Goal: Transaction & Acquisition: Purchase product/service

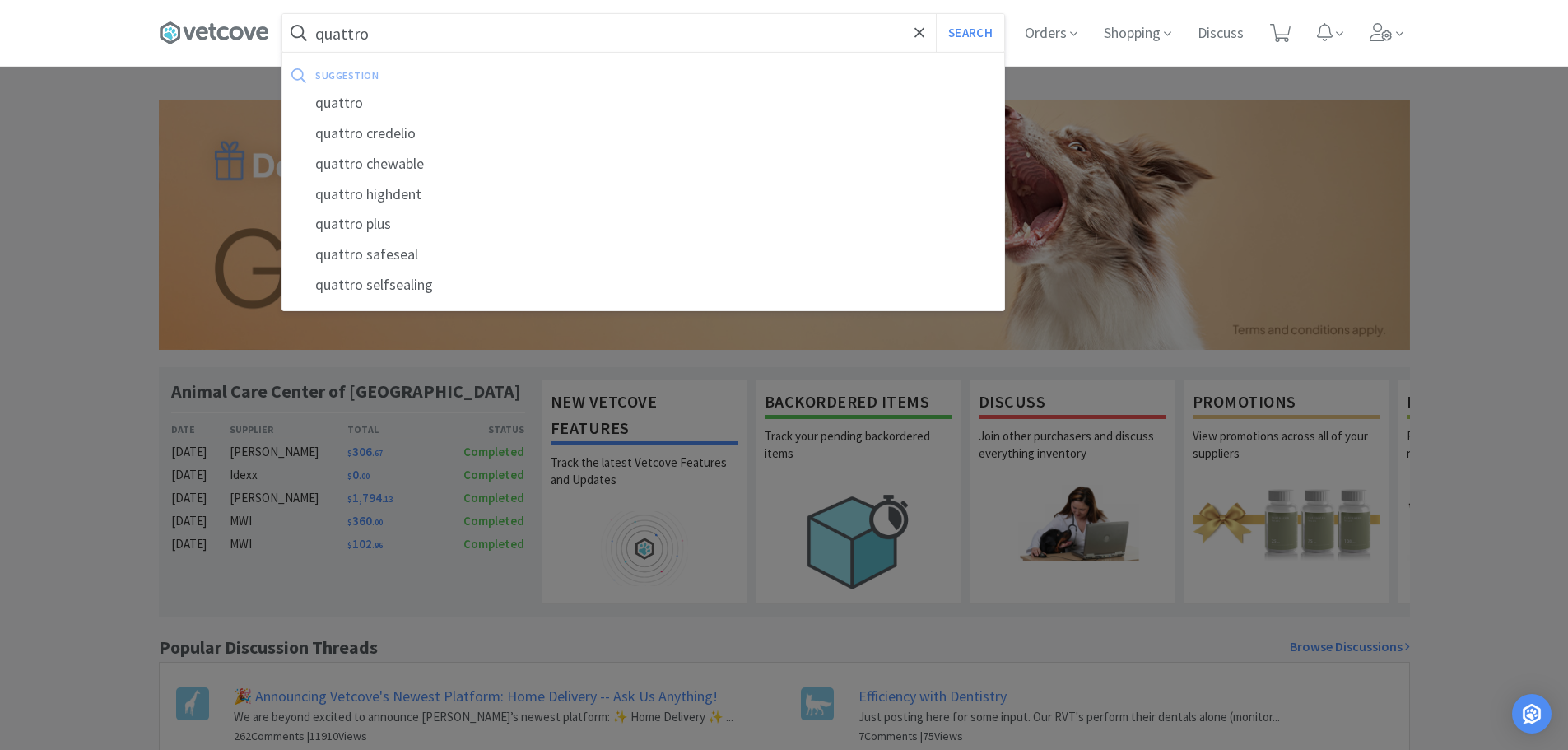
type input "quattro"
click at [936, 14] on button "Search" at bounding box center [970, 33] width 69 height 38
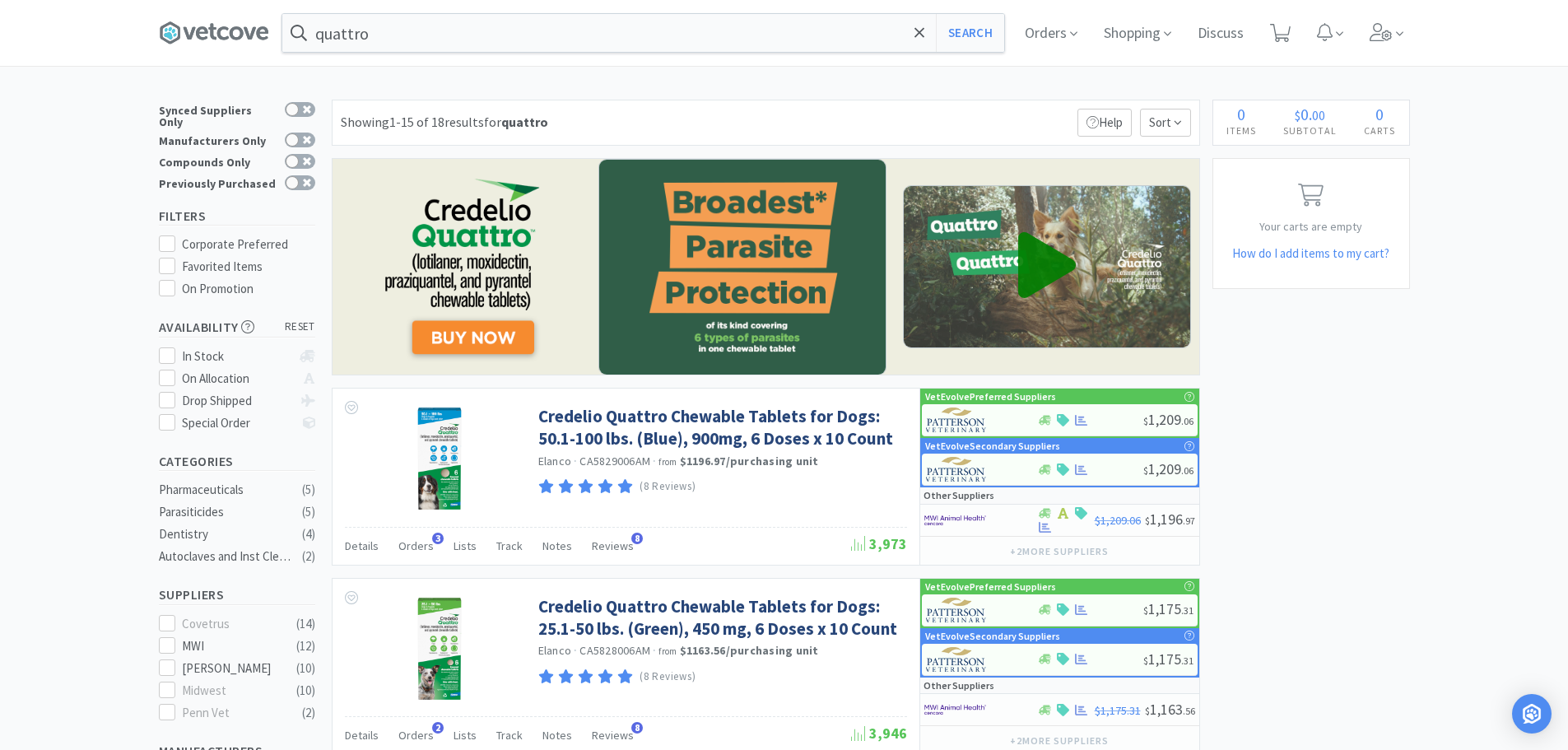
click at [918, 24] on icon at bounding box center [920, 32] width 10 height 17
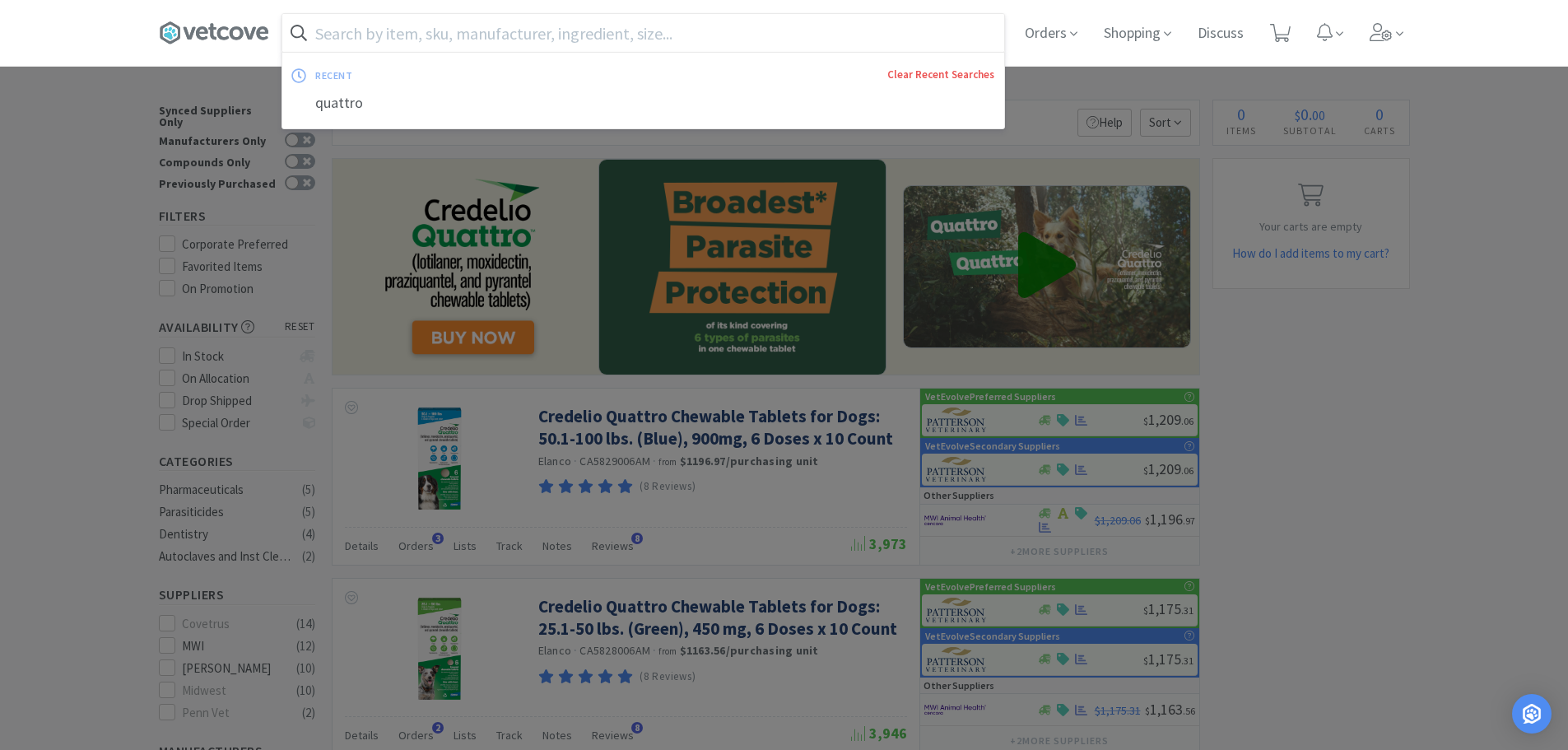
click at [945, 75] on link "Clear Recent Searches" at bounding box center [940, 75] width 107 height 14
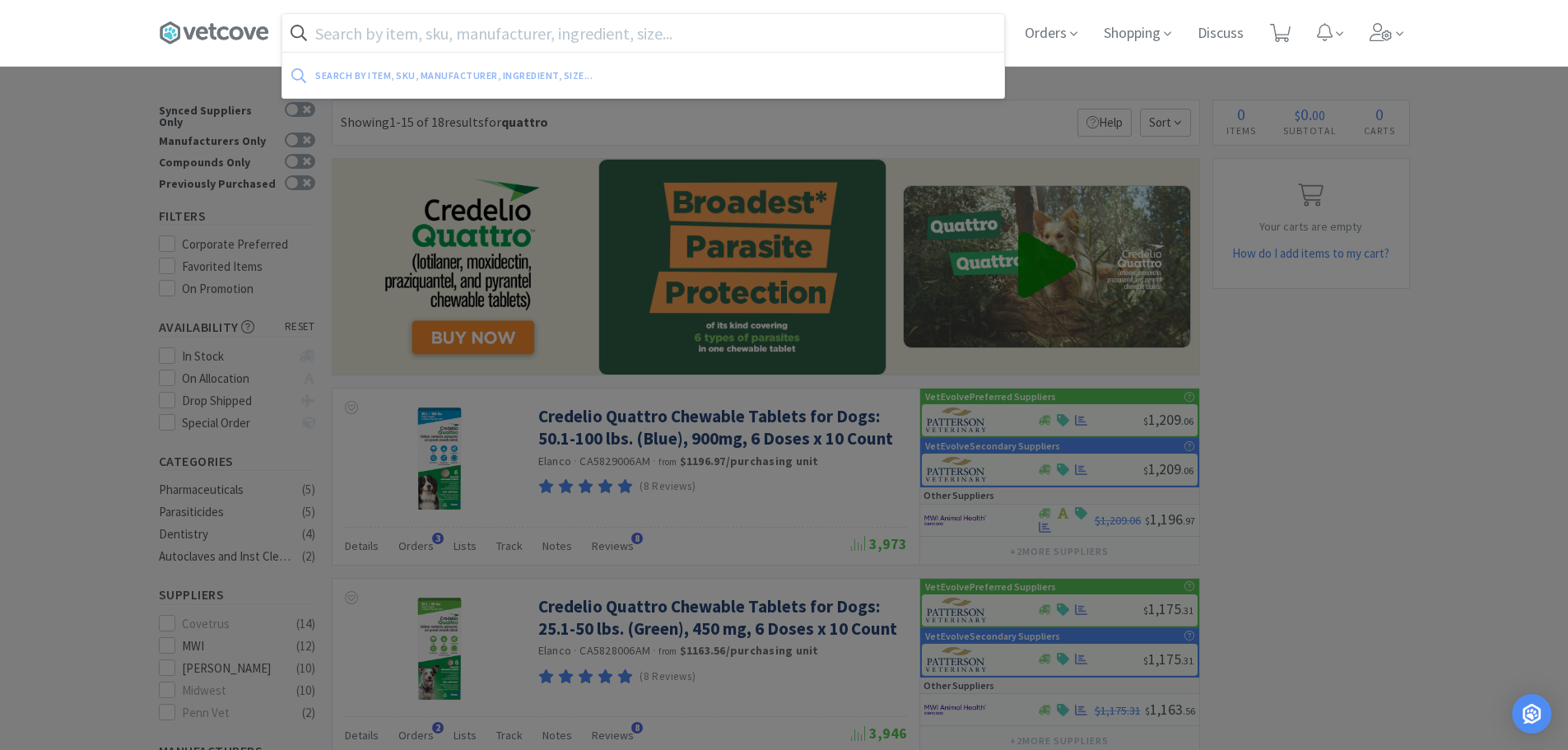
click at [716, 34] on input "text" at bounding box center [644, 33] width 722 height 38
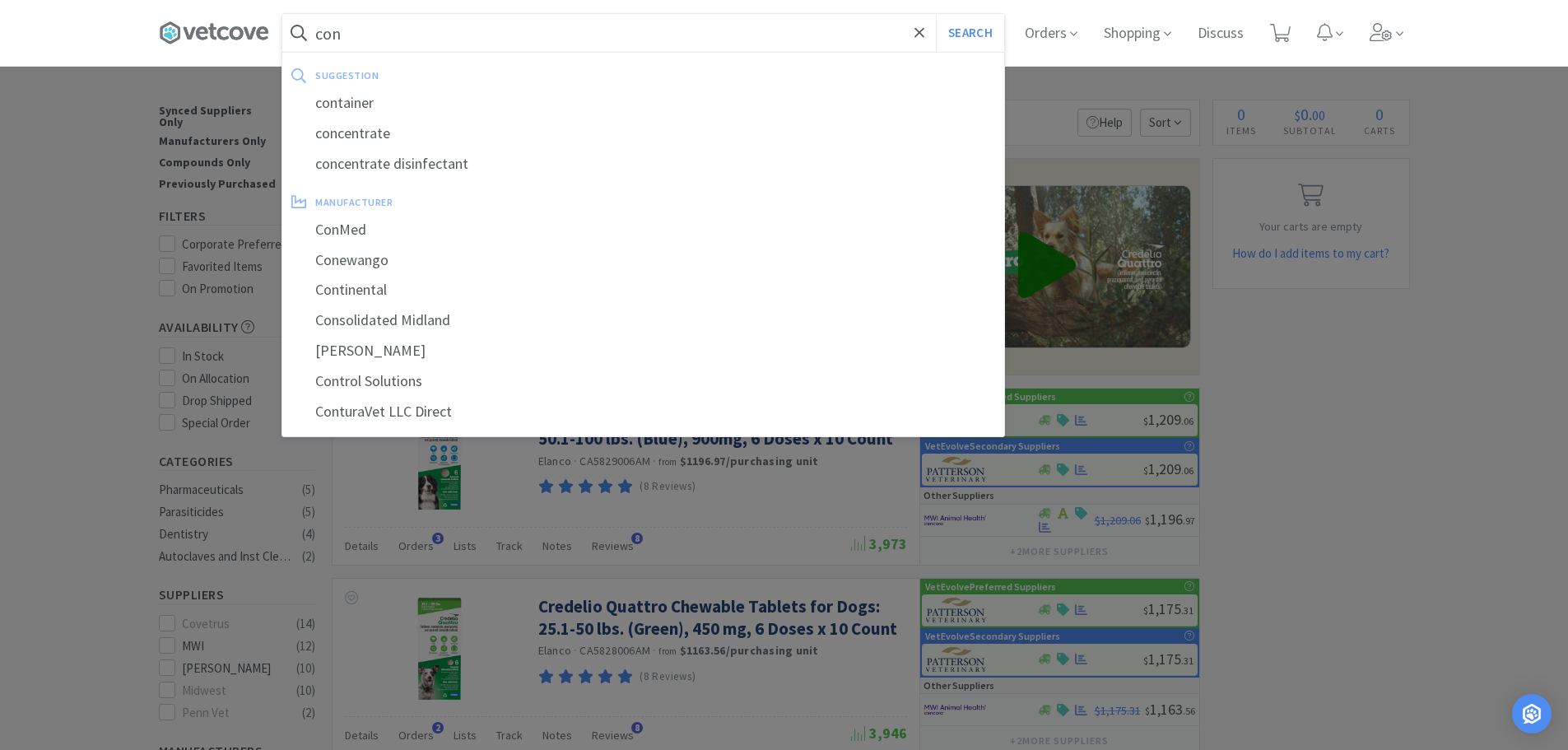
type input "con"
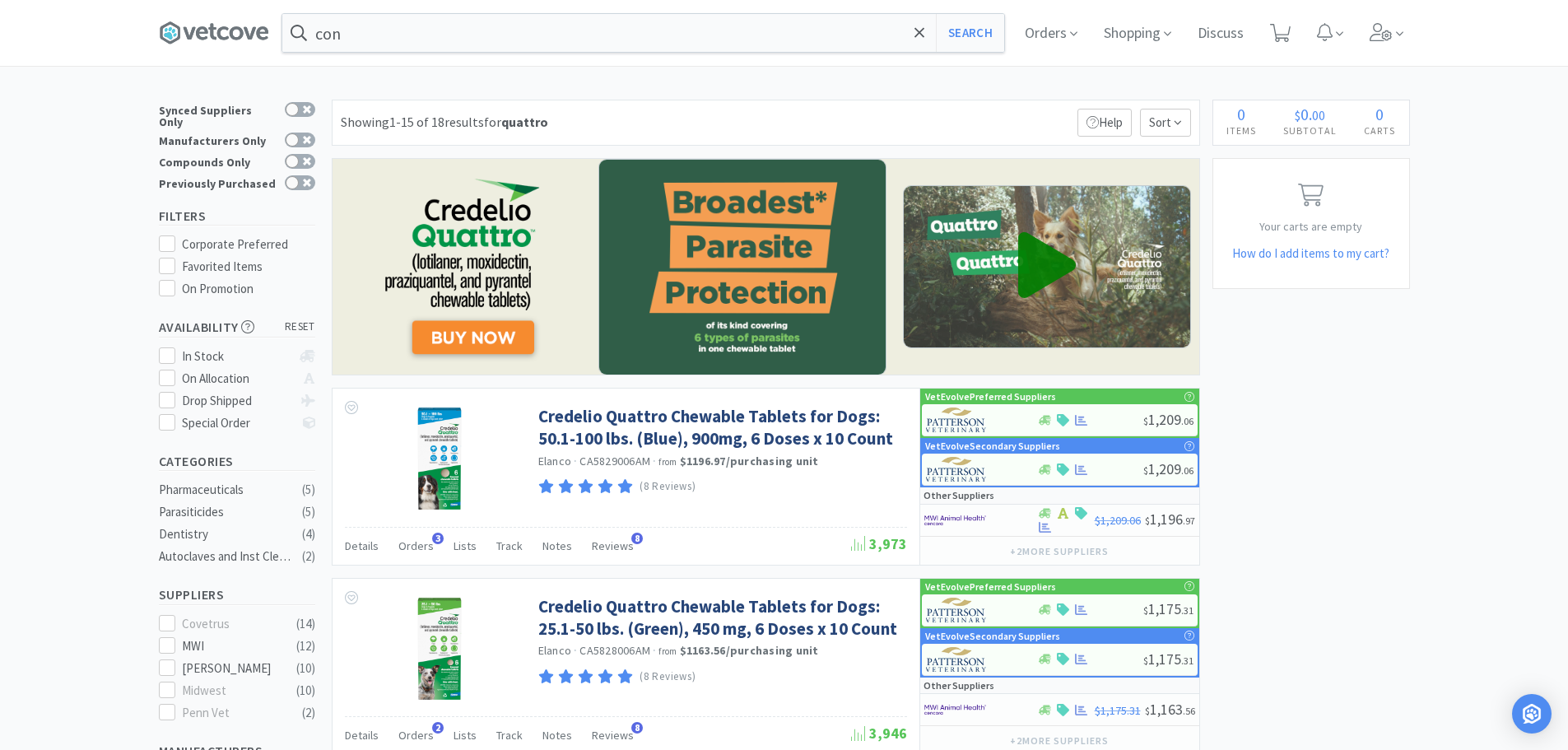
click at [67, 232] on div at bounding box center [784, 375] width 1568 height 750
click at [392, 38] on input "con" at bounding box center [644, 33] width 722 height 38
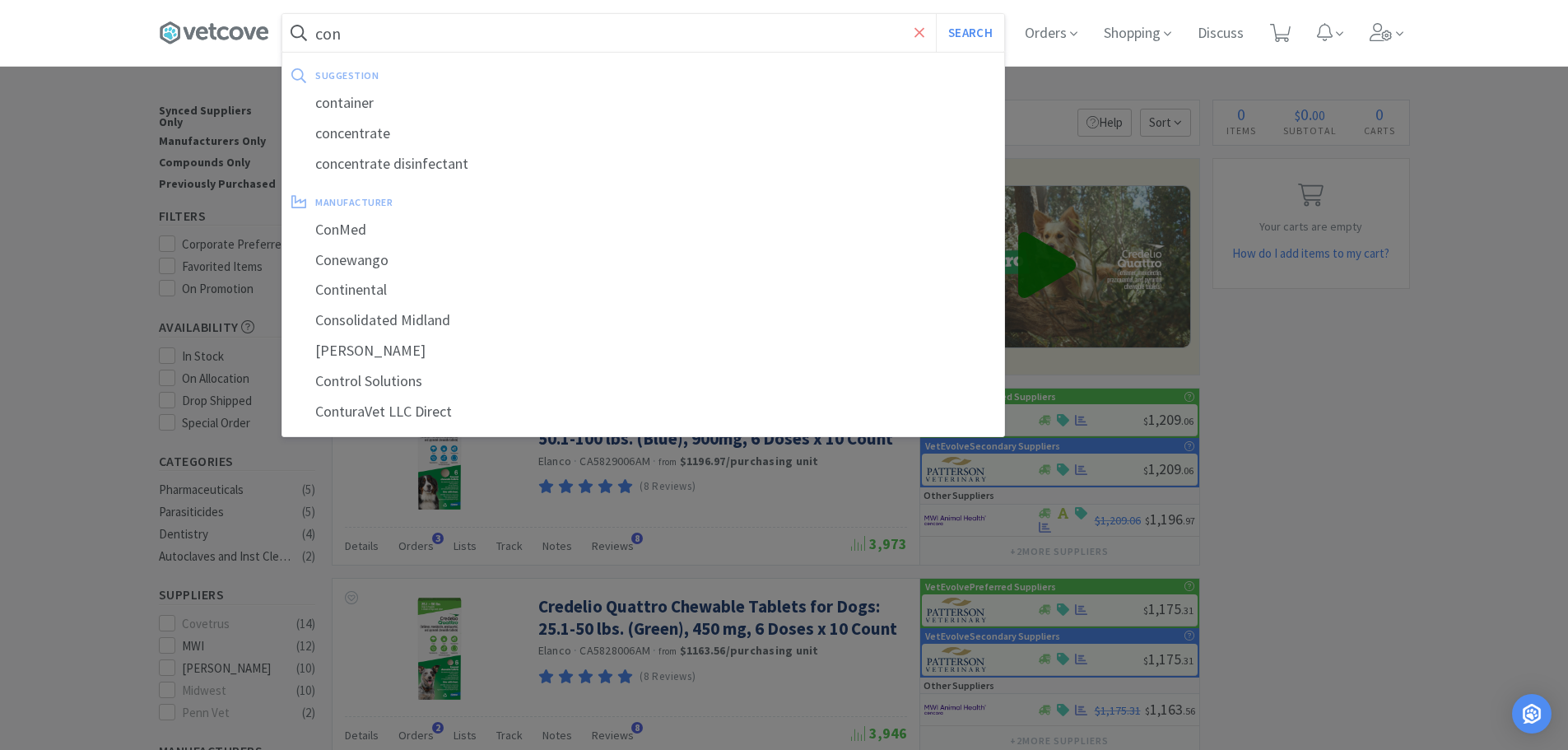
click at [921, 30] on icon at bounding box center [920, 32] width 10 height 17
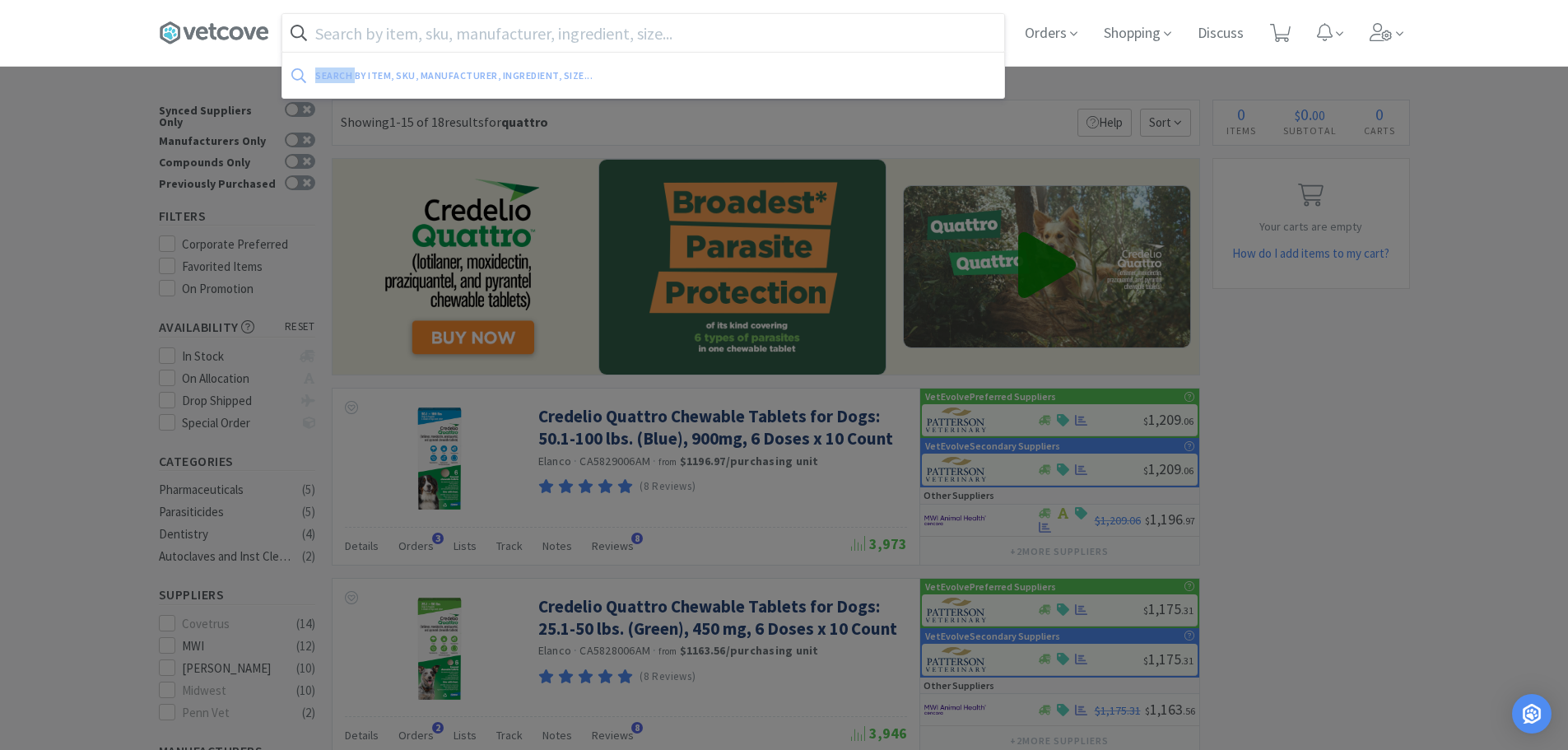
click at [921, 30] on icon at bounding box center [920, 32] width 10 height 17
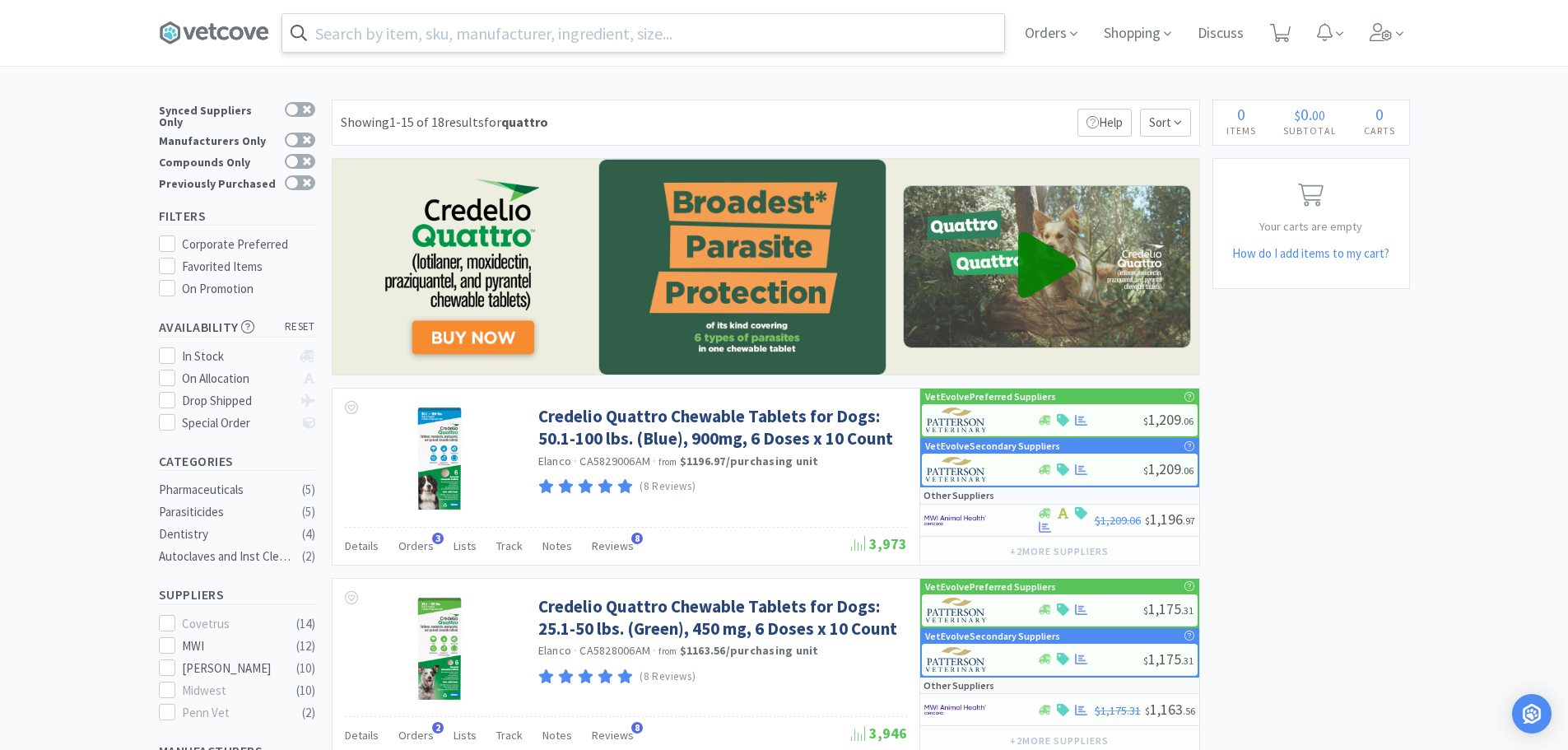
click at [67, 265] on div at bounding box center [784, 375] width 1568 height 750
click at [1286, 45] on span at bounding box center [1280, 33] width 34 height 66
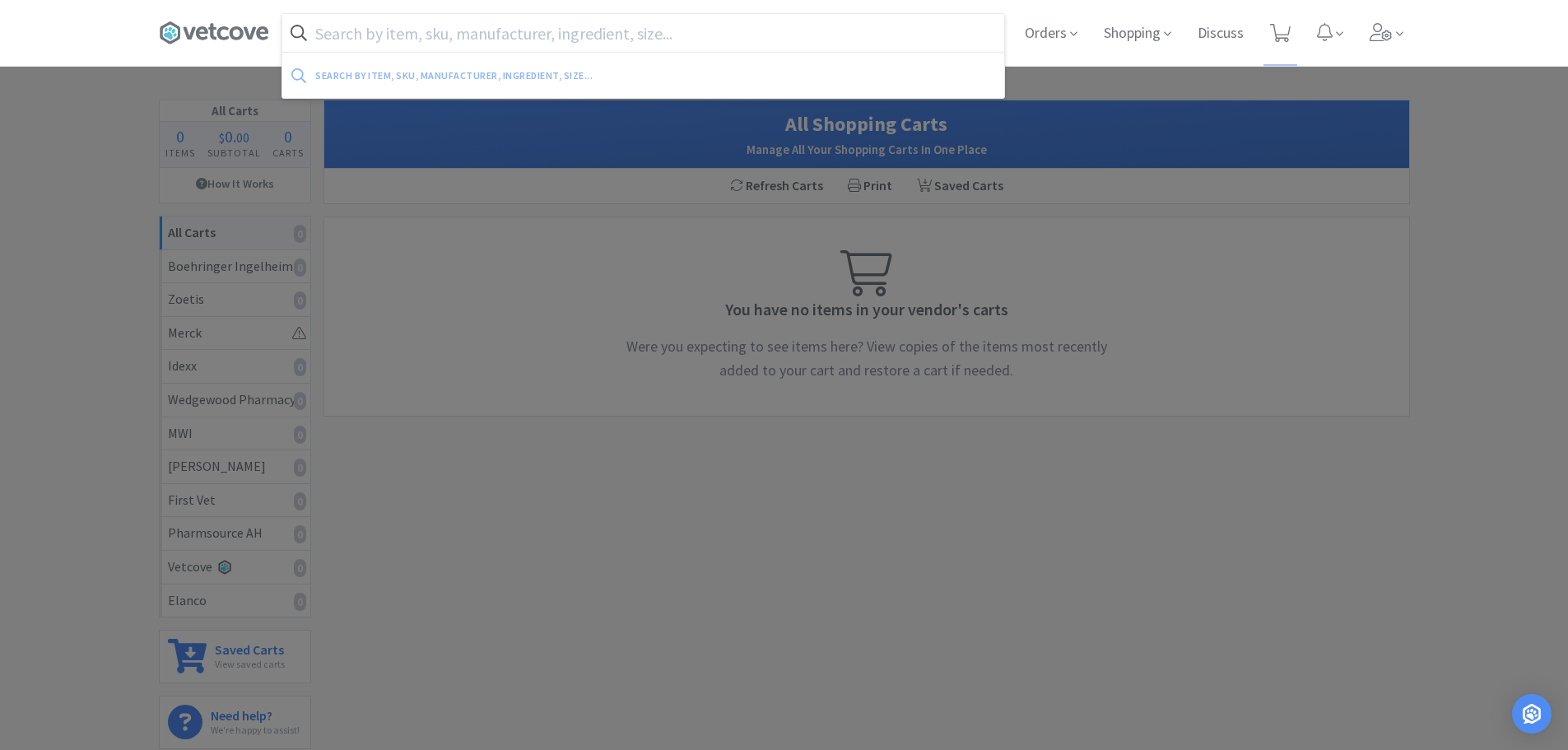
click at [506, 24] on input "text" at bounding box center [644, 33] width 722 height 38
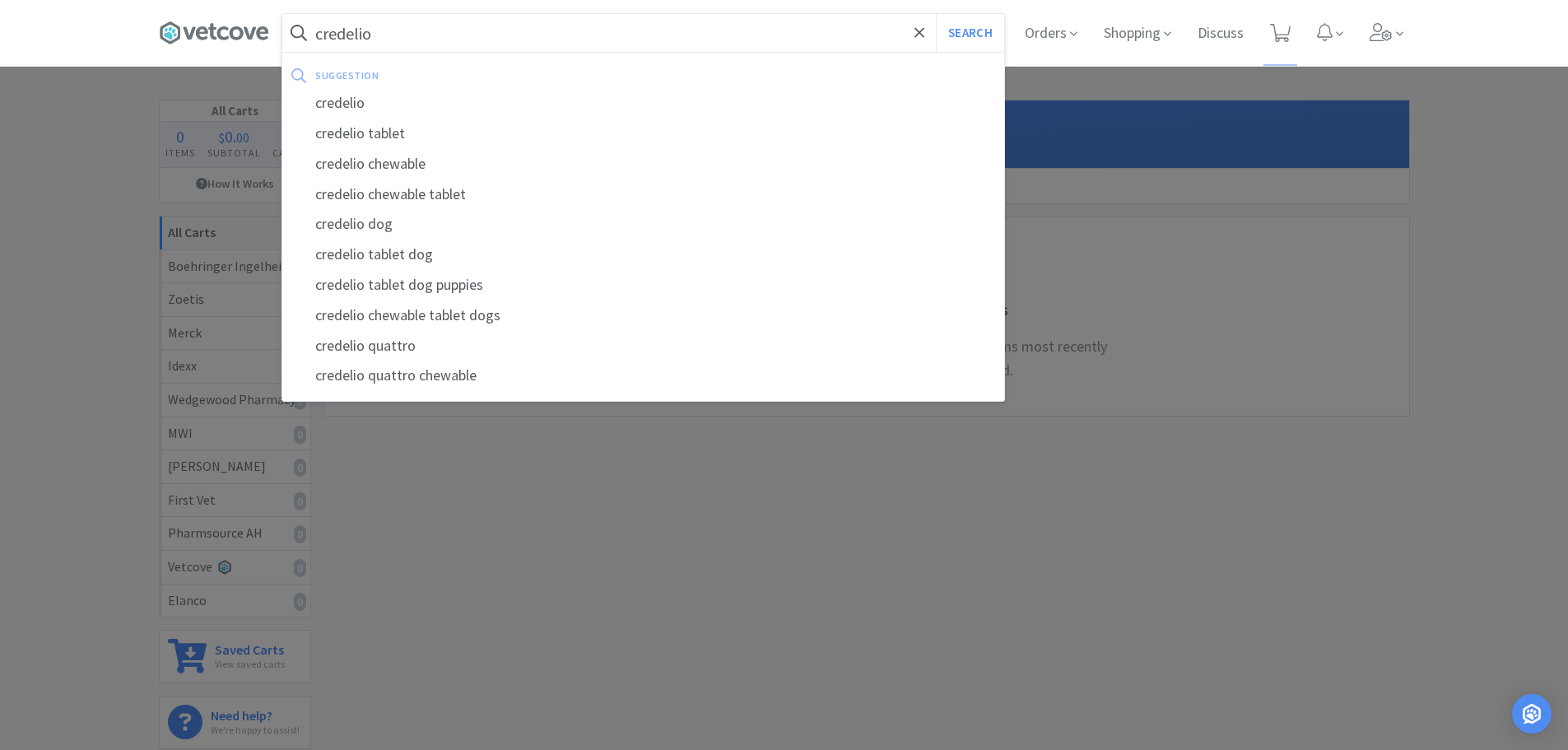
type input "credelio"
click at [936, 14] on button "Search" at bounding box center [970, 33] width 69 height 38
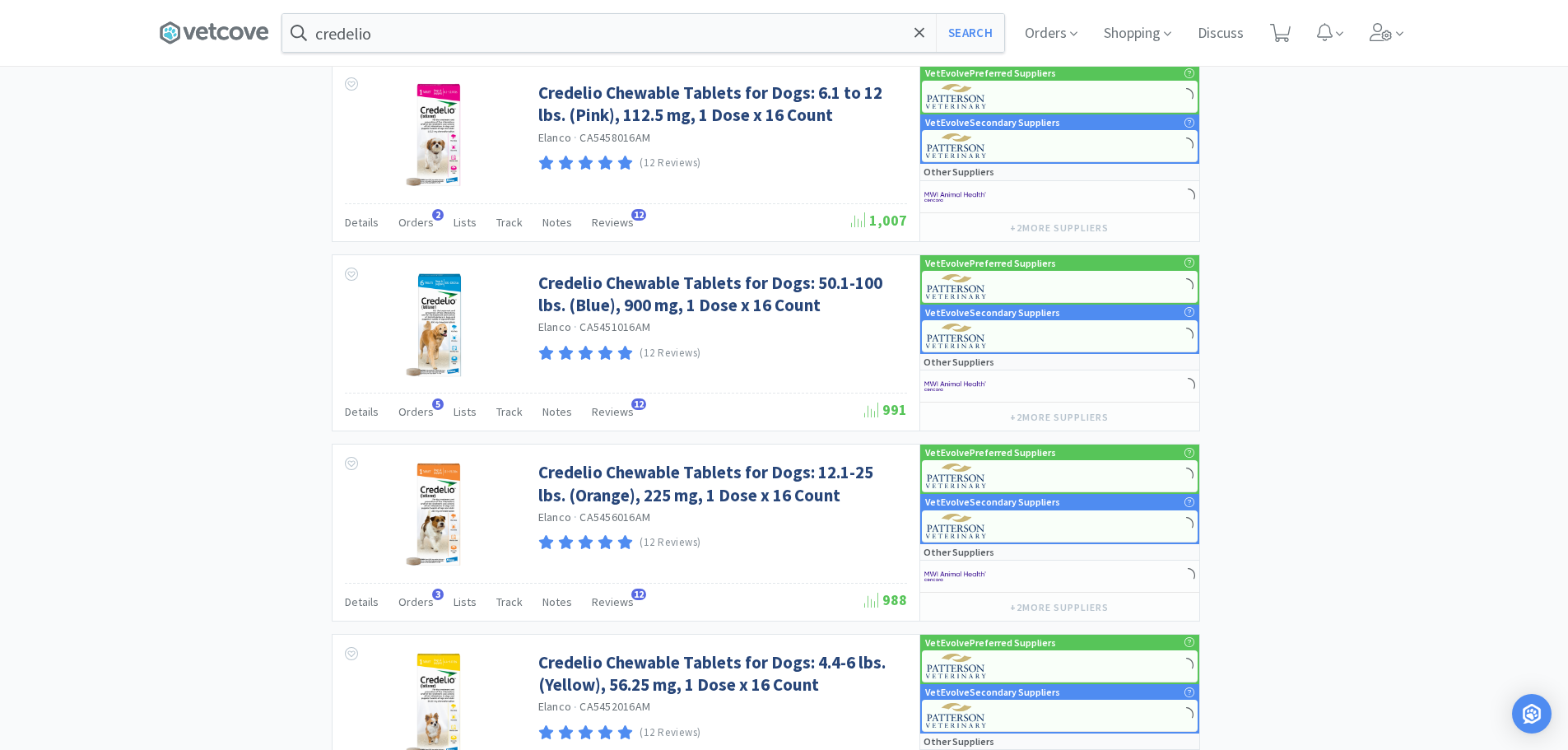
scroll to position [1894, 0]
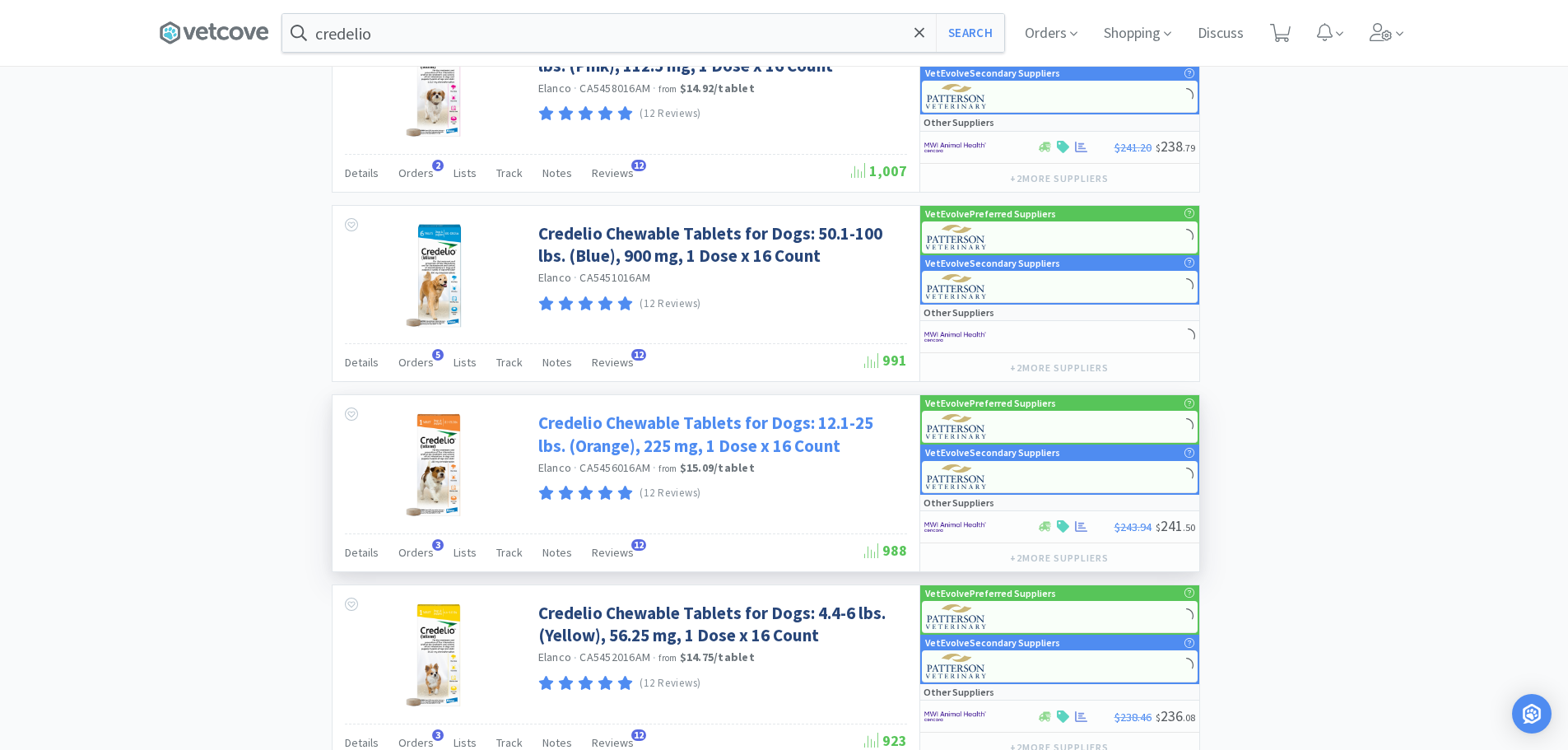
click at [703, 419] on link "Credelio Chewable Tablets for Dogs: 12.1-25 lbs. (Orange), 225 mg, 1 Dose x 16 …" at bounding box center [720, 434] width 364 height 45
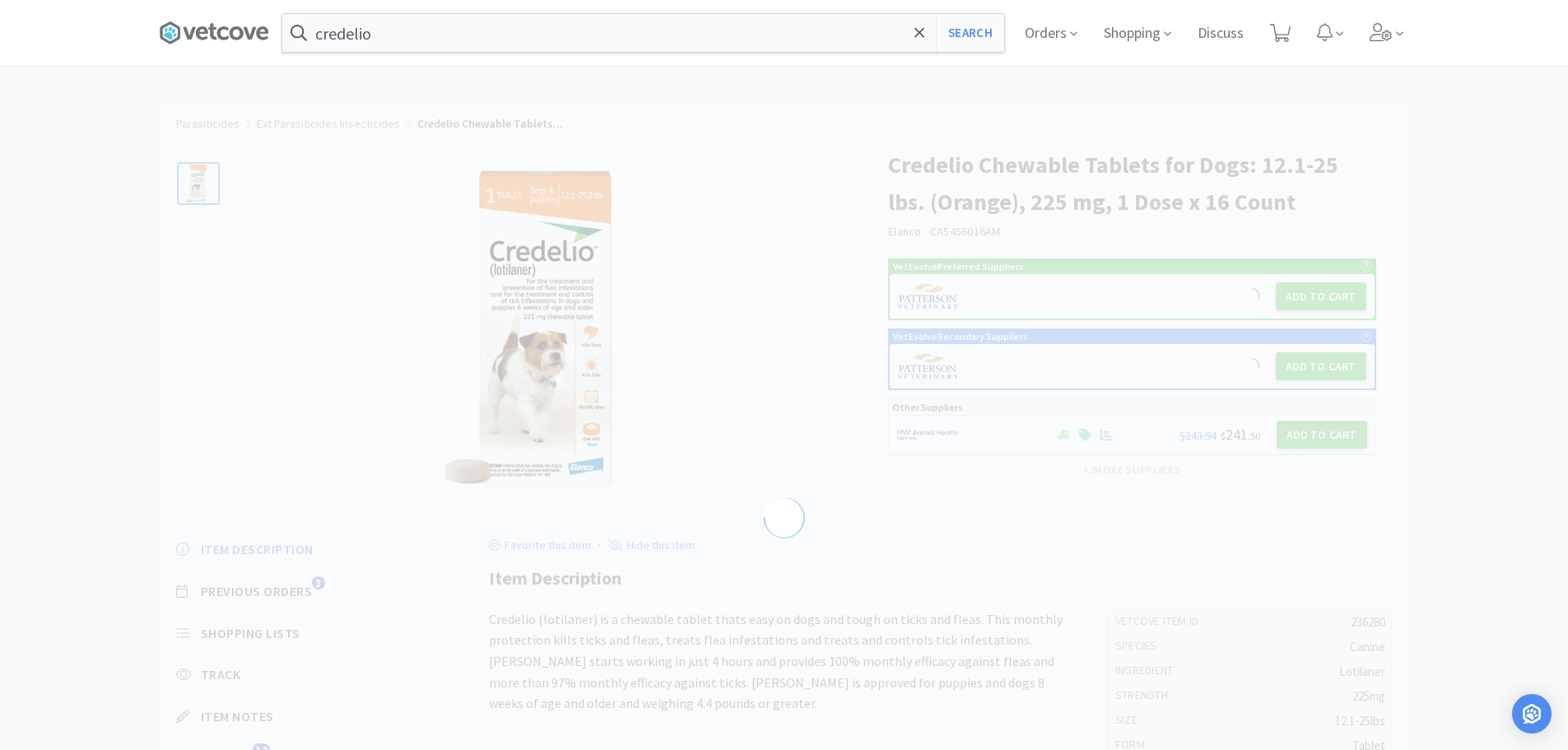
select select "236280"
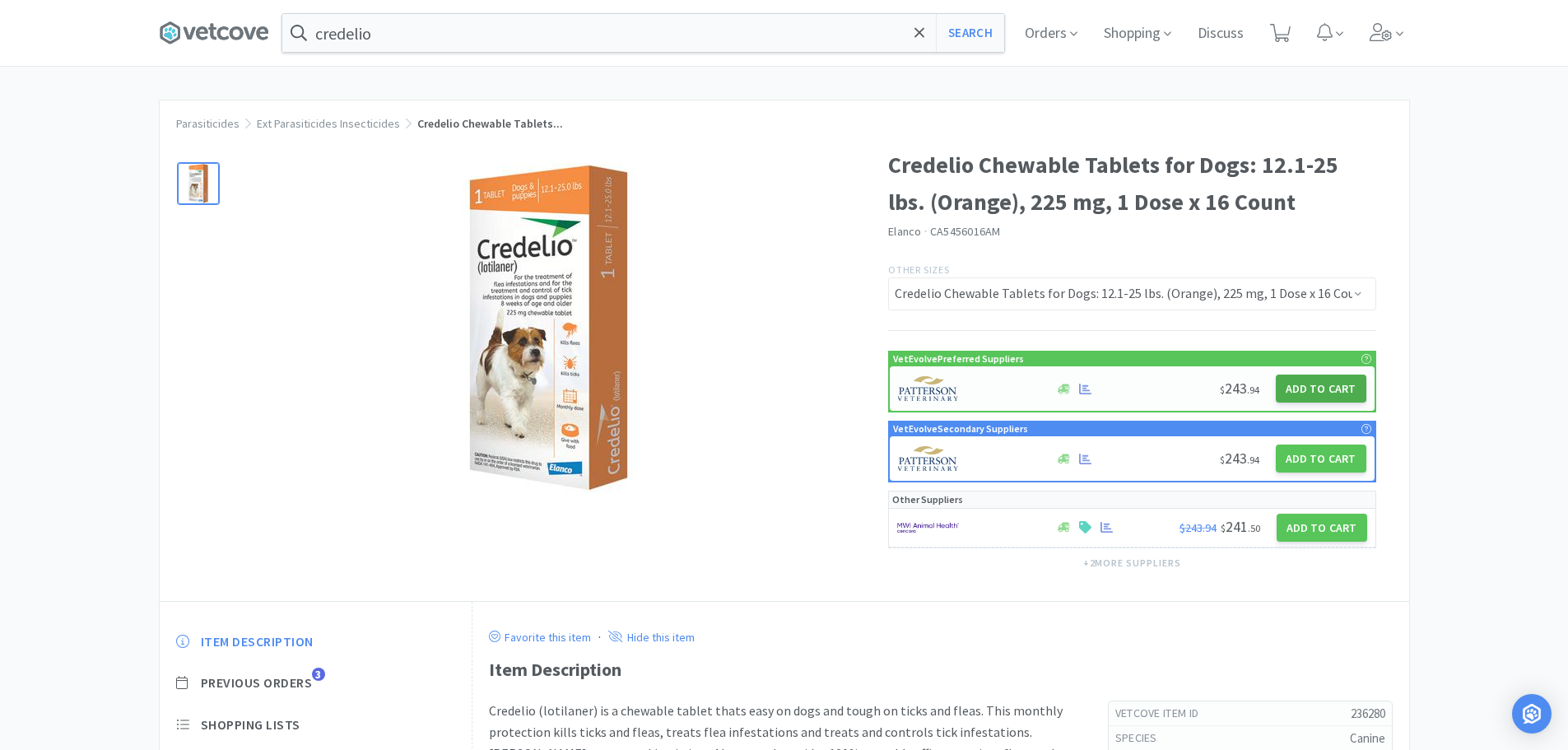
click at [1317, 379] on button "Add to Cart" at bounding box center [1321, 389] width 90 height 28
select select "1"
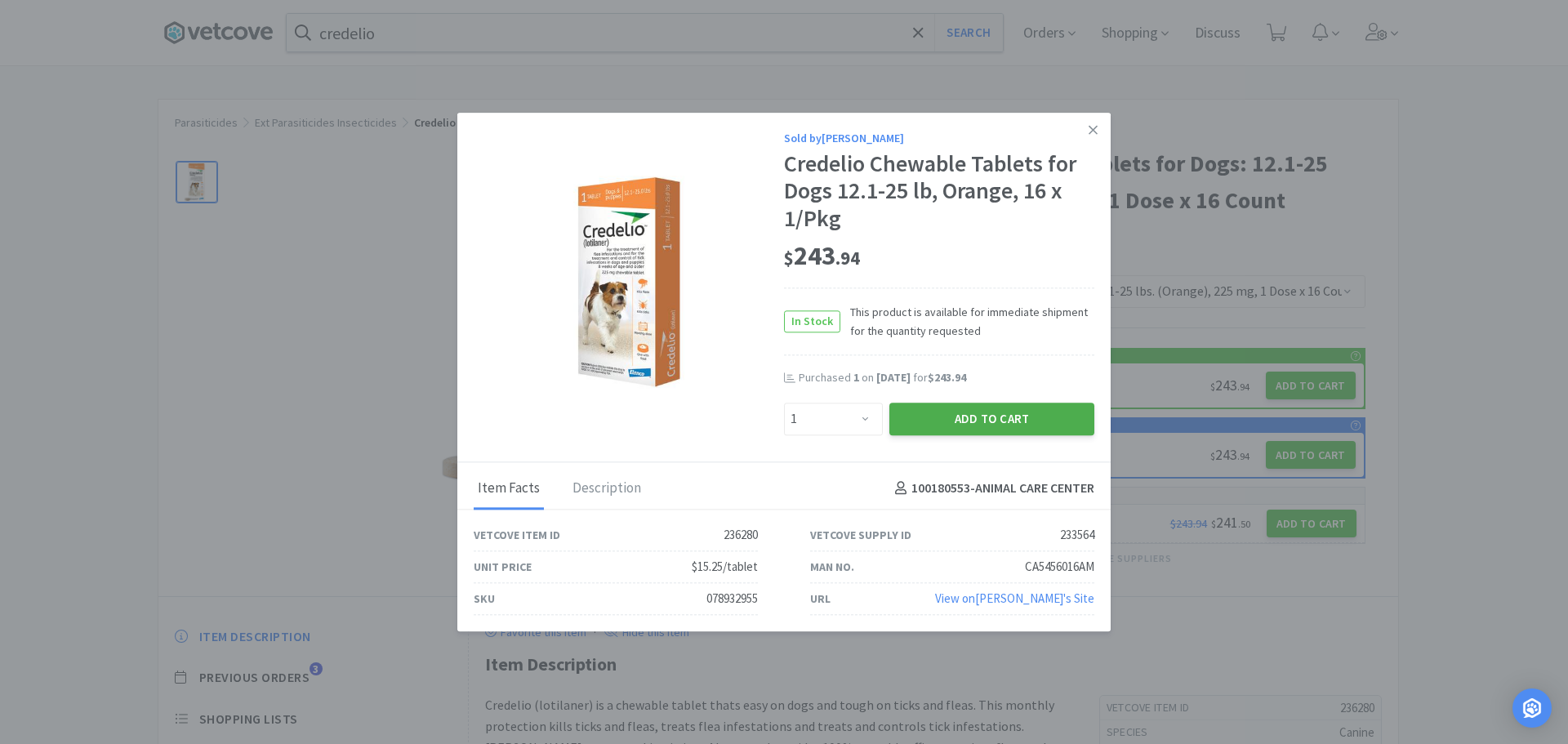
click at [927, 423] on button "Add to Cart" at bounding box center [992, 419] width 205 height 33
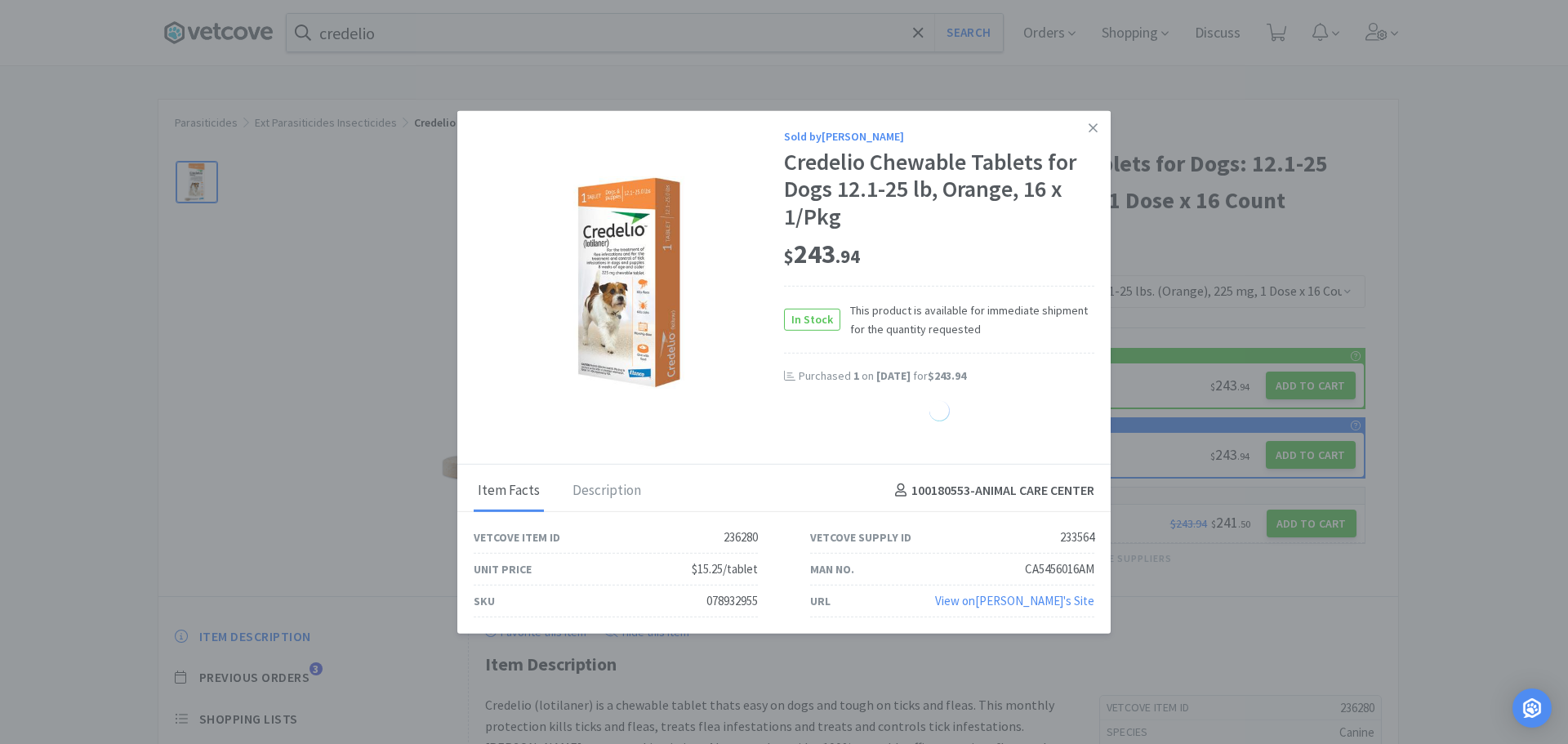
select select "1"
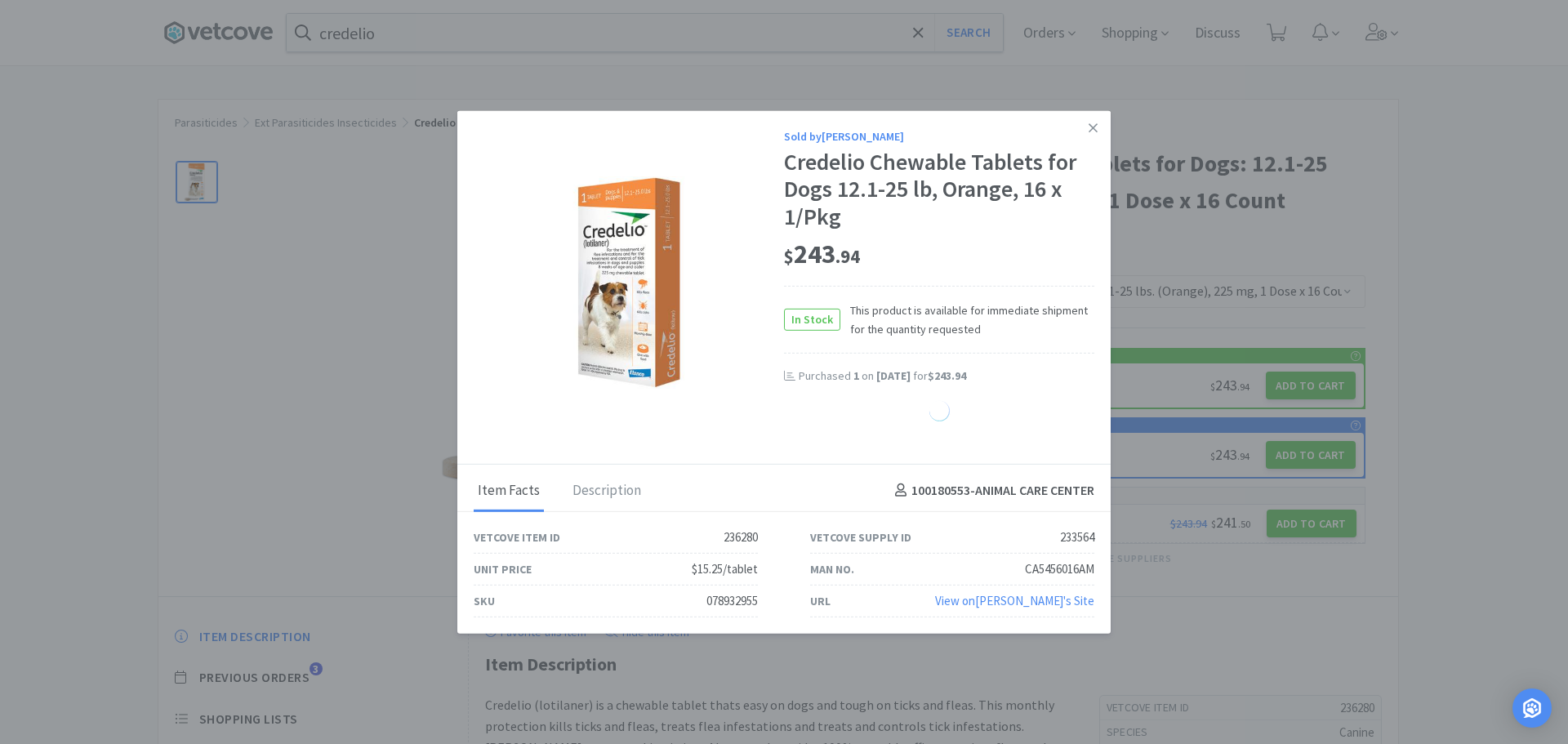
select select "1"
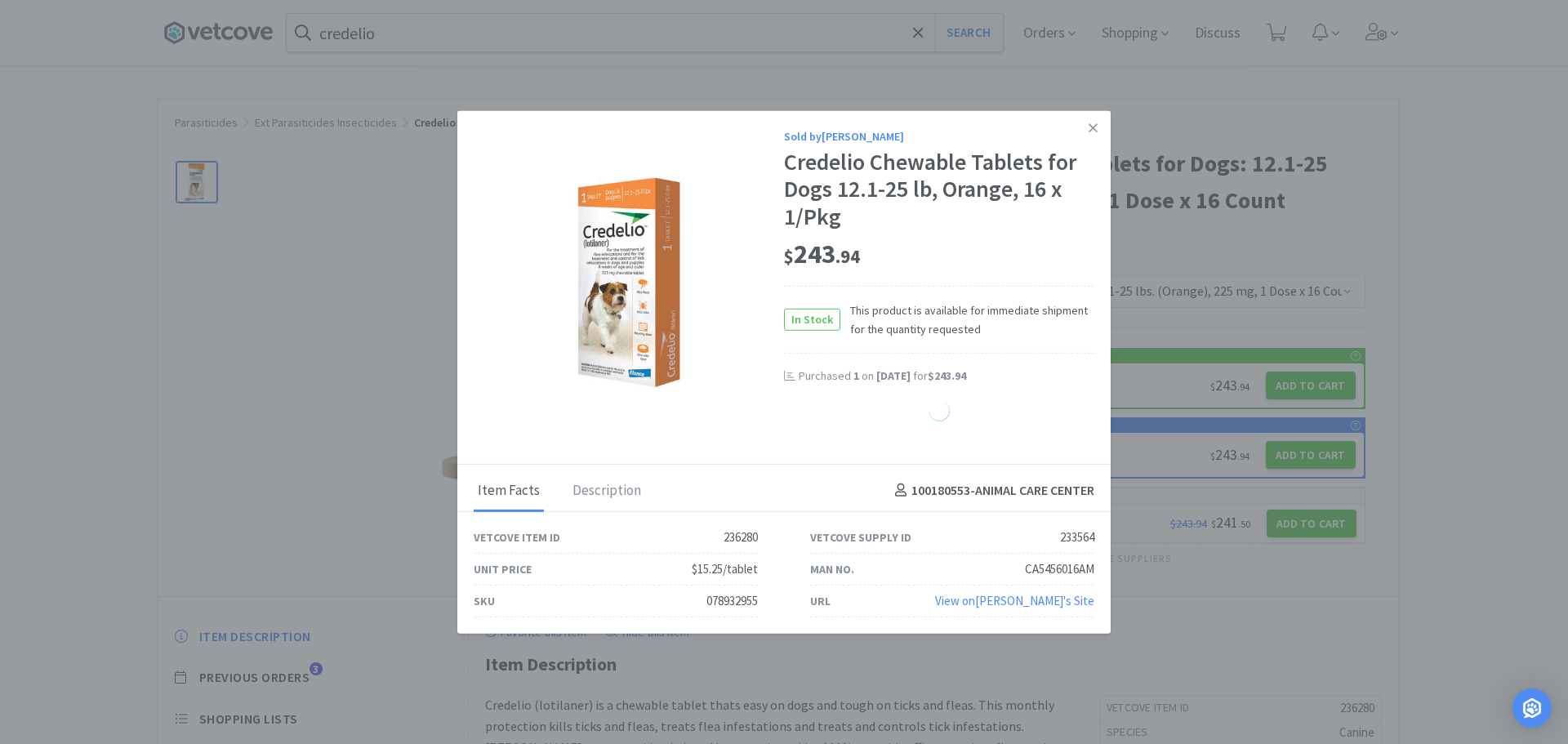
select select "1"
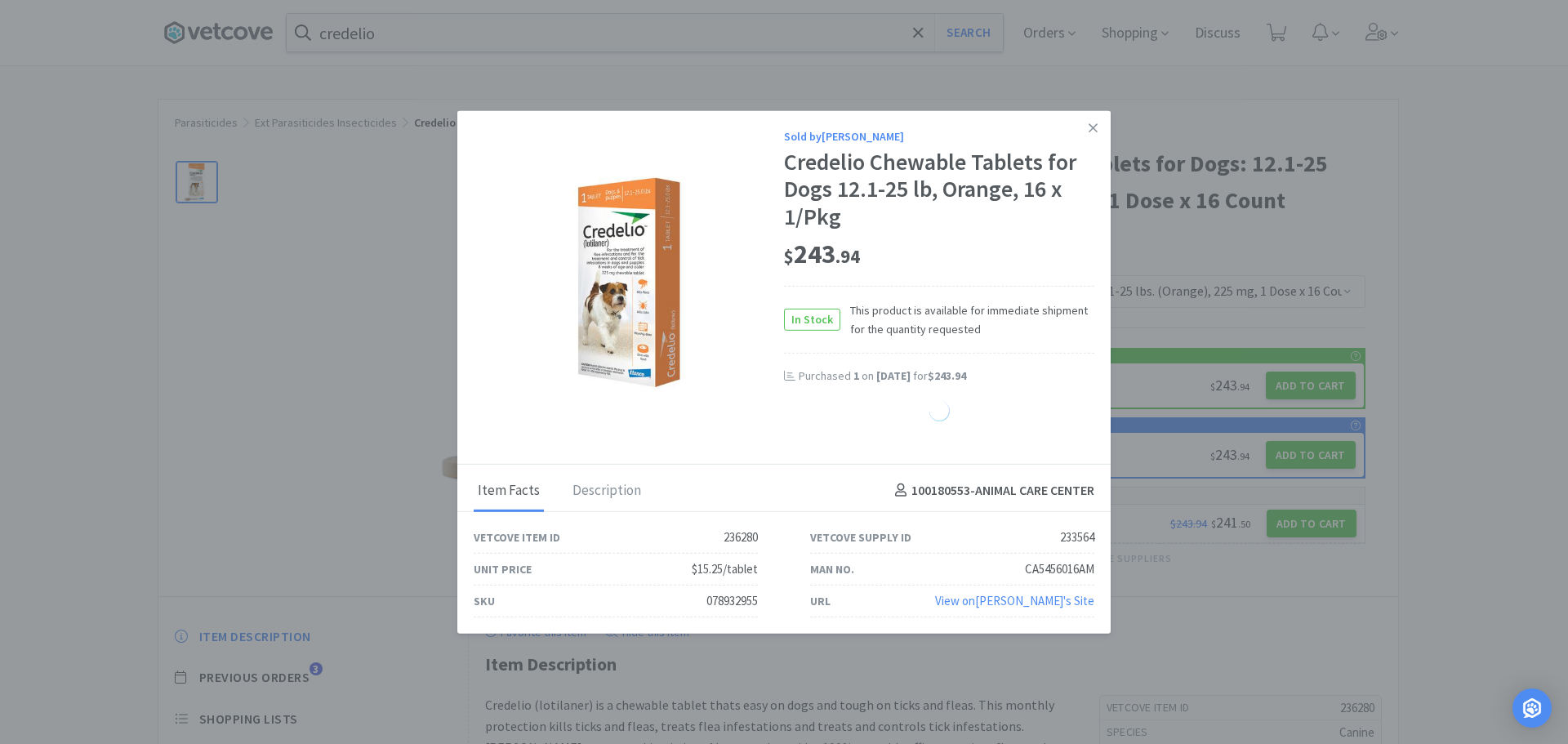
select select "1"
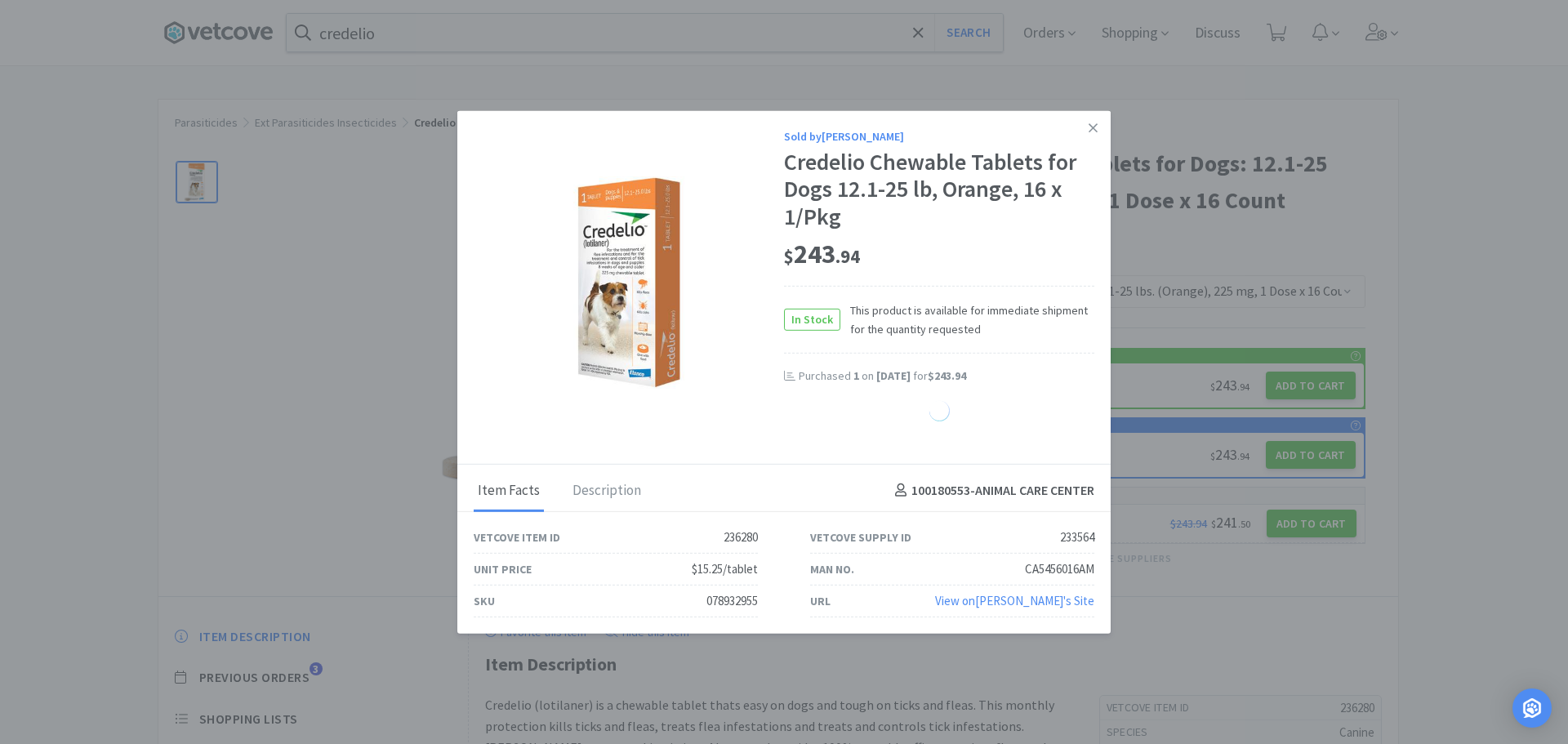
select select "1"
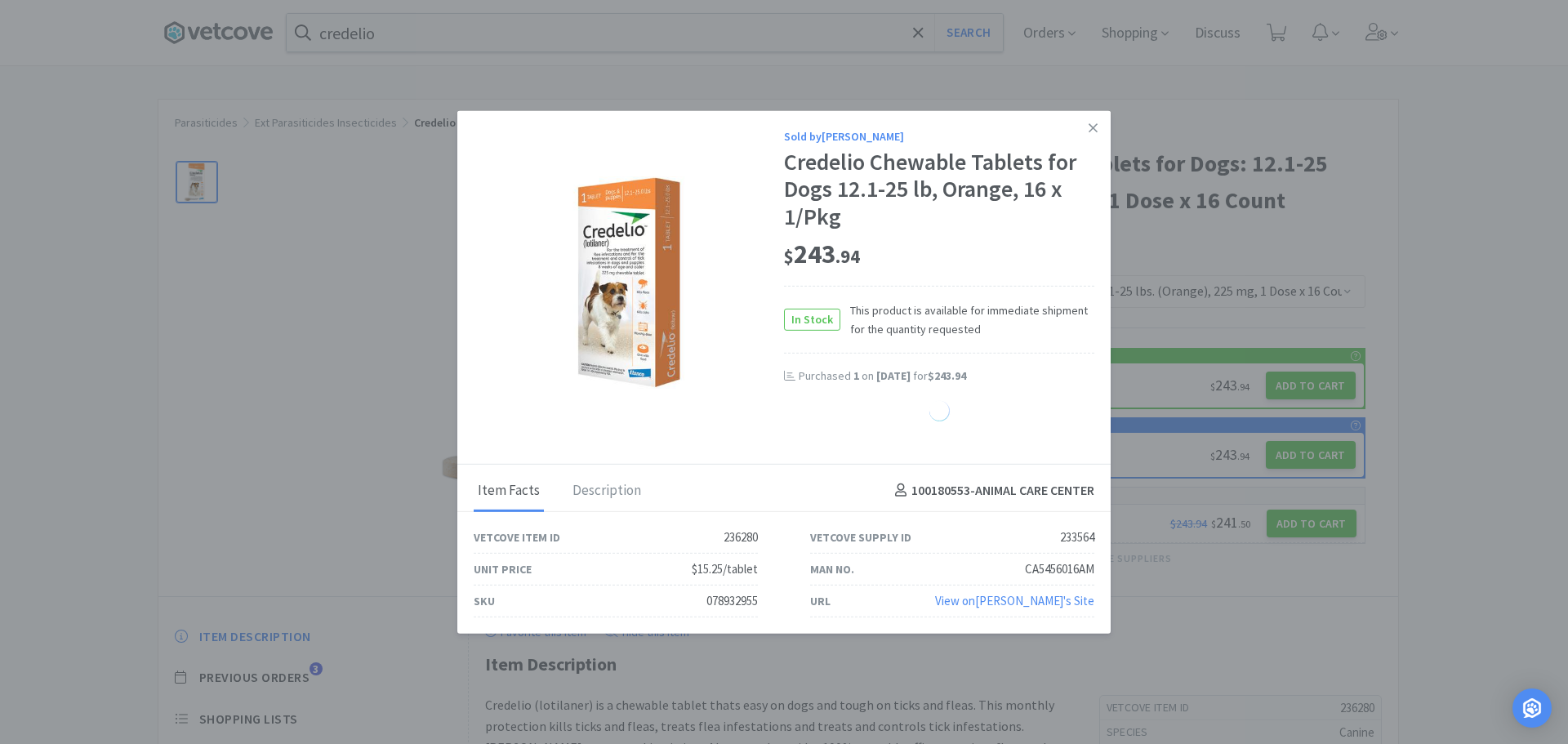
select select "1"
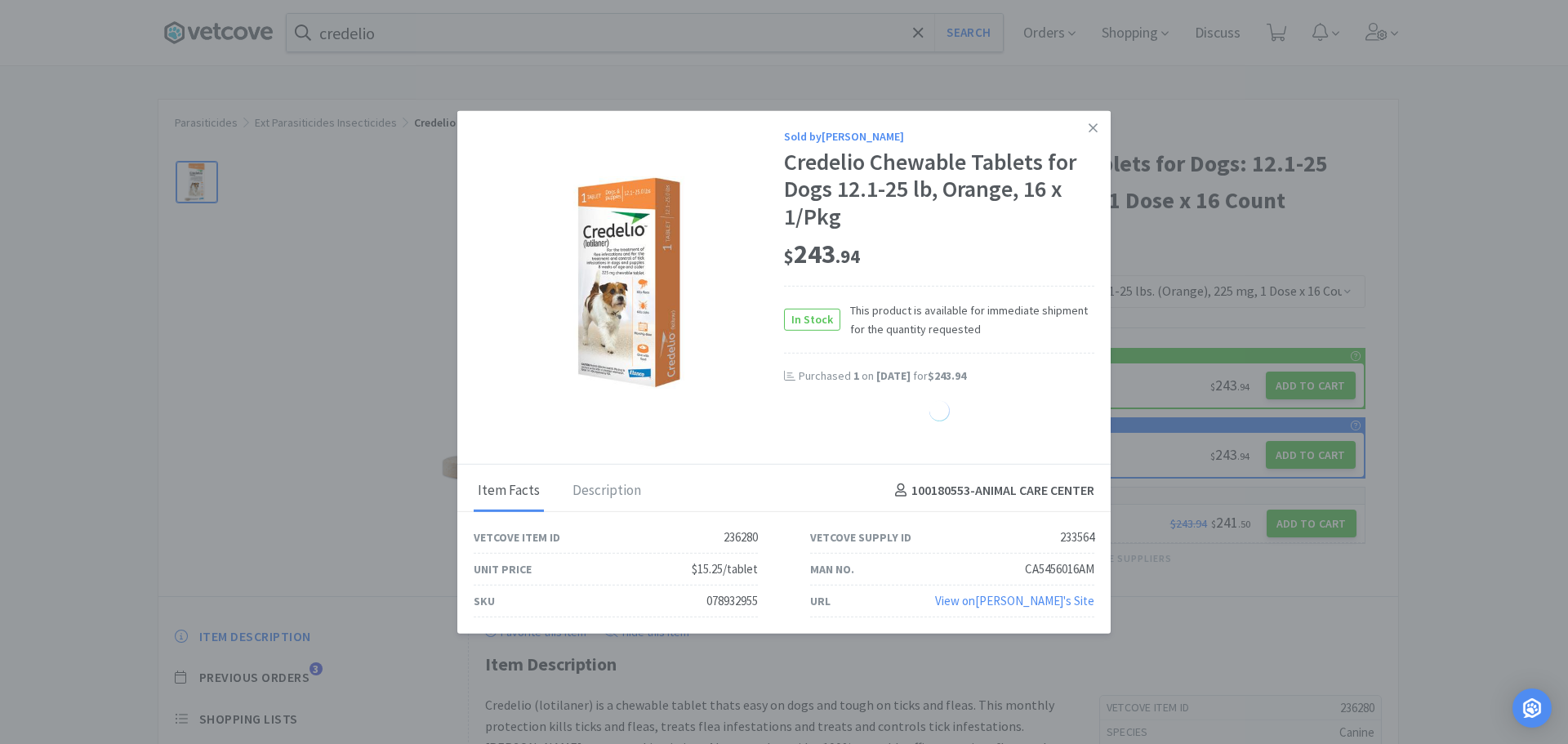
select select "1"
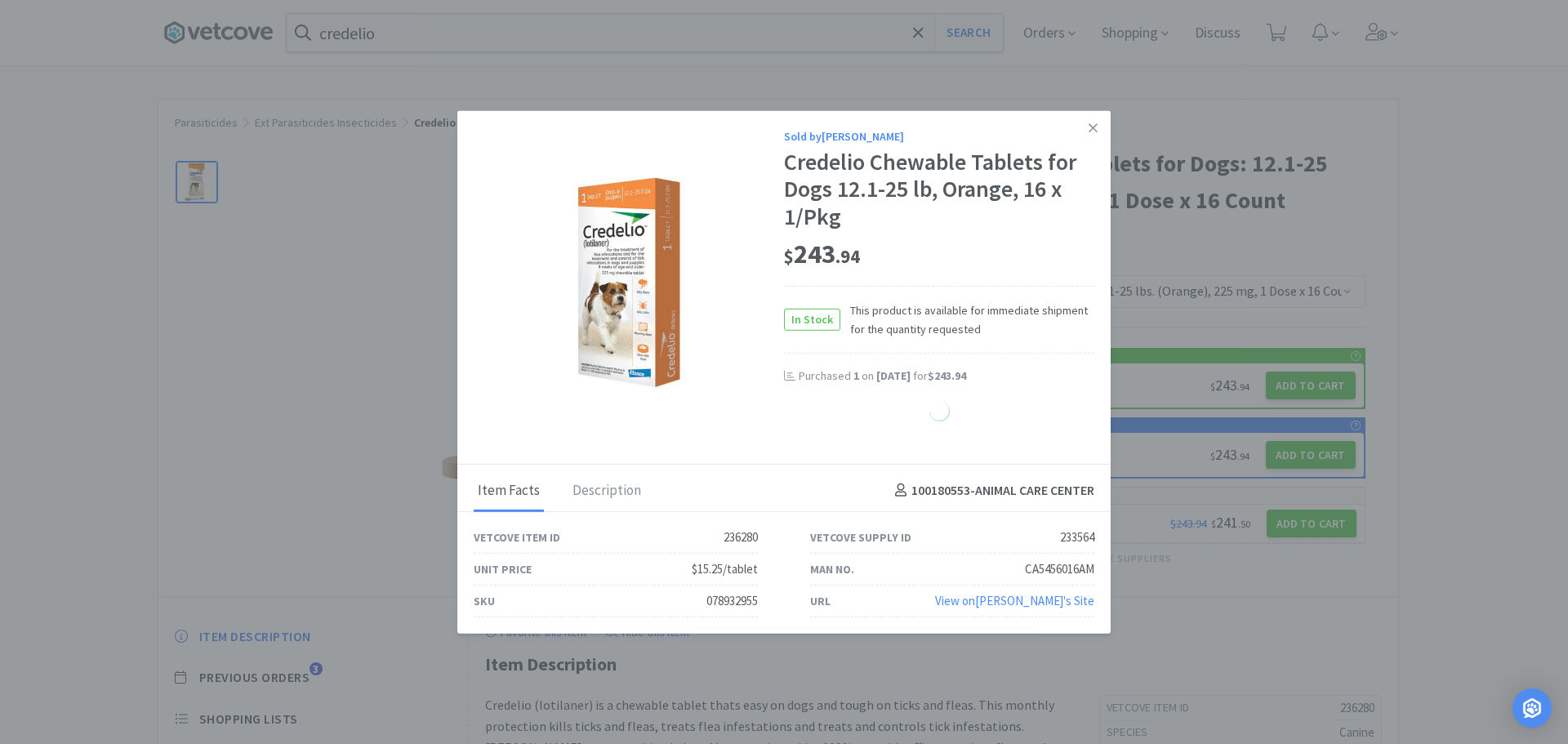
select select "1"
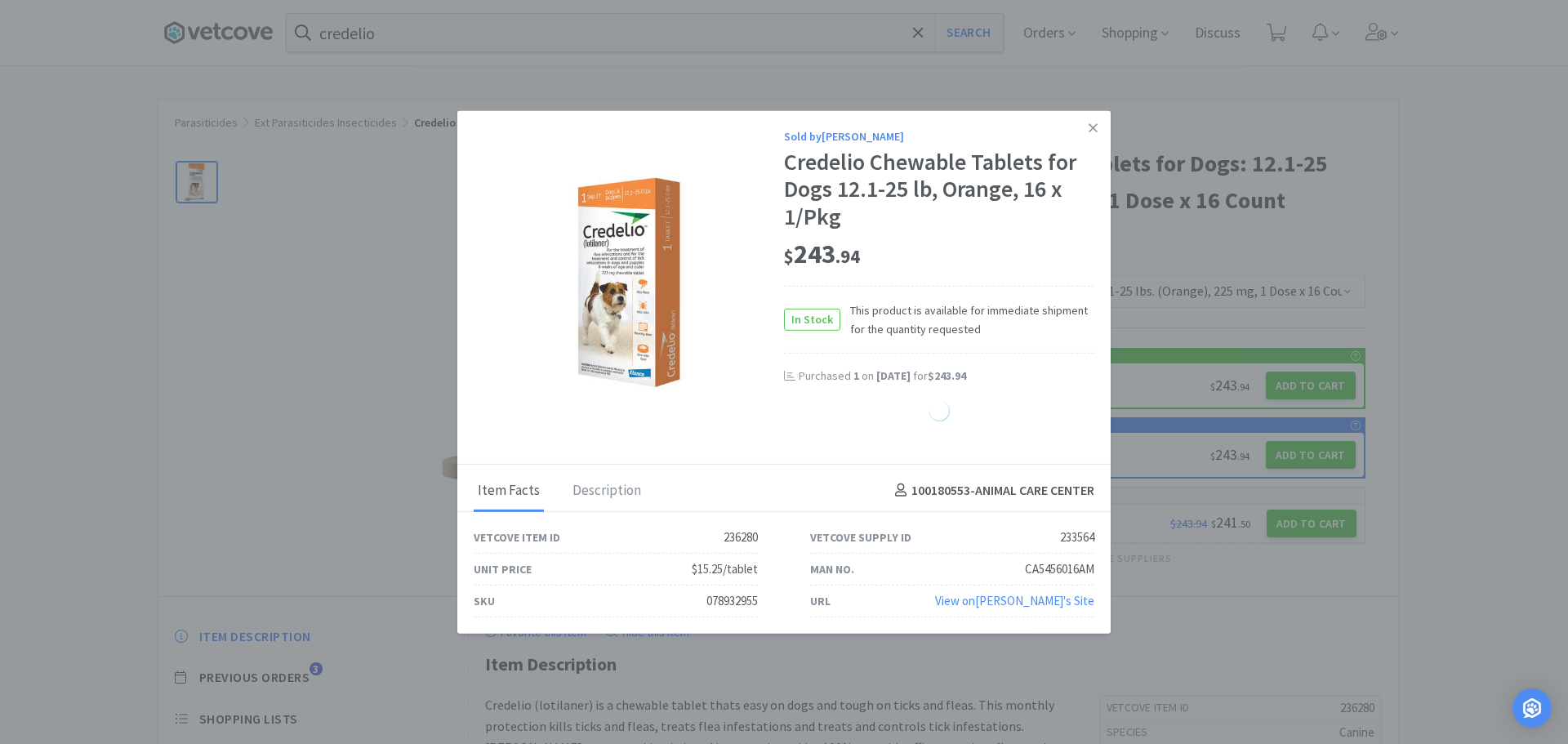
select select "1"
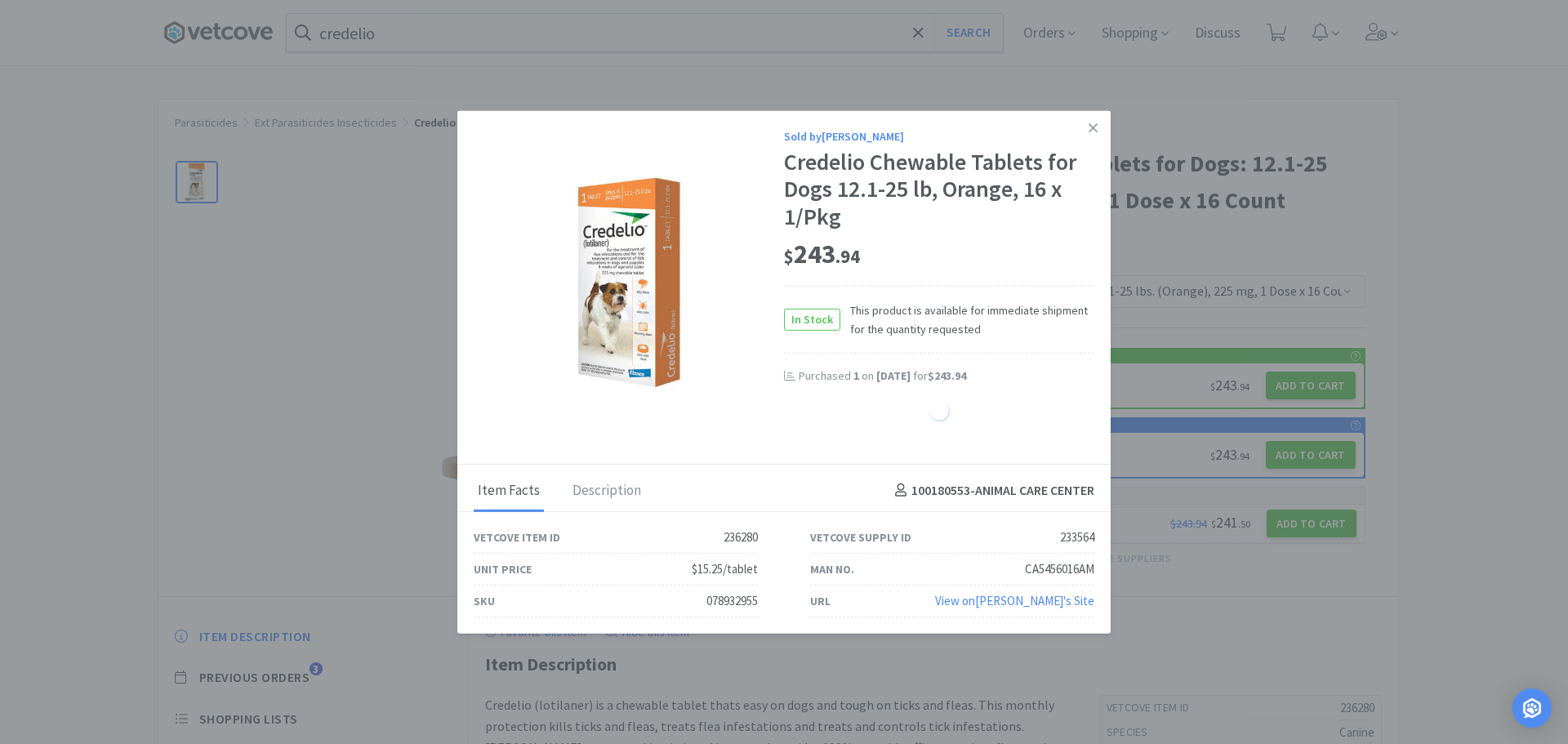
select select "1"
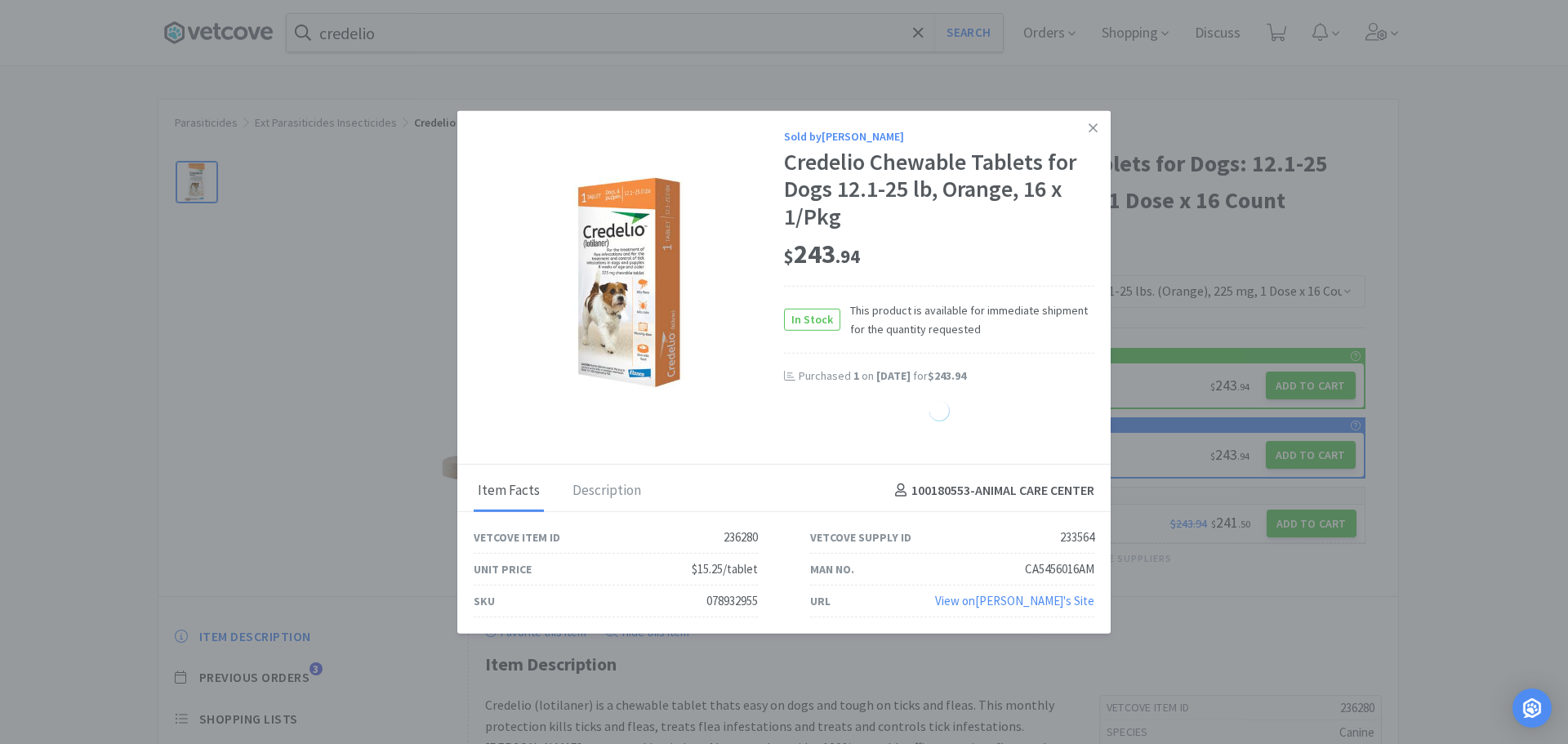
select select "1"
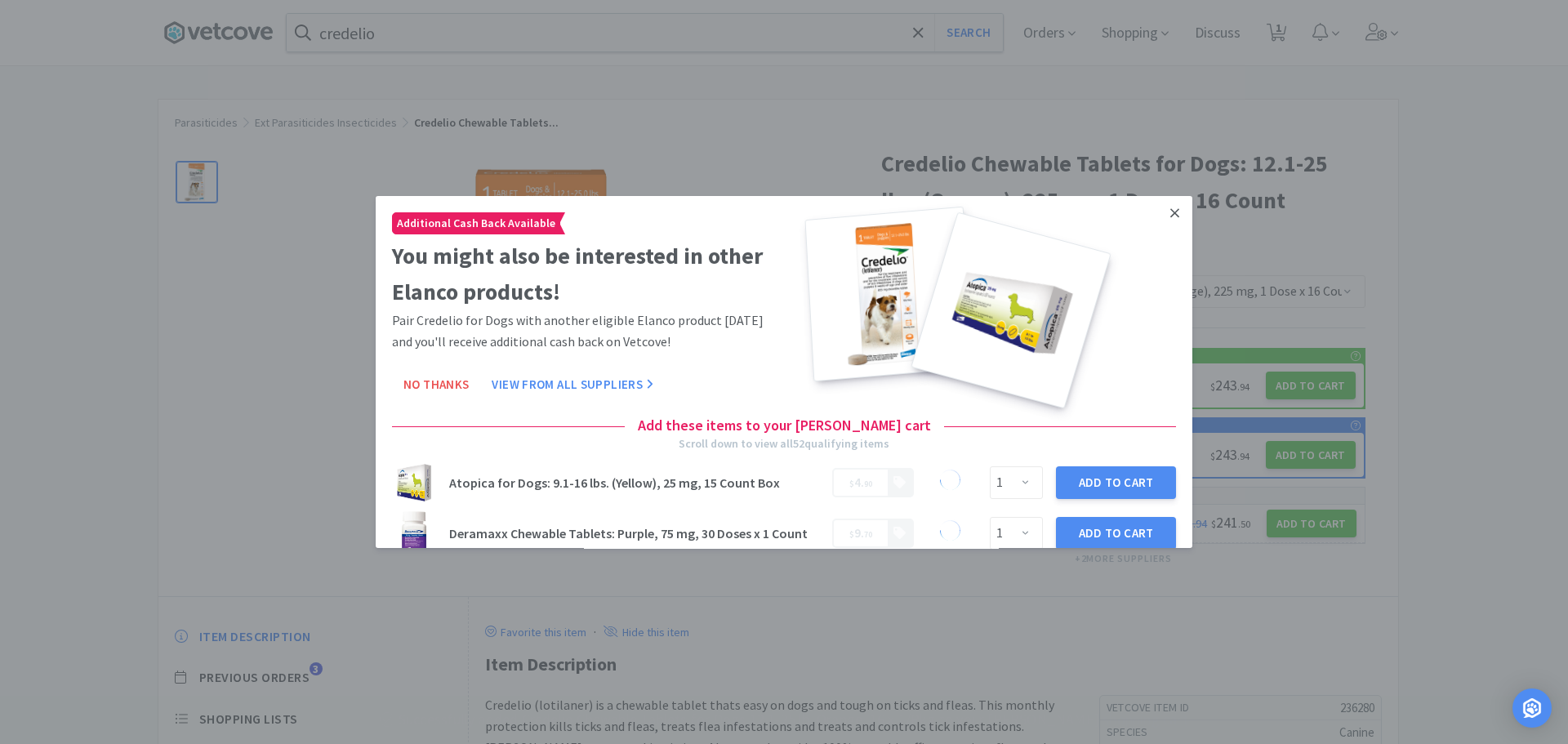
click at [1170, 220] on icon at bounding box center [1174, 213] width 9 height 15
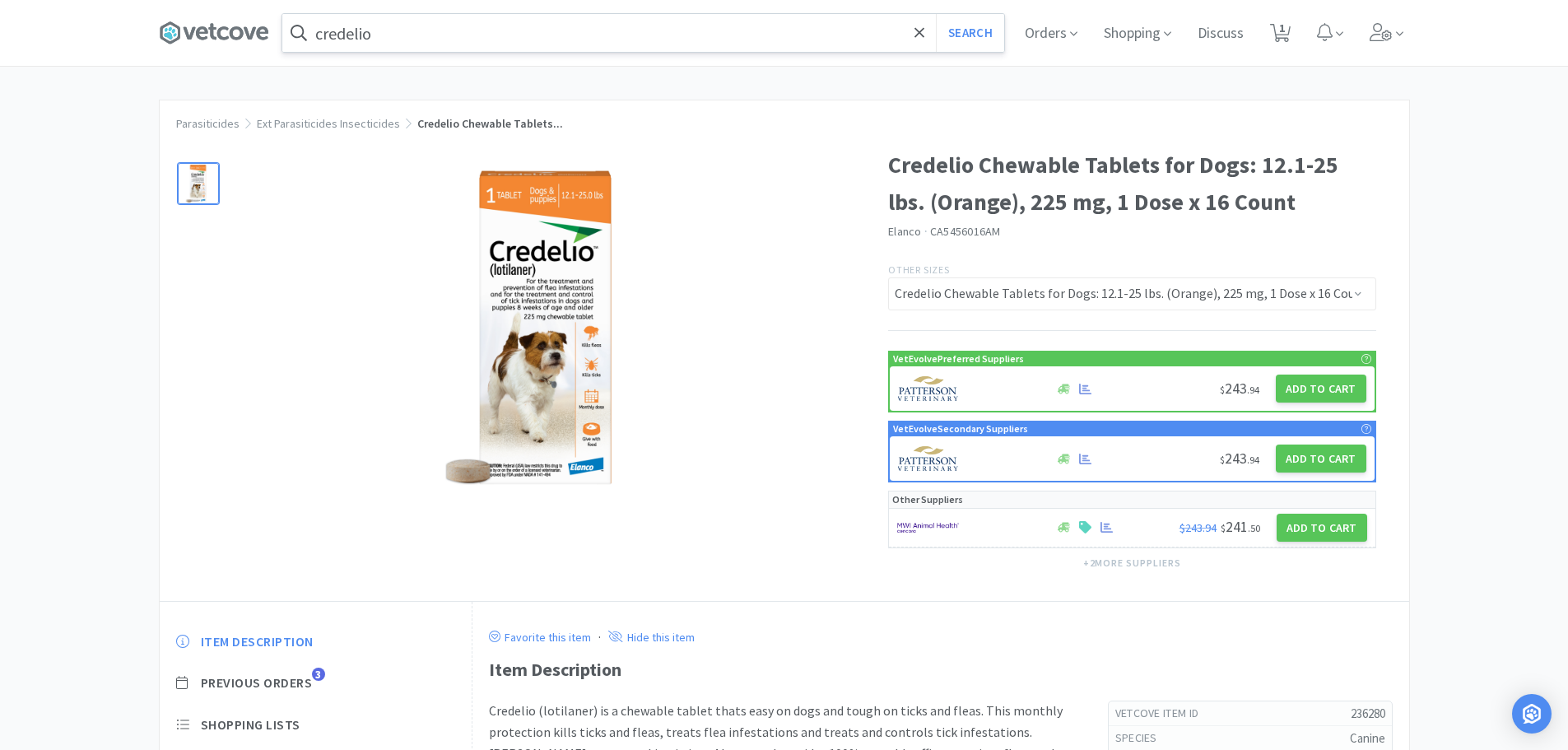
click at [423, 20] on input "credelio" at bounding box center [644, 33] width 722 height 38
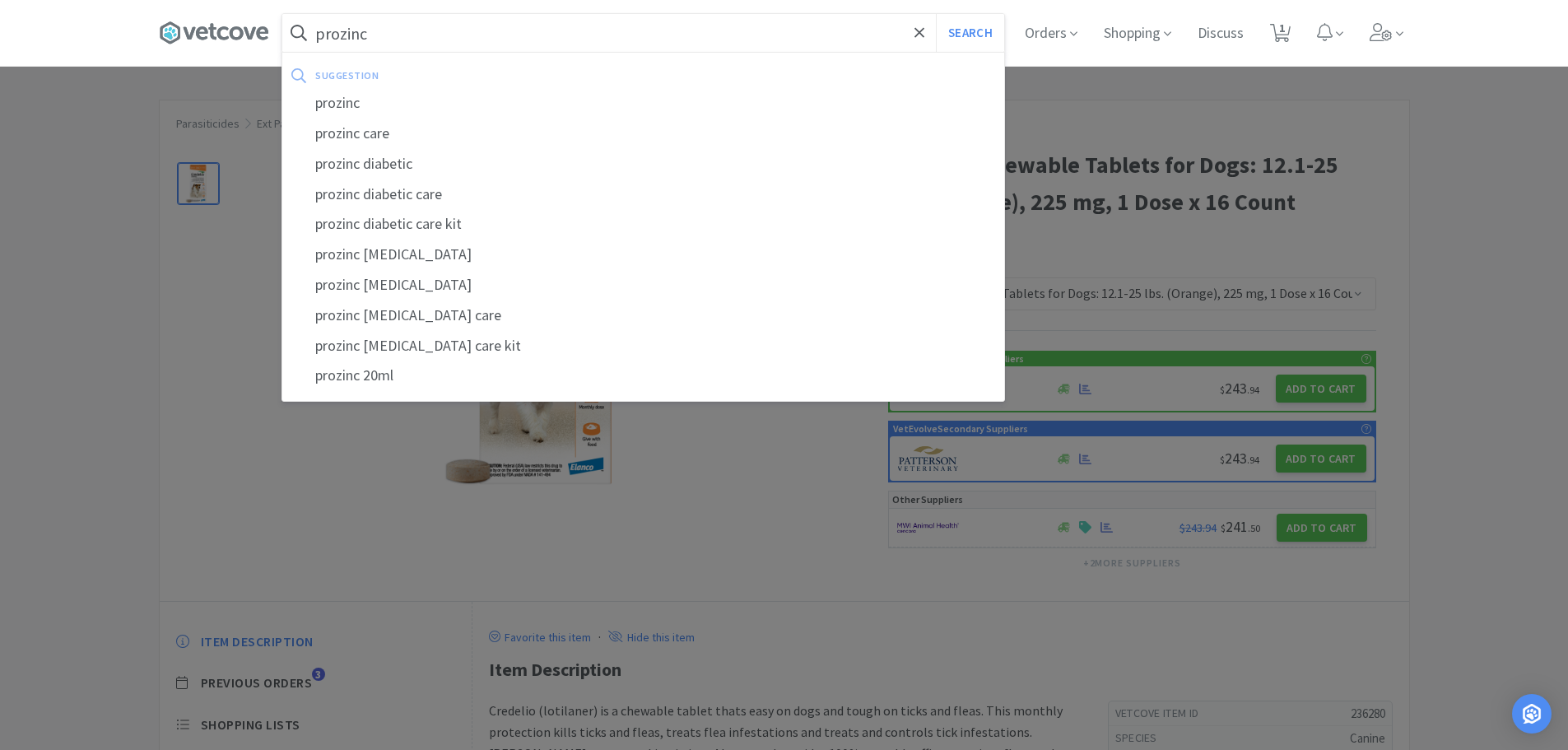
type input "prozinc"
click at [936, 14] on button "Search" at bounding box center [970, 33] width 69 height 38
select select "1"
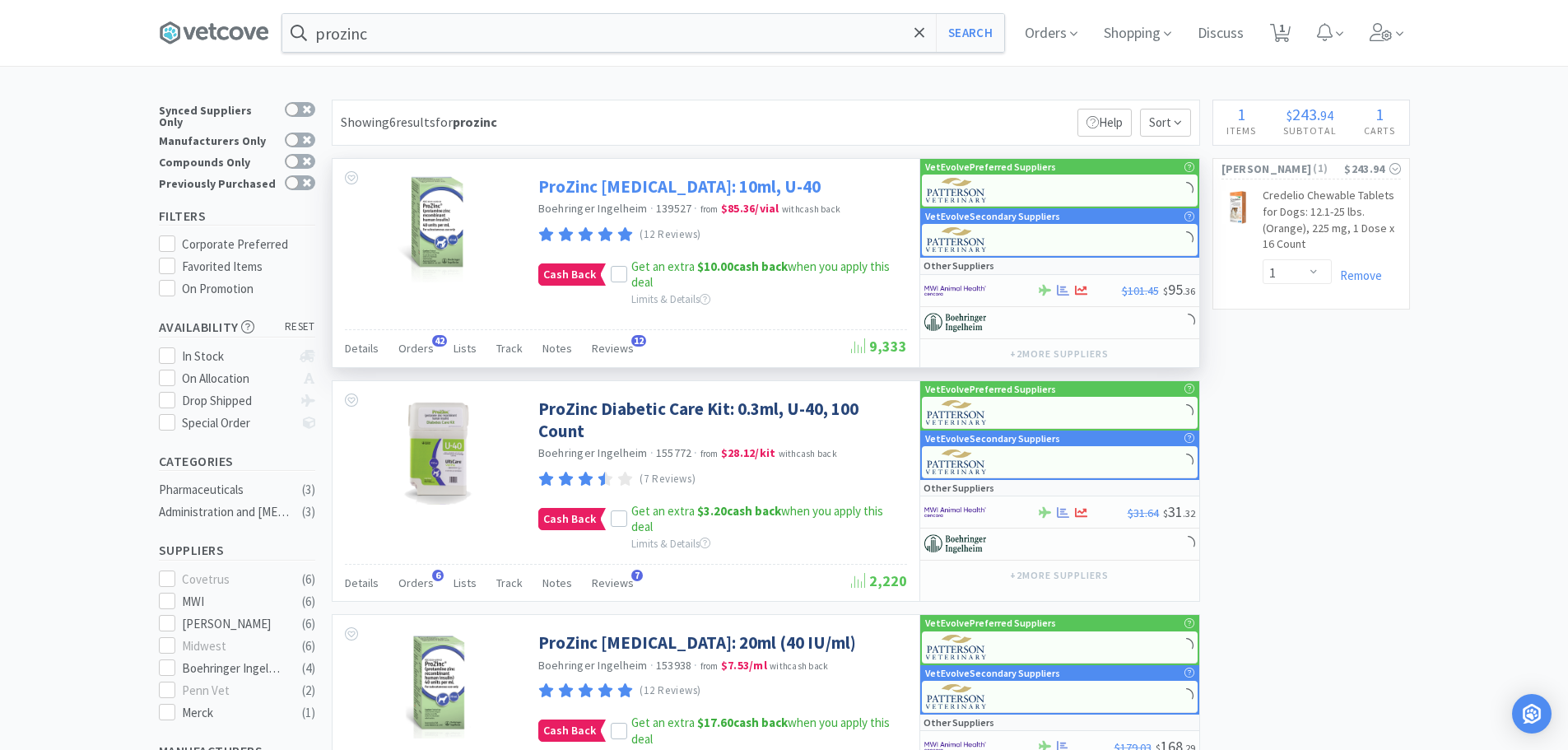
click at [726, 183] on link "ProZinc [MEDICAL_DATA]: 10ml, U-40" at bounding box center [679, 187] width 283 height 23
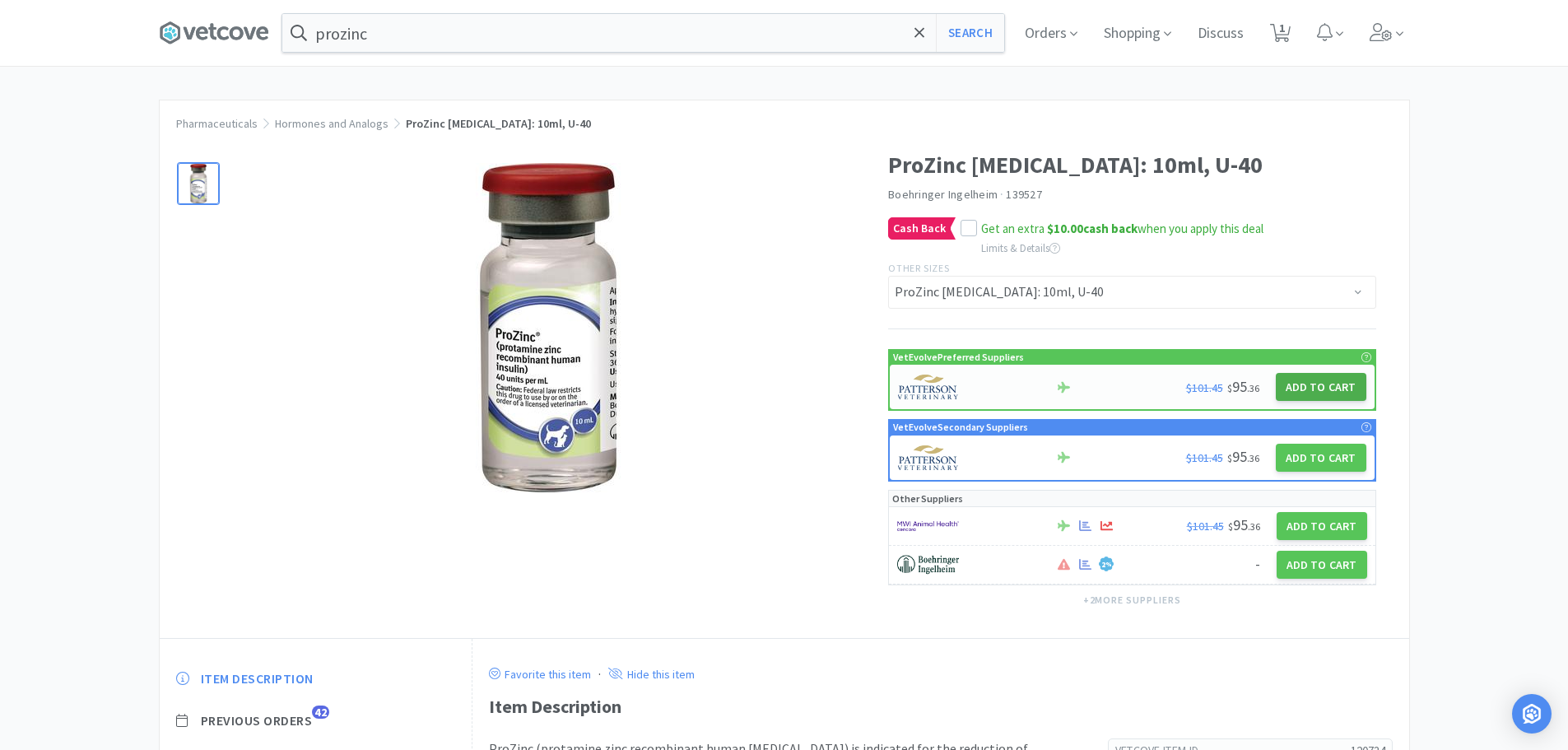
click at [1312, 383] on button "Add to Cart" at bounding box center [1321, 387] width 90 height 28
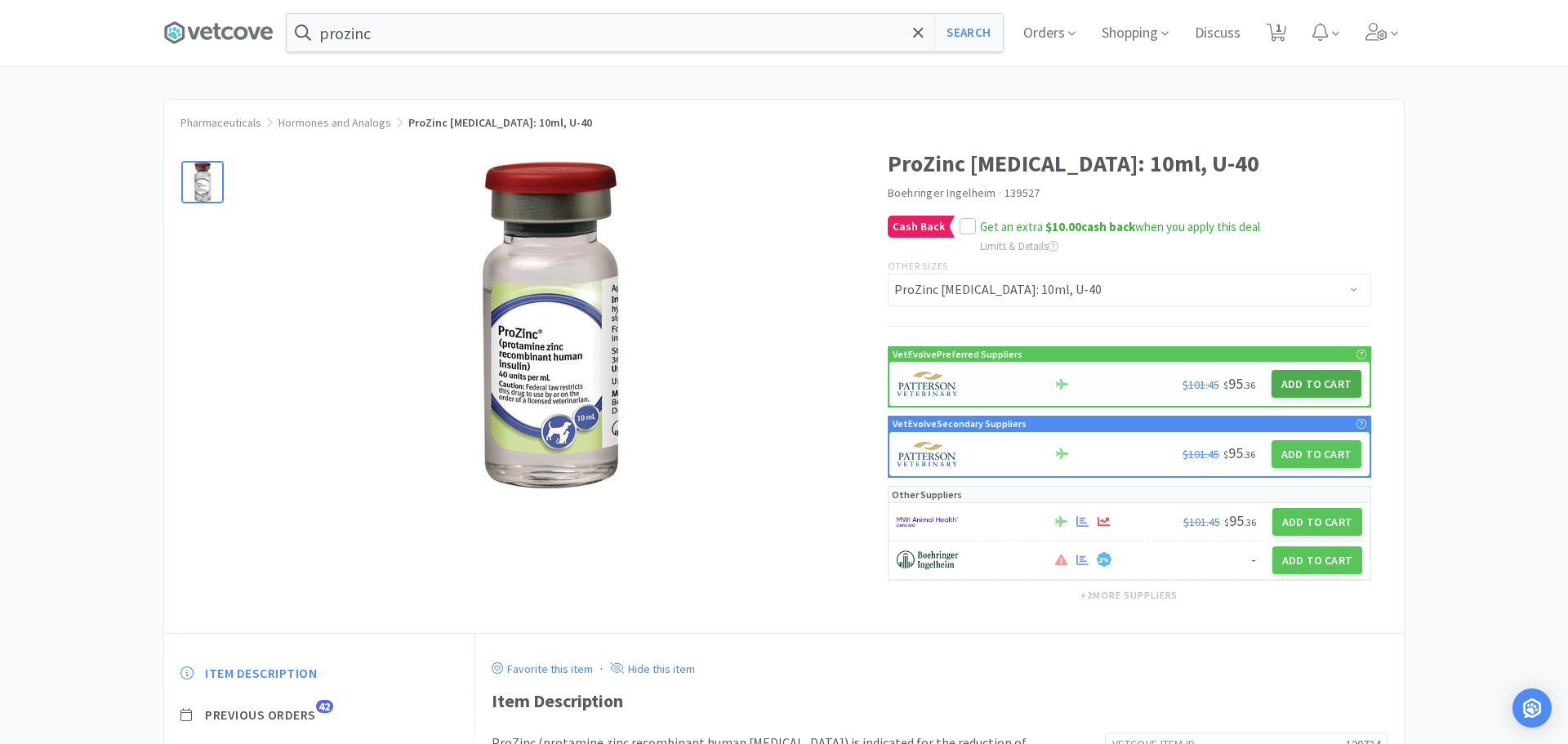
select select "1"
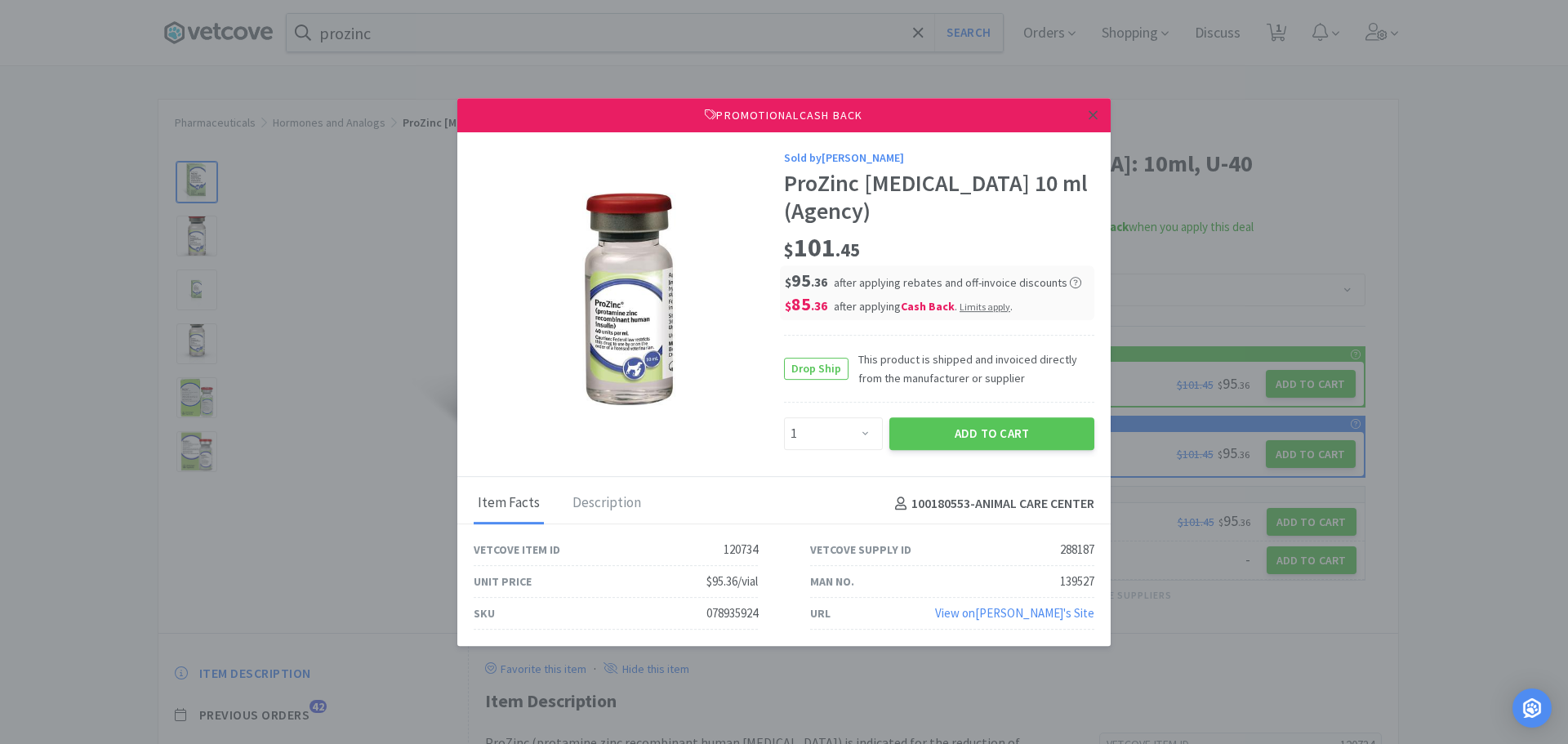
click at [1097, 123] on icon at bounding box center [1093, 115] width 9 height 15
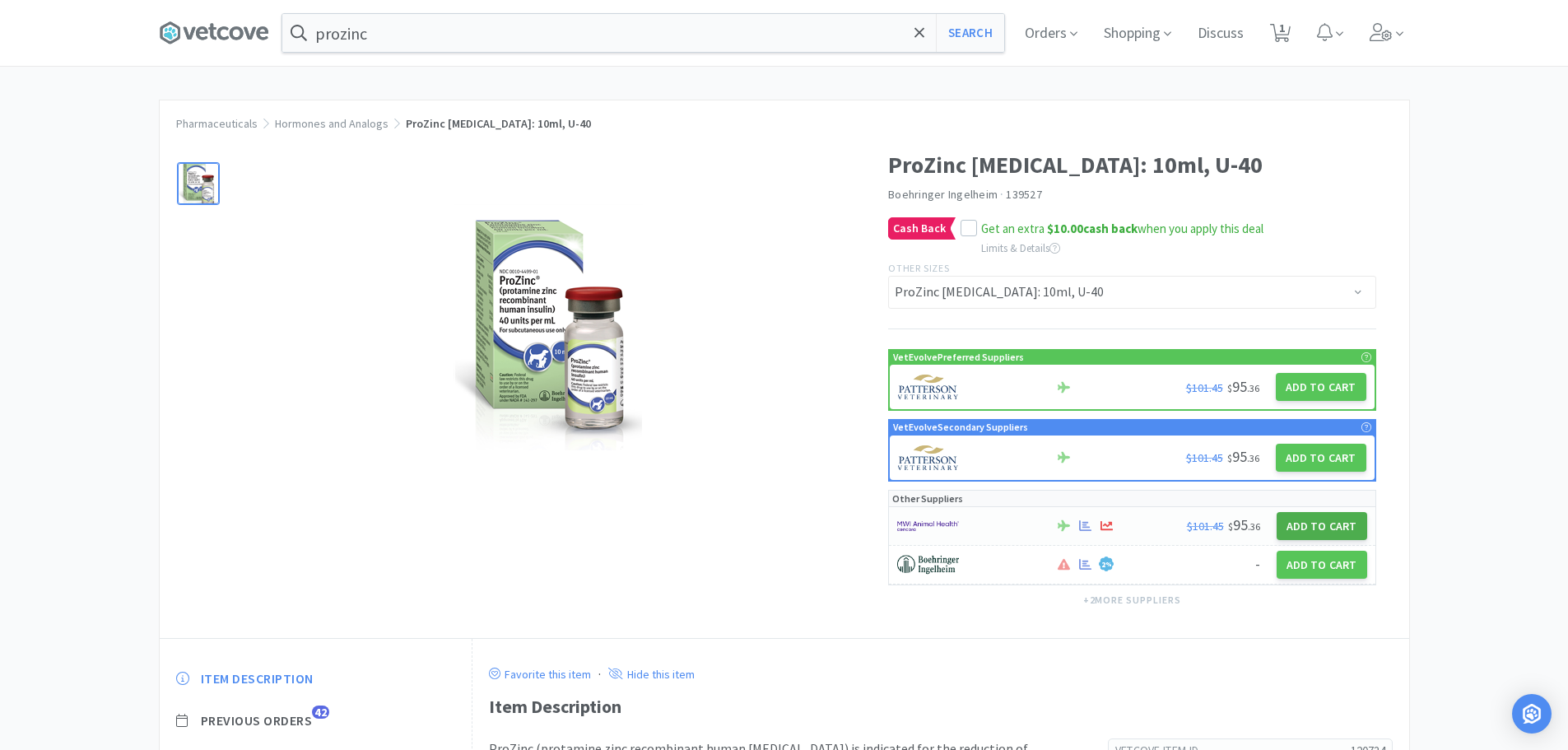
click at [1308, 530] on button "Add to Cart" at bounding box center [1322, 526] width 90 height 28
select select "1"
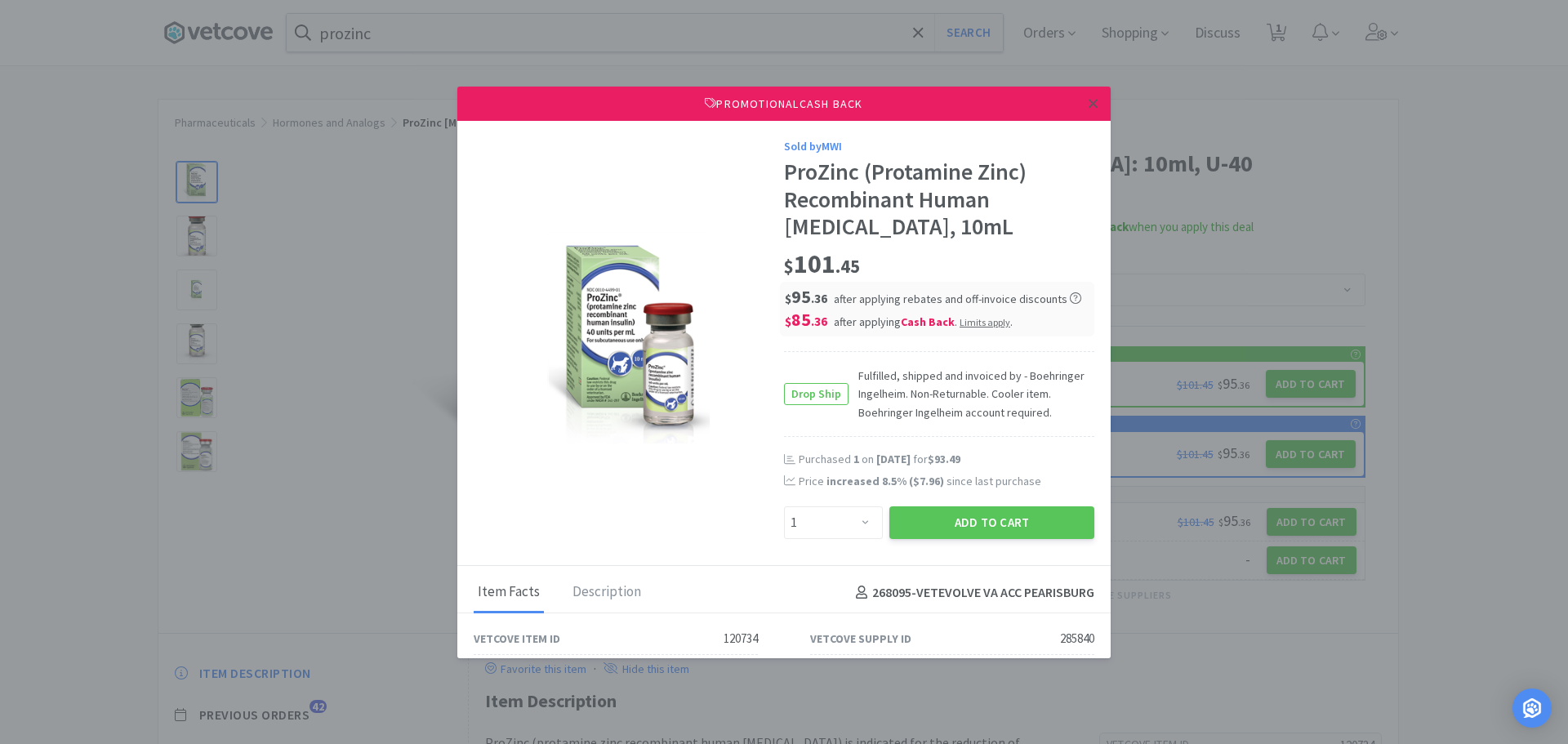
click at [1089, 99] on icon at bounding box center [1093, 104] width 9 height 15
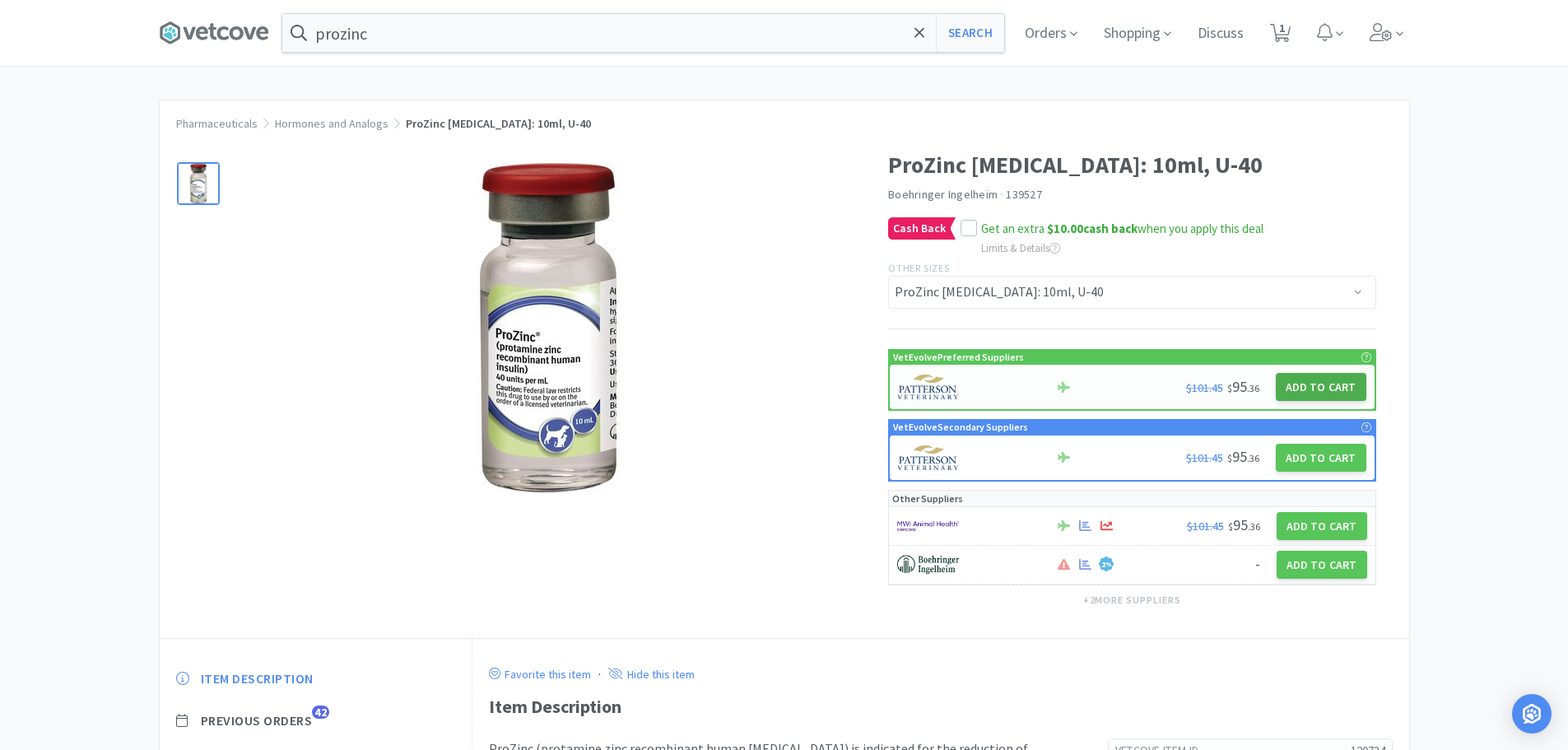
click at [1298, 379] on button "Add to Cart" at bounding box center [1321, 387] width 90 height 28
select select "1"
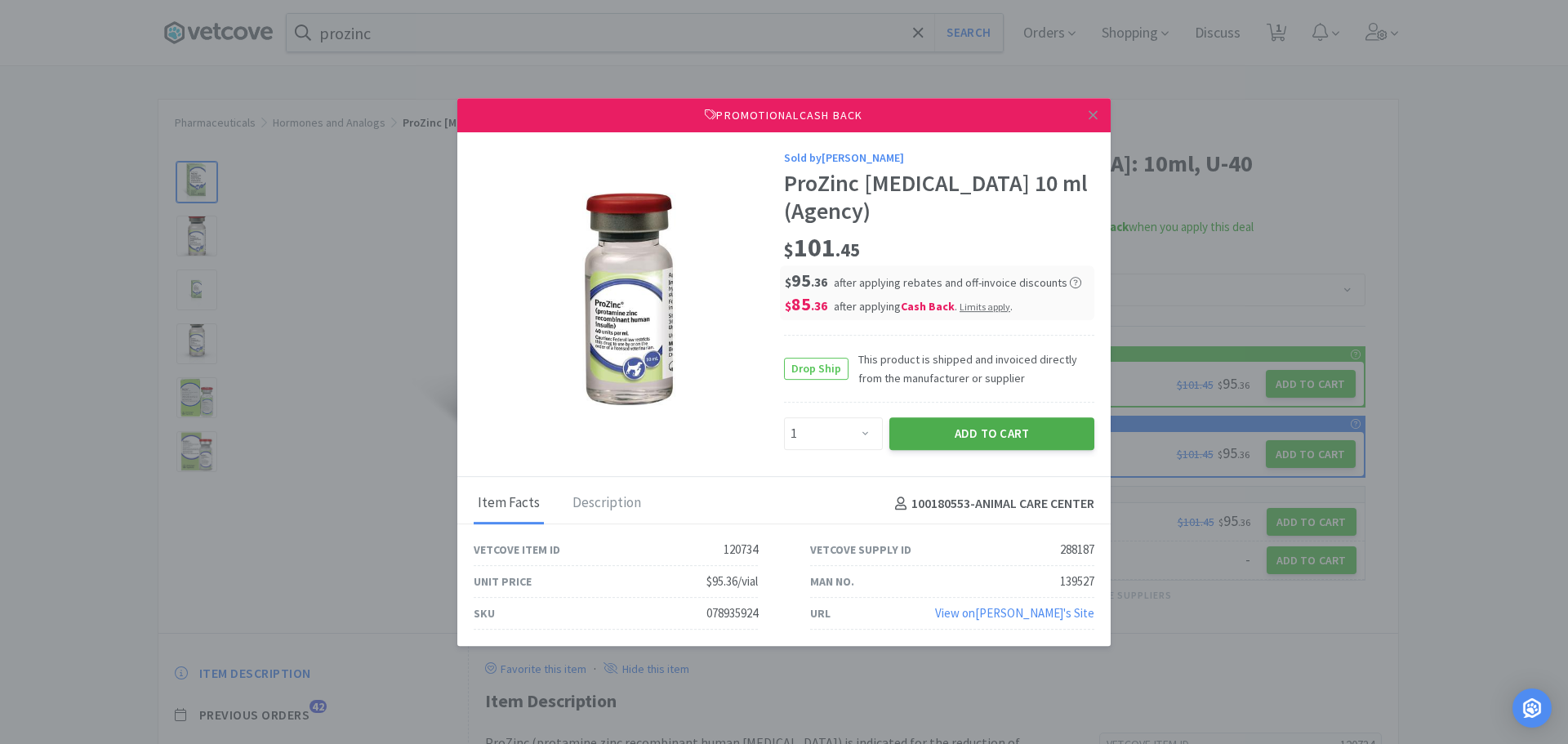
click at [962, 423] on button "Add to Cart" at bounding box center [992, 434] width 205 height 33
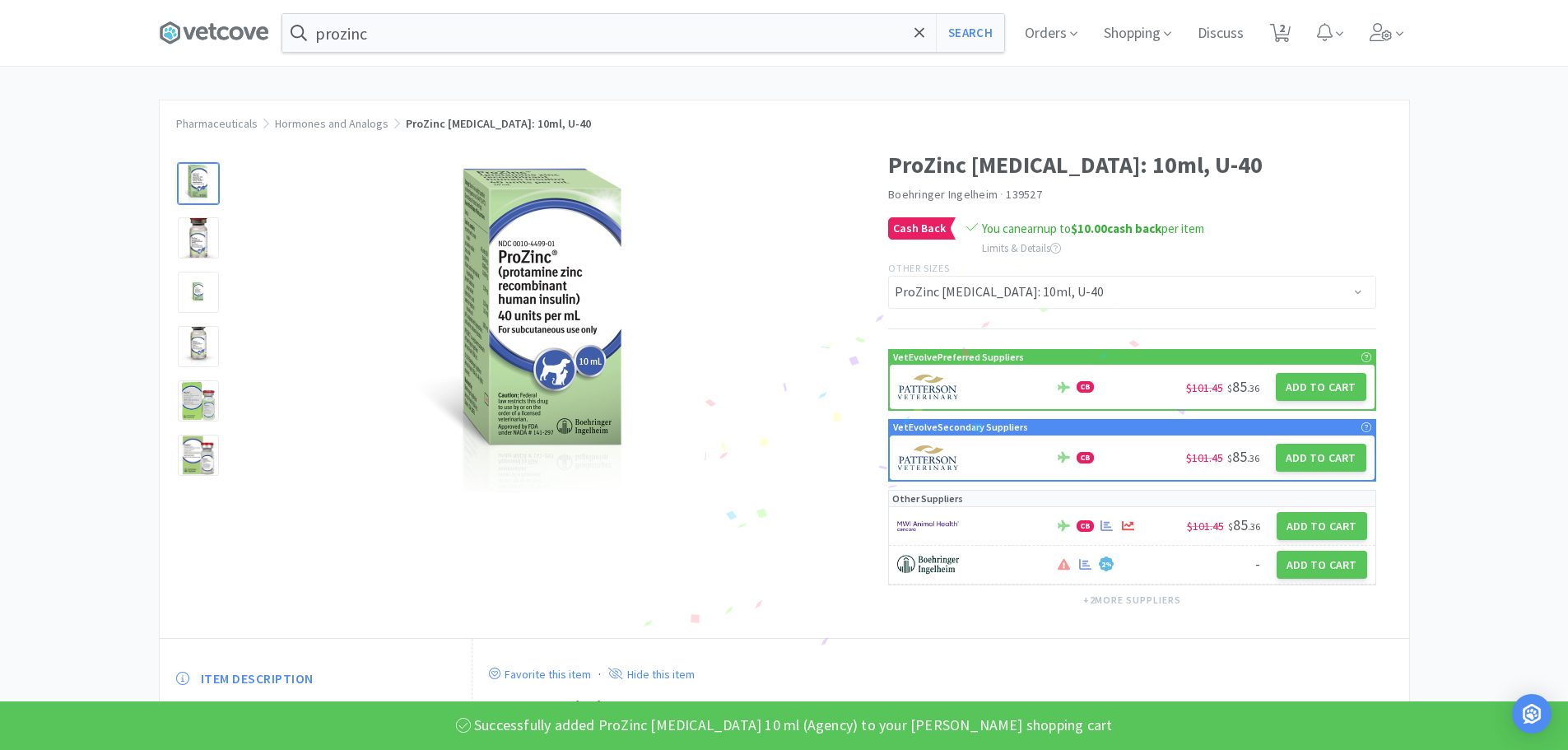
select select "1"
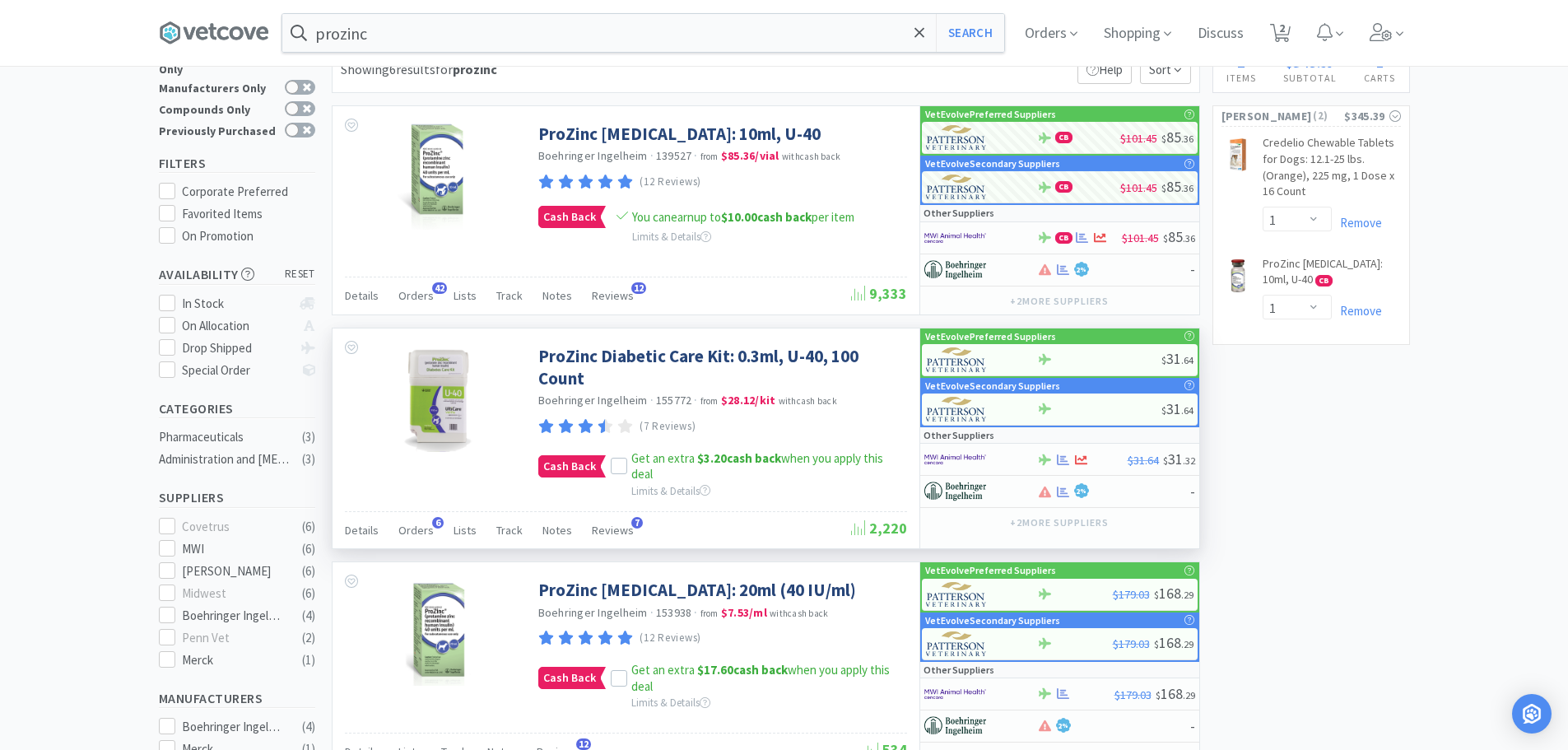
scroll to position [83, 0]
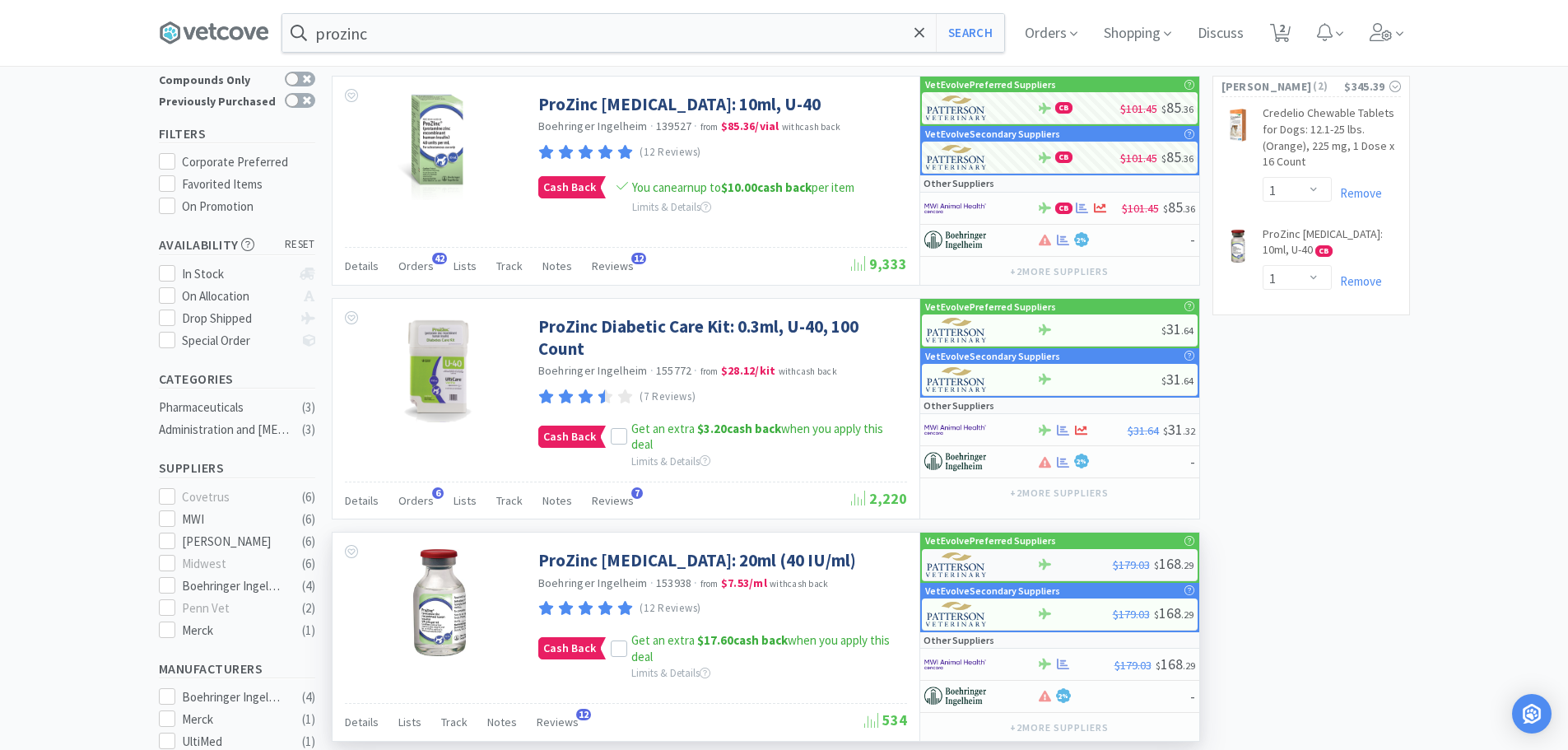
click at [1072, 567] on div at bounding box center [1075, 565] width 76 height 12
select select "1"
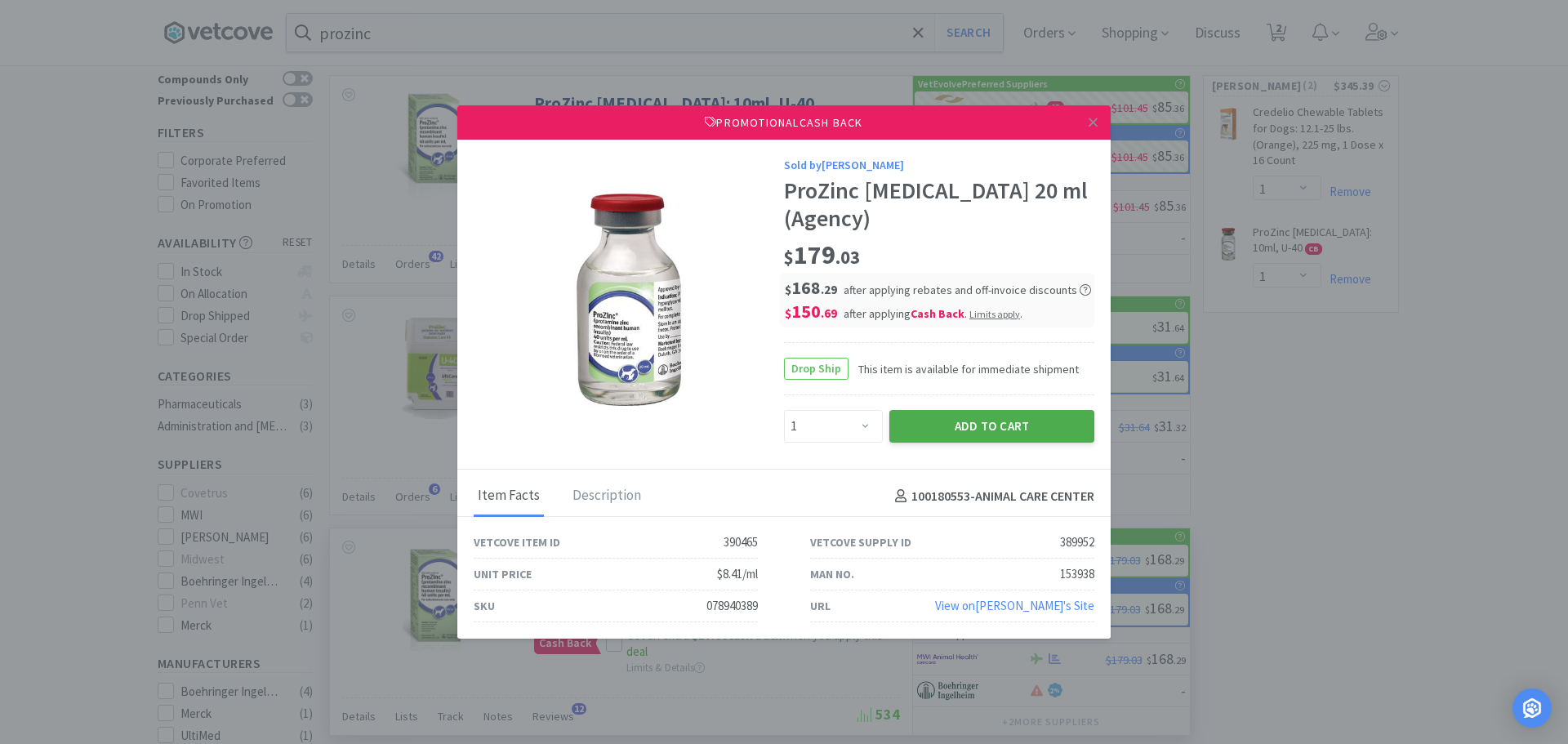
click at [1011, 416] on button "Add to Cart" at bounding box center [992, 426] width 205 height 33
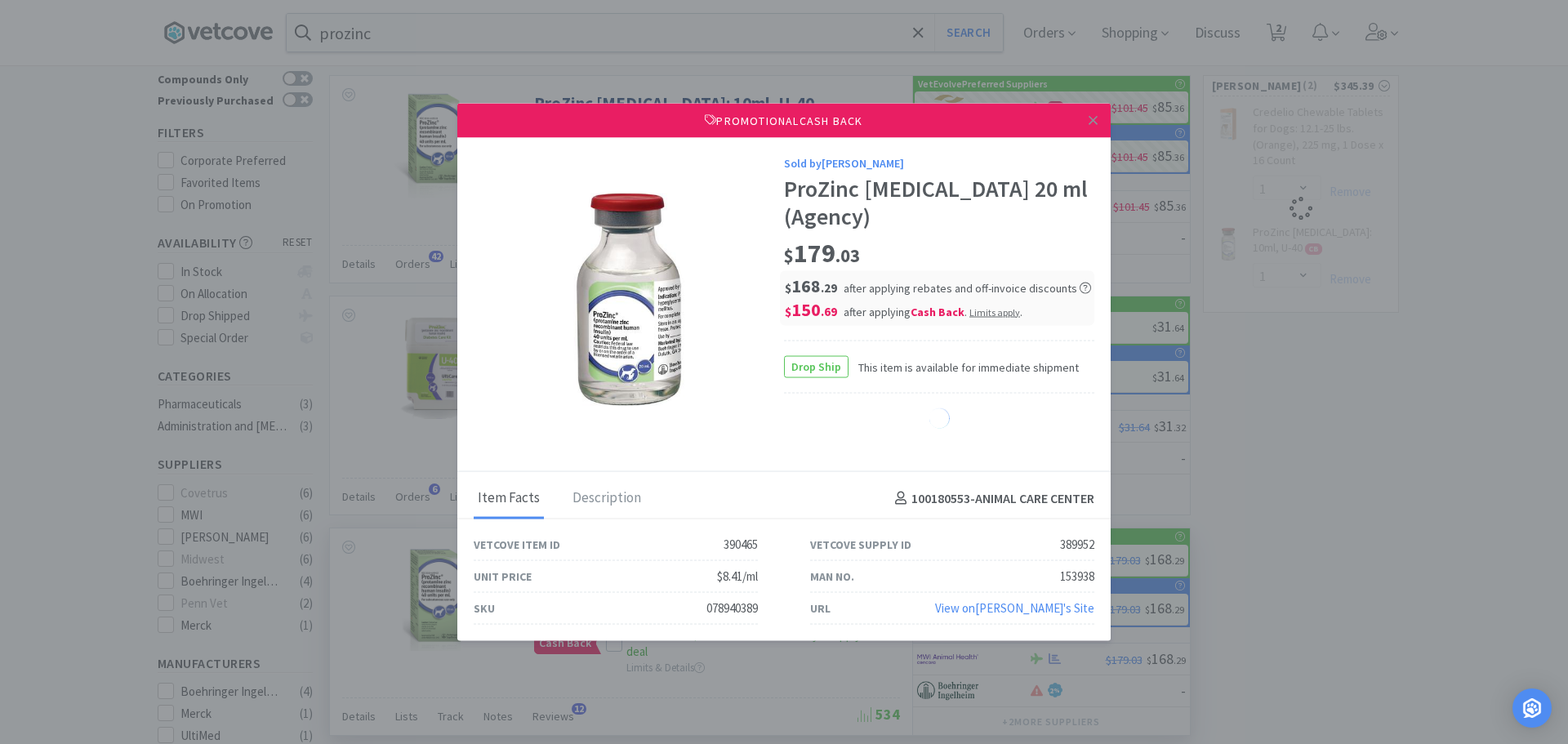
select select "1"
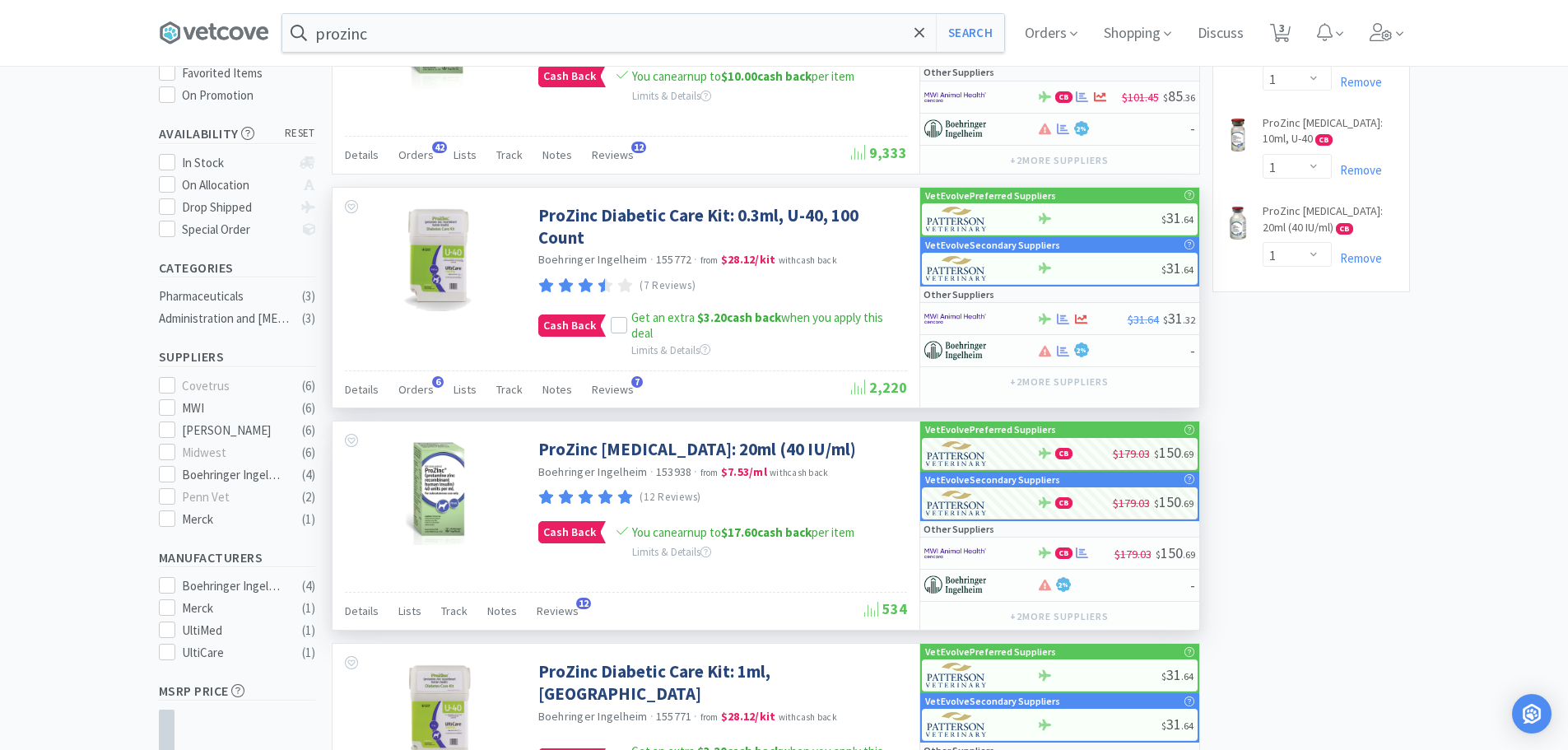
scroll to position [164, 0]
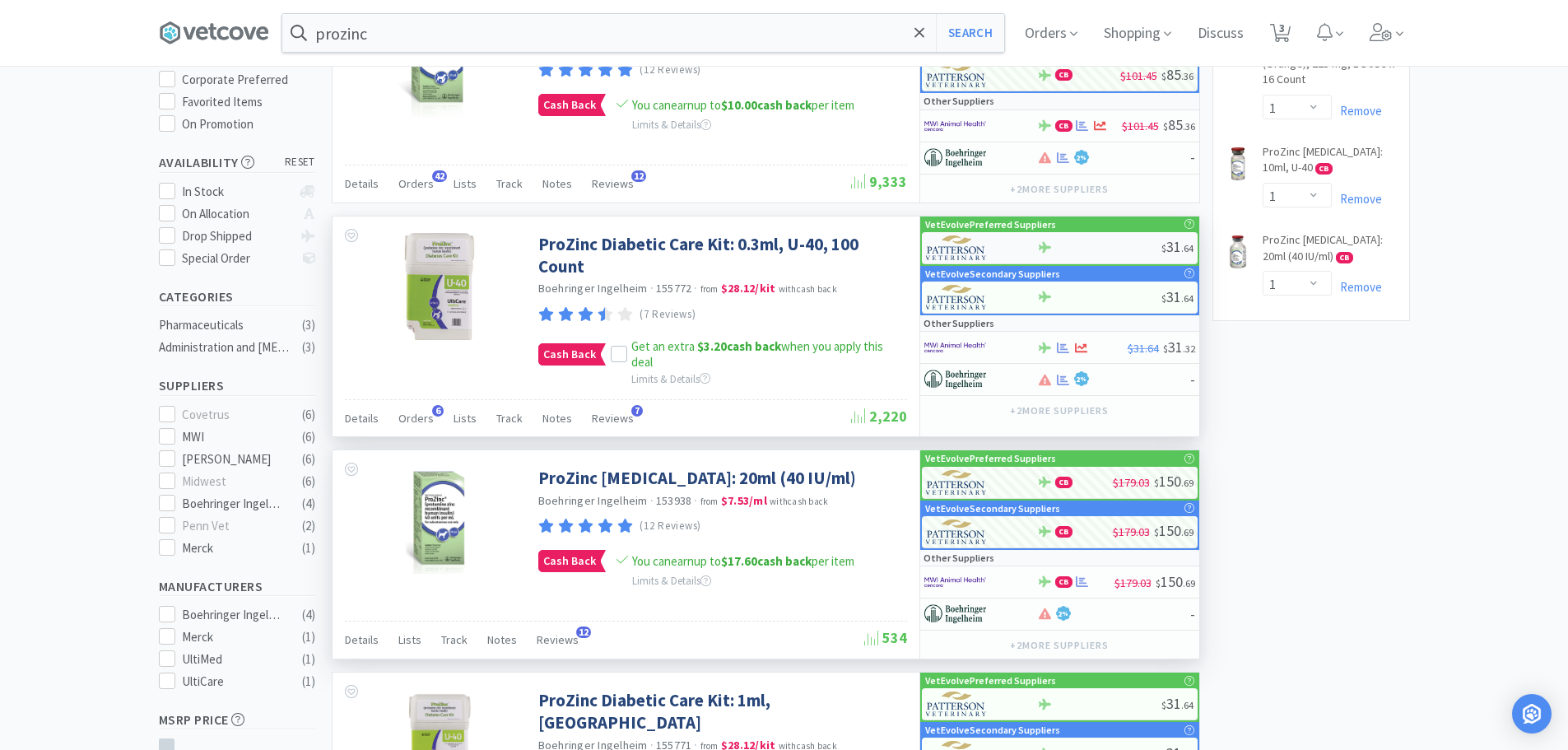
click at [1106, 239] on div "$ 31 . 64" at bounding box center [1059, 248] width 276 height 32
select select "1"
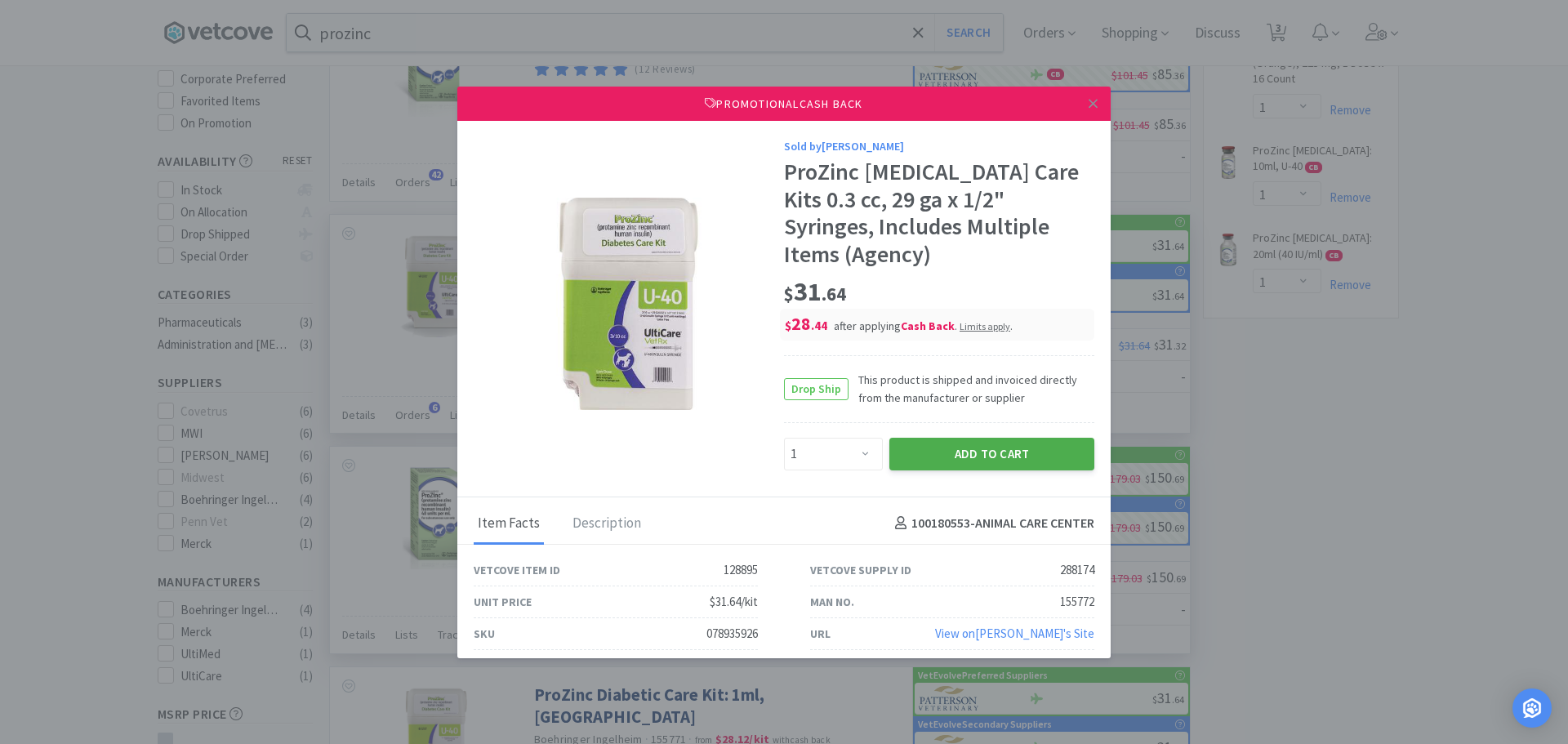
click at [943, 449] on button "Add to Cart" at bounding box center [992, 454] width 205 height 33
select select "1"
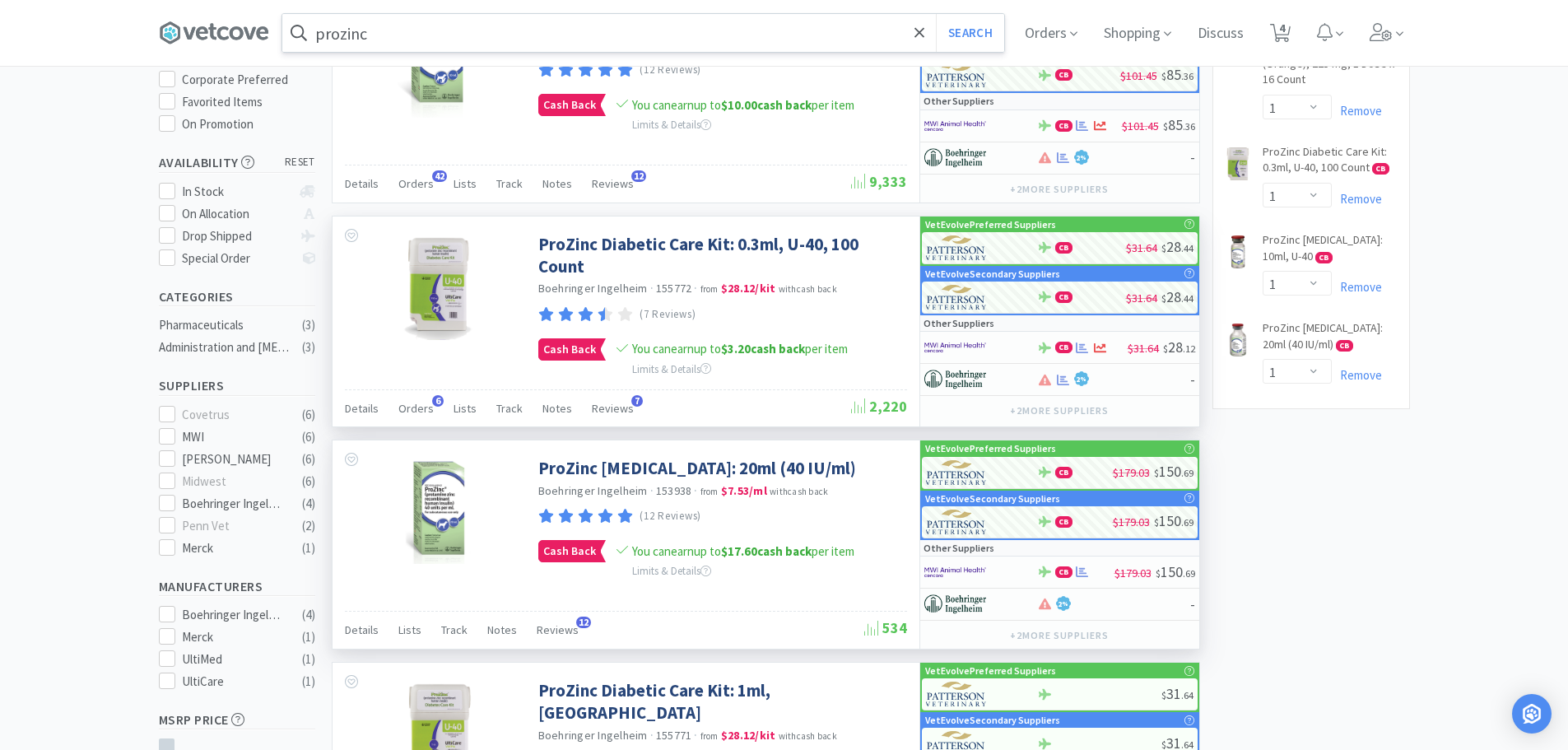
click at [509, 30] on input "prozinc" at bounding box center [644, 33] width 722 height 38
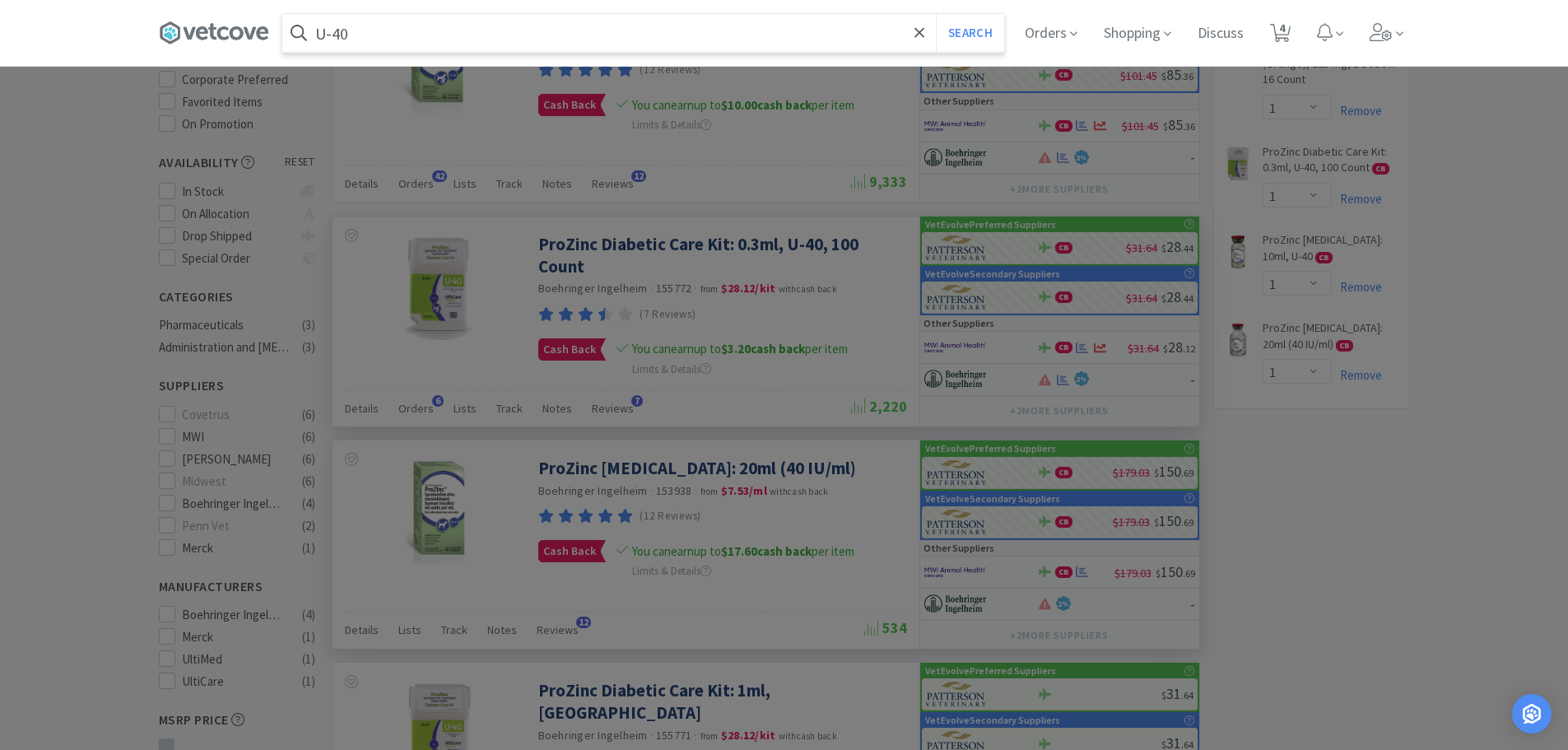
type input "U-40"
click at [936, 14] on button "Search" at bounding box center [970, 33] width 69 height 38
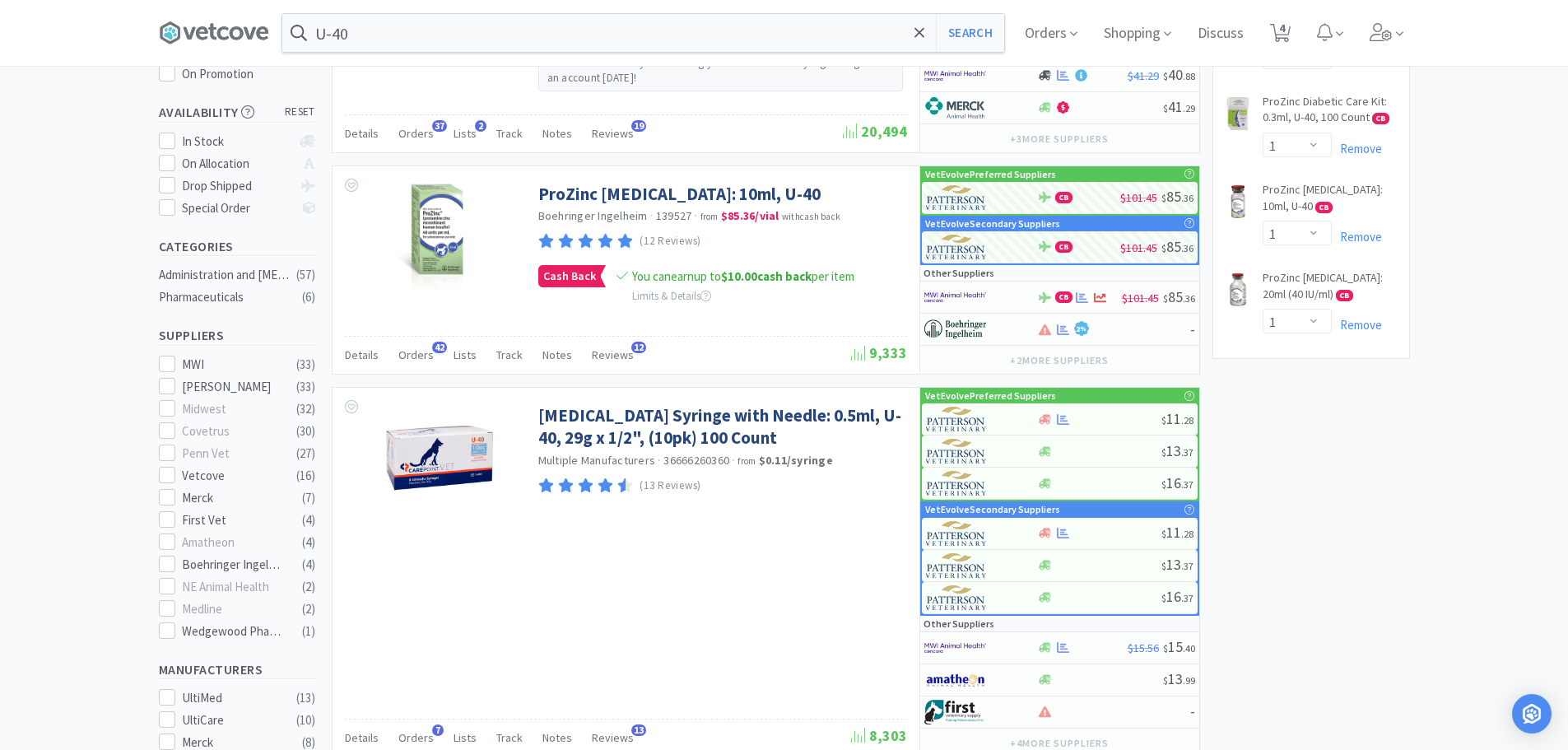
scroll to position [164, 0]
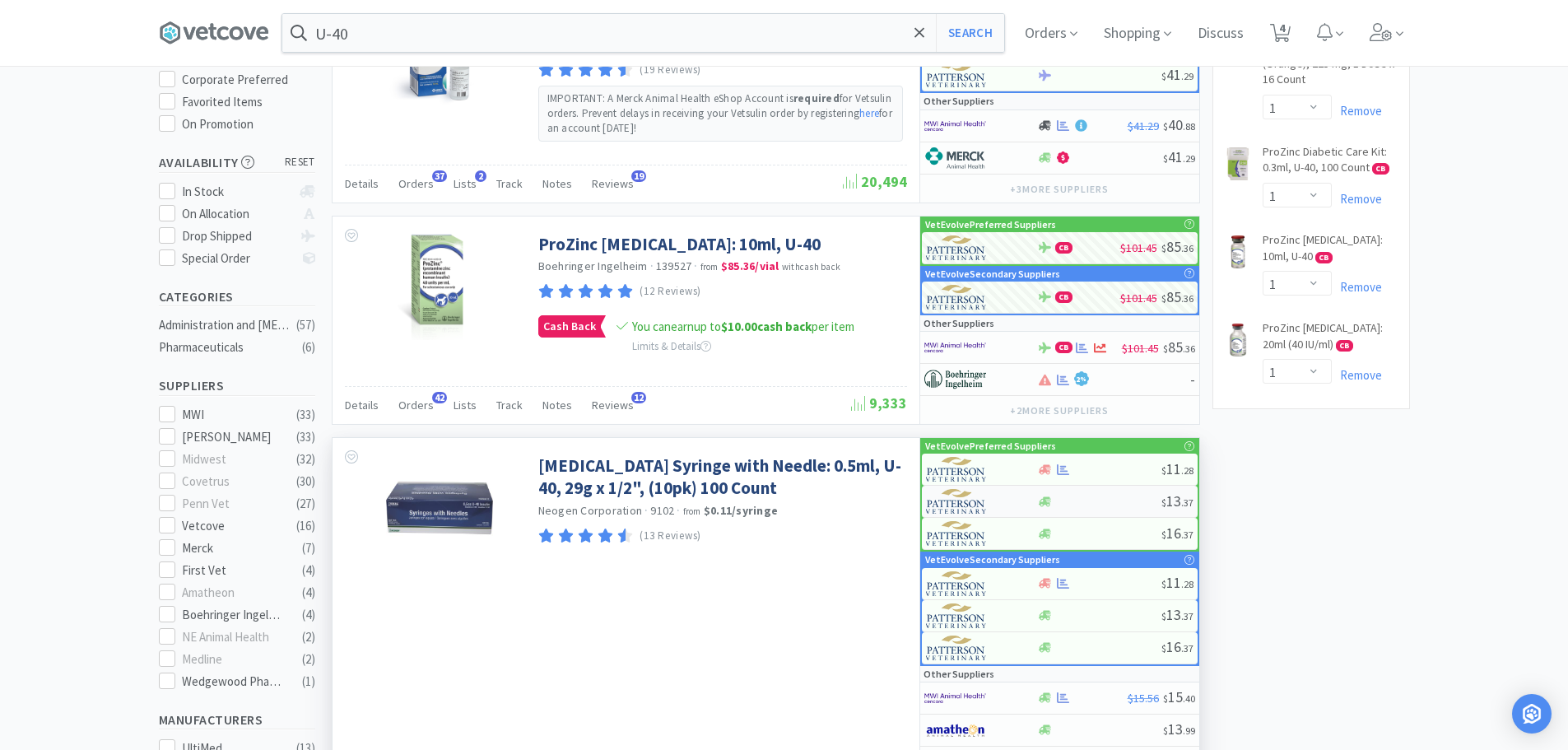
click at [1081, 500] on div at bounding box center [1099, 502] width 124 height 12
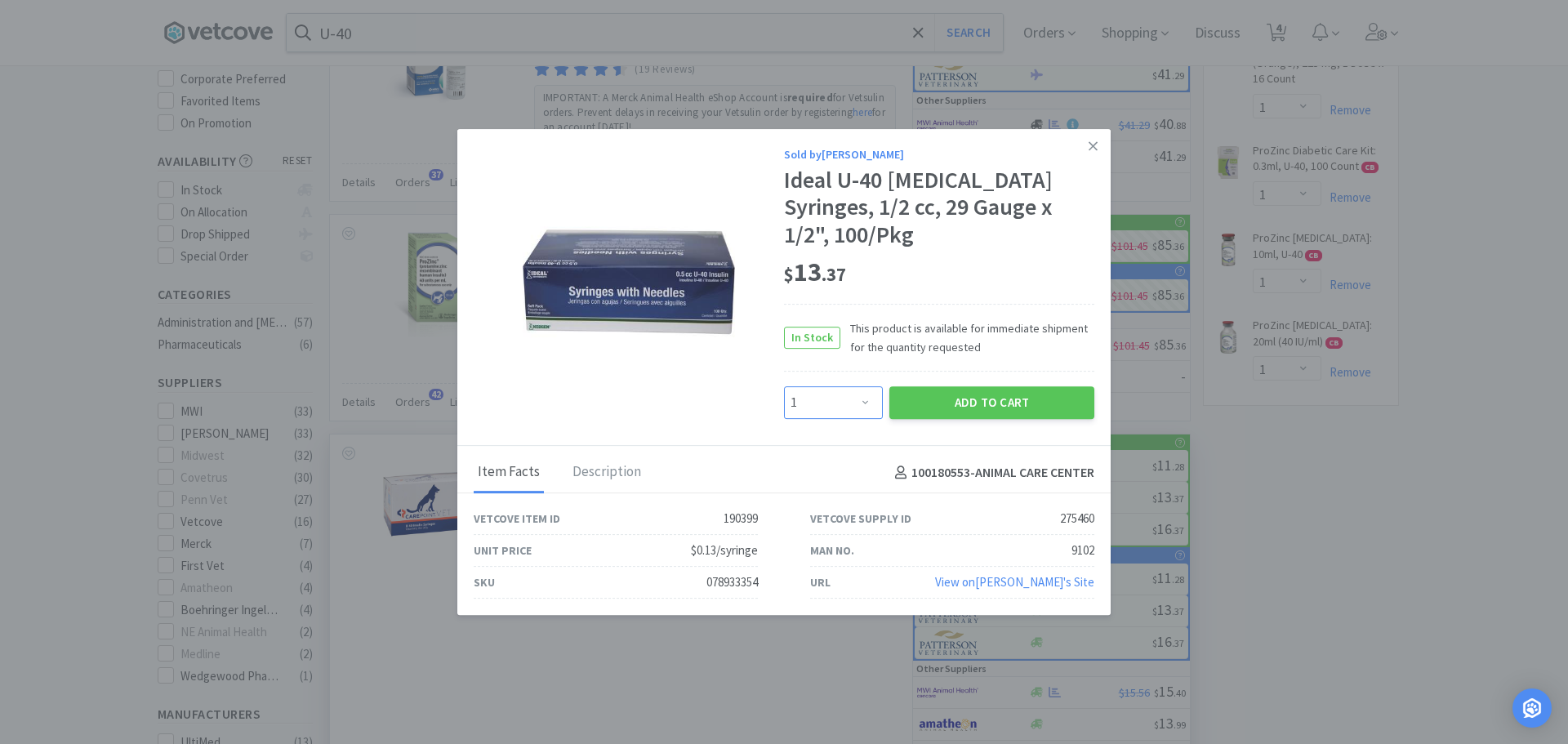
click at [855, 387] on select "Enter Quantity 1 2 3 4 5 6 7 8 9 10 11 12 13 14 15 16 17 18 19 20 Enter Quantity" at bounding box center [834, 403] width 99 height 33
select select "2"
click at [784, 387] on select "Enter Quantity 1 2 3 4 5 6 7 8 9 10 11 12 13 14 15 16 17 18 19 20 Enter Quantity" at bounding box center [834, 403] width 99 height 33
click at [989, 387] on button "Add to Cart" at bounding box center [992, 403] width 205 height 33
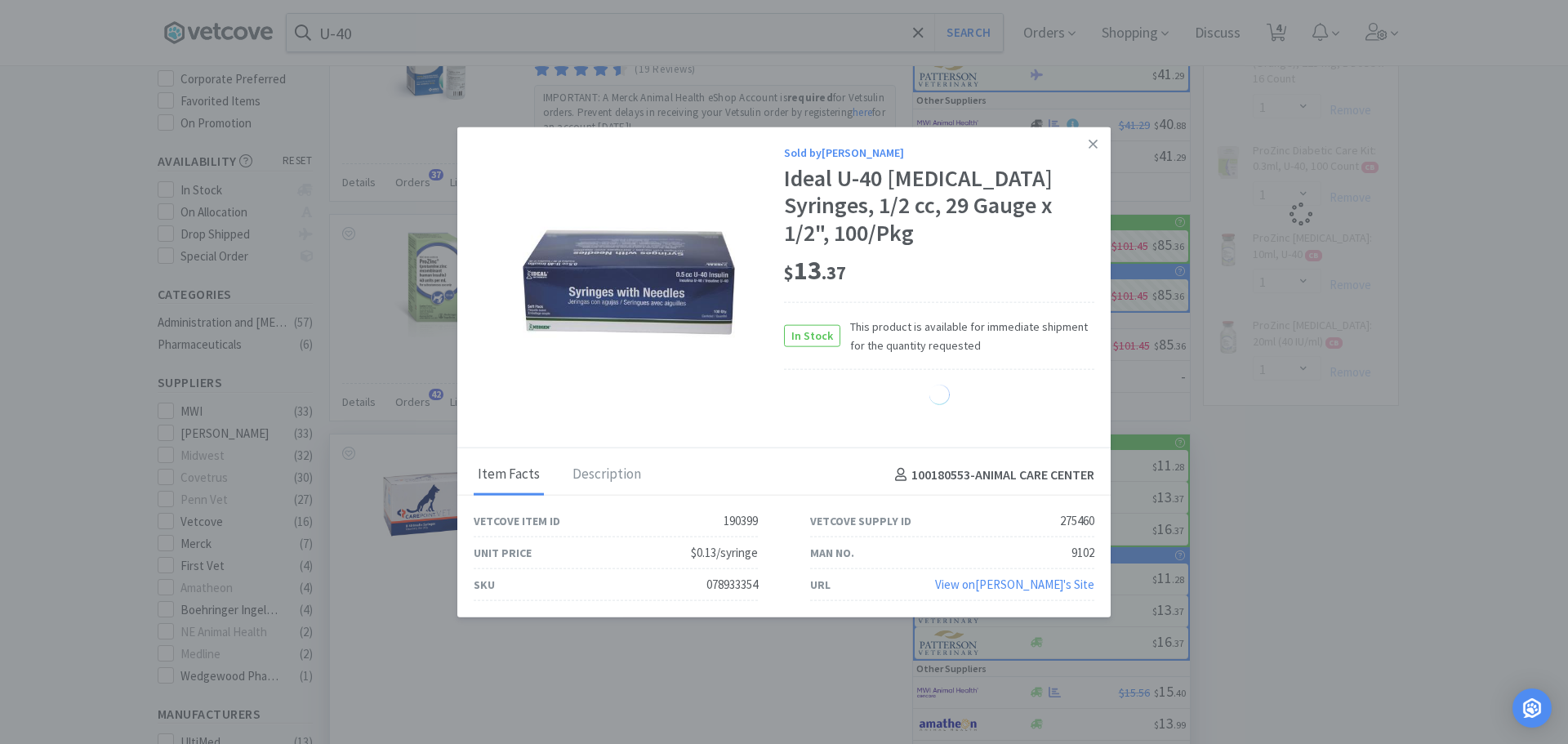
select select "2"
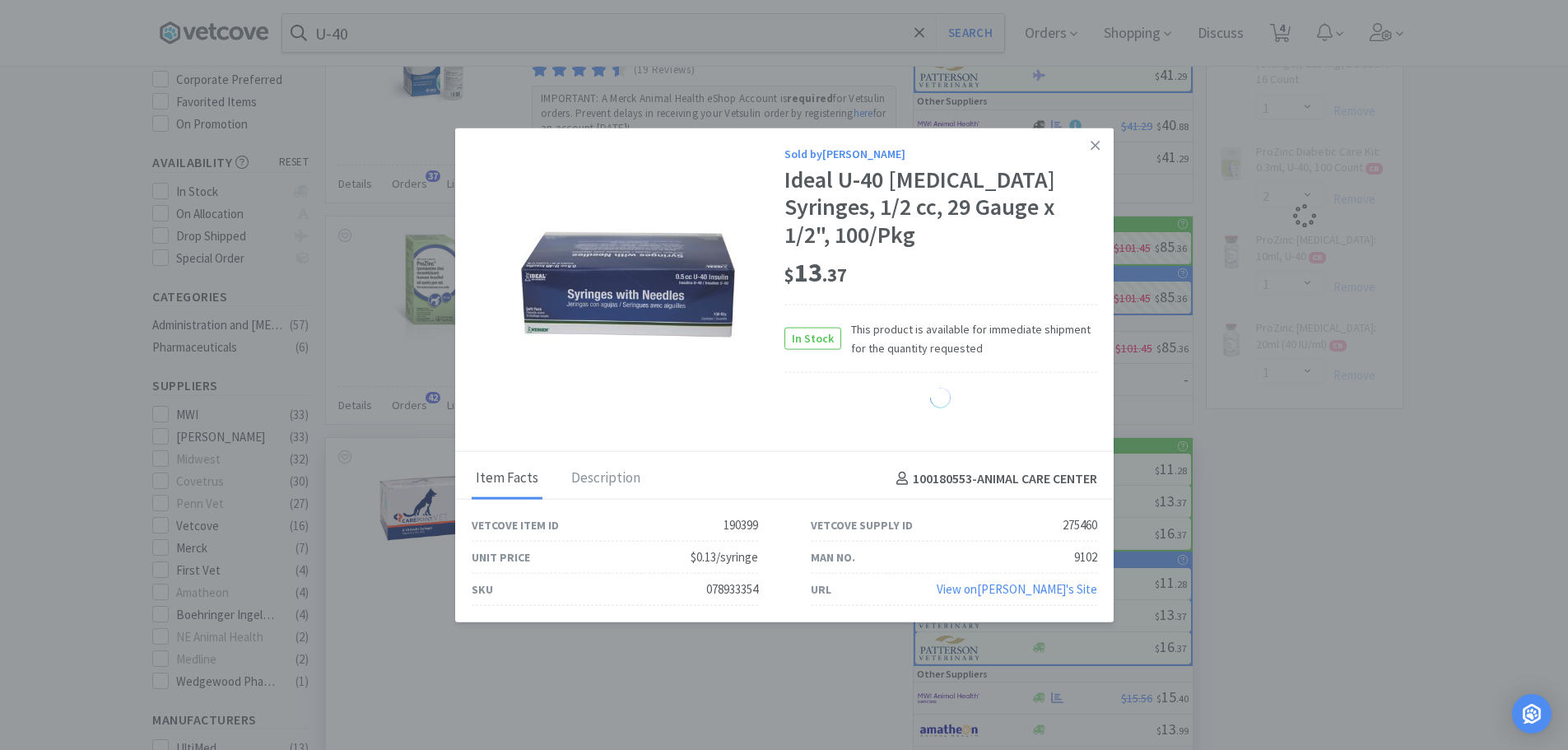
select select "1"
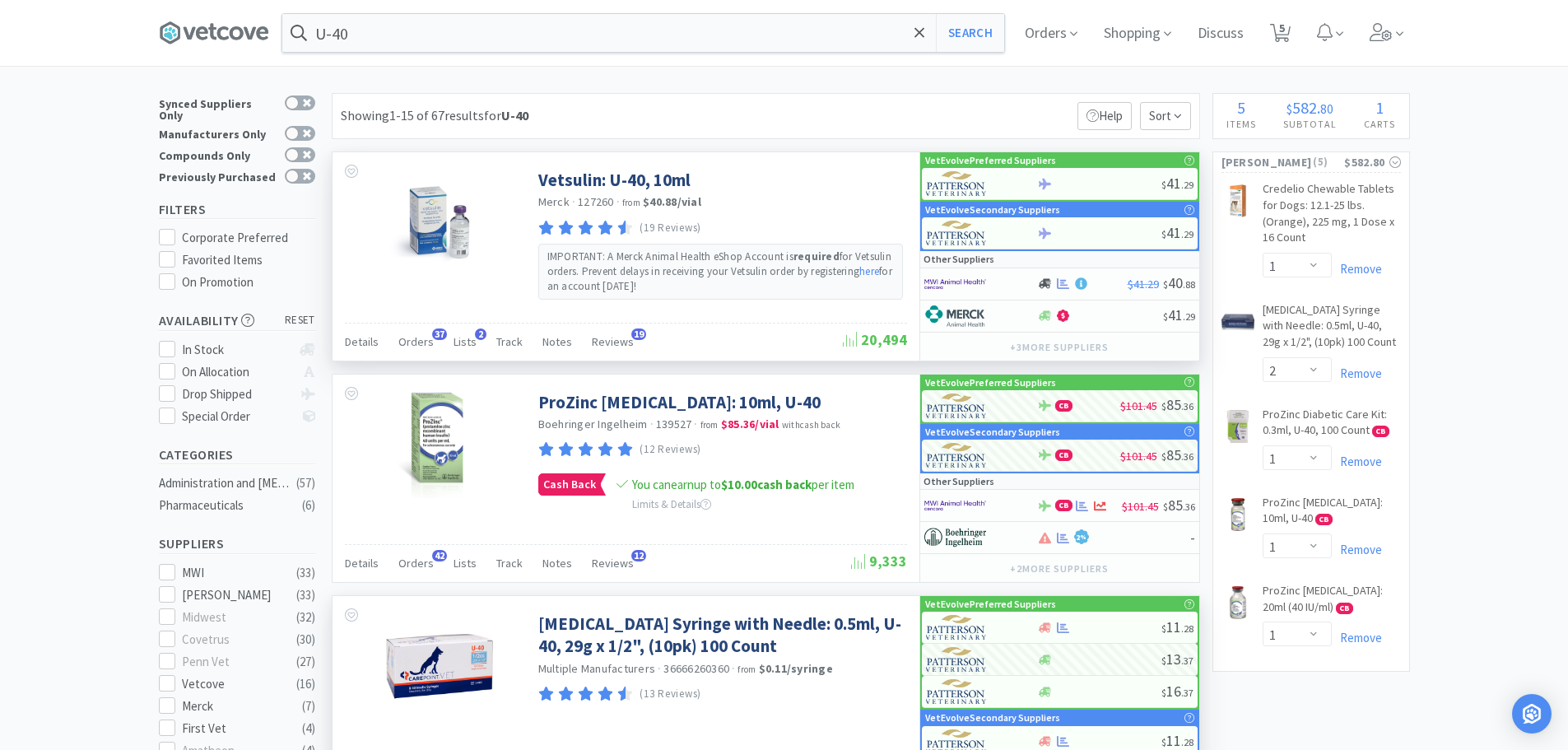
scroll to position [0, 0]
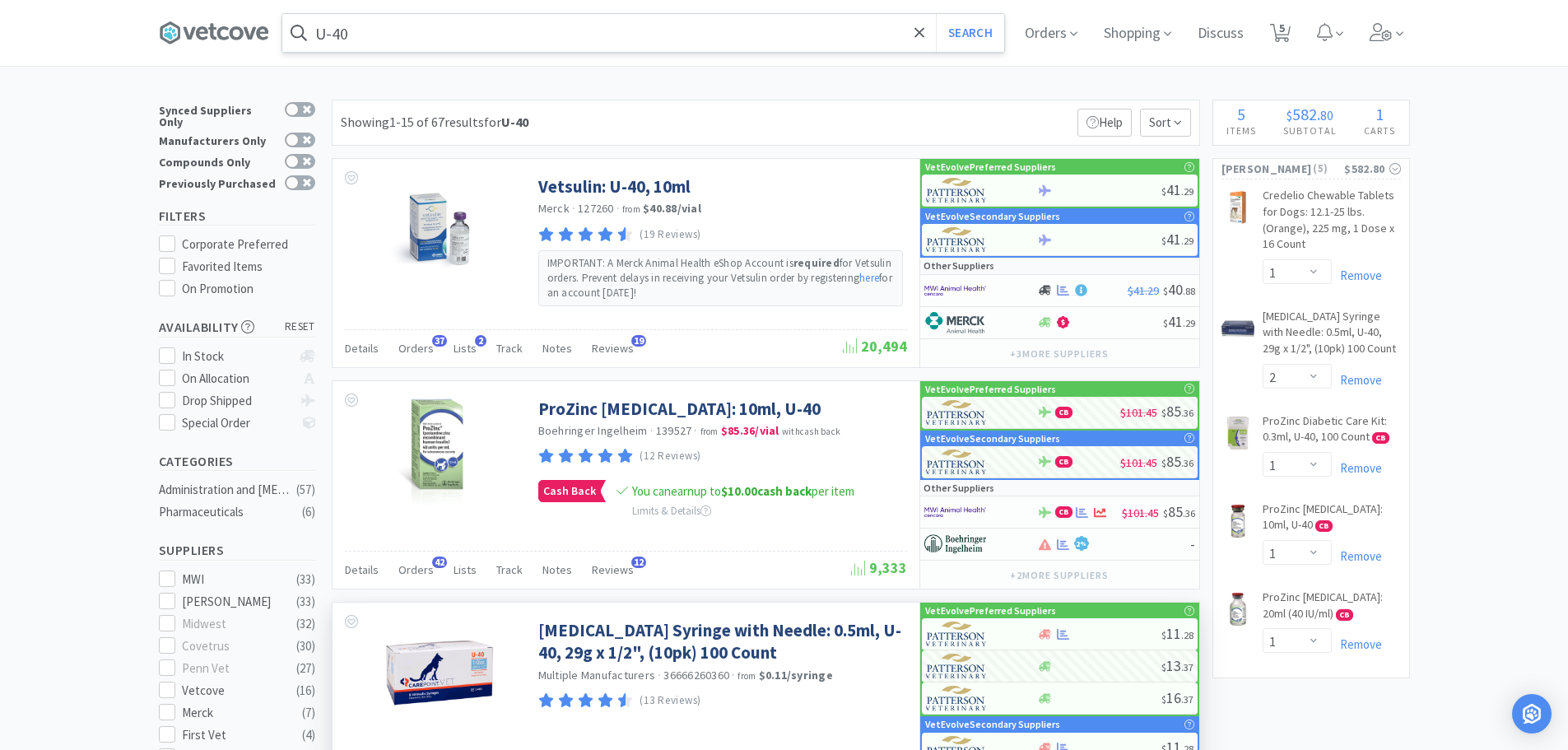
click at [455, 32] on input "U-40" at bounding box center [644, 33] width 722 height 38
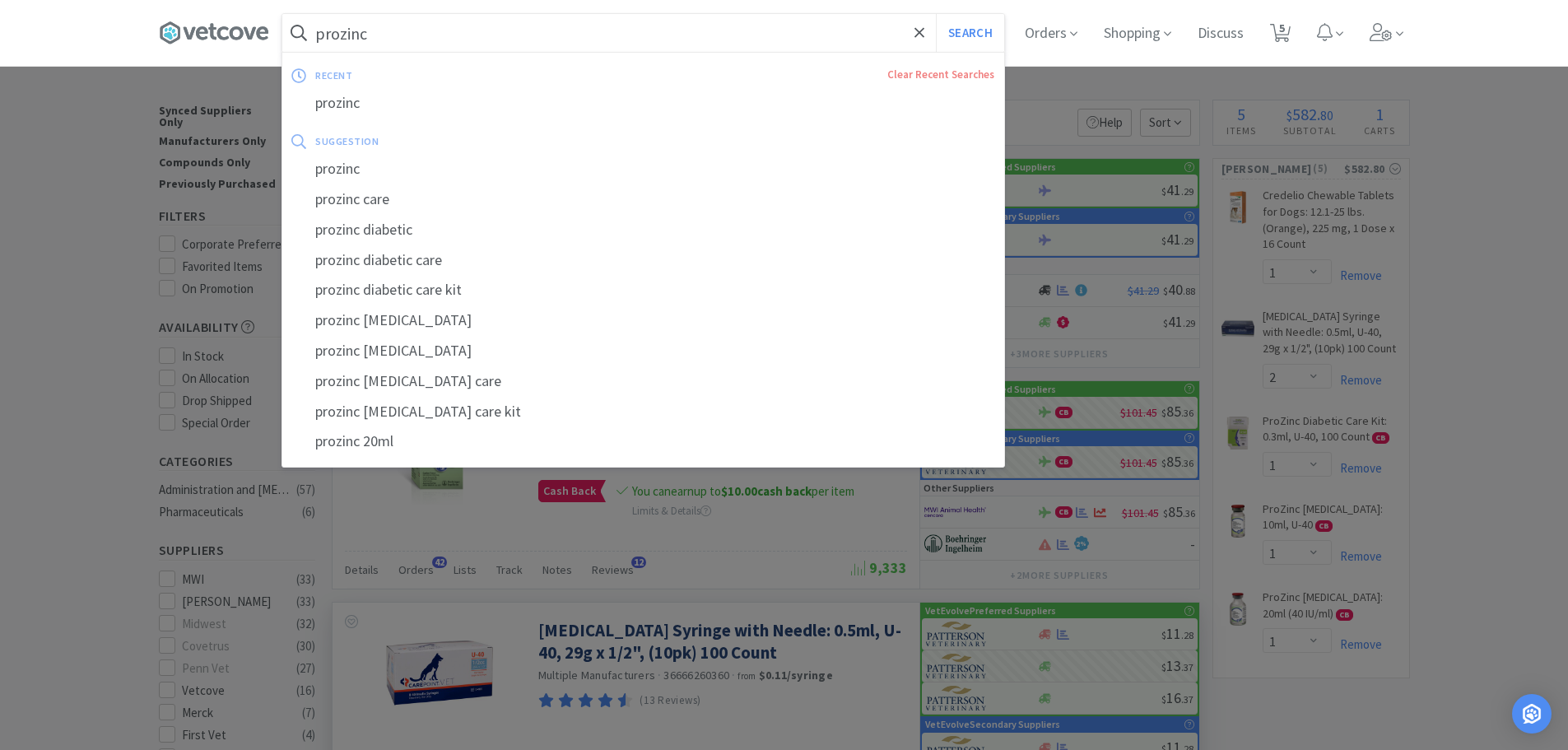
type input "prozinc"
click at [366, 104] on div "prozinc" at bounding box center [644, 103] width 722 height 30
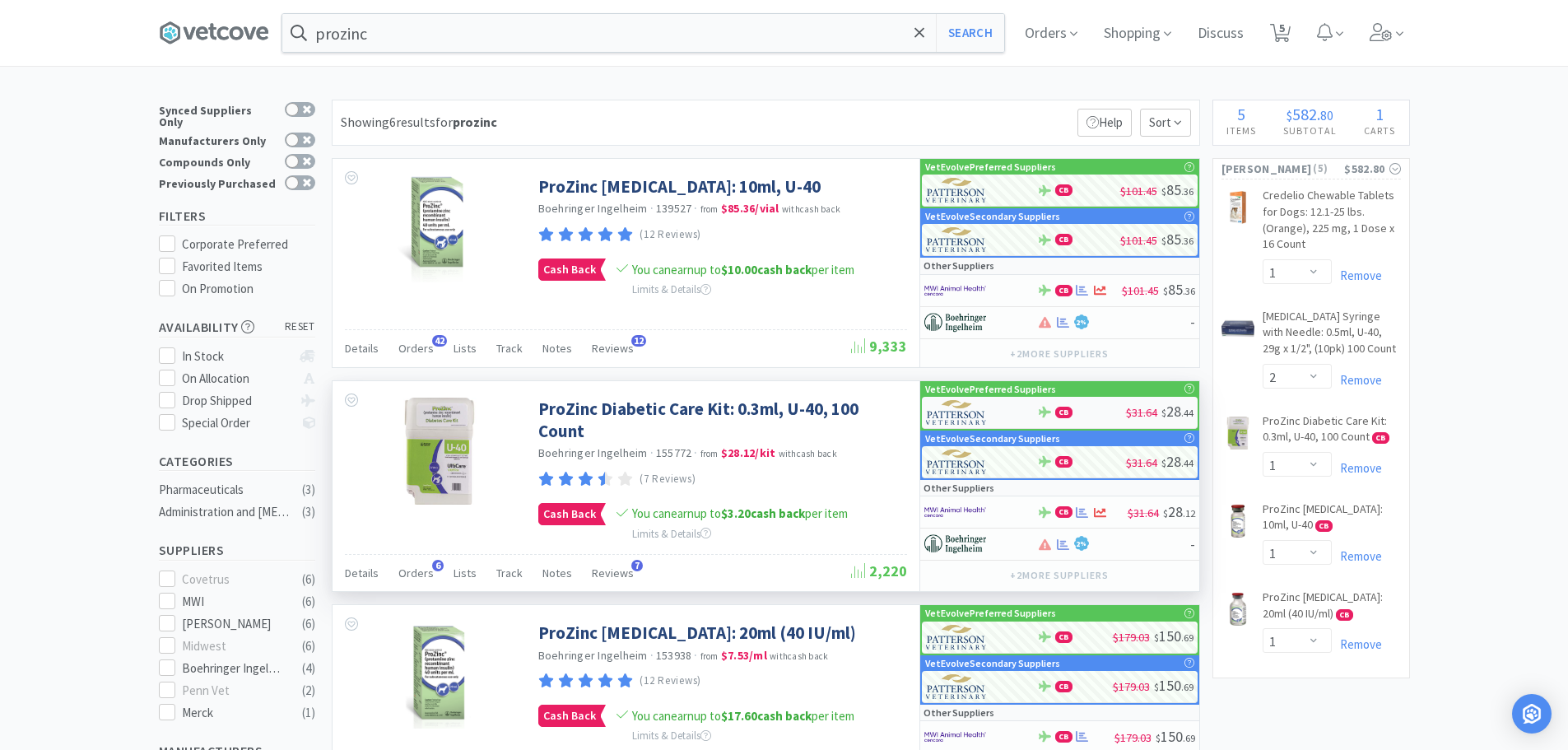
click at [1094, 408] on div "CB" at bounding box center [1082, 412] width 89 height 12
select select "1"
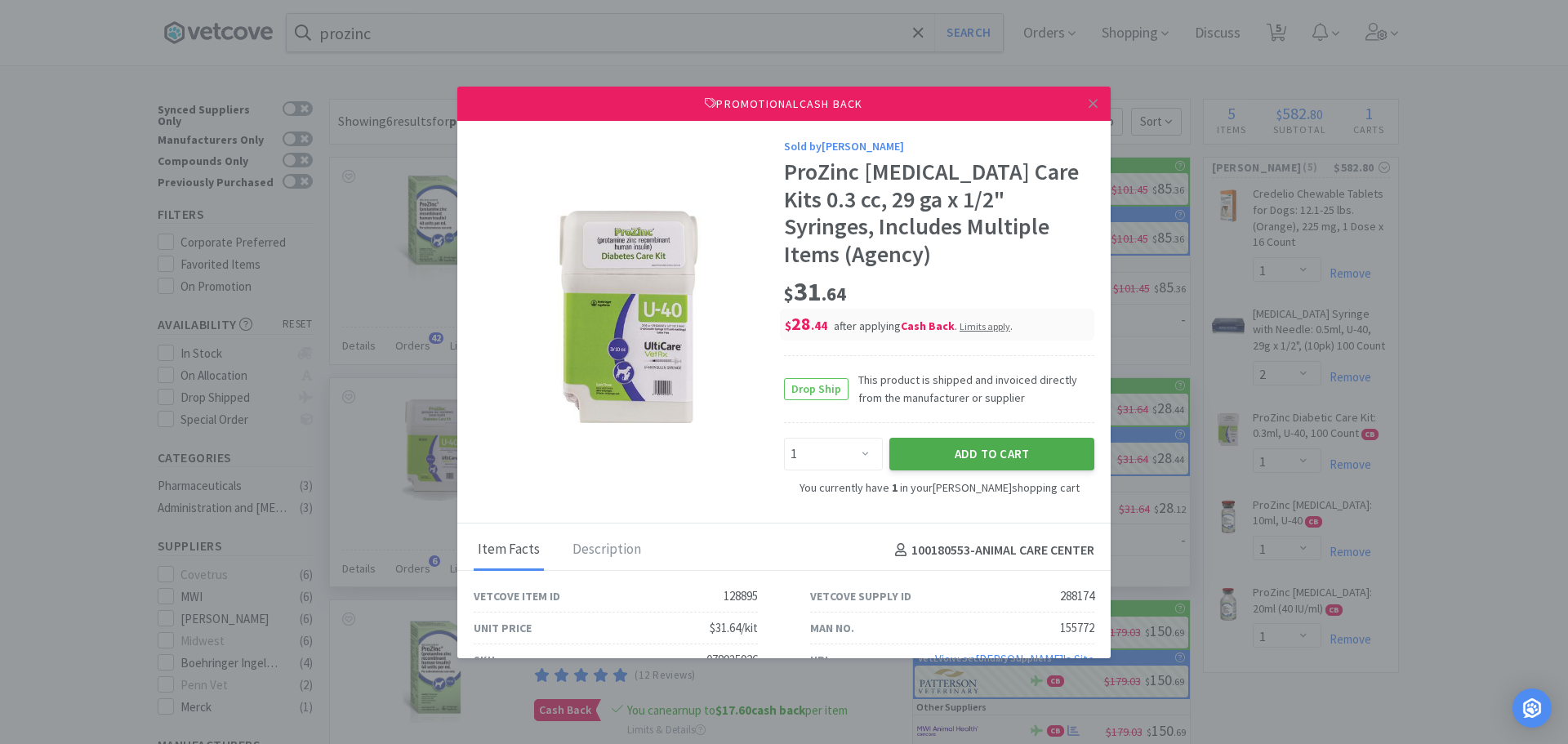
click at [894, 454] on button "Add to Cart" at bounding box center [992, 454] width 205 height 33
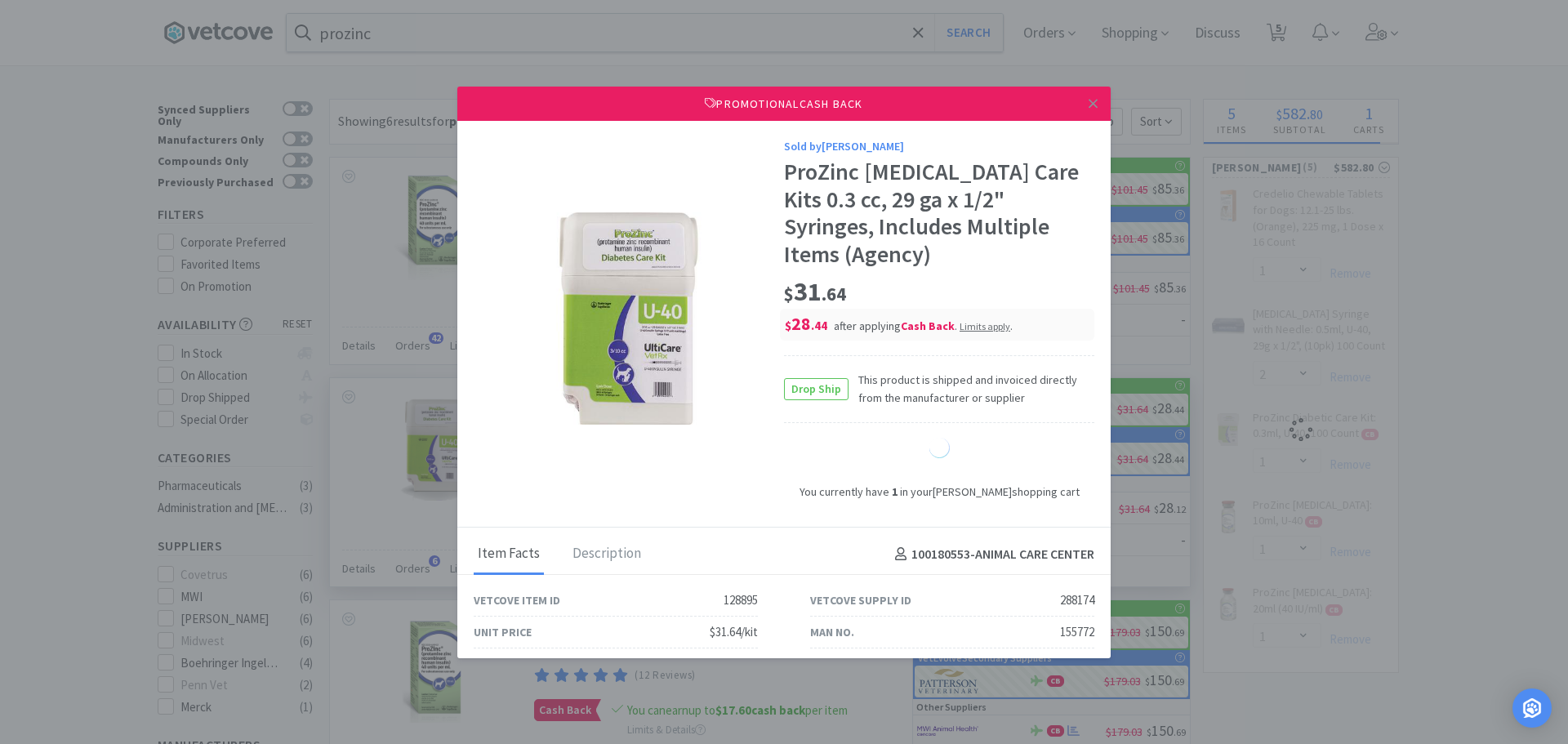
select select "2"
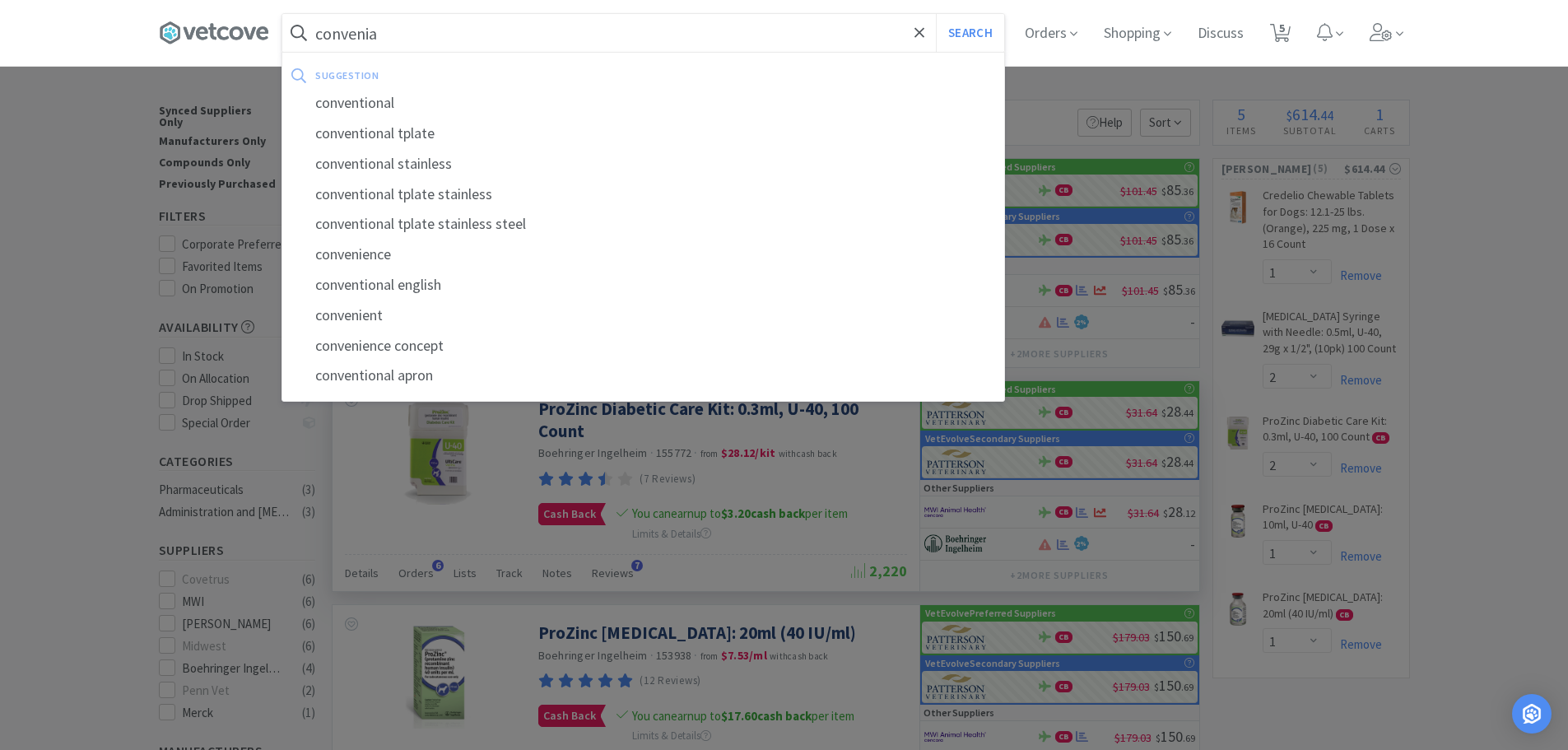
type input "convenia"
click at [936, 14] on button "Search" at bounding box center [970, 33] width 69 height 38
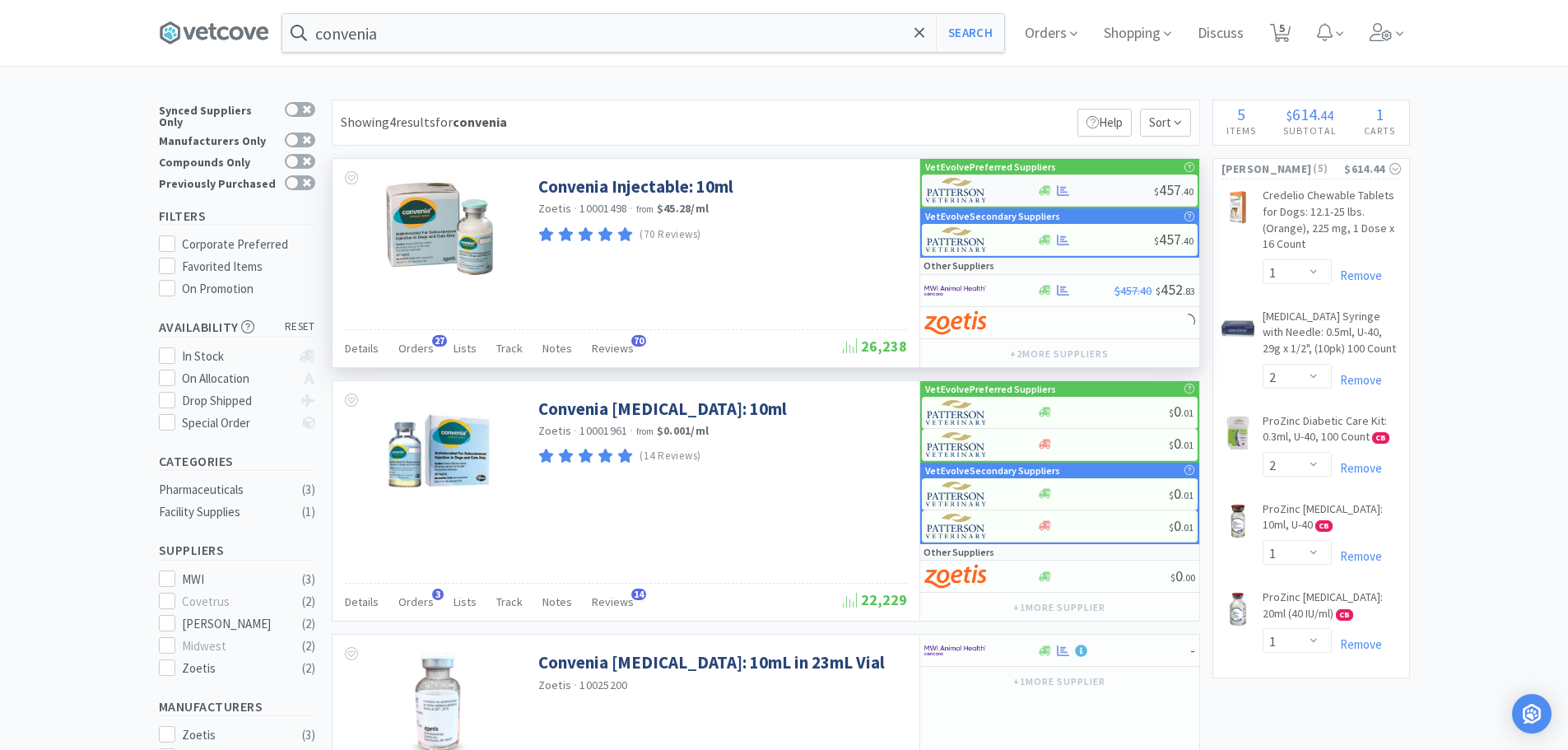
click at [1082, 186] on div at bounding box center [1096, 191] width 117 height 12
select select "1"
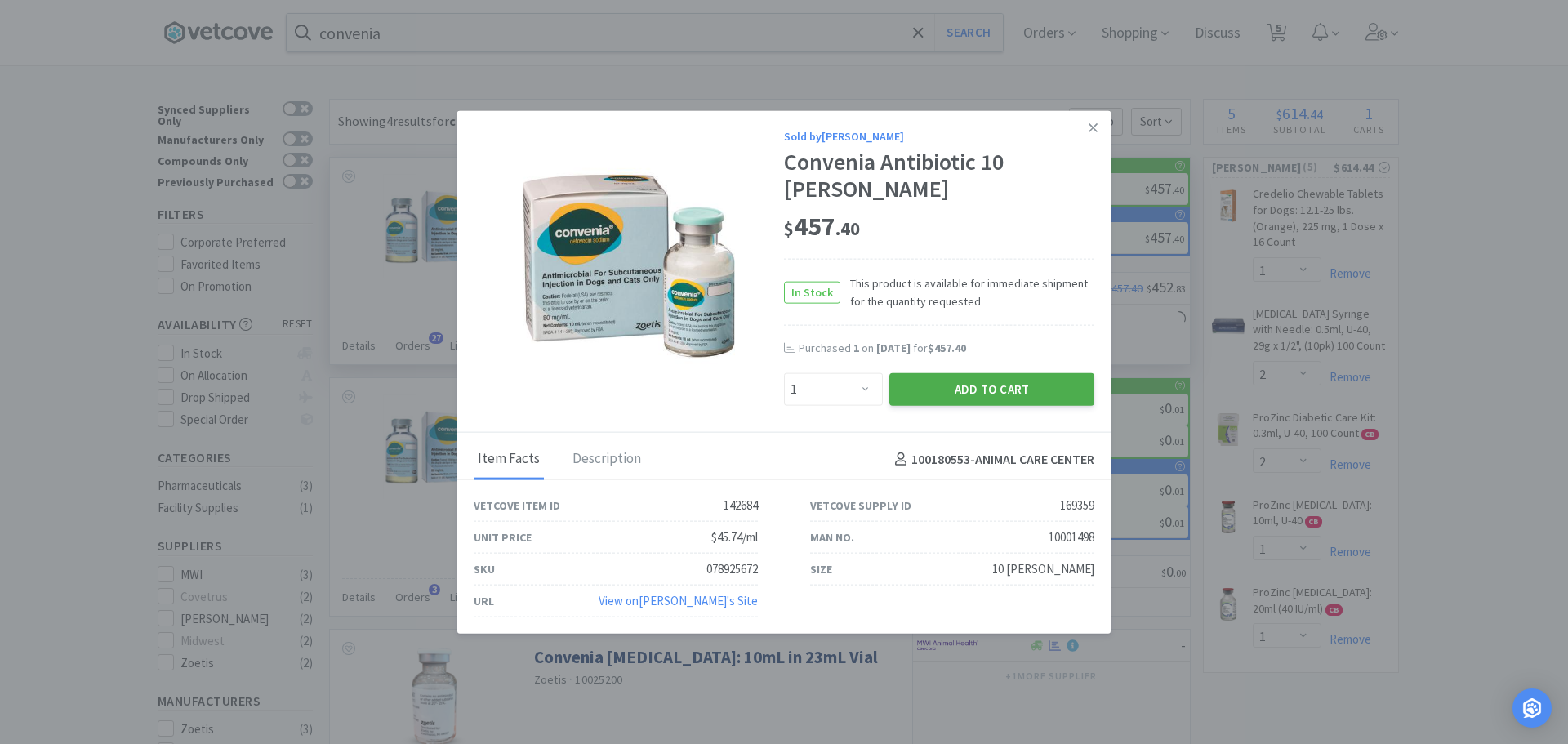
click at [956, 374] on button "Add to Cart" at bounding box center [992, 390] width 205 height 33
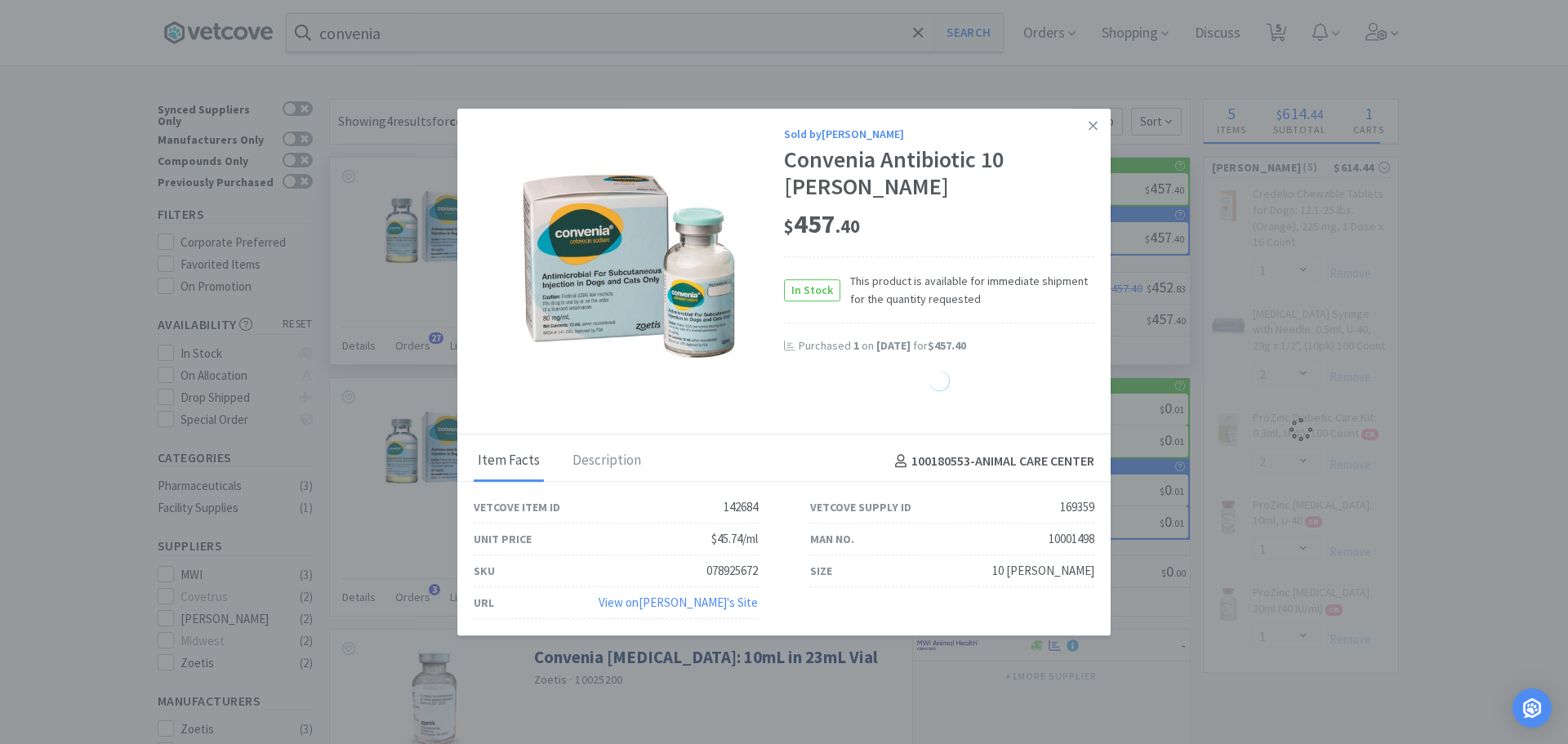
select select "1"
select select "2"
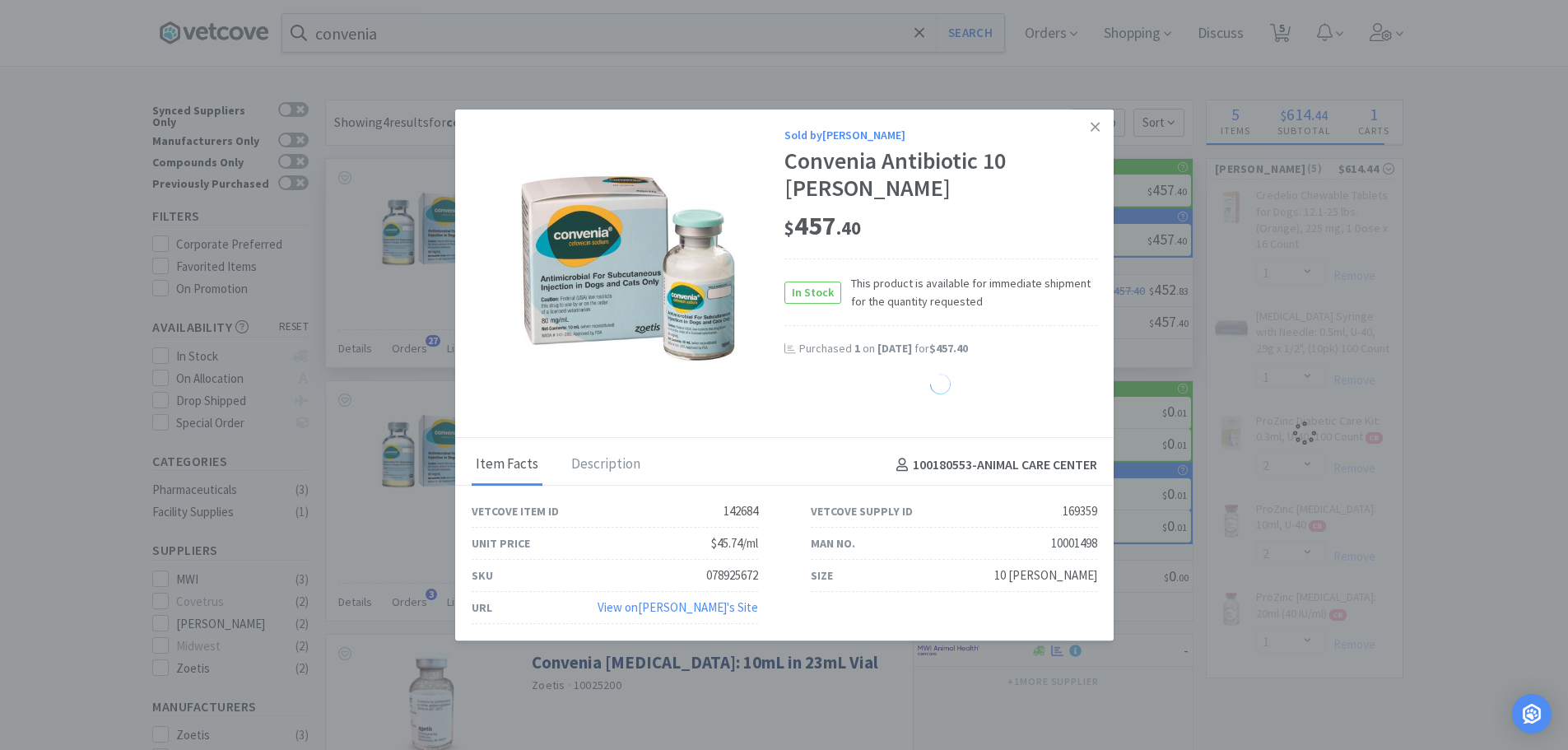
select select "1"
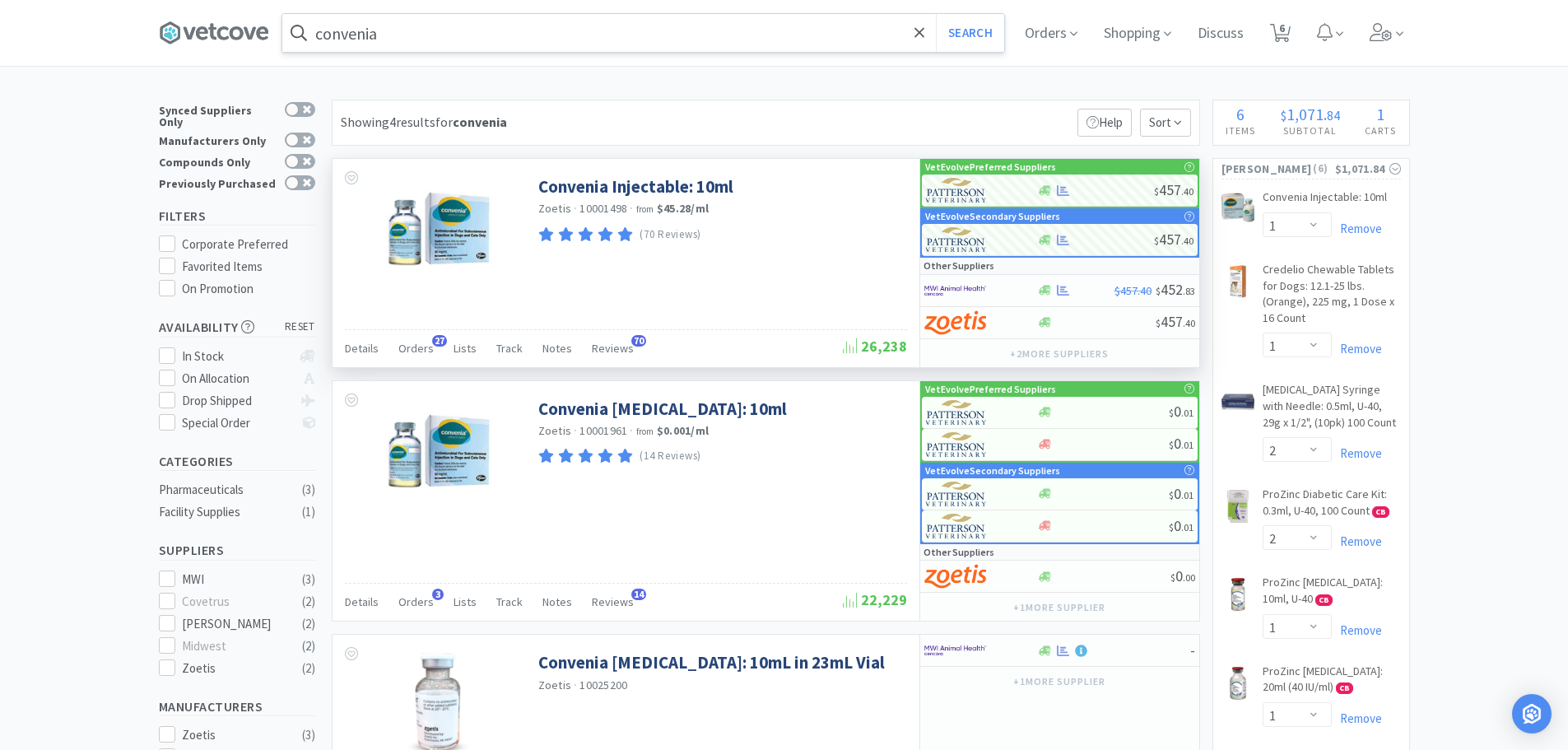
click at [407, 30] on input "convenia" at bounding box center [644, 33] width 722 height 38
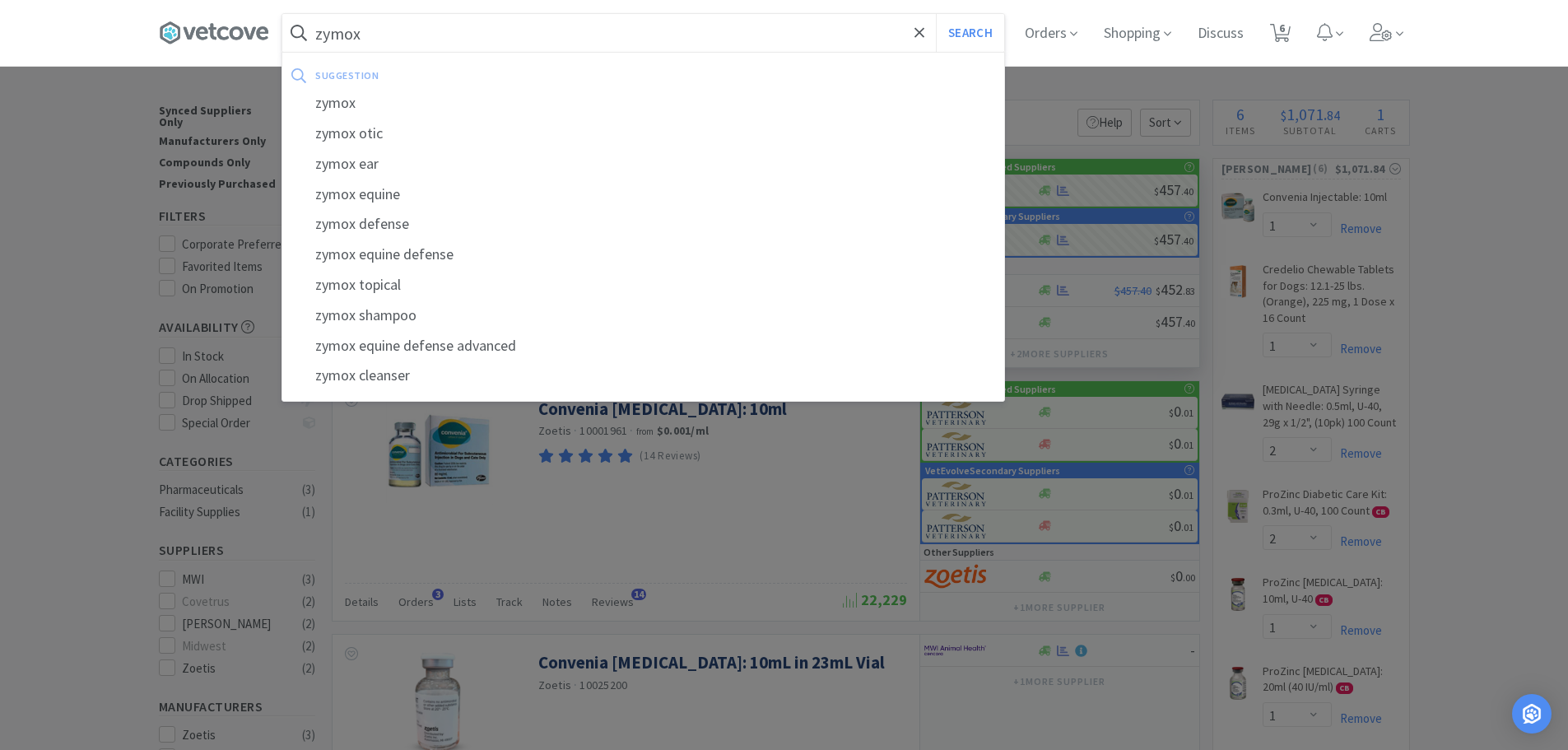
type input "zymox"
click at [936, 14] on button "Search" at bounding box center [970, 33] width 69 height 38
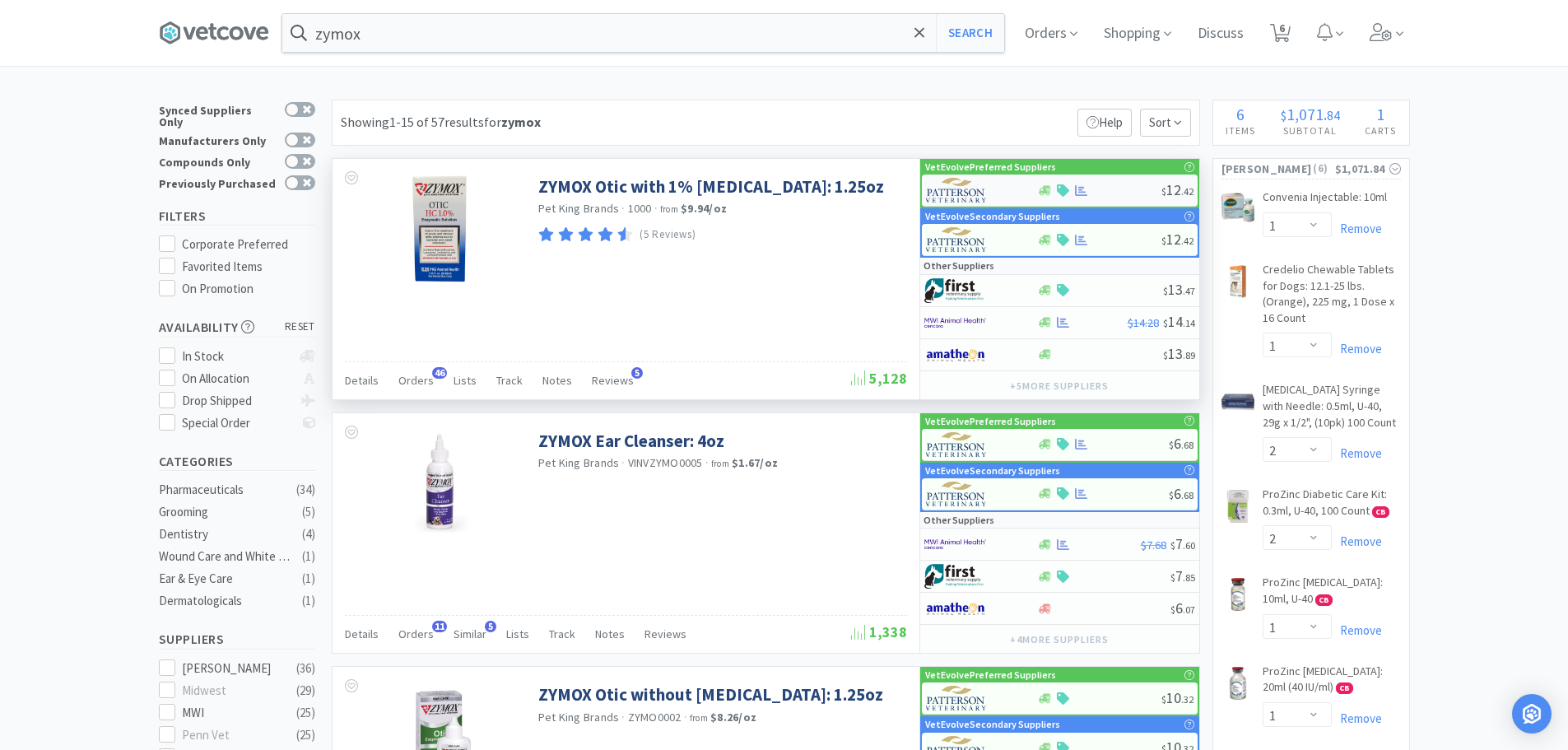
click at [1117, 190] on div at bounding box center [1099, 191] width 124 height 12
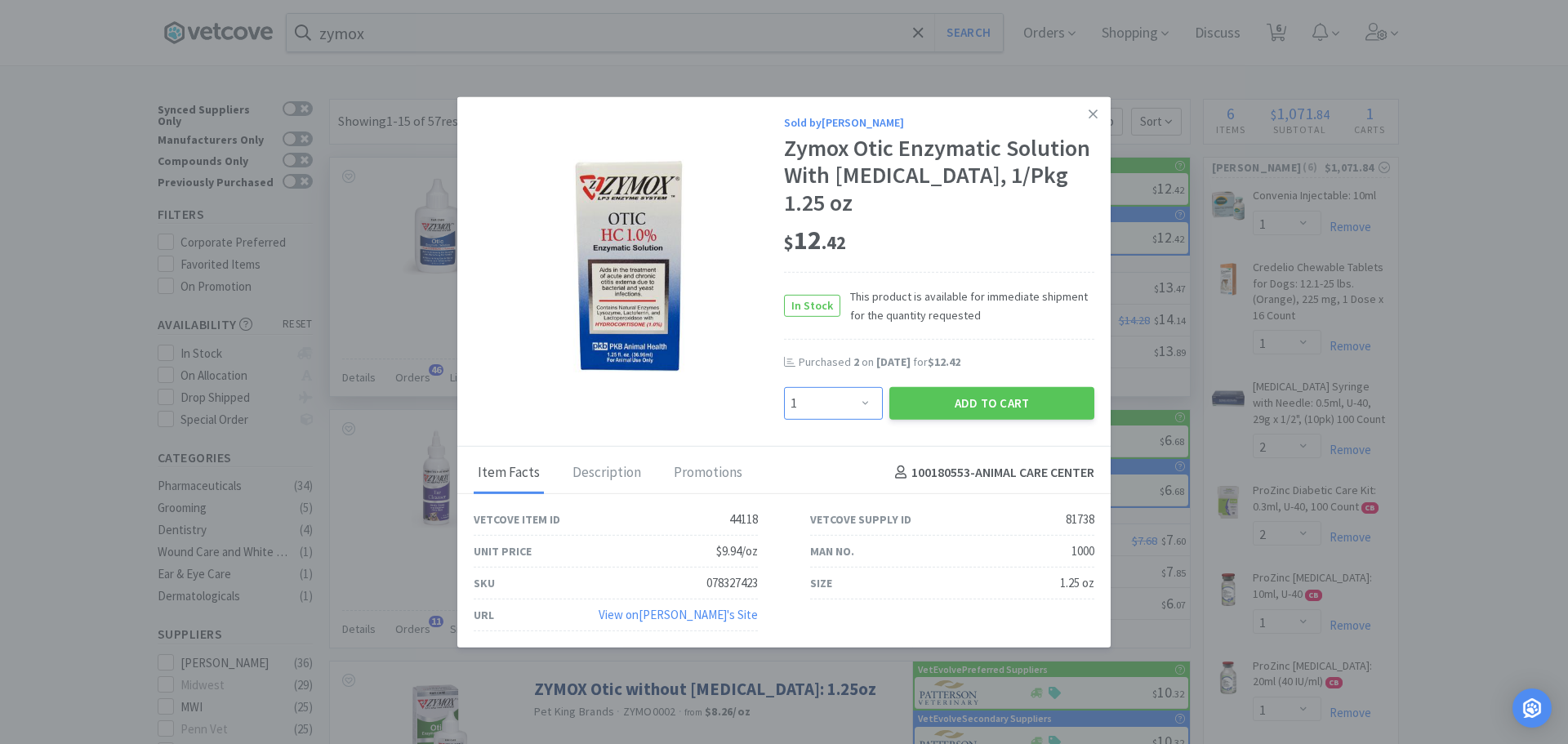
drag, startPoint x: 853, startPoint y: 405, endPoint x: 852, endPoint y: 396, distance: 9.1
click at [853, 405] on select "Enter Quantity 1 2 3 4 5 6 7 8 9 10 11 12 13 14 15 16 17 18 19 20 Enter Quantity" at bounding box center [834, 403] width 99 height 33
select select "5"
click at [784, 387] on select "Enter Quantity 1 2 3 4 5 6 7 8 9 10 11 12 13 14 15 16 17 18 19 20 Enter Quantity" at bounding box center [834, 403] width 99 height 33
click at [914, 398] on button "Add to Cart" at bounding box center [992, 403] width 205 height 33
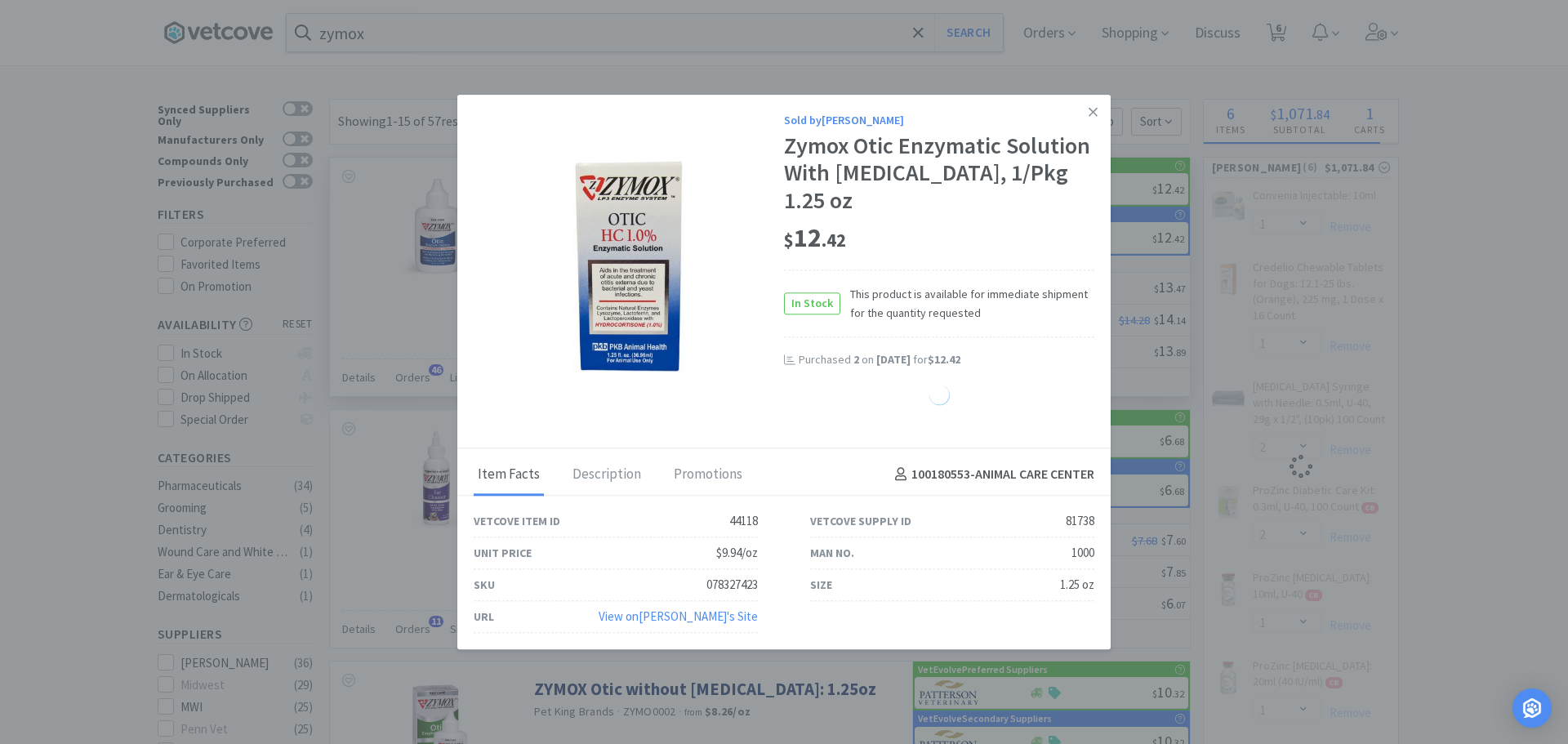
select select "5"
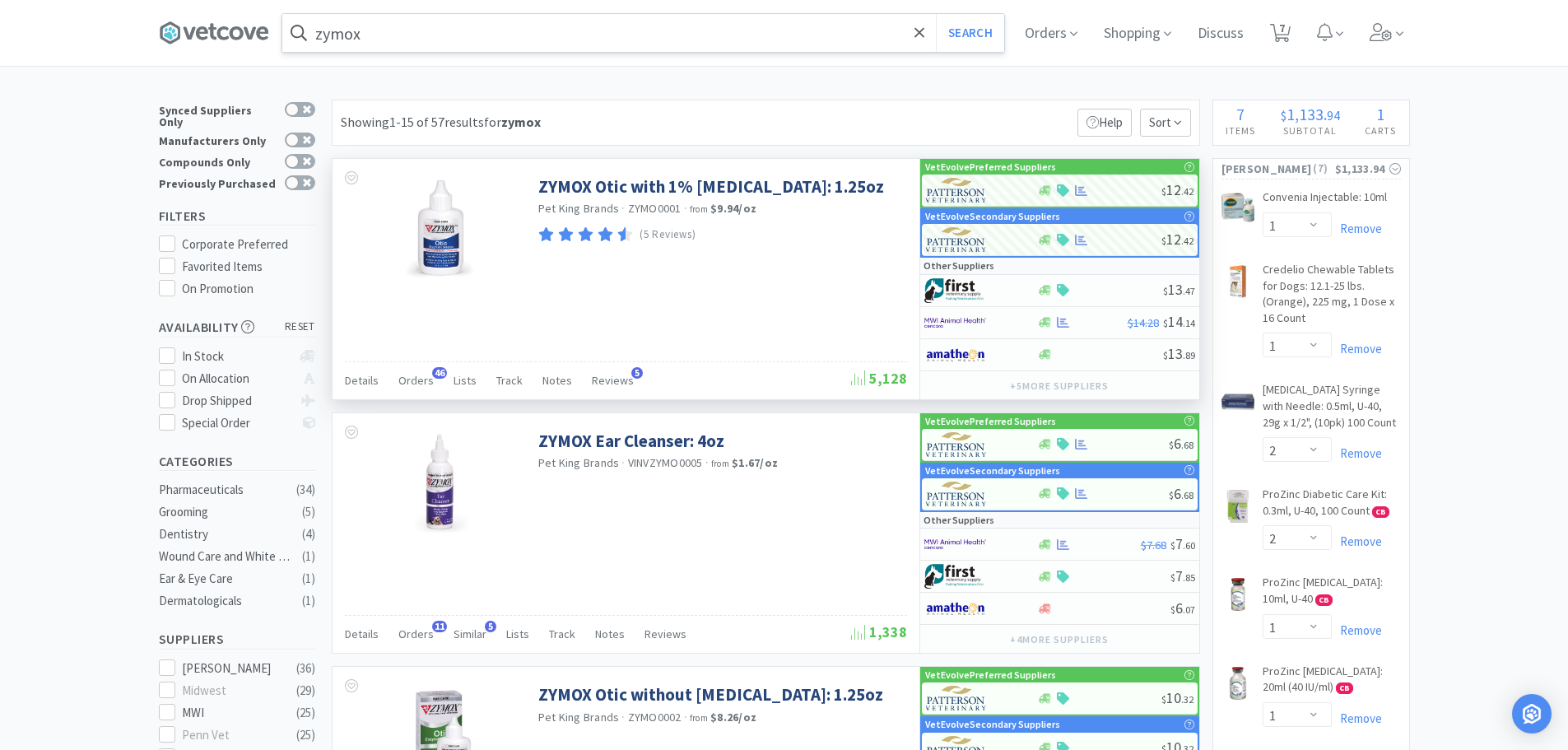
click at [679, 31] on input "zymox" at bounding box center [644, 33] width 722 height 38
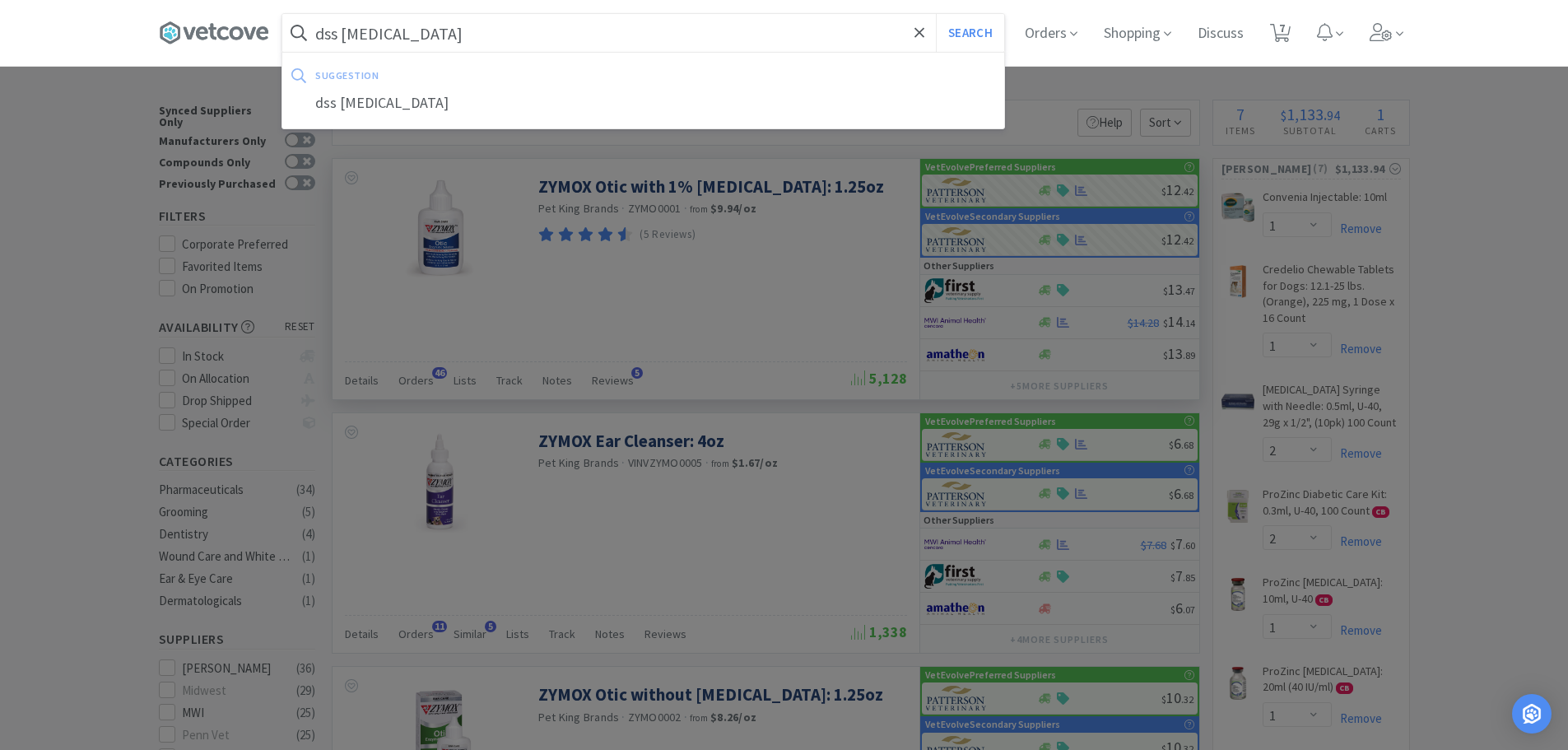
type input "dss [MEDICAL_DATA]"
click at [936, 14] on button "Search" at bounding box center [970, 33] width 69 height 38
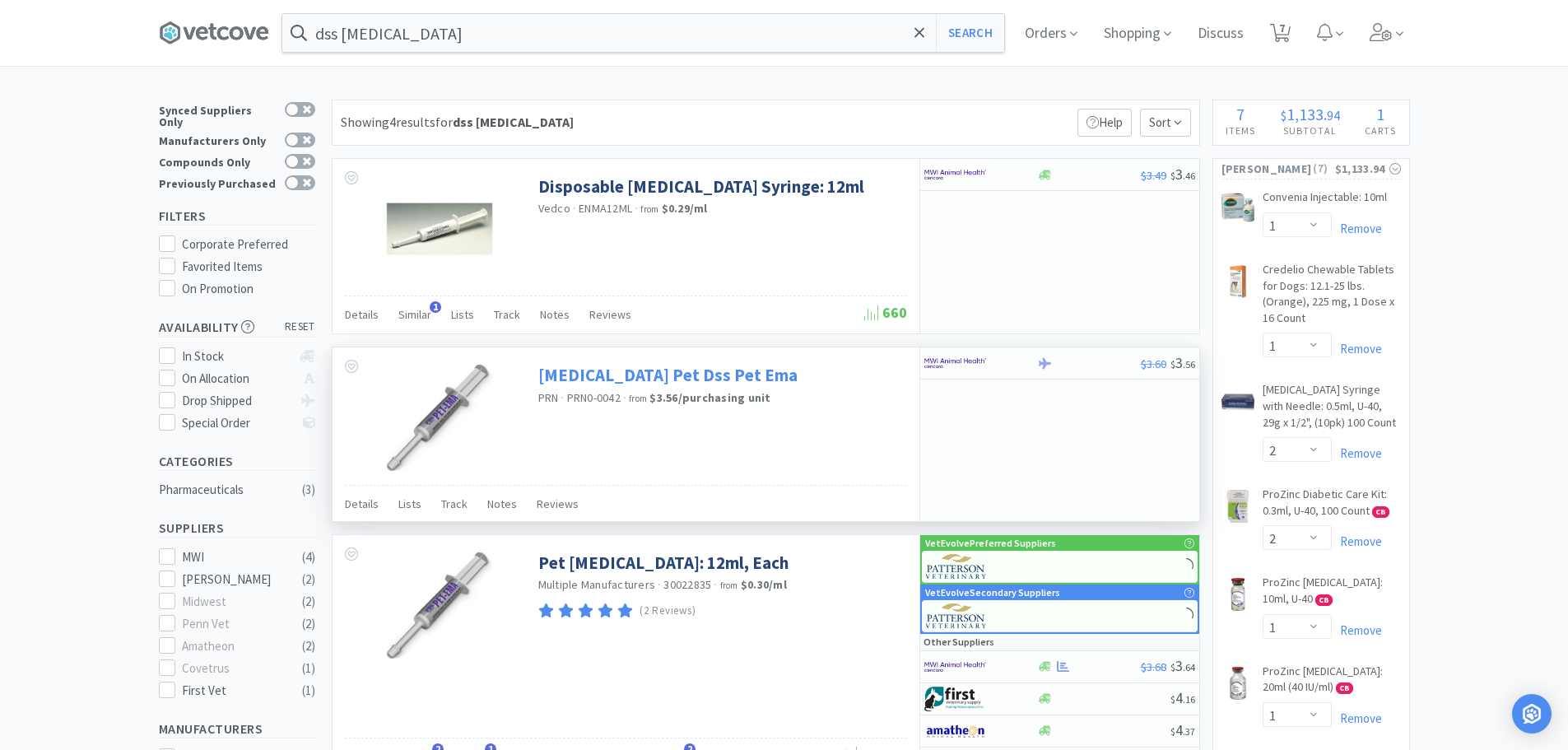
click at [643, 367] on link "[MEDICAL_DATA] Pet Dss Pet Ema" at bounding box center [668, 375] width 259 height 23
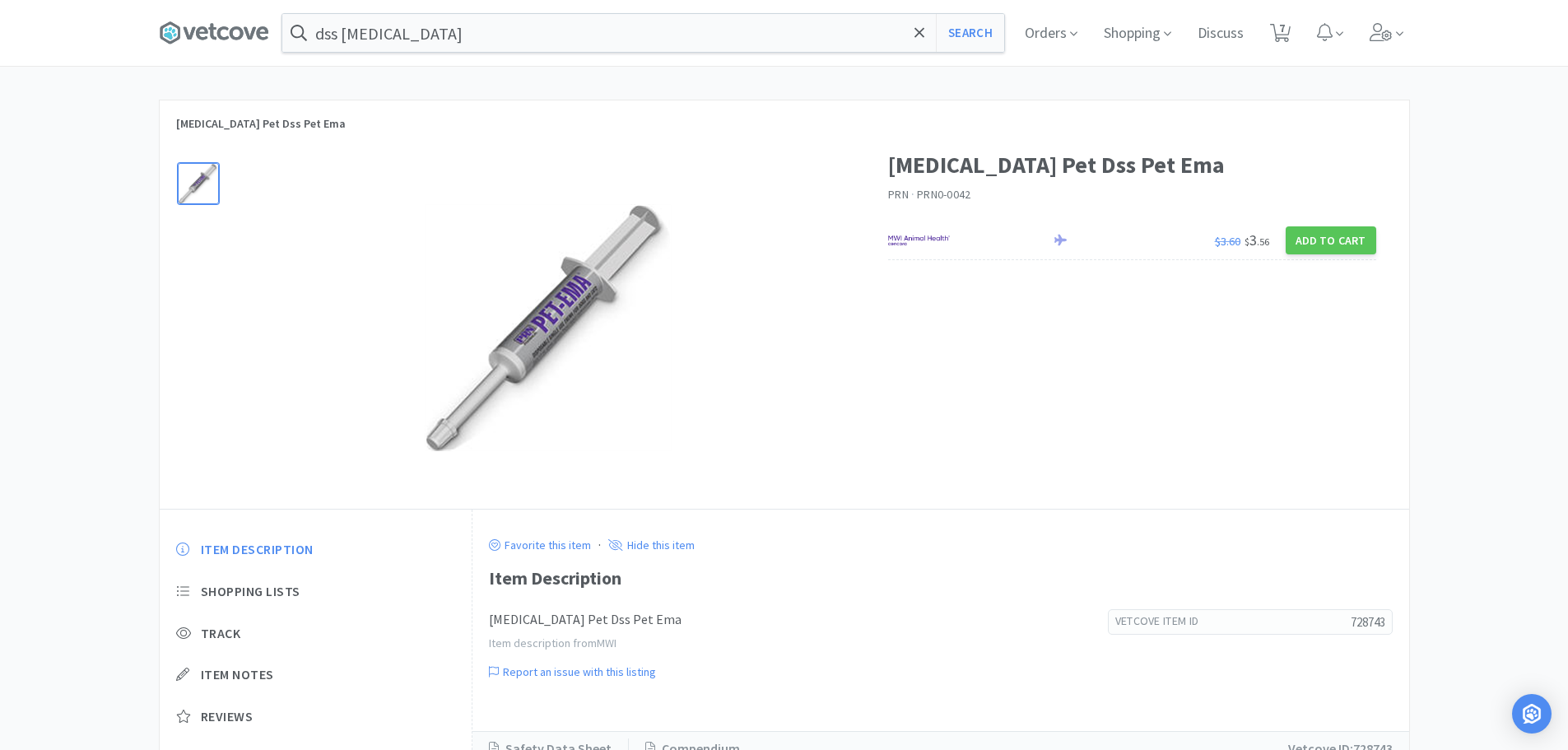
select select "1"
select select "2"
select select "1"
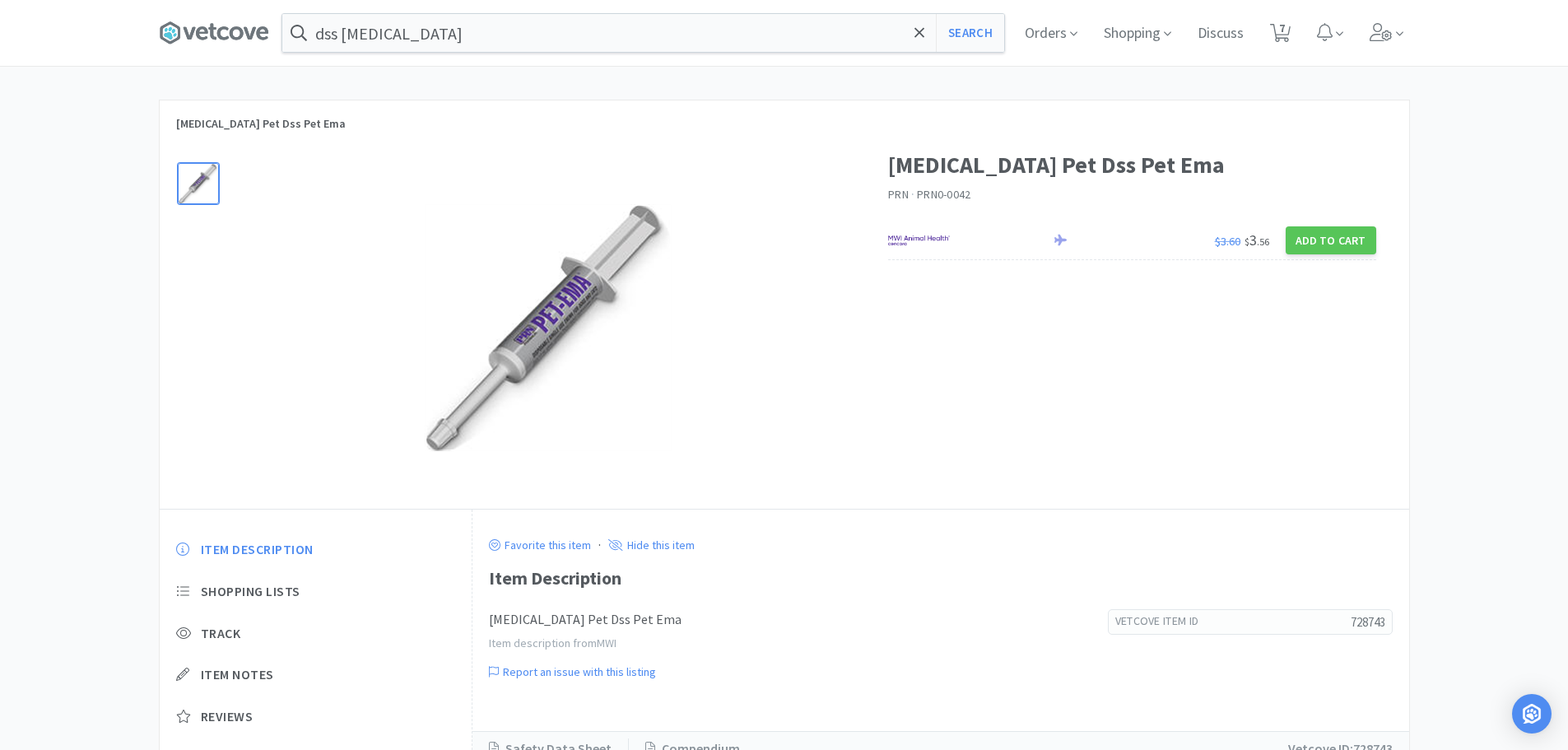
select select "1"
select select "5"
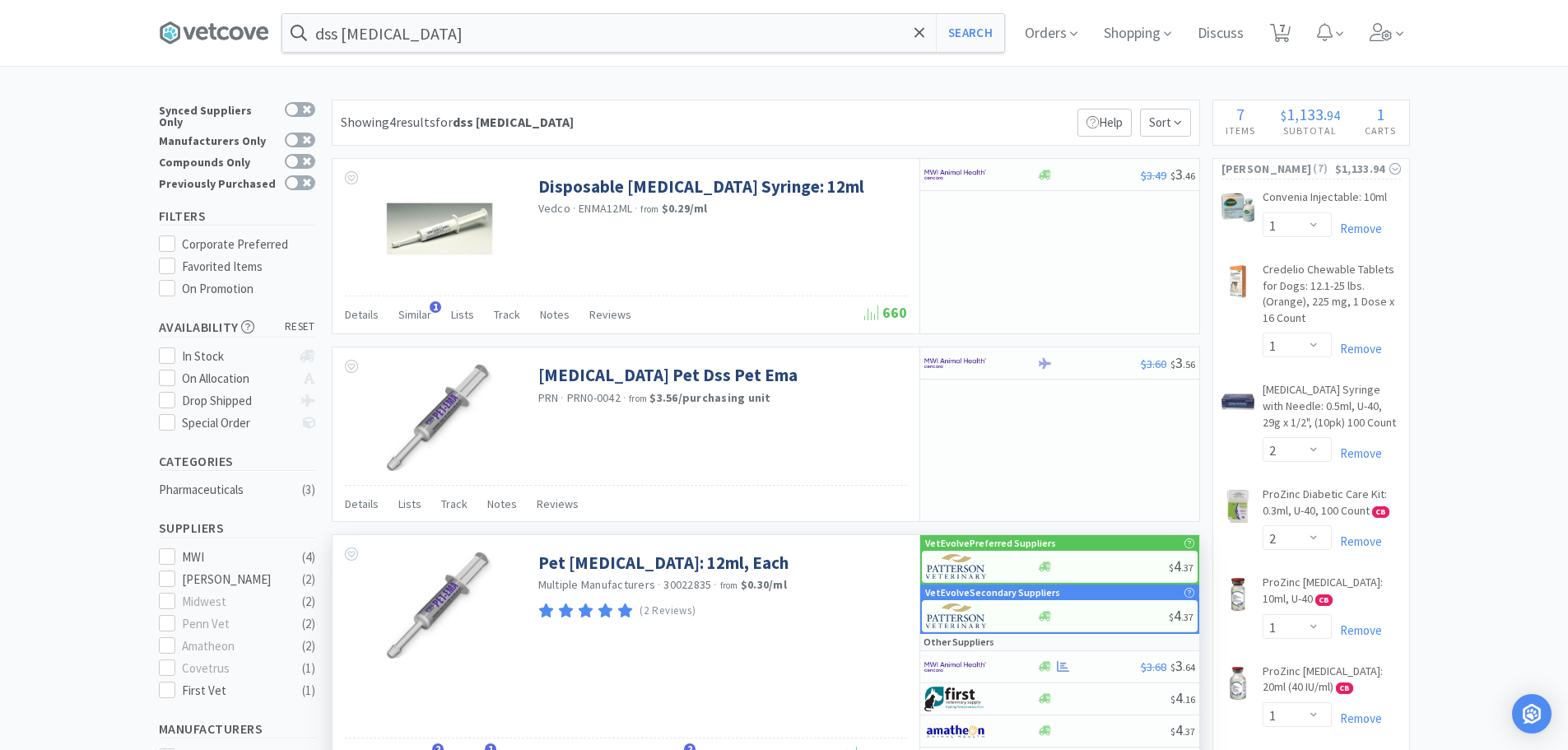
scroll to position [83, 0]
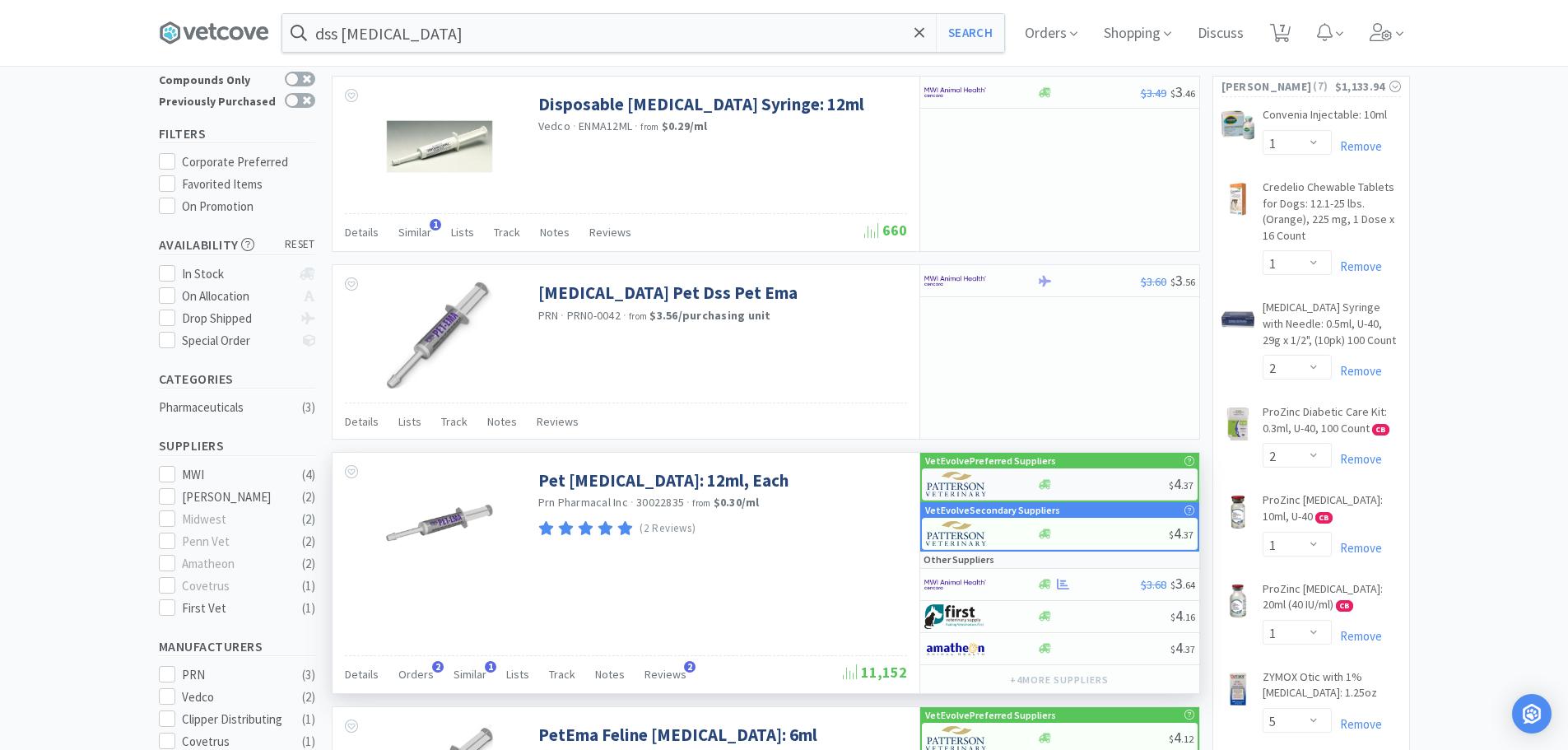
click at [1088, 479] on div at bounding box center [1103, 485] width 131 height 12
select select "1"
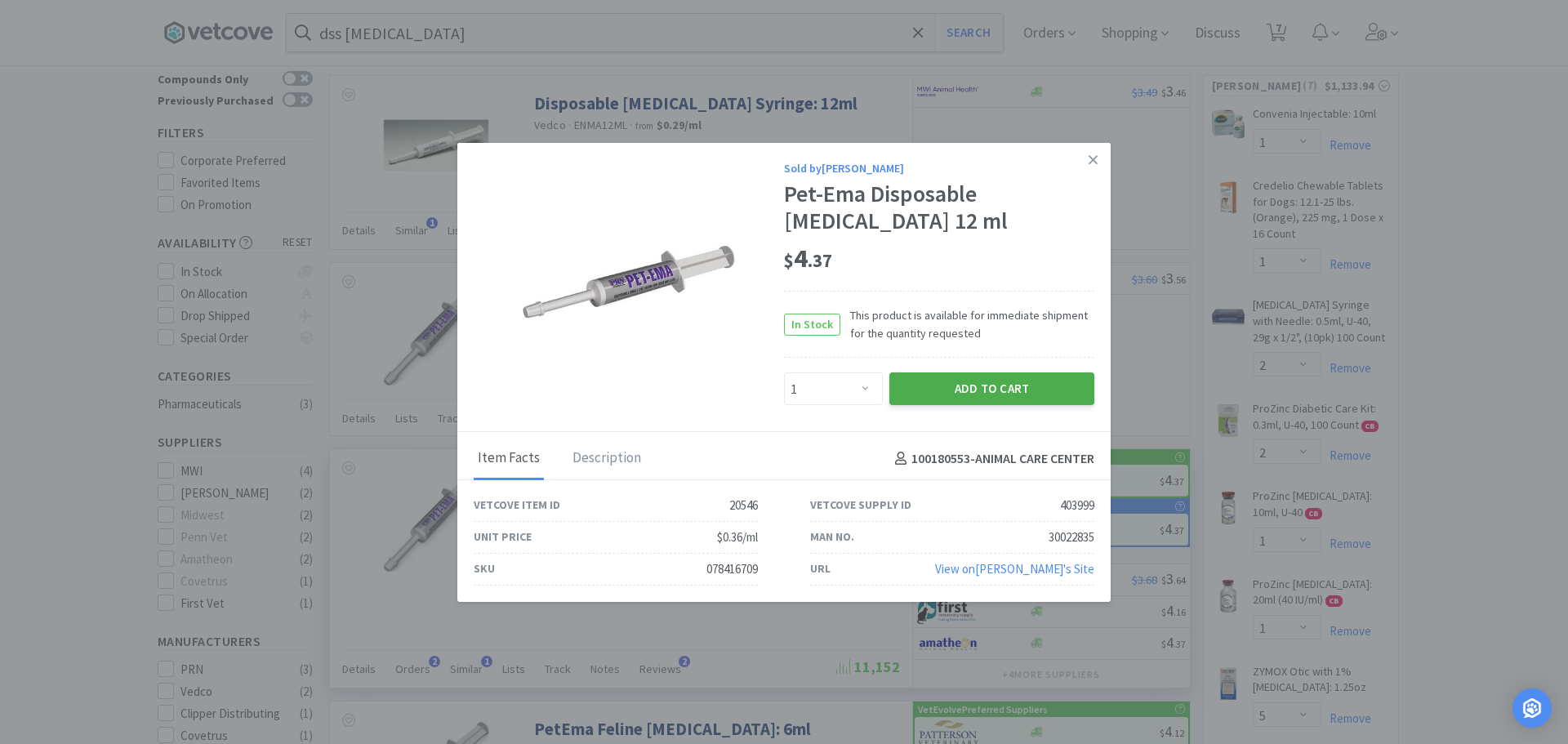
click at [993, 398] on button "Add to Cart" at bounding box center [992, 389] width 205 height 33
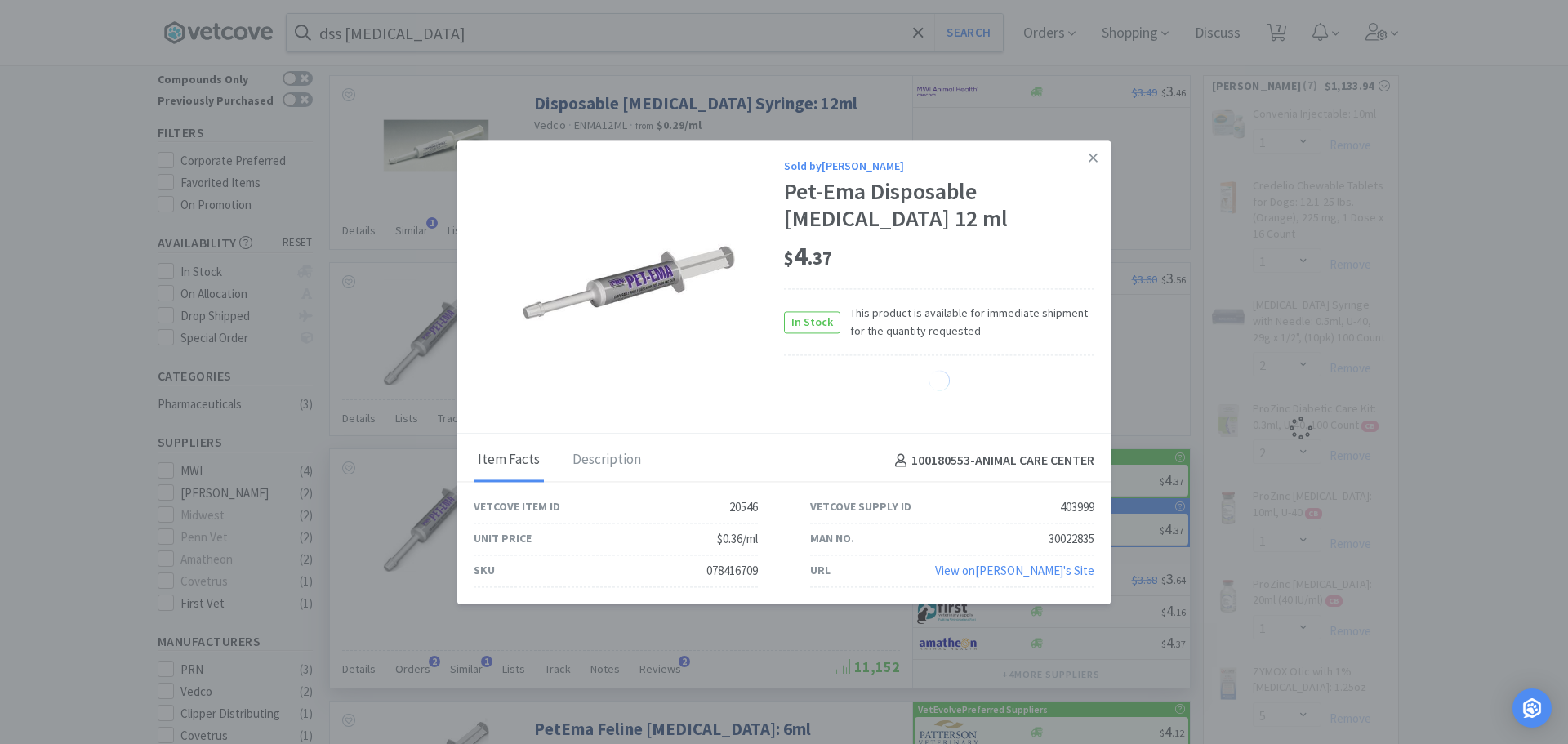
select select "1"
select select "2"
select select "1"
select select "5"
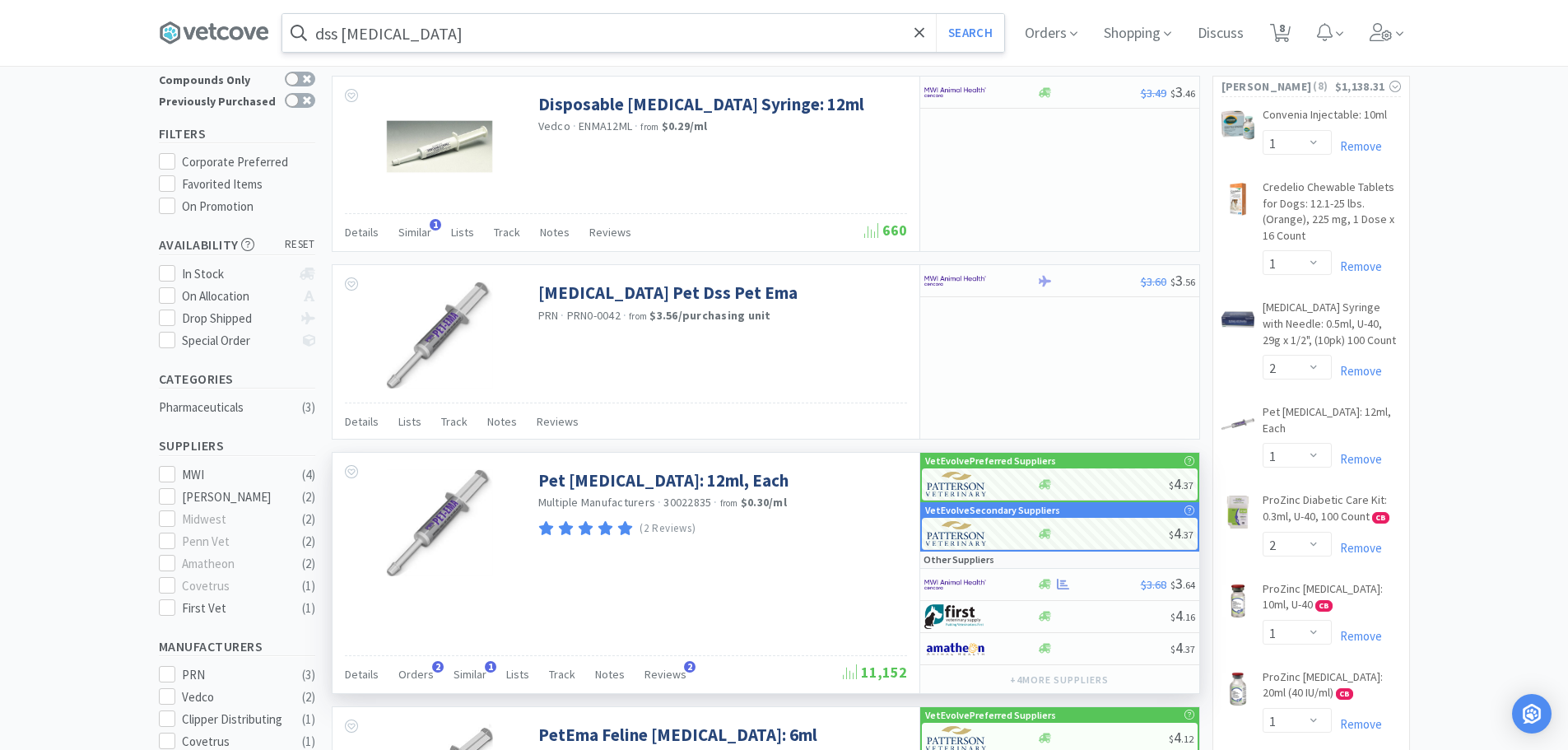
click at [422, 37] on input "dss [MEDICAL_DATA]" at bounding box center [644, 33] width 722 height 38
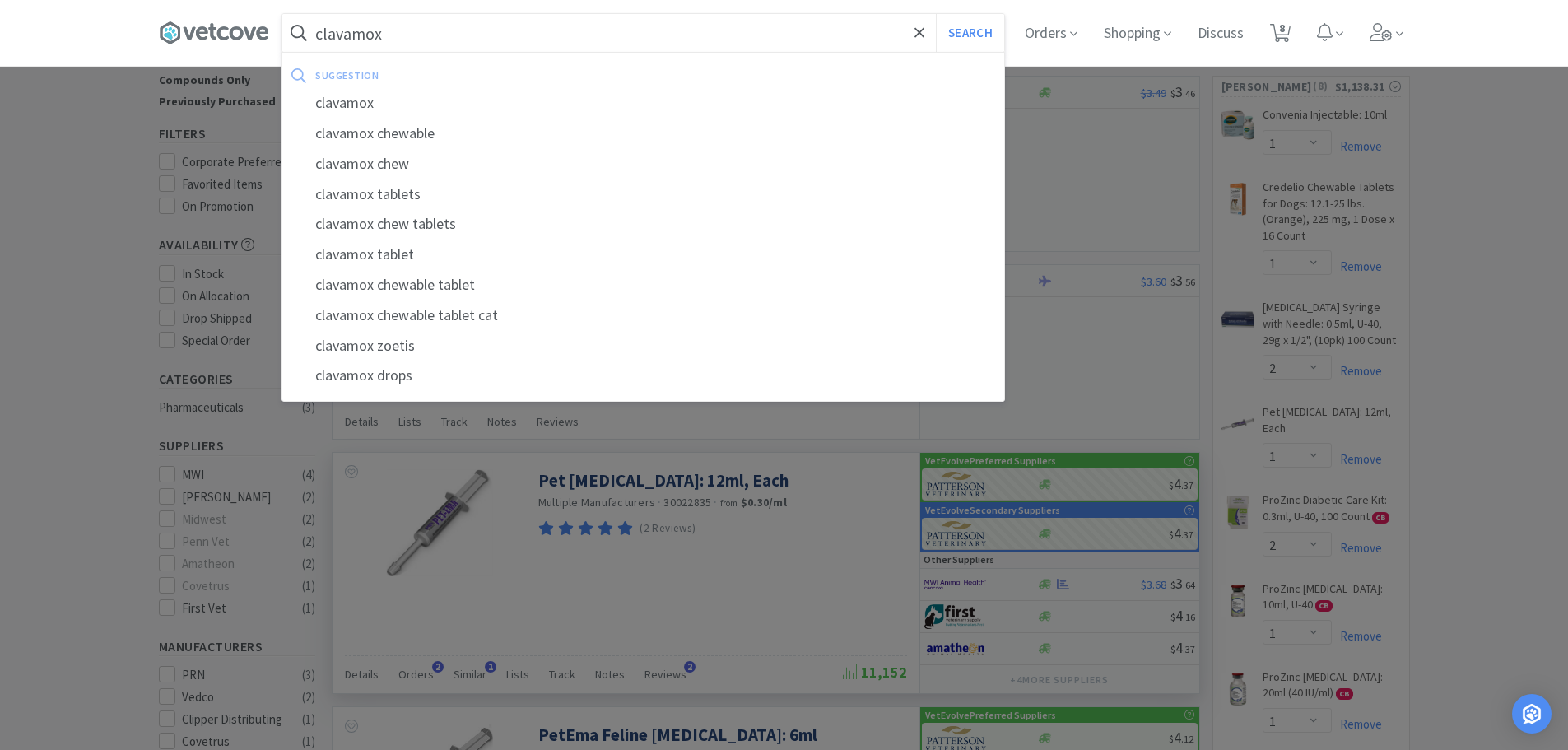
type input "clavamox"
click at [936, 14] on button "Search" at bounding box center [970, 33] width 69 height 38
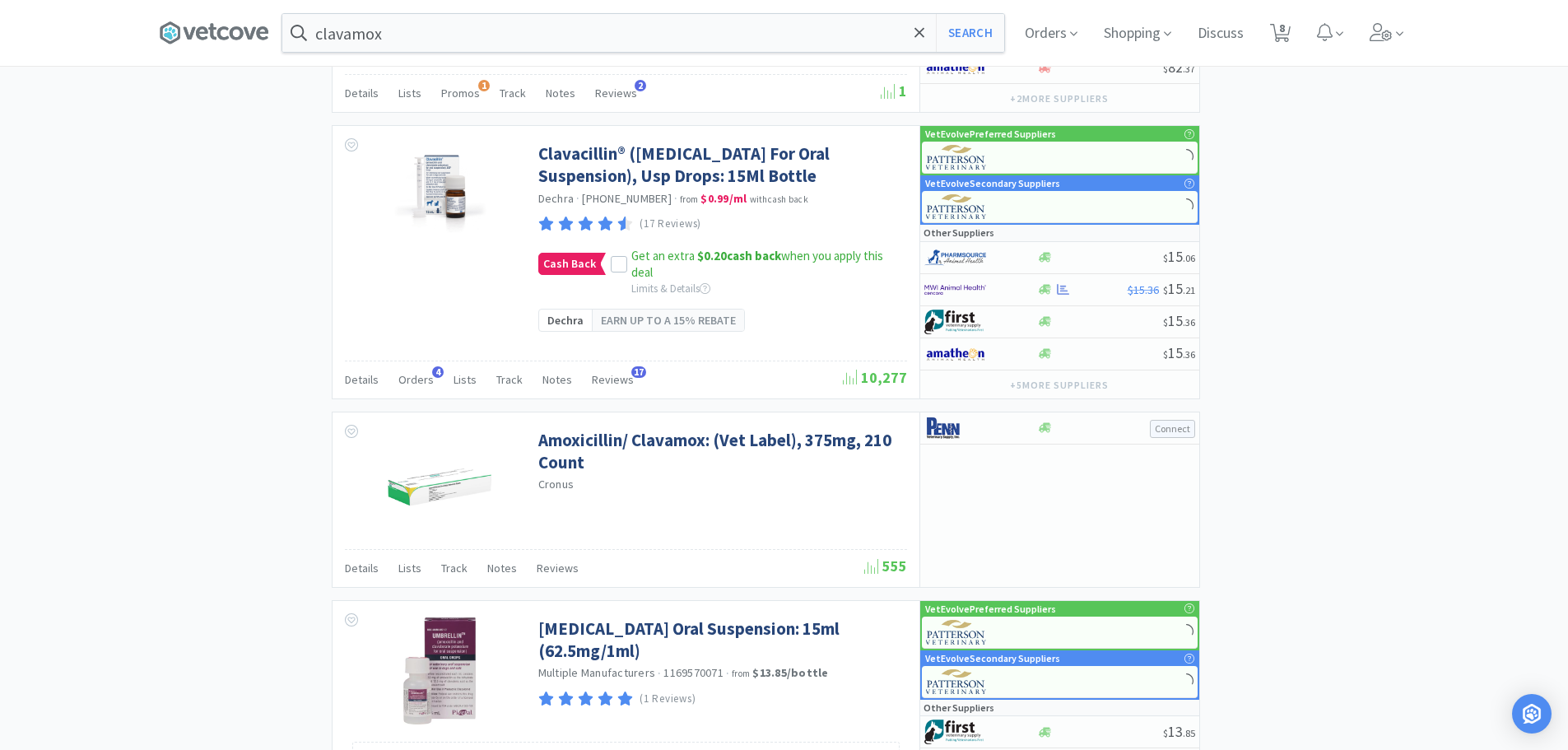
scroll to position [2447, 0]
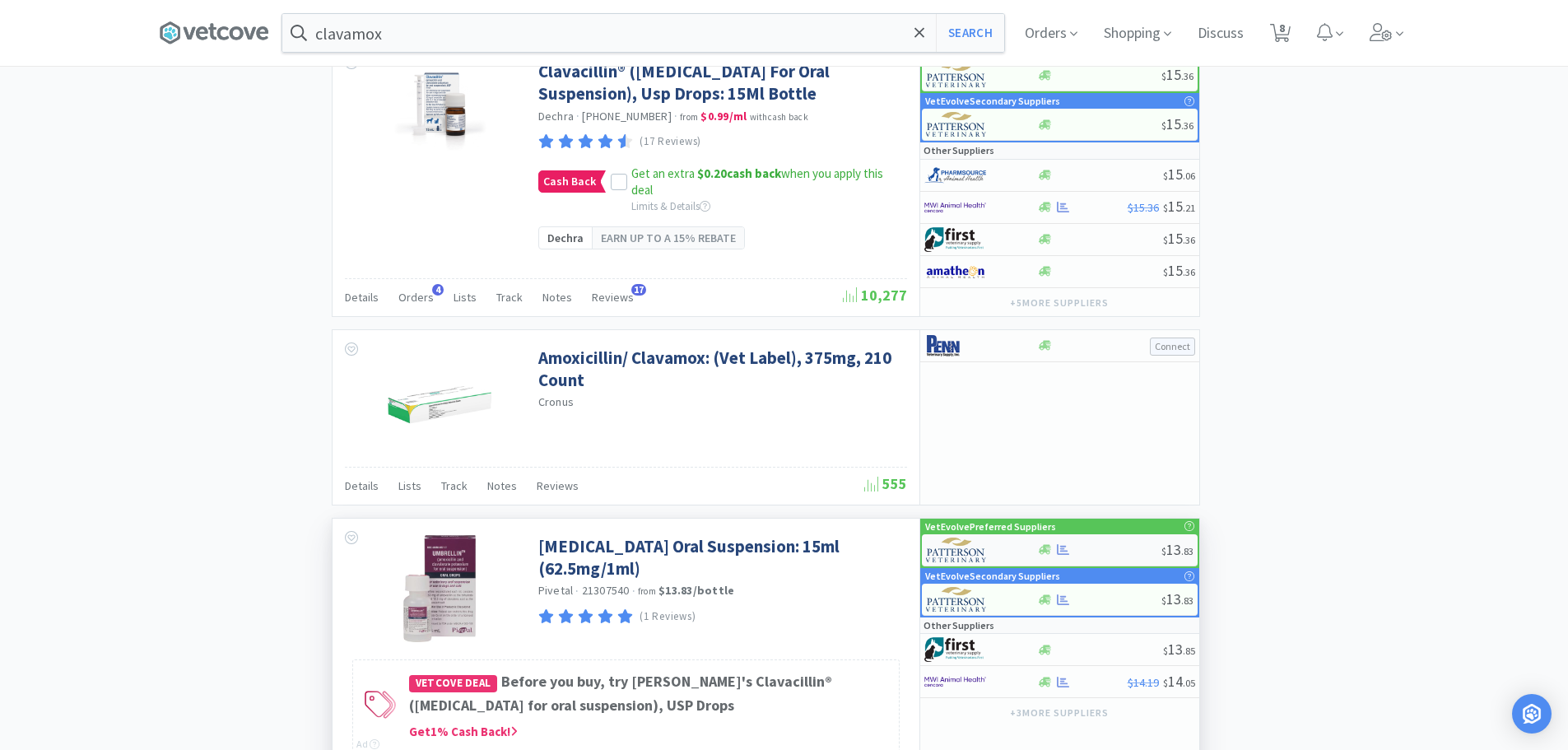
click at [1108, 556] on div at bounding box center [1099, 550] width 124 height 12
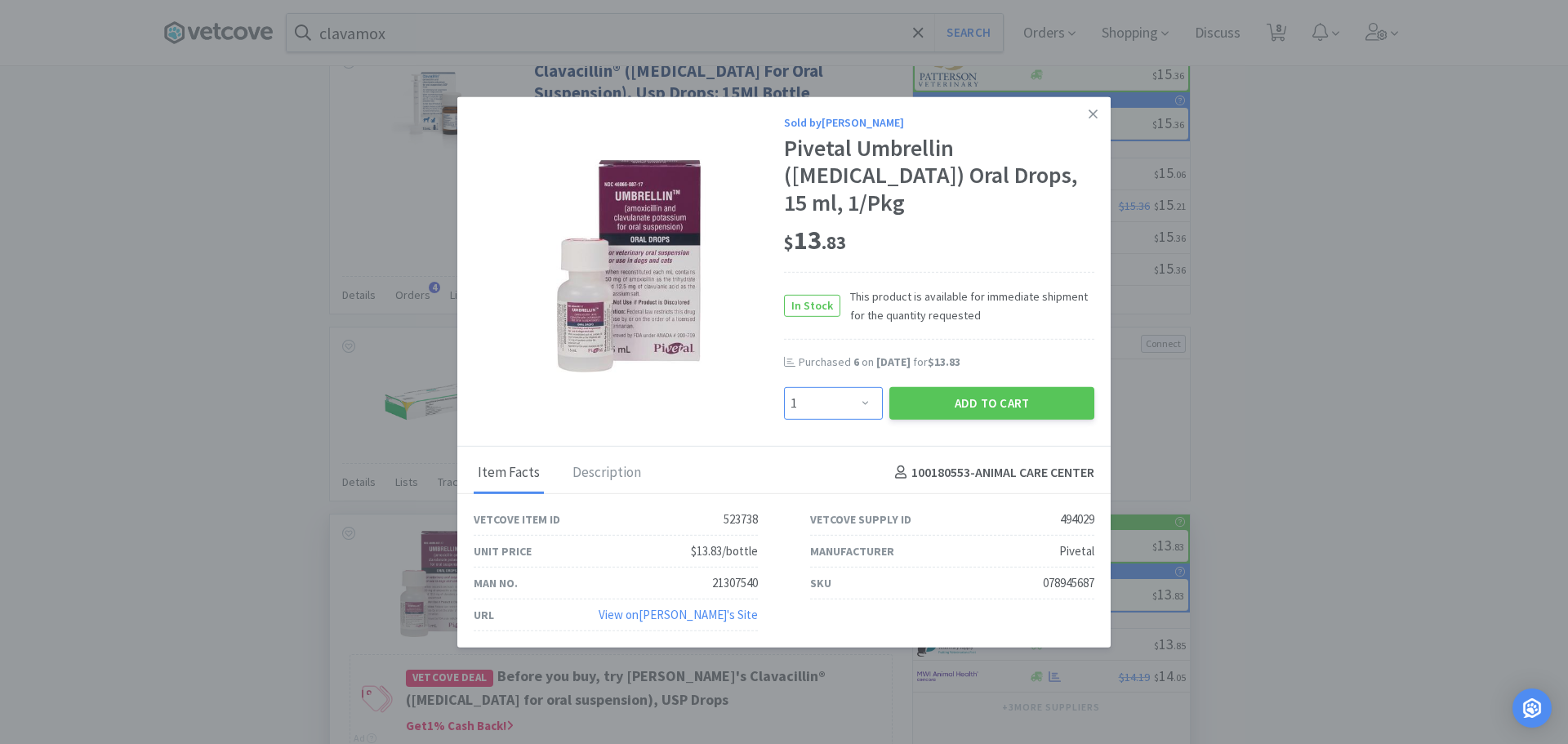
click at [853, 395] on select "Enter Quantity 1 2 3 4 5 6 7 8 9 10 11 12 13 14 15 16 17 18 19 20 Enter Quantity" at bounding box center [834, 403] width 99 height 33
select select "4"
click at [784, 387] on select "Enter Quantity 1 2 3 4 5 6 7 8 9 10 11 12 13 14 15 16 17 18 19 20 Enter Quantity" at bounding box center [834, 403] width 99 height 33
click at [952, 403] on button "Add to Cart" at bounding box center [992, 403] width 205 height 33
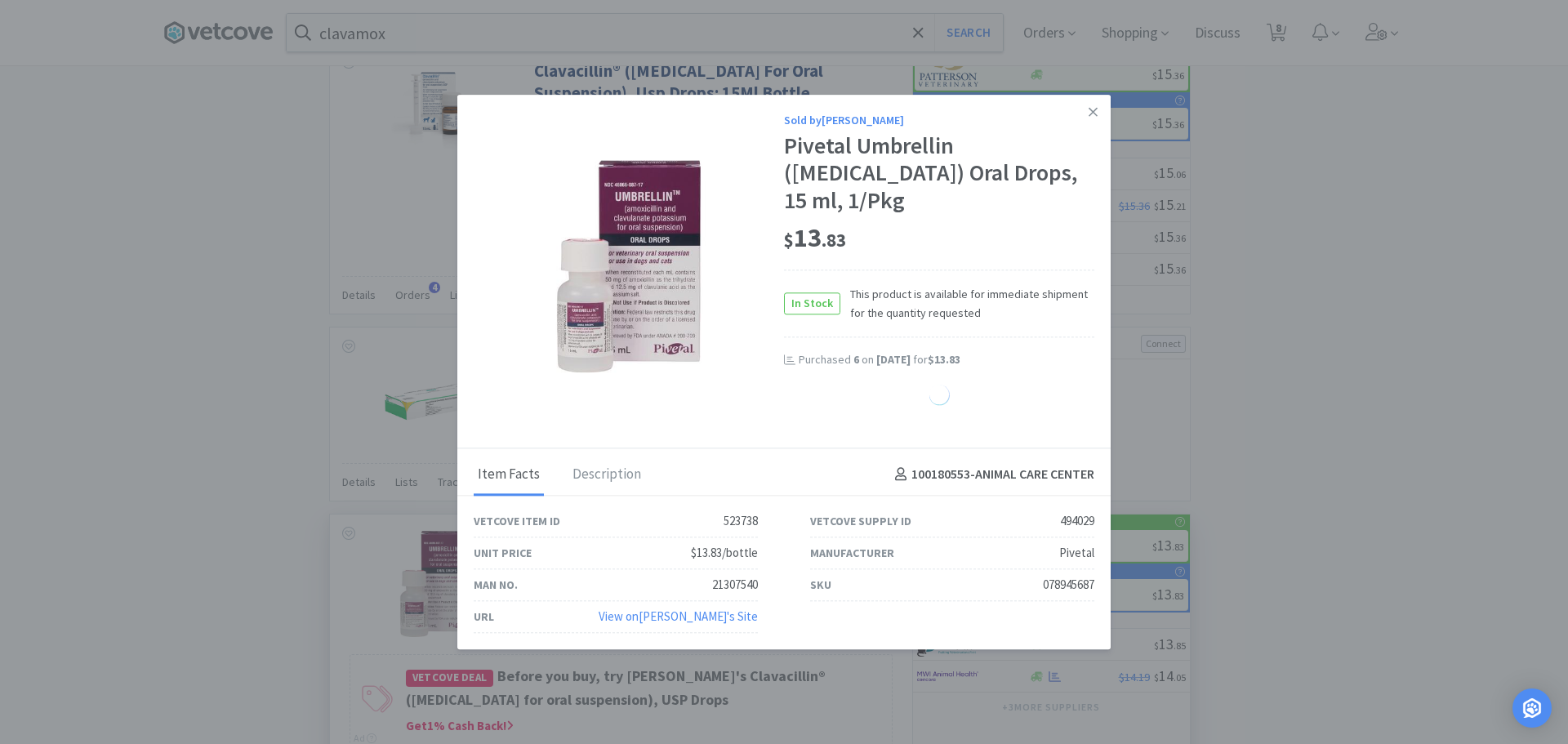
select select "4"
select select "1"
select select "2"
select select "1"
select select "2"
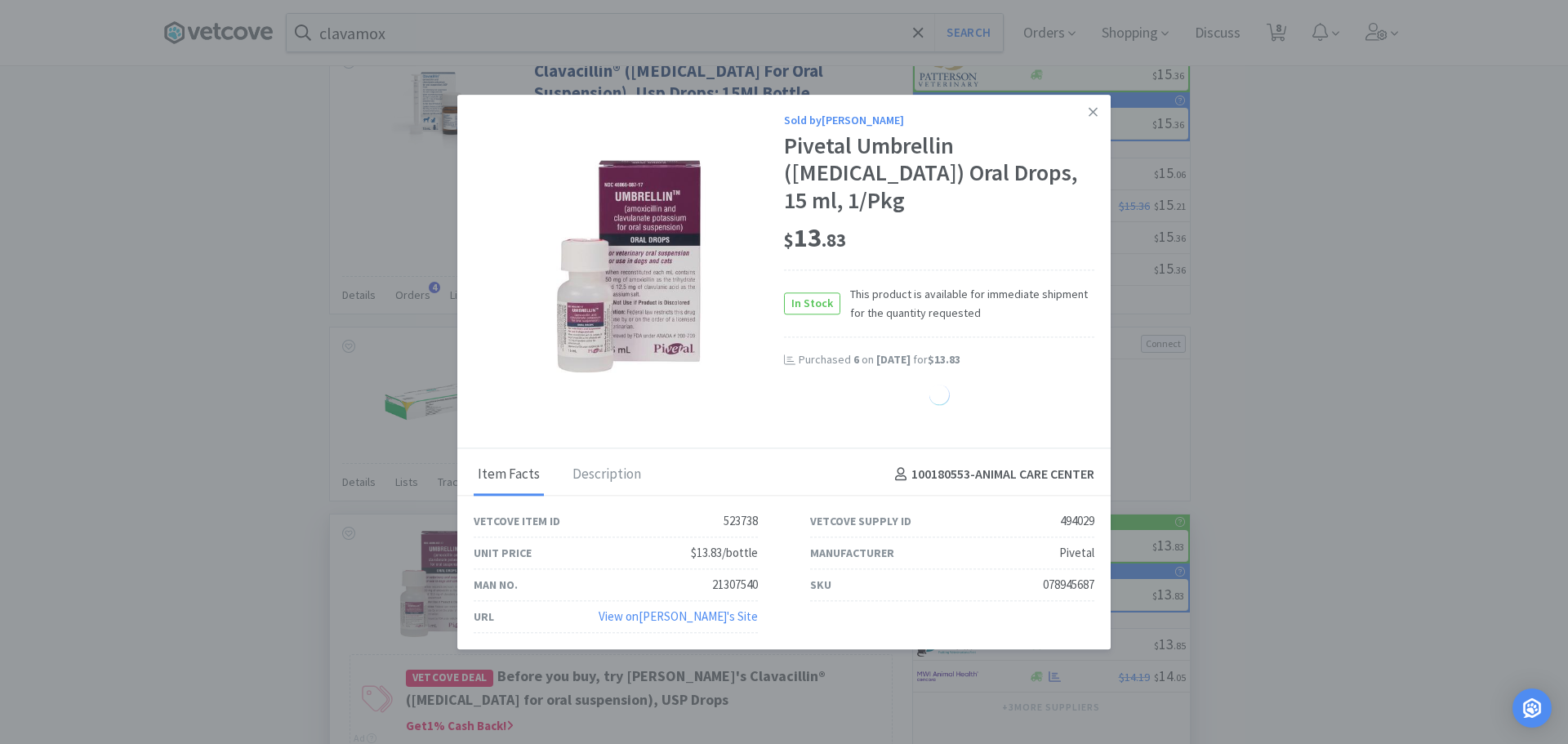
select select "1"
select select "5"
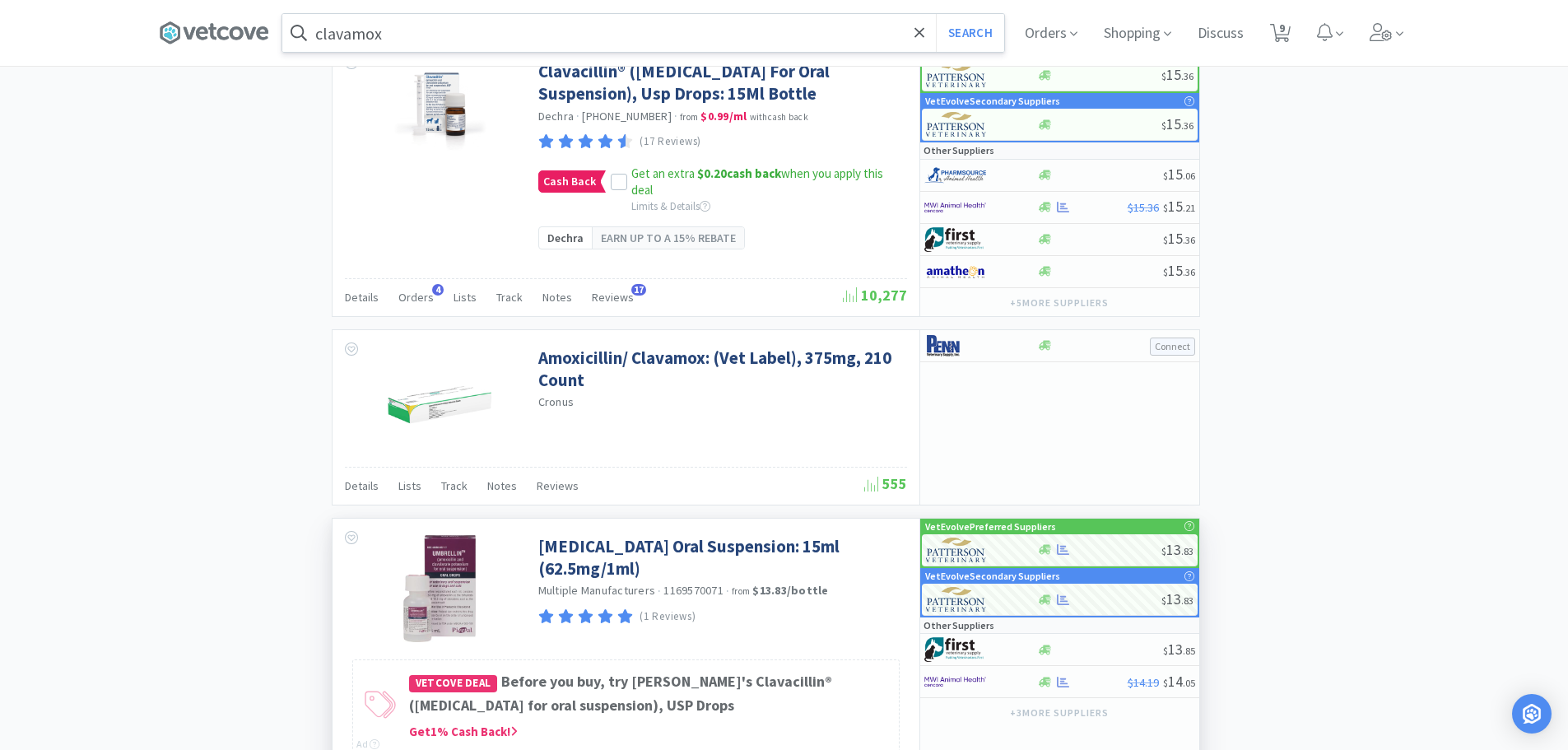
click at [488, 50] on input "clavamox" at bounding box center [644, 33] width 722 height 38
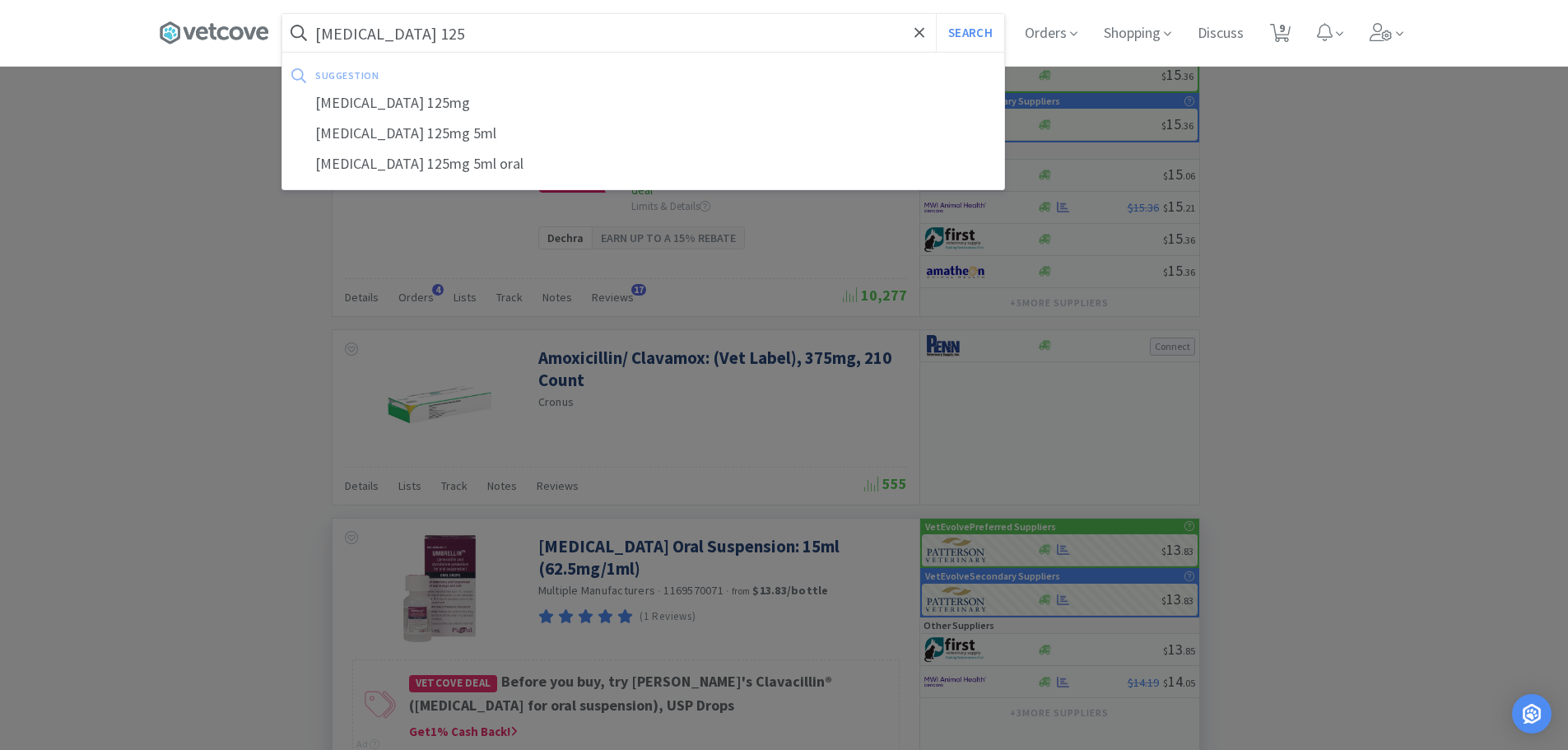
type input "[MEDICAL_DATA] 125"
click at [936, 14] on button "Search" at bounding box center [970, 33] width 69 height 38
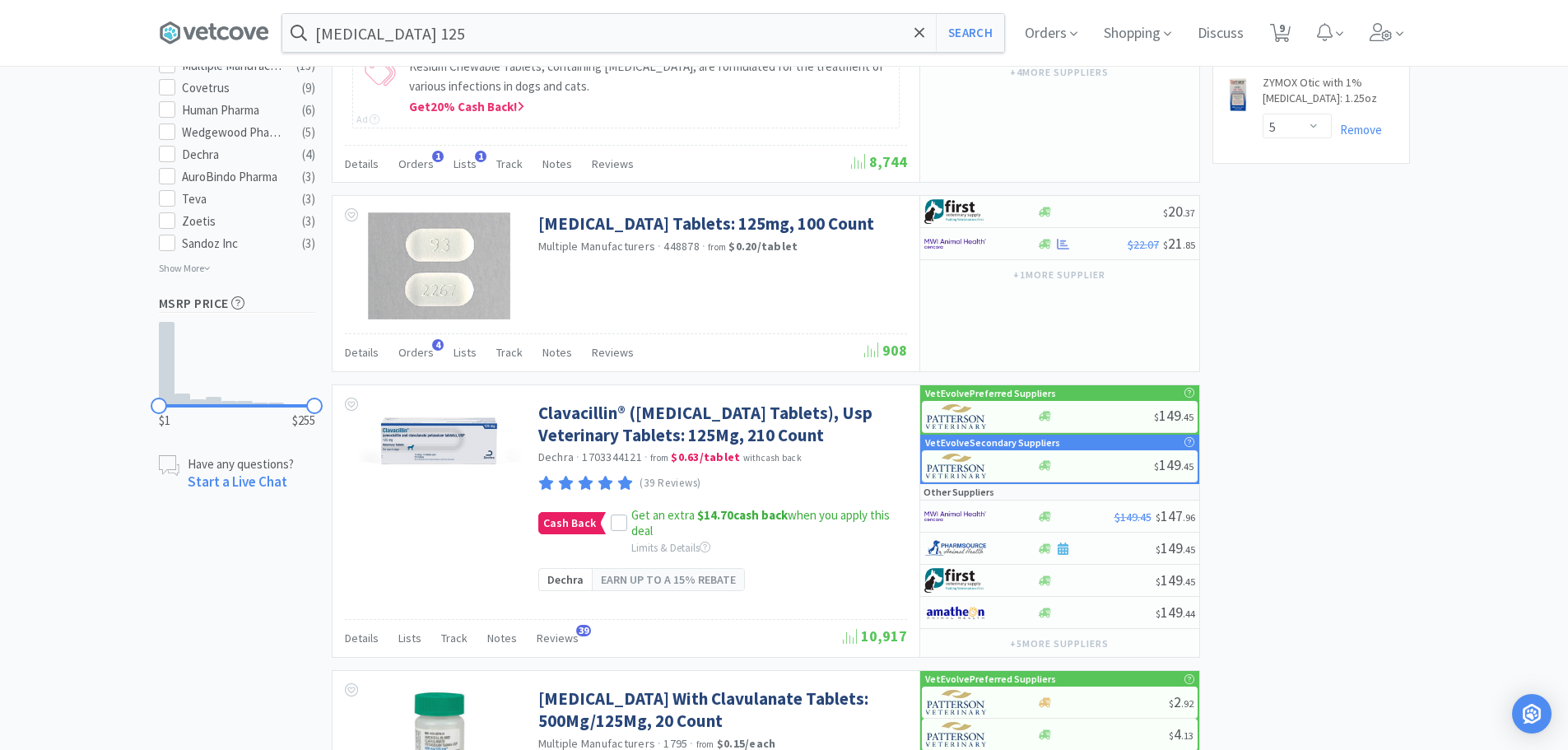
scroll to position [840, 0]
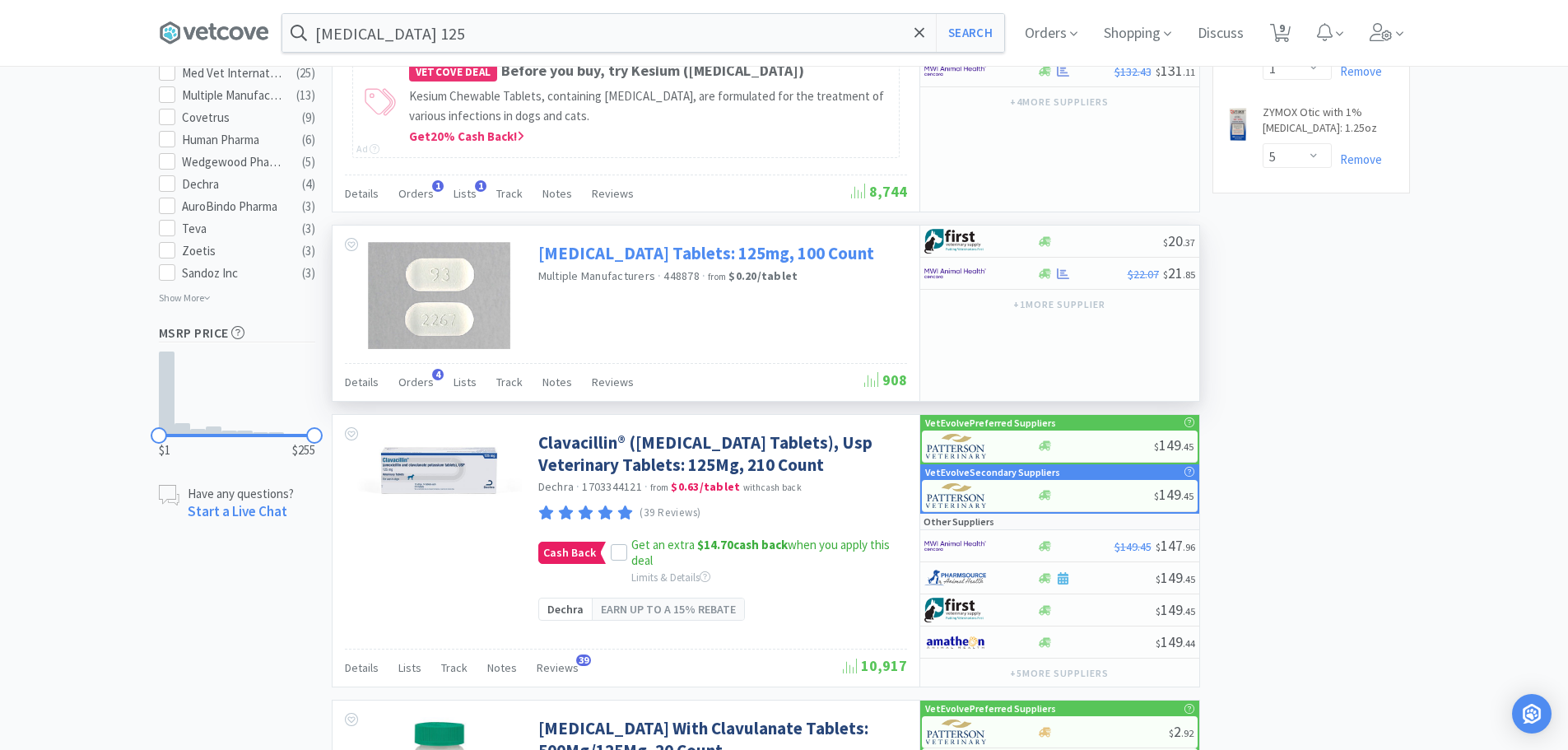
click at [764, 265] on link "[MEDICAL_DATA] Tablets: 125mg, 100 Count" at bounding box center [706, 253] width 336 height 23
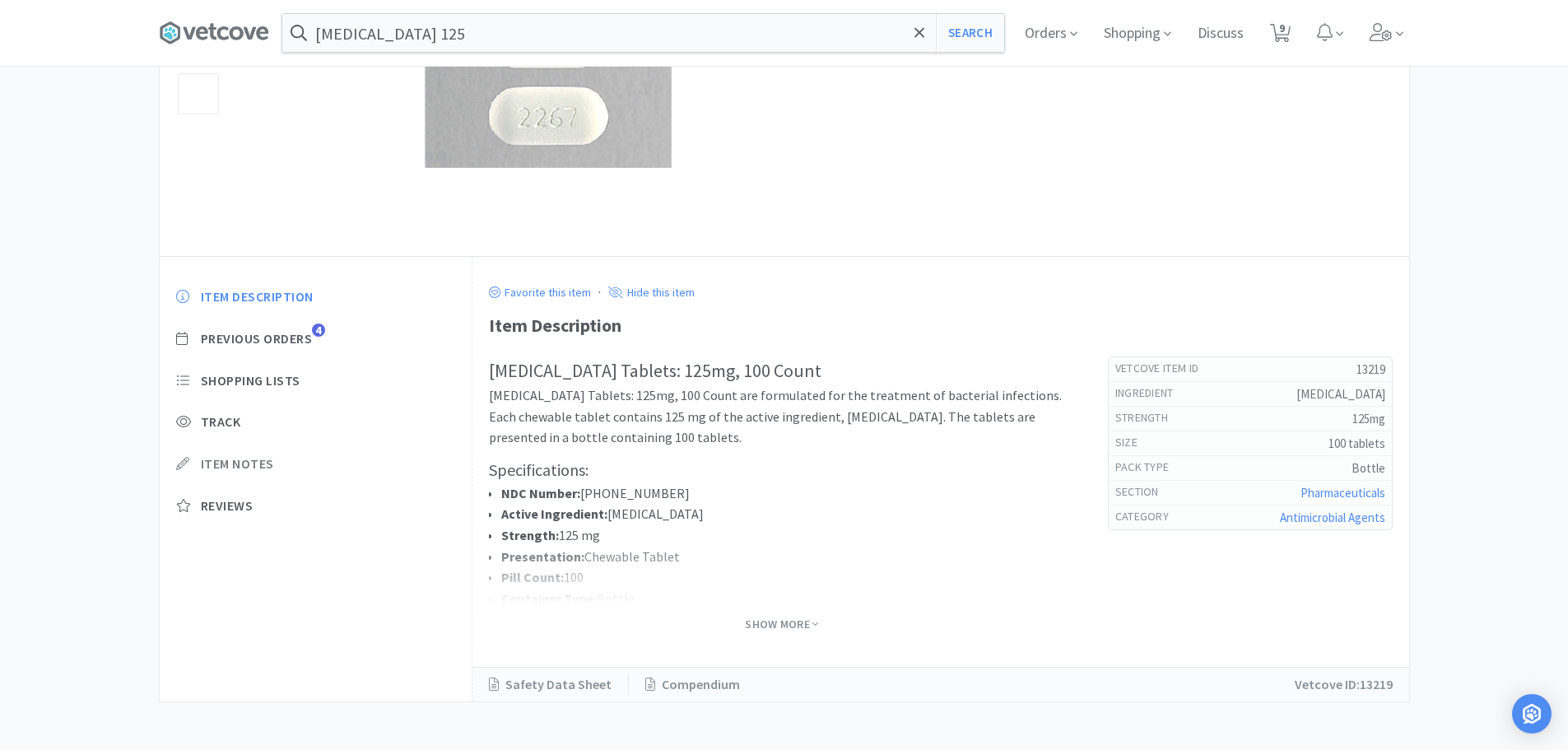
scroll to position [254, 0]
click at [269, 338] on span "Previous Orders" at bounding box center [257, 338] width 112 height 17
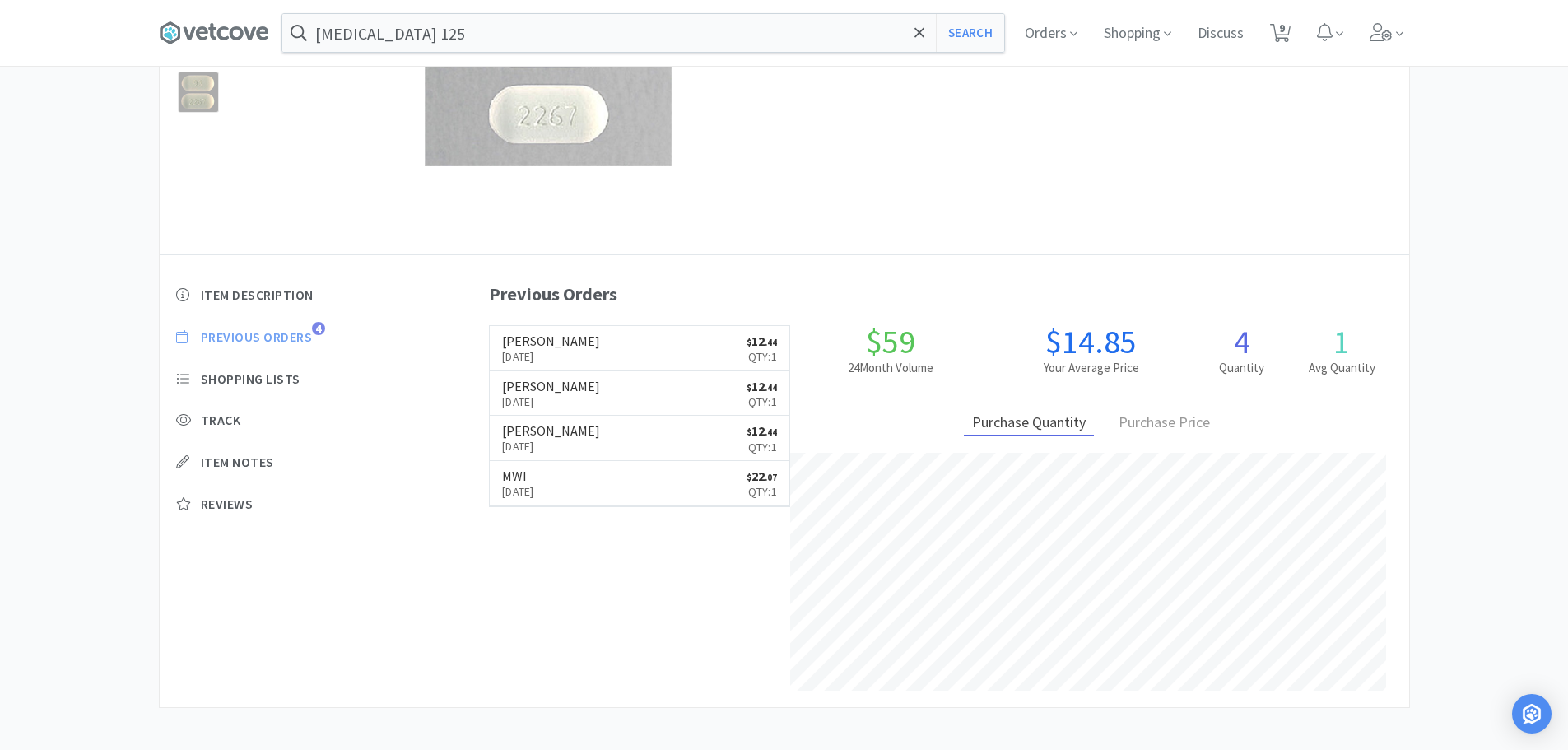
scroll to position [452, 936]
click at [245, 297] on span "Item Description" at bounding box center [257, 295] width 113 height 17
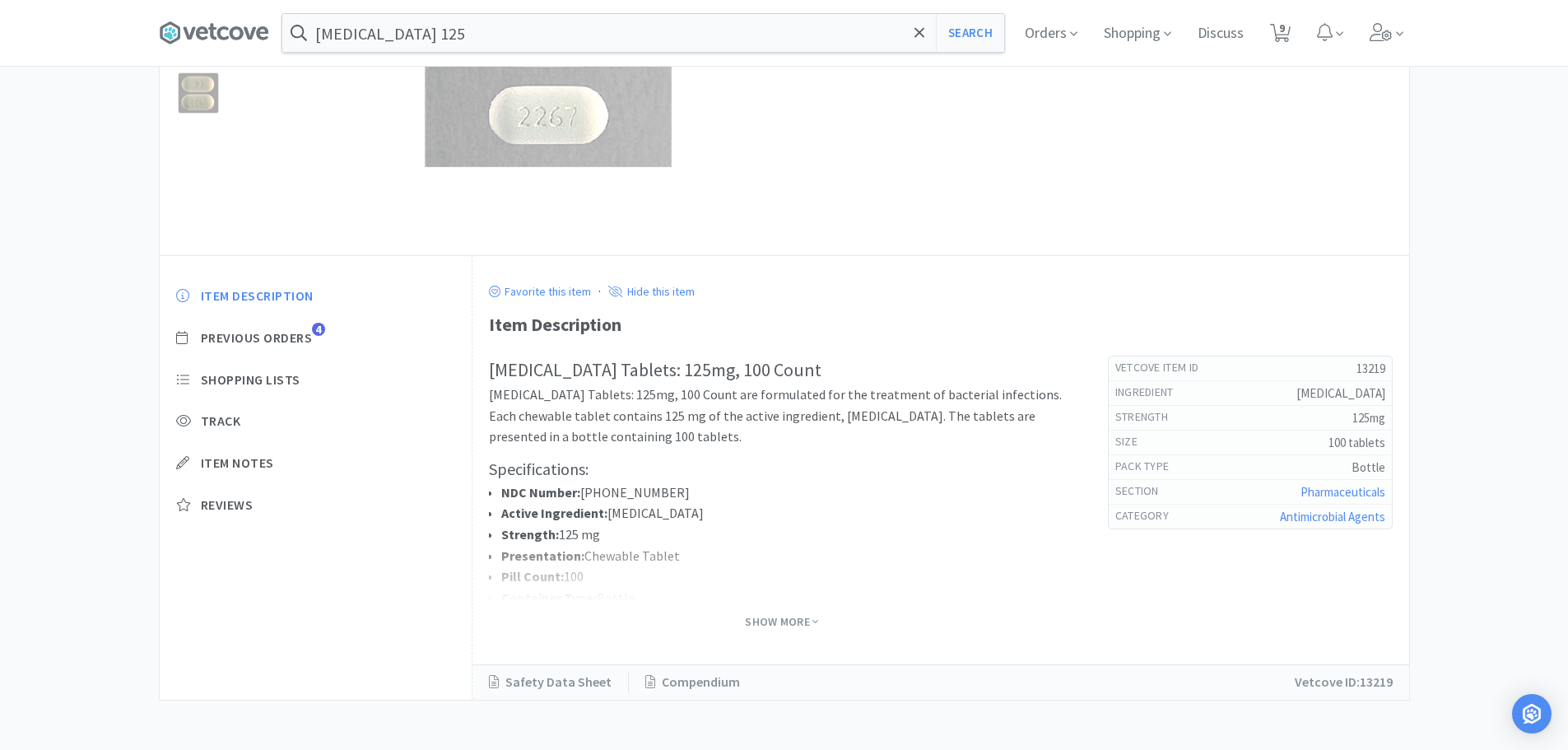
scroll to position [254, 0]
select select "4"
select select "1"
select select "2"
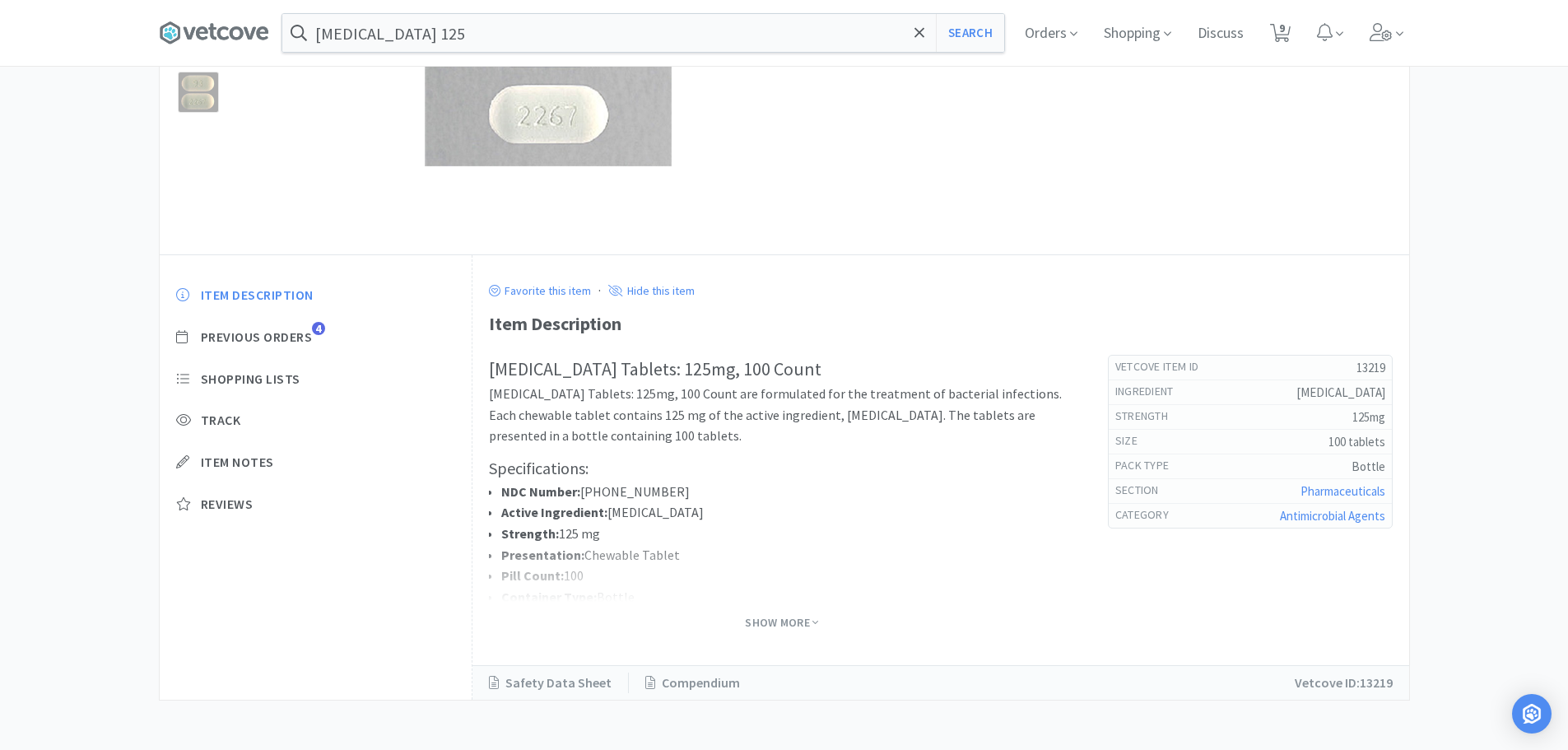
select select "1"
select select "2"
select select "1"
select select "5"
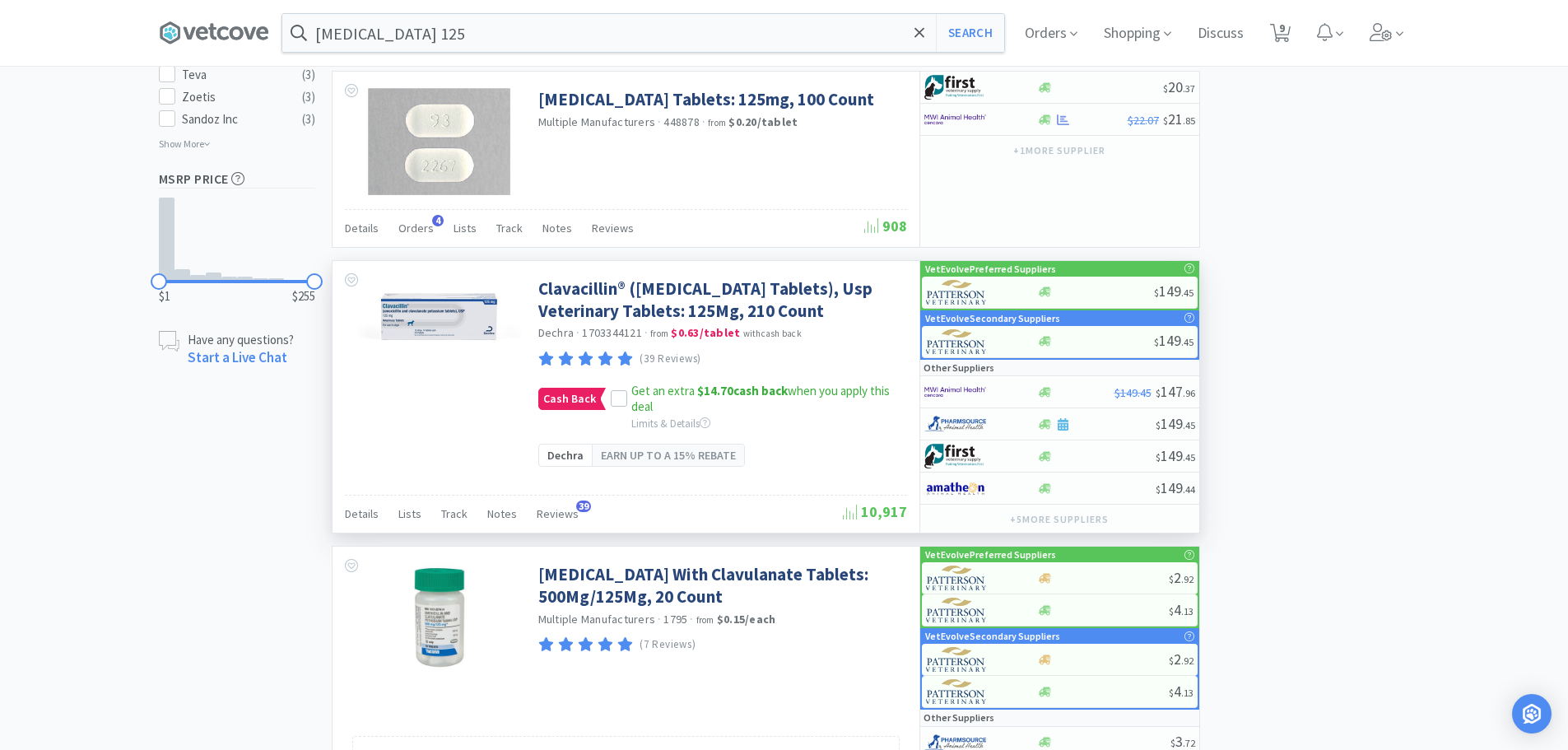
scroll to position [1087, 0]
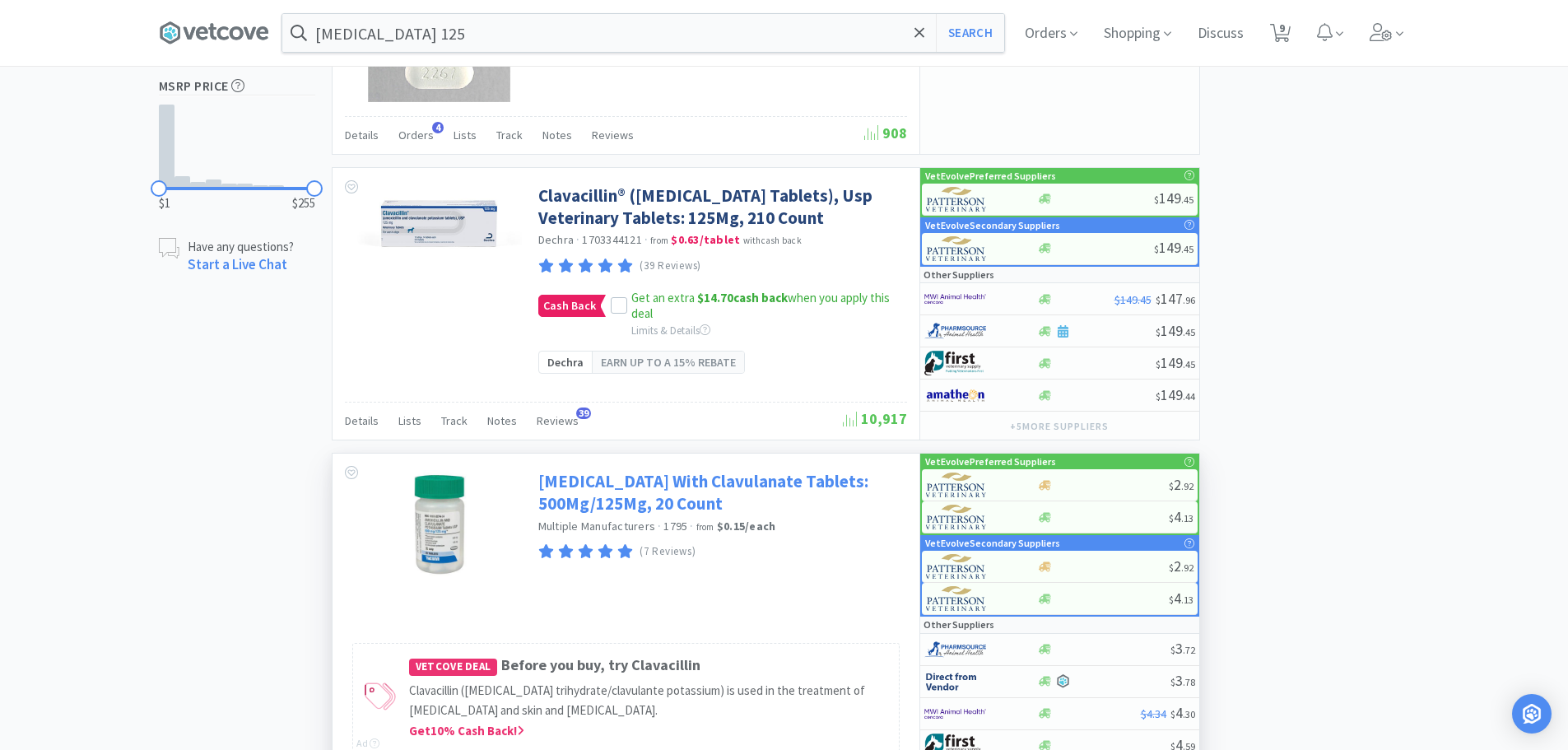
click at [636, 516] on link "[MEDICAL_DATA] With Clavulanate Tablets: 500Mg/125Mg, 20 Count" at bounding box center [720, 492] width 364 height 45
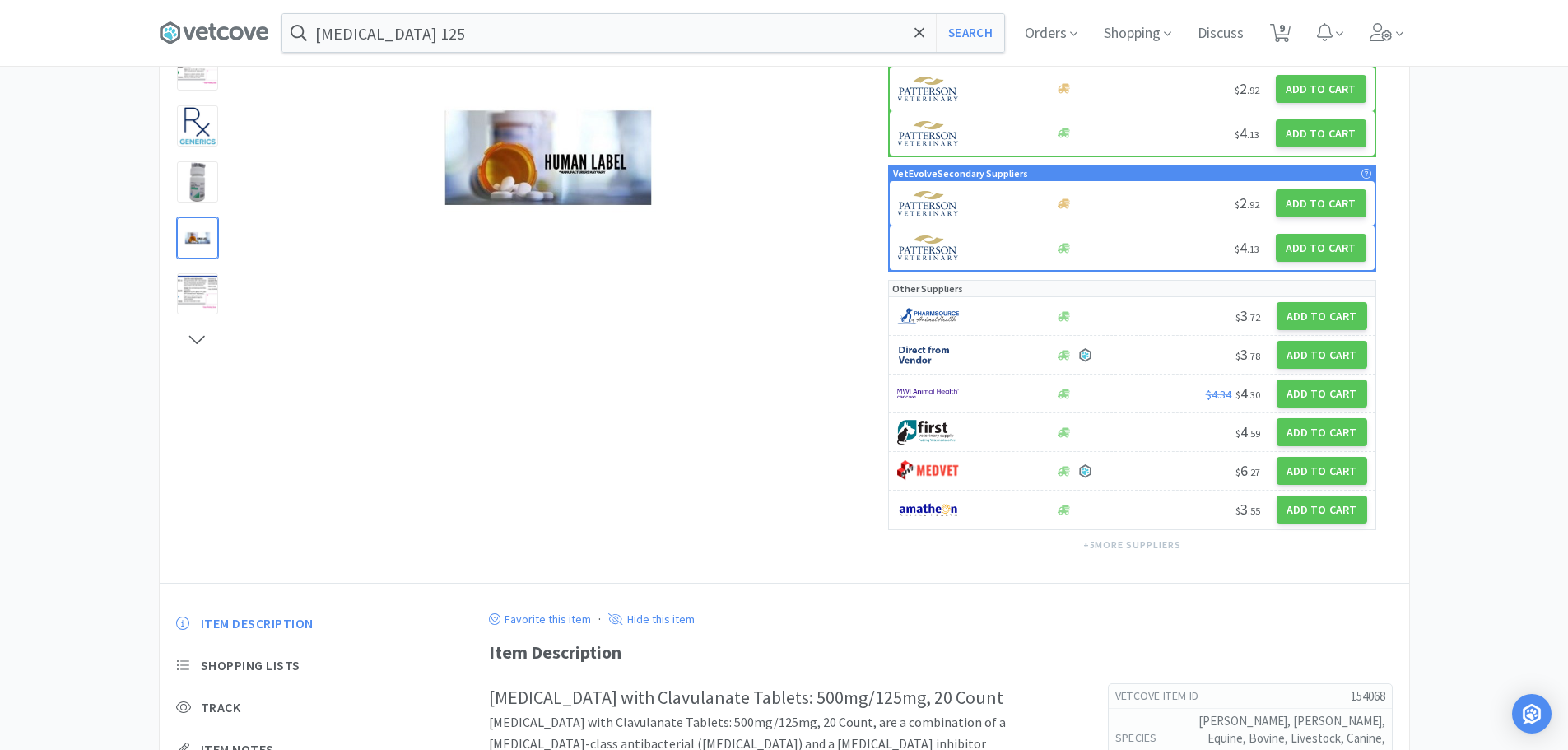
scroll to position [125, 0]
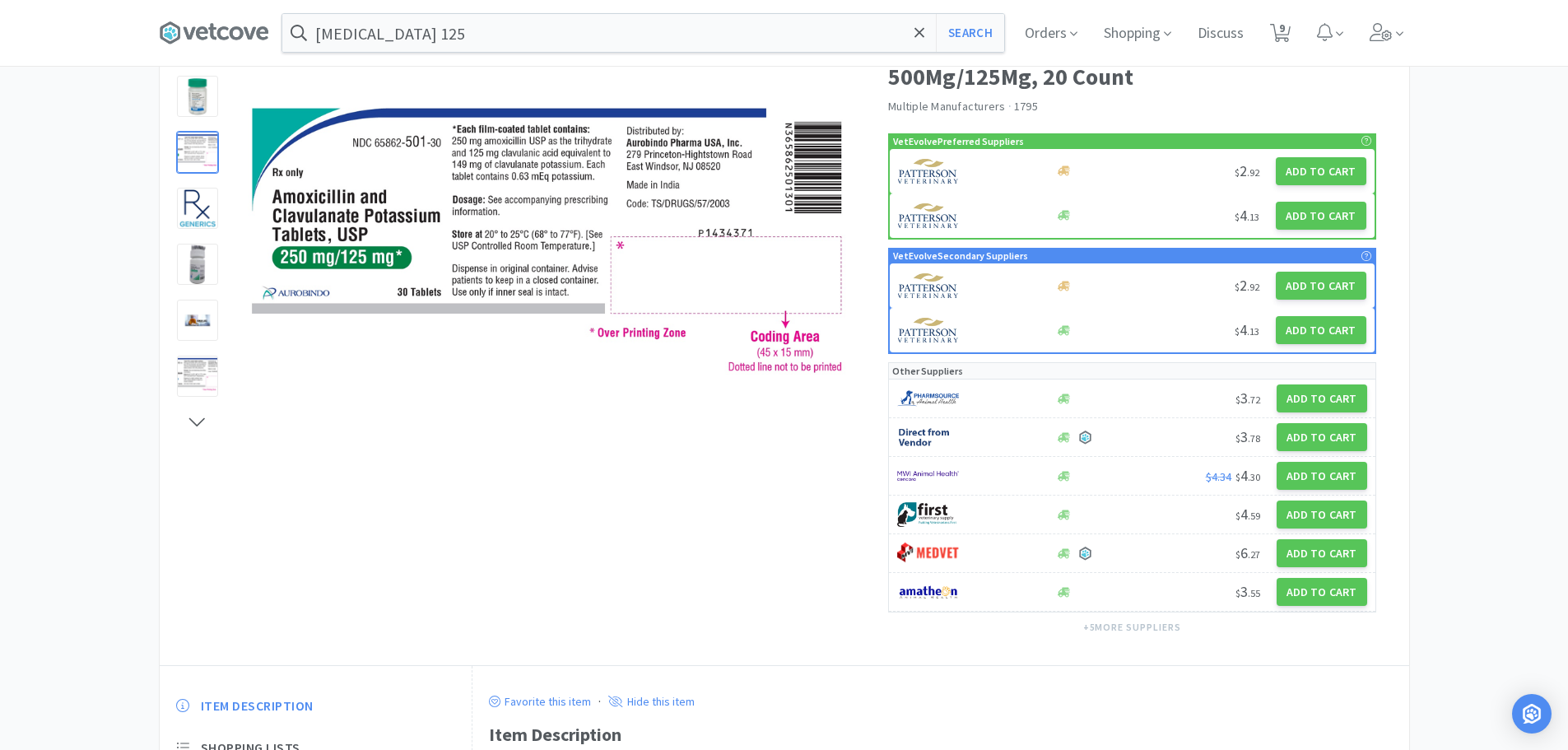
select select "4"
select select "1"
select select "2"
select select "1"
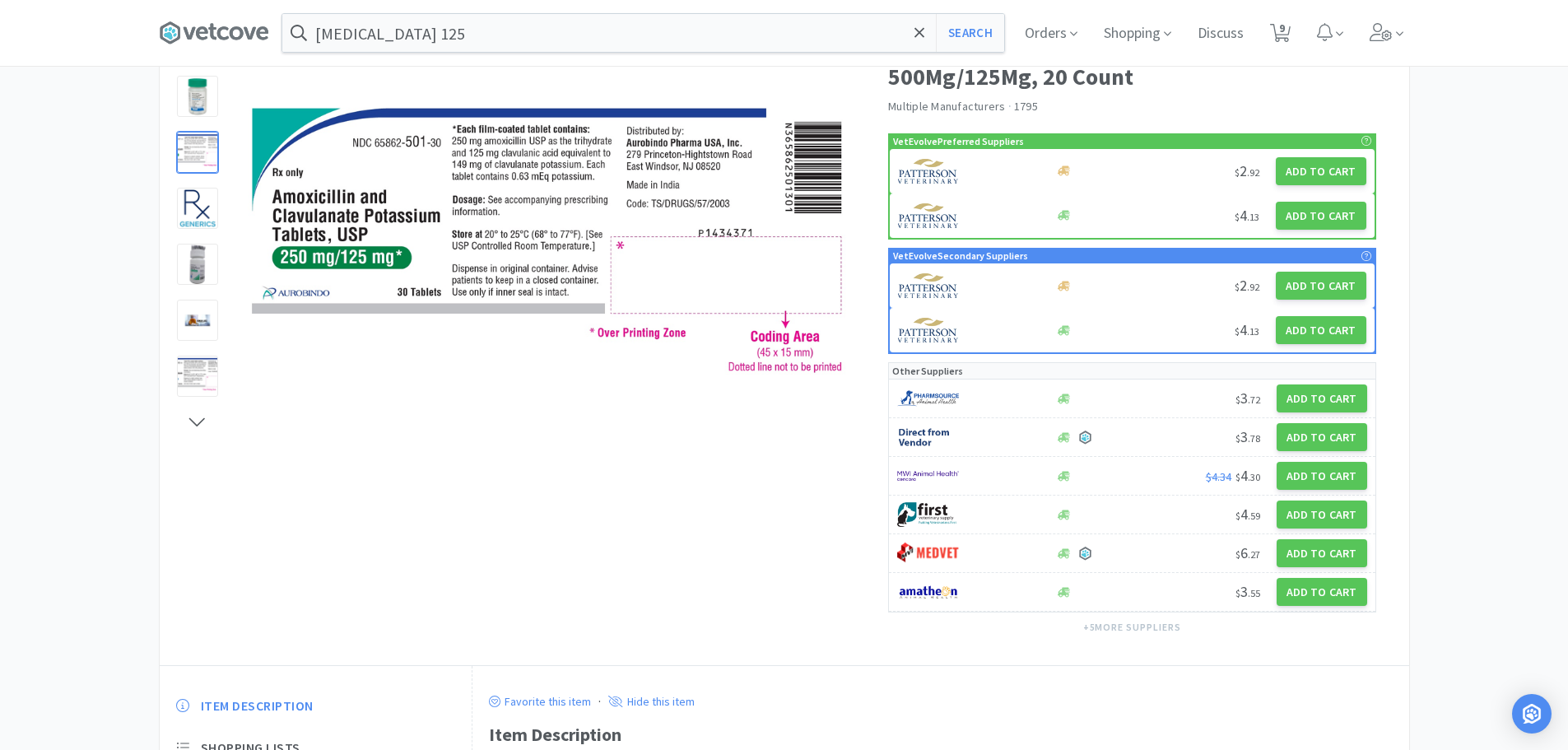
select select "2"
select select "1"
select select "5"
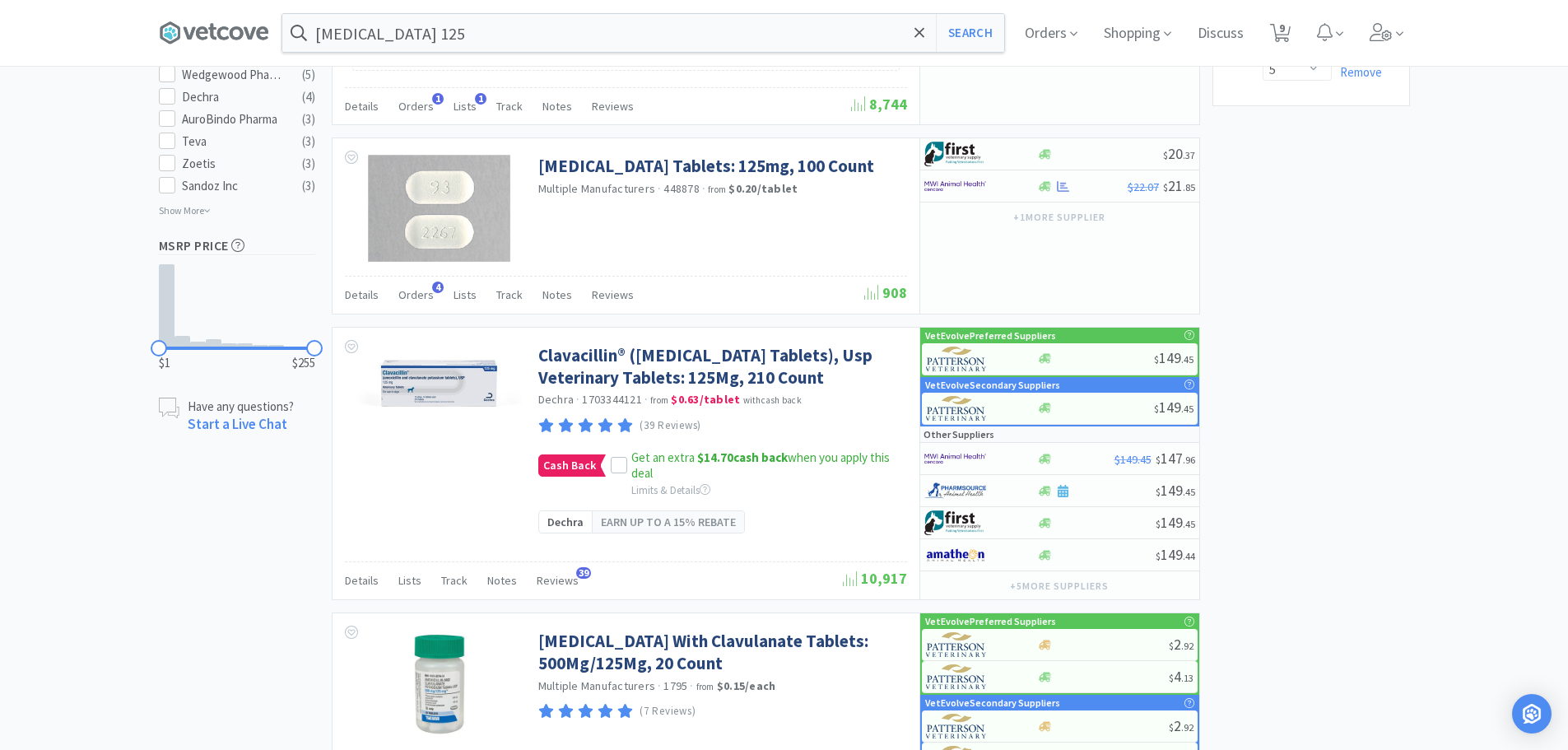
scroll to position [922, 0]
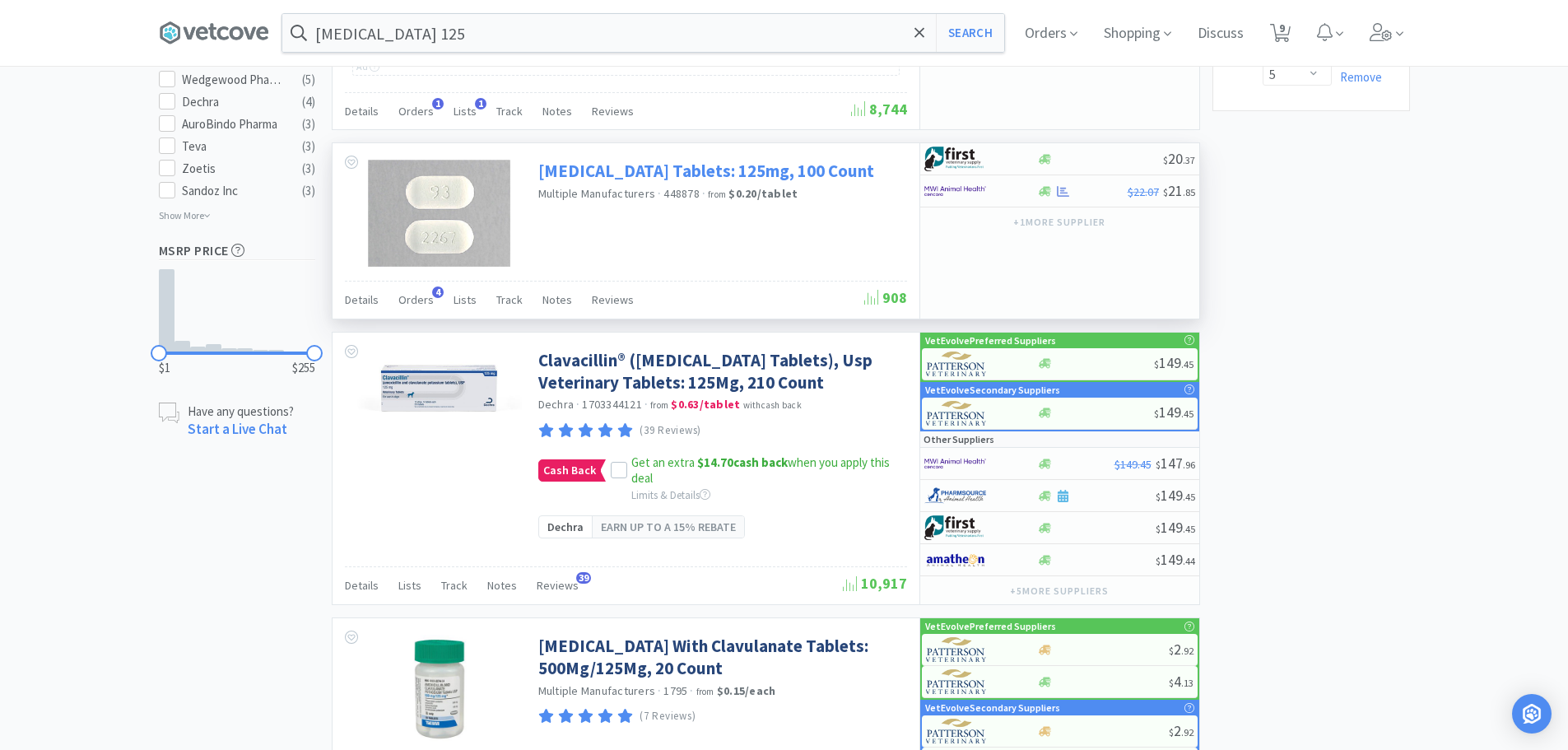
click at [733, 182] on link "[MEDICAL_DATA] Tablets: 125mg, 100 Count" at bounding box center [706, 171] width 336 height 23
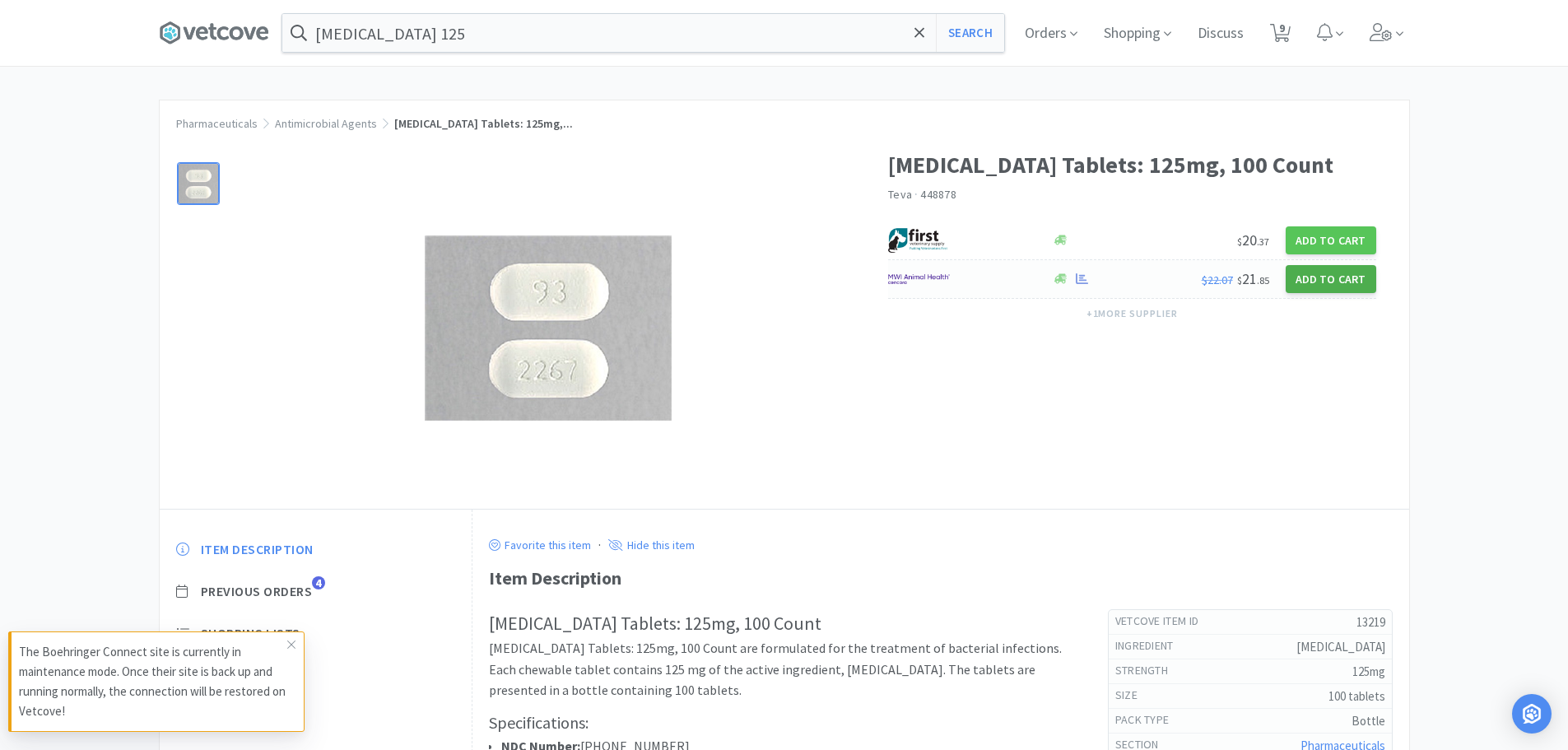
click at [1325, 282] on button "Add to Cart" at bounding box center [1331, 279] width 90 height 28
select select "1"
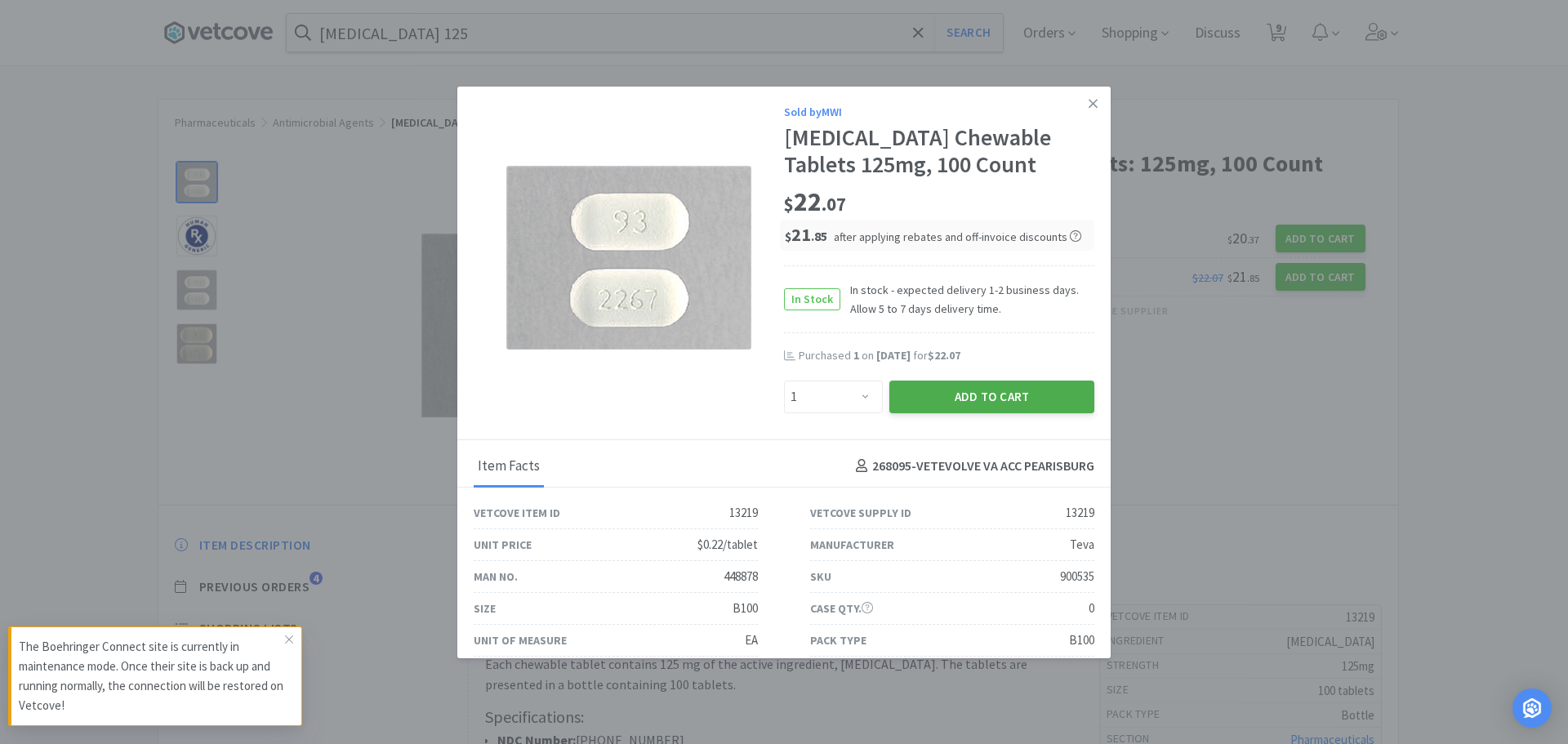
click at [948, 410] on button "Add to Cart" at bounding box center [992, 397] width 205 height 33
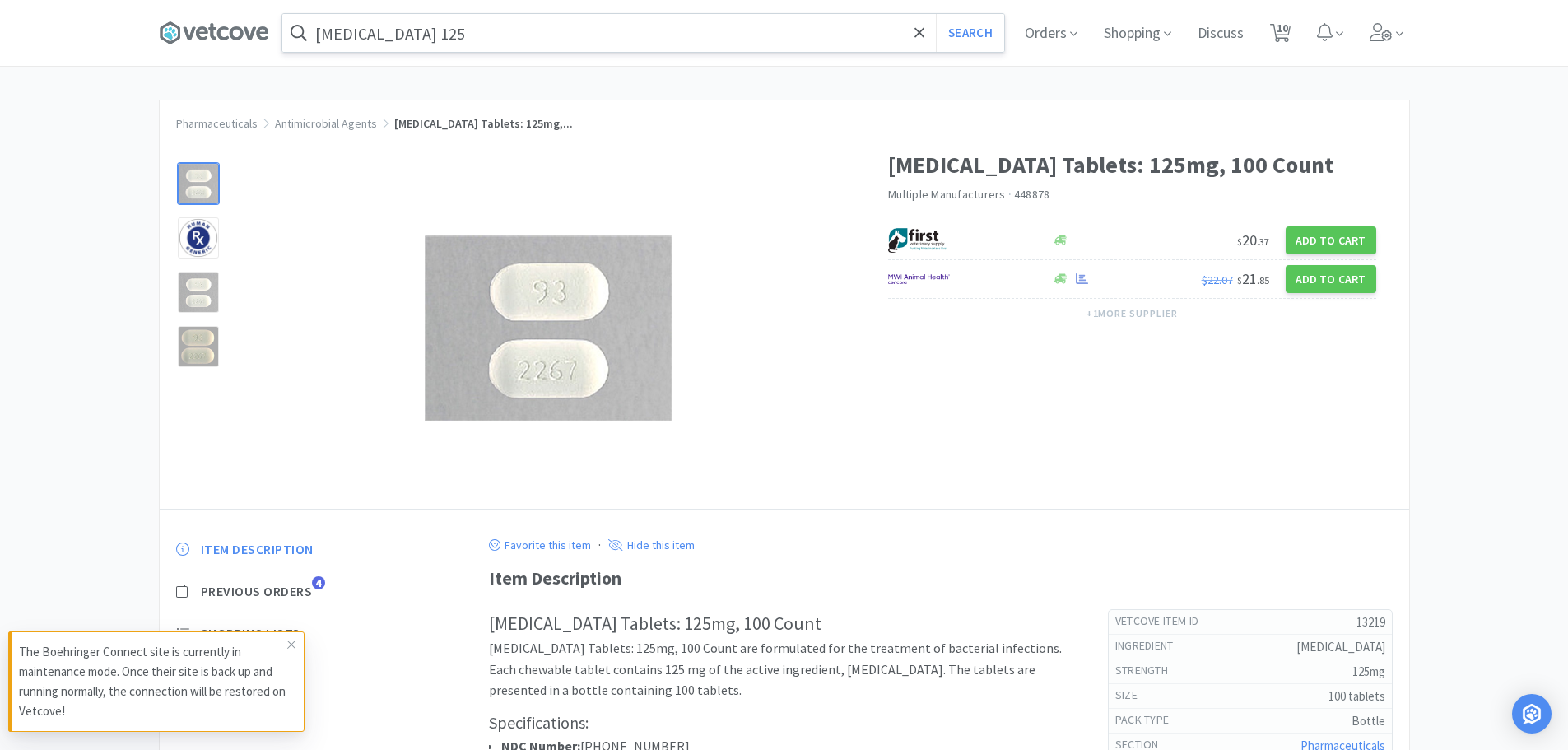
click at [576, 33] on input "[MEDICAL_DATA] 125" at bounding box center [644, 33] width 722 height 38
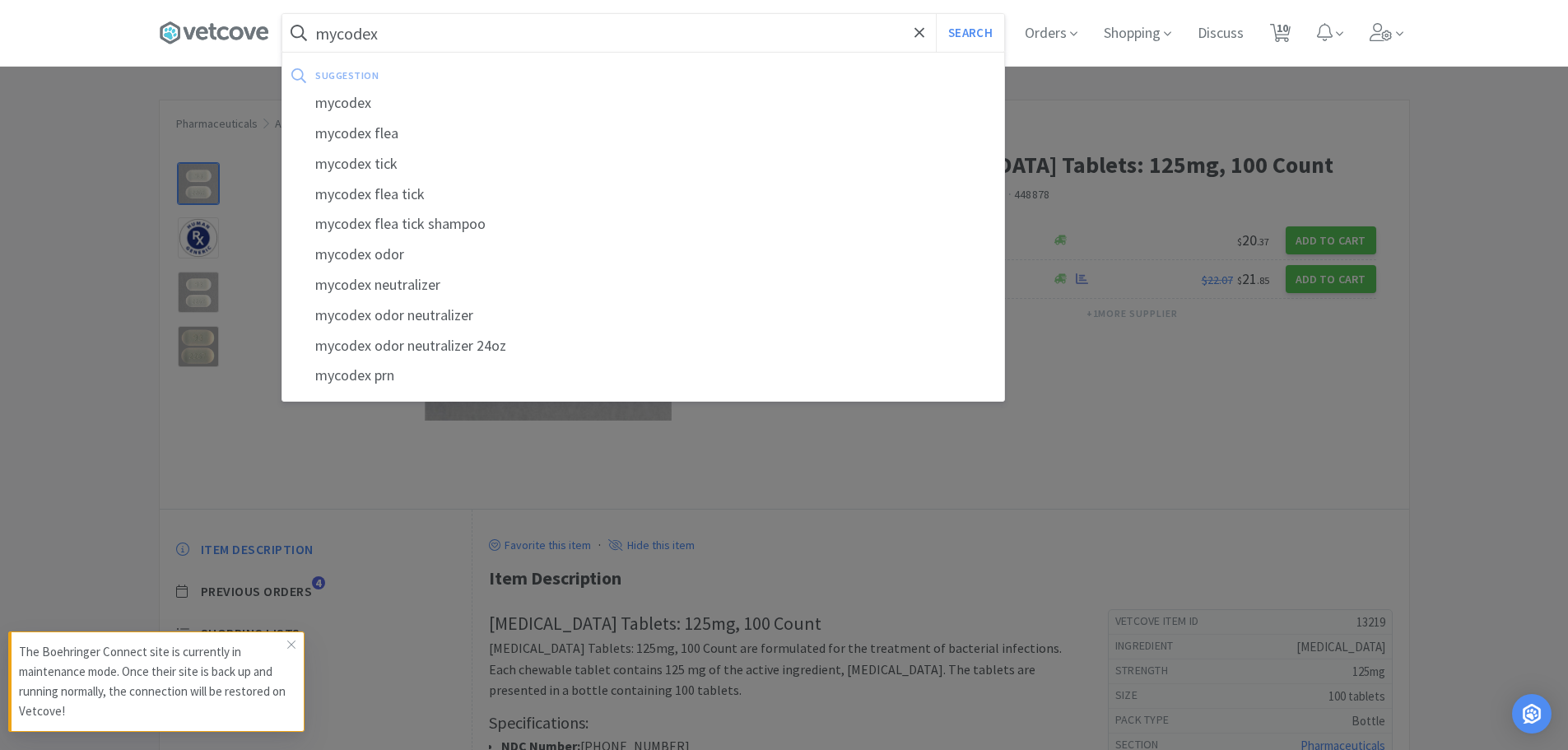
type input "mycodex"
click at [936, 14] on button "Search" at bounding box center [970, 33] width 69 height 38
select select "1"
select select "4"
select select "1"
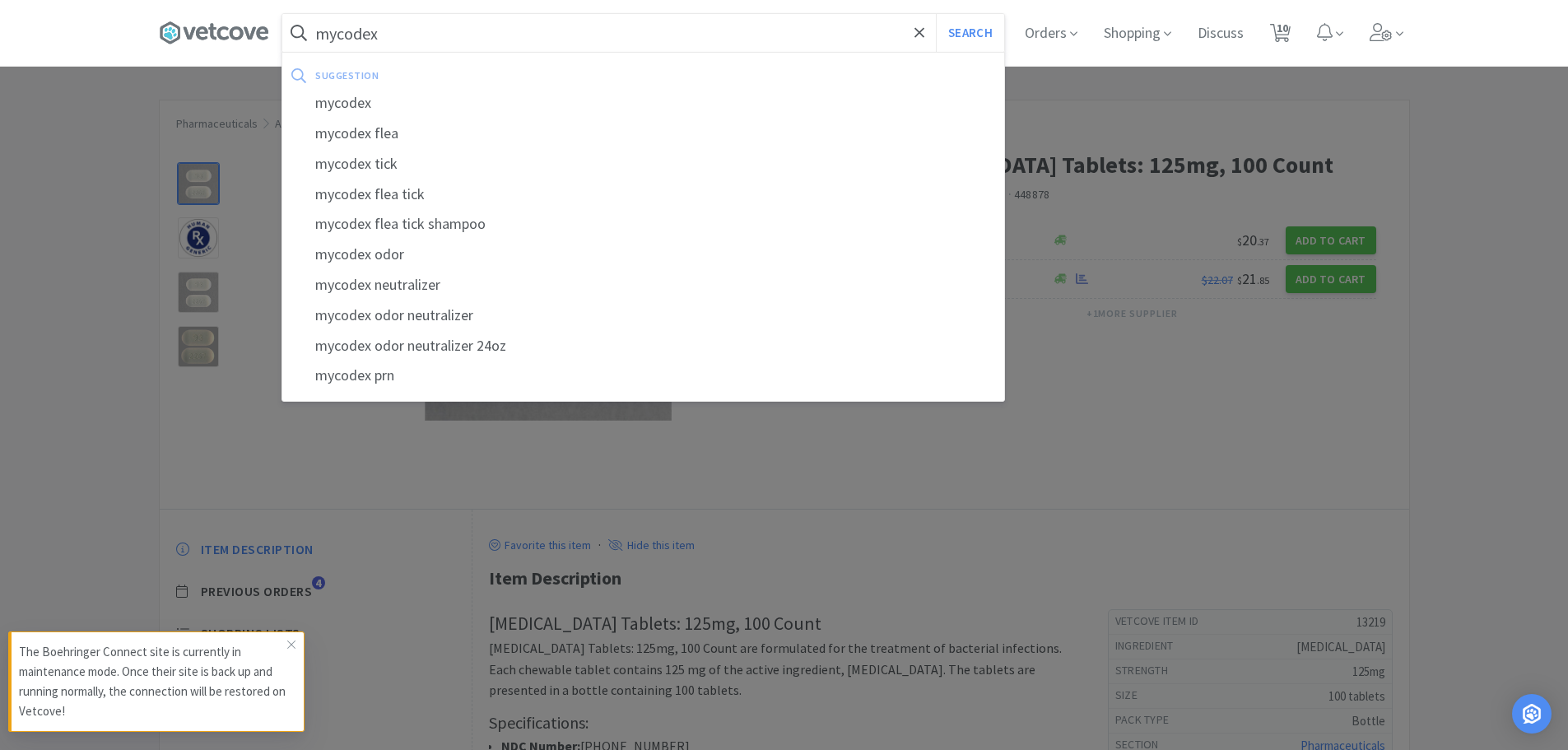
select select "1"
select select "2"
select select "1"
select select "2"
select select "1"
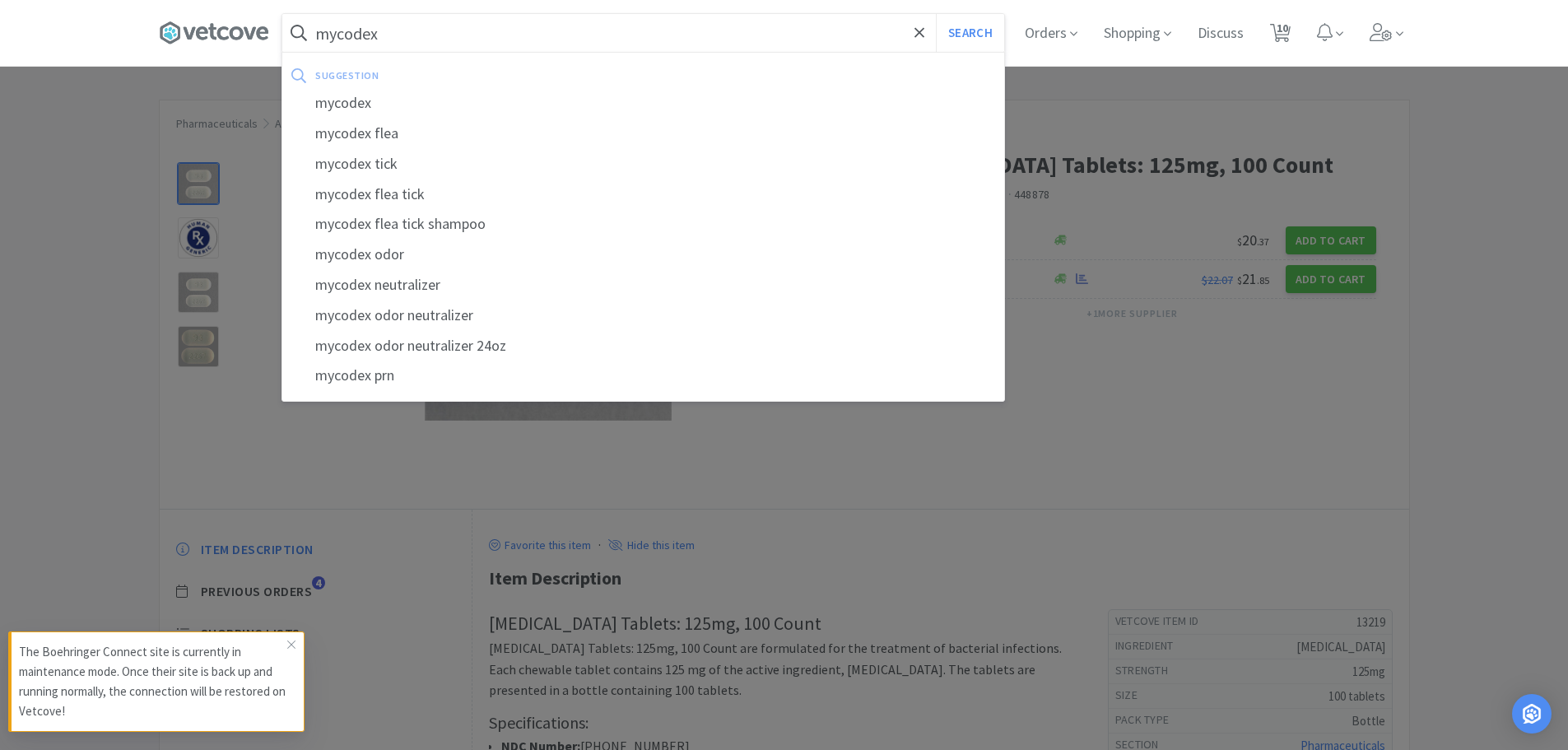
select select "1"
select select "5"
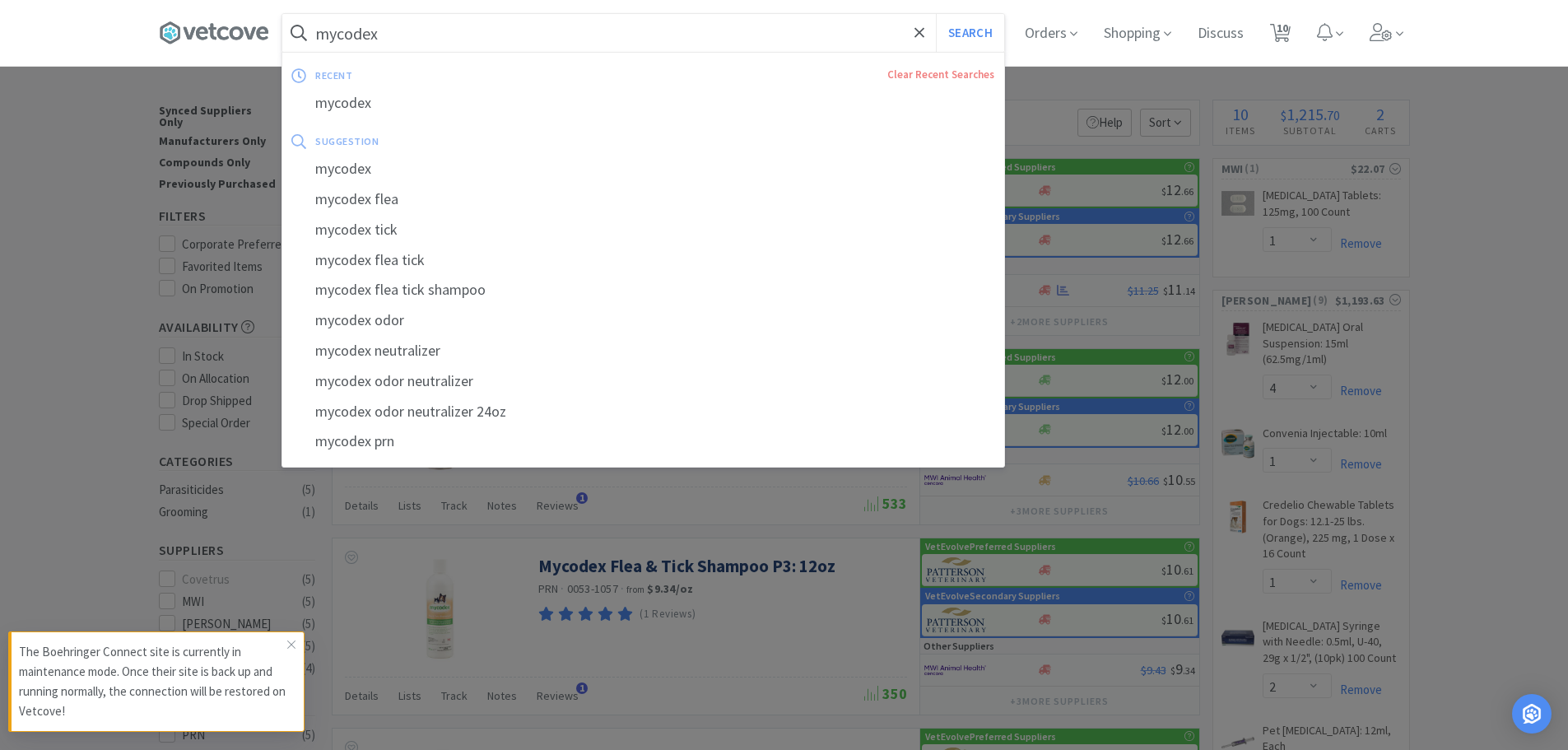
click at [524, 41] on input "mycodex" at bounding box center [644, 33] width 722 height 38
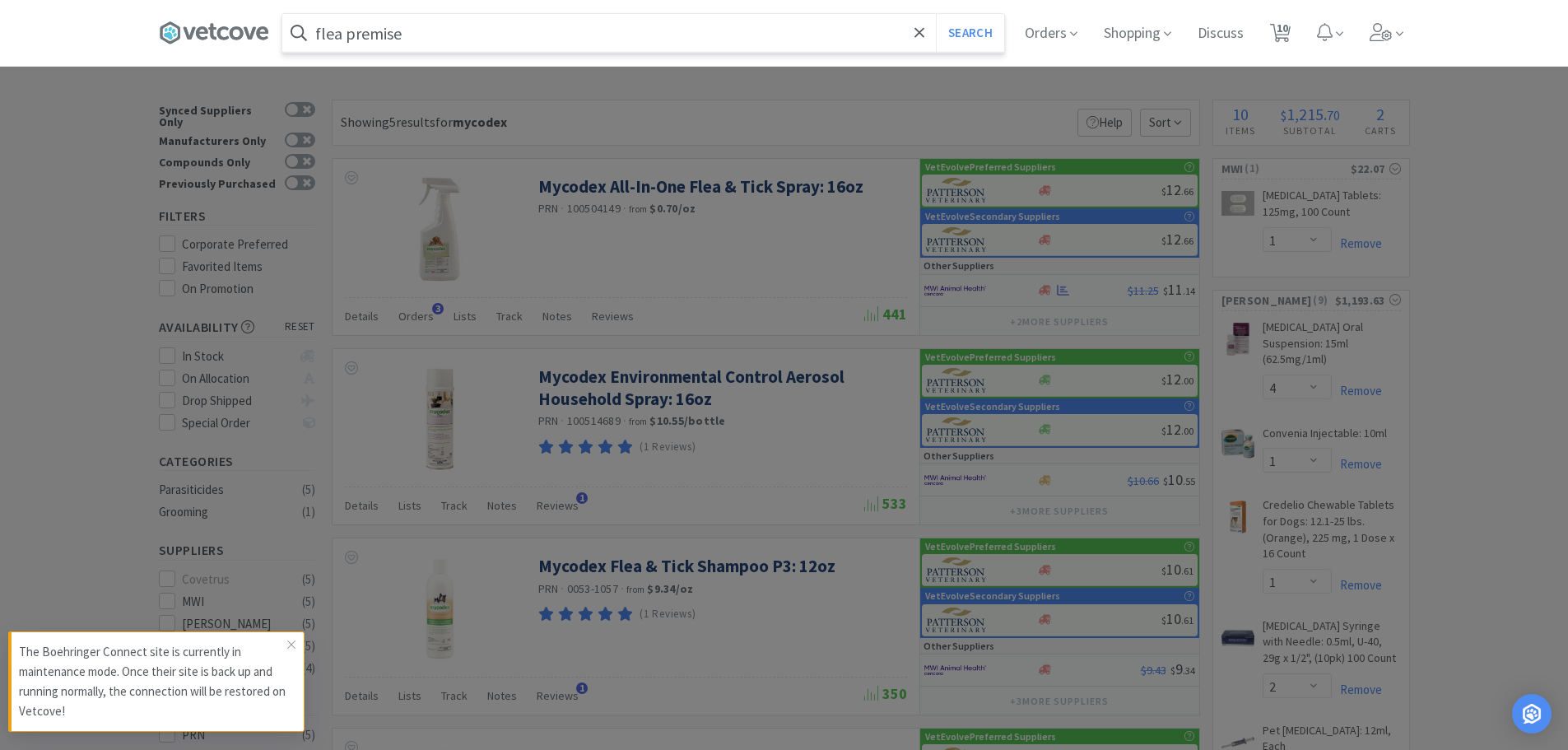
type input "flea premise"
click at [936, 14] on button "Search" at bounding box center [970, 33] width 69 height 38
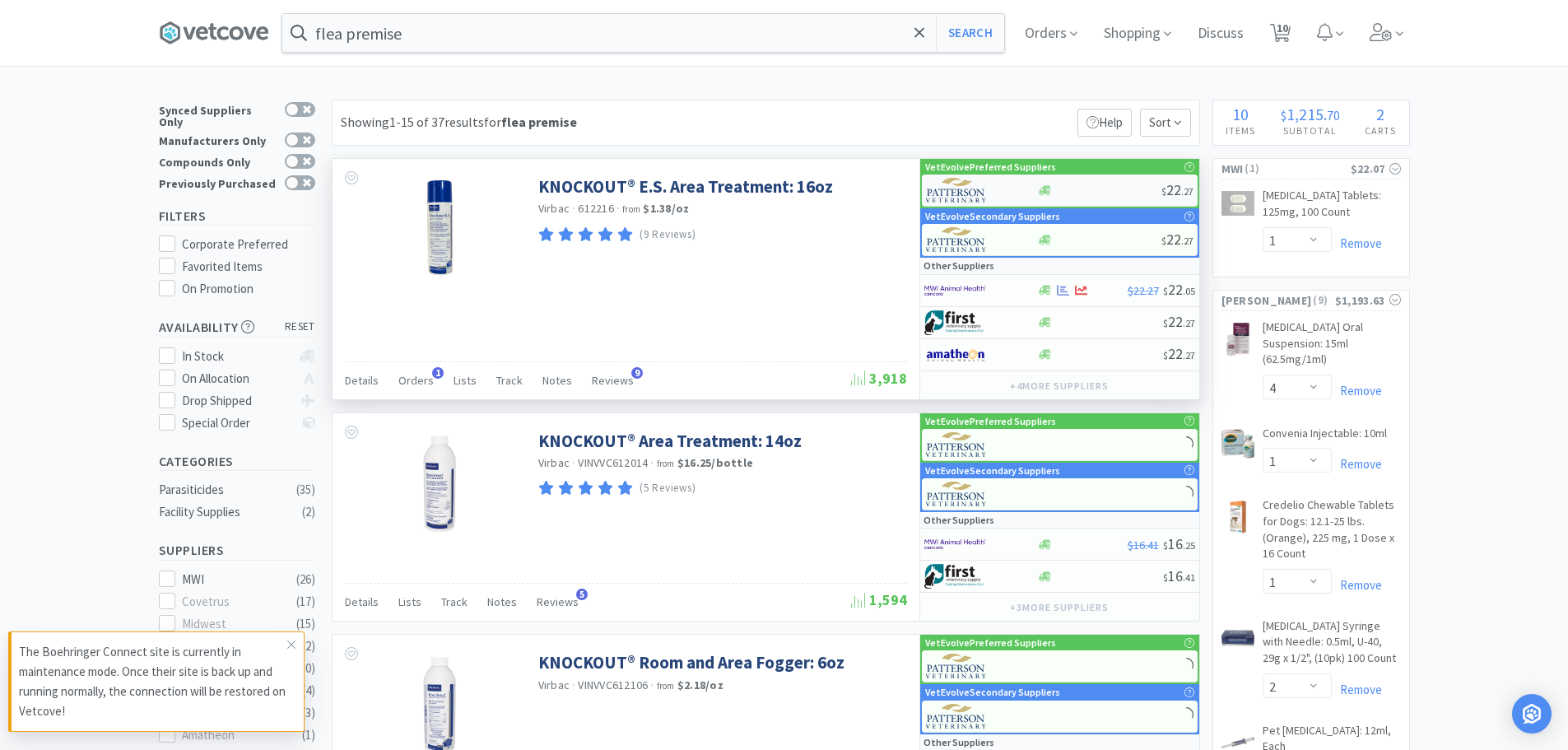
click at [1079, 183] on div "$ 22 . 27" at bounding box center [1059, 191] width 276 height 32
select select "1"
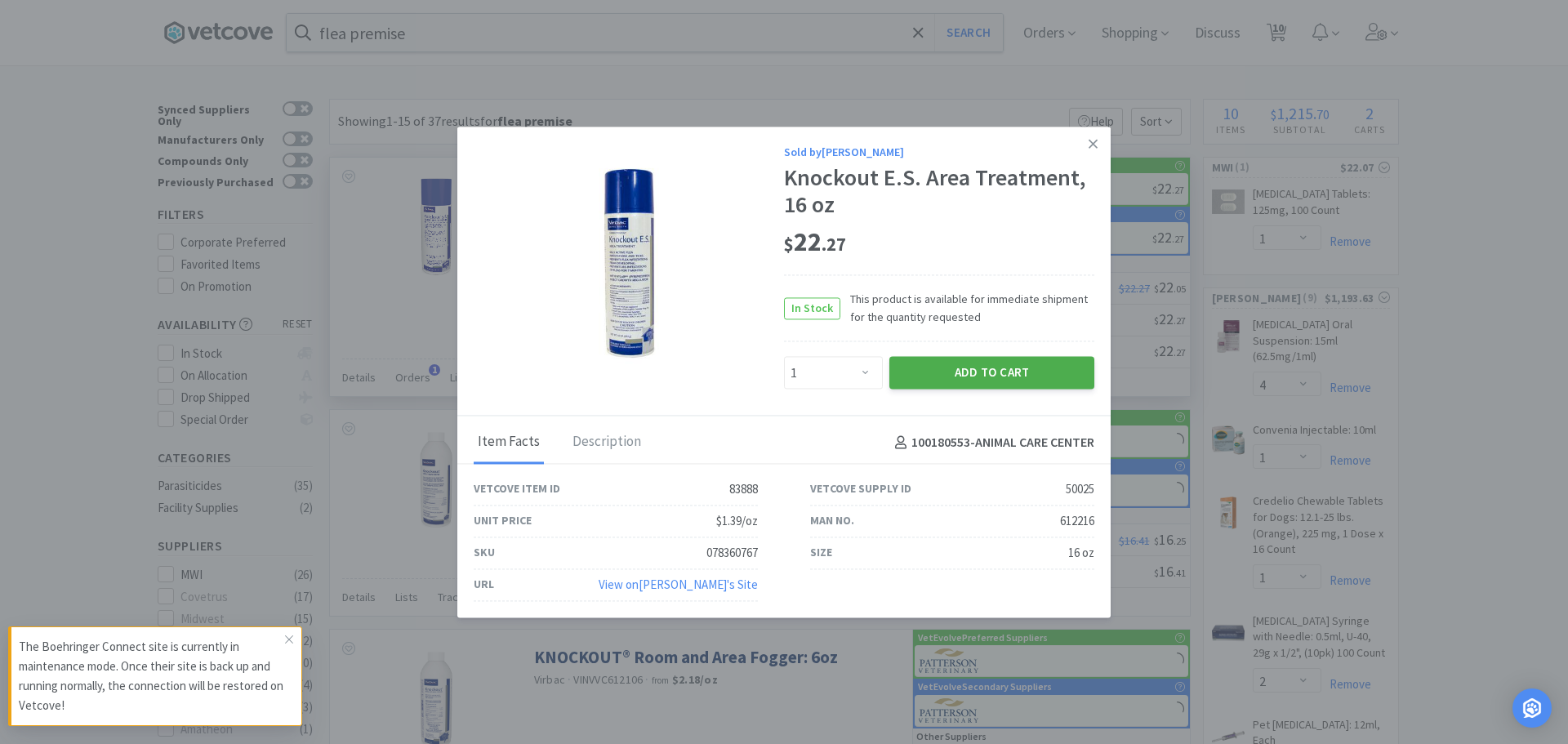
click at [949, 369] on button "Add to Cart" at bounding box center [992, 374] width 205 height 33
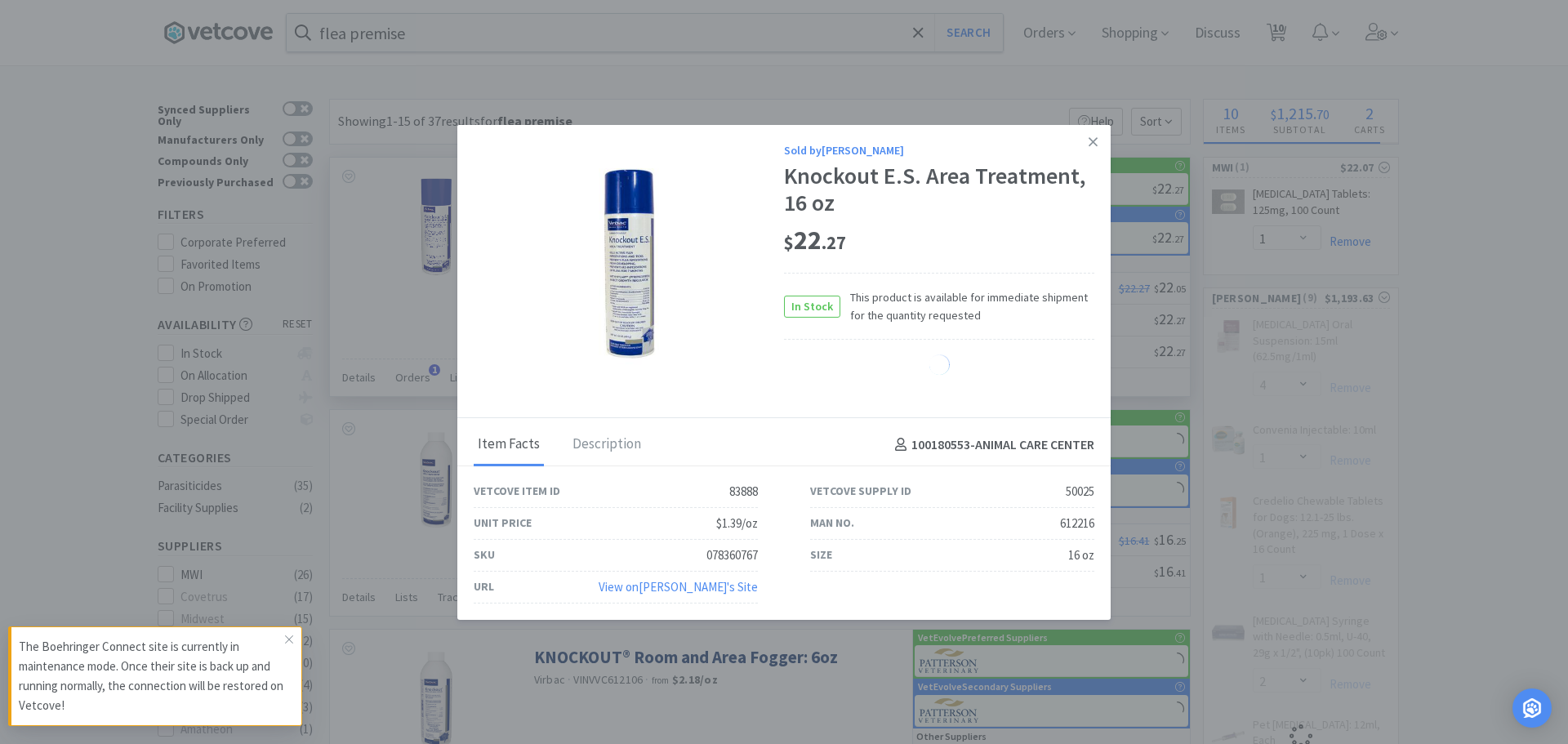
select select "1"
select select "2"
select select "1"
select select "5"
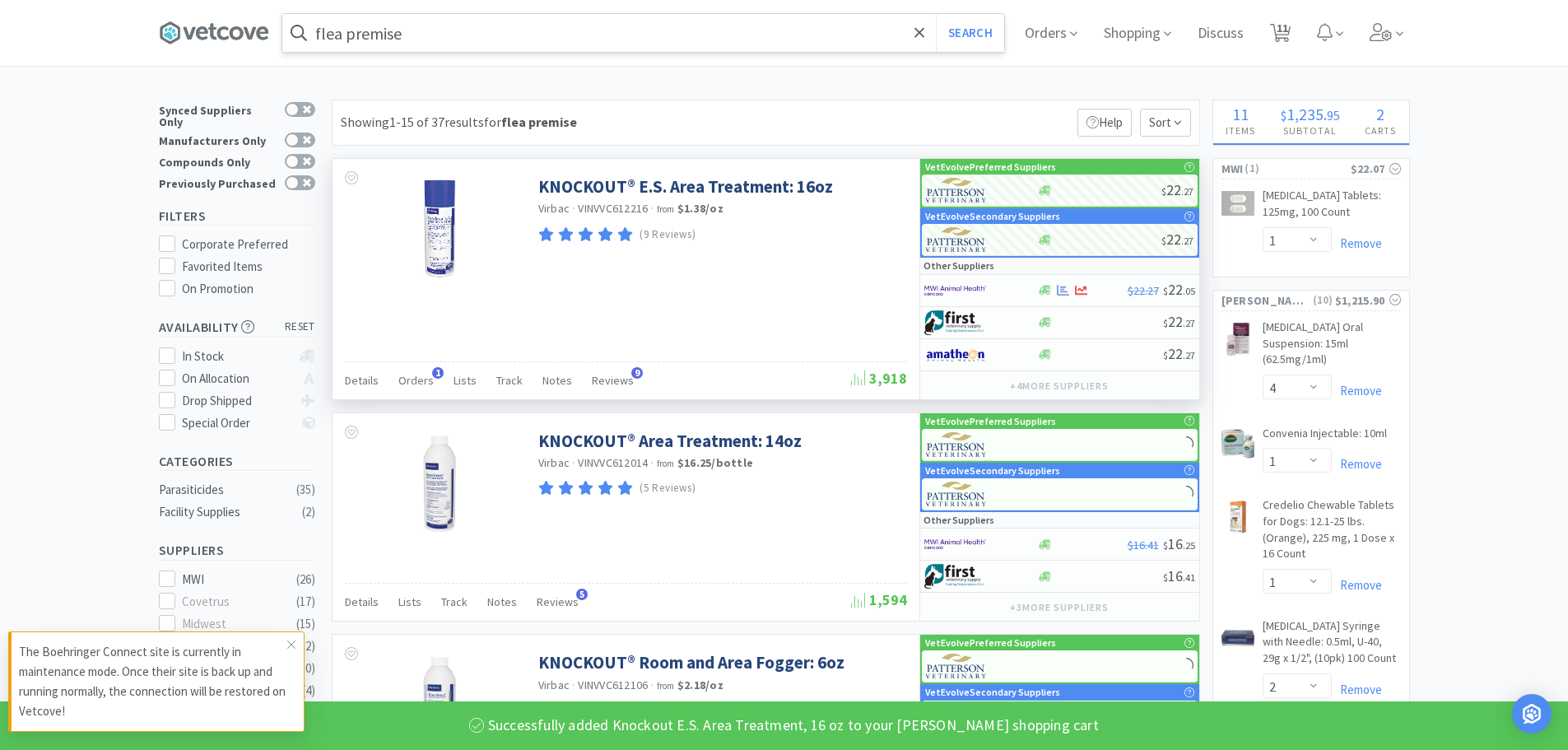
click at [633, 37] on input "flea premise" at bounding box center [644, 33] width 722 height 38
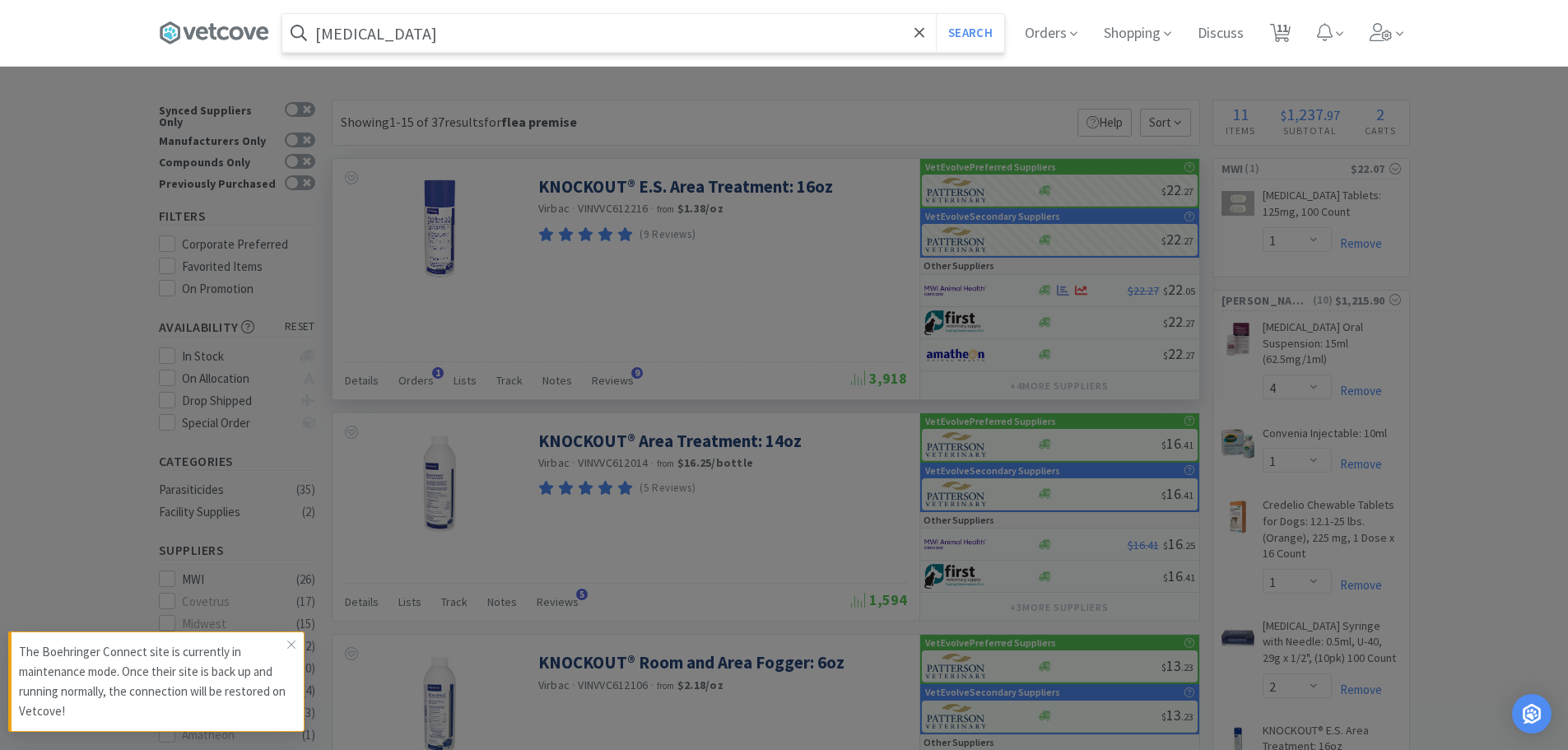
type input "[MEDICAL_DATA]"
click at [936, 14] on button "Search" at bounding box center [970, 33] width 69 height 38
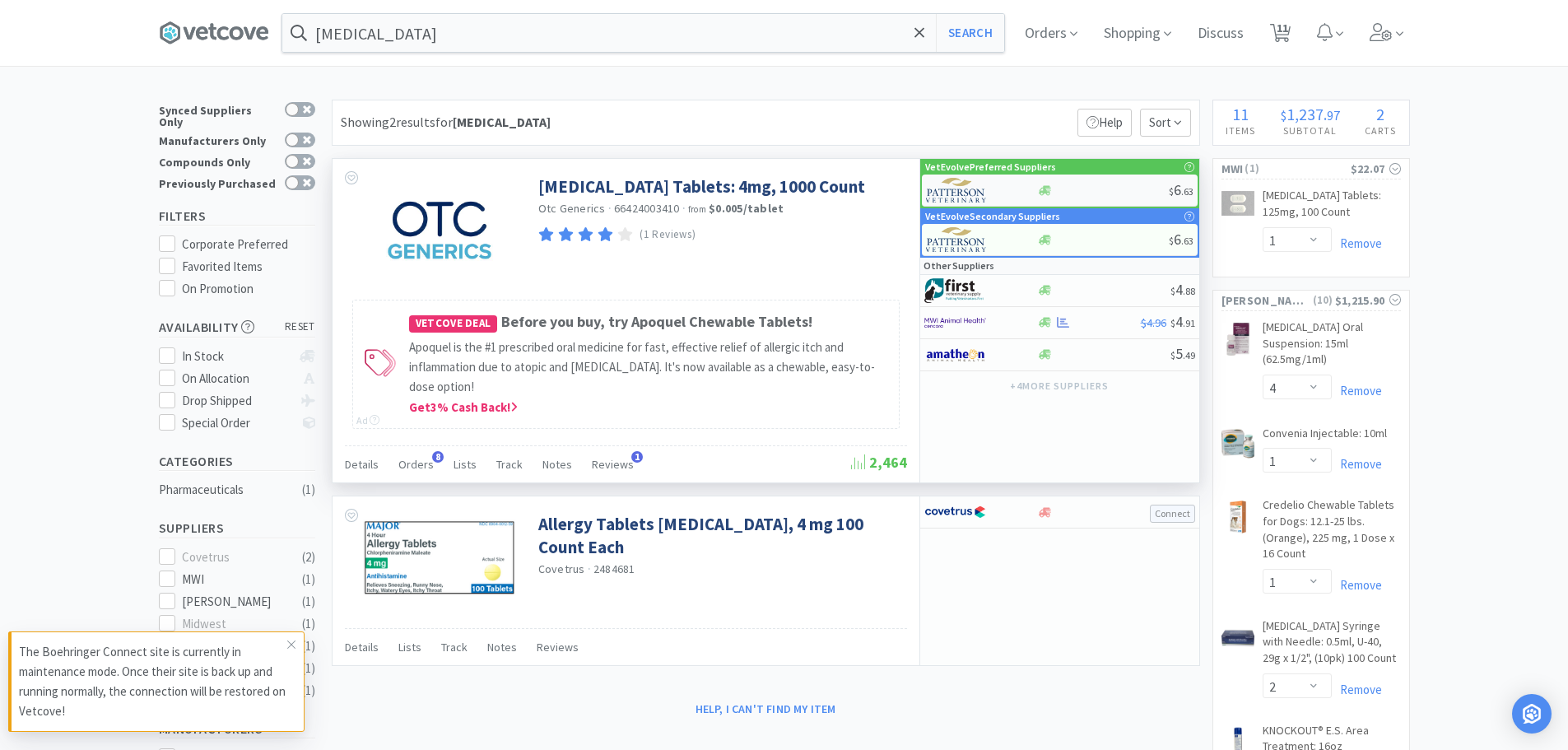
click at [1096, 182] on div "$ 6 . 63" at bounding box center [1059, 191] width 276 height 32
select select "1"
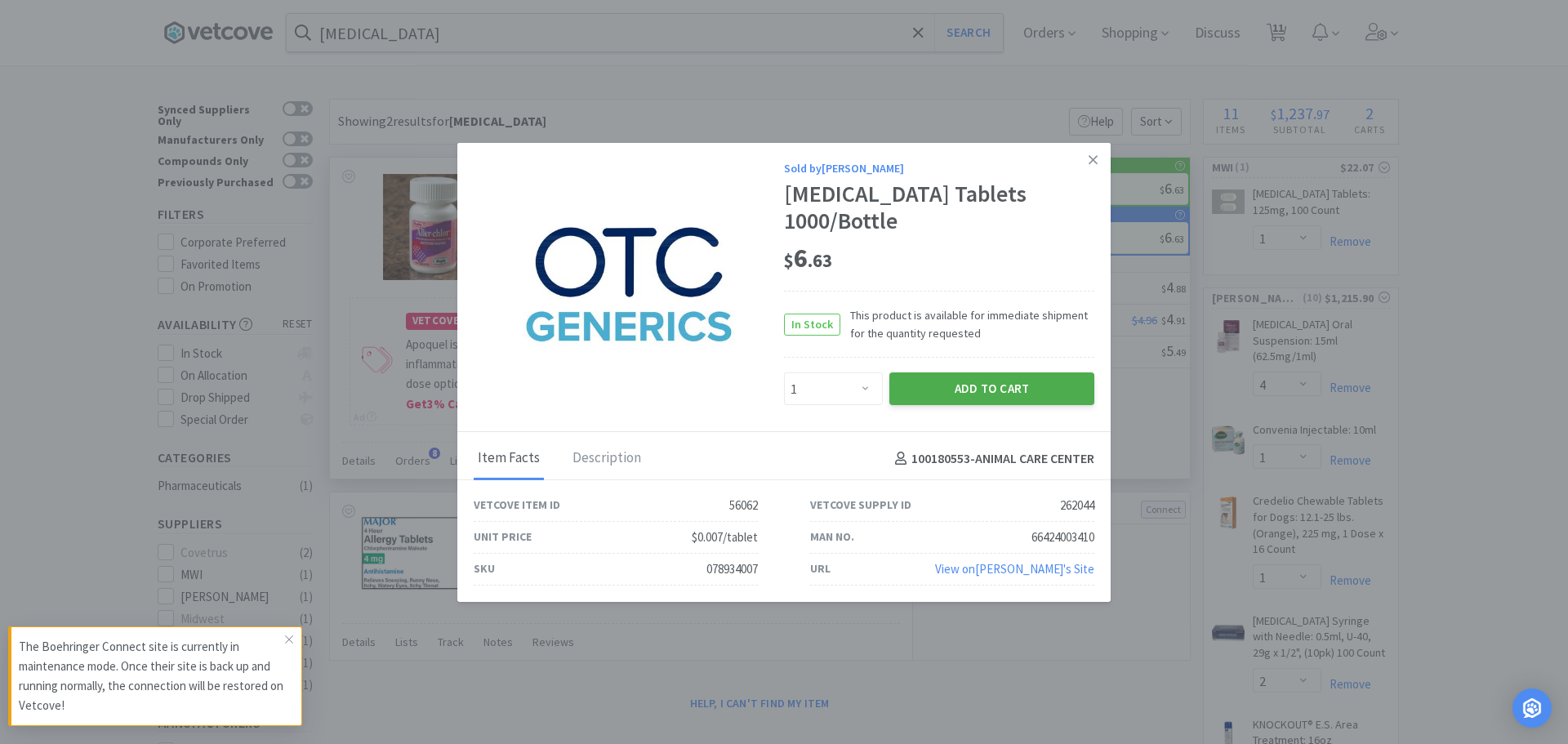
click at [962, 390] on button "Add to Cart" at bounding box center [992, 389] width 205 height 33
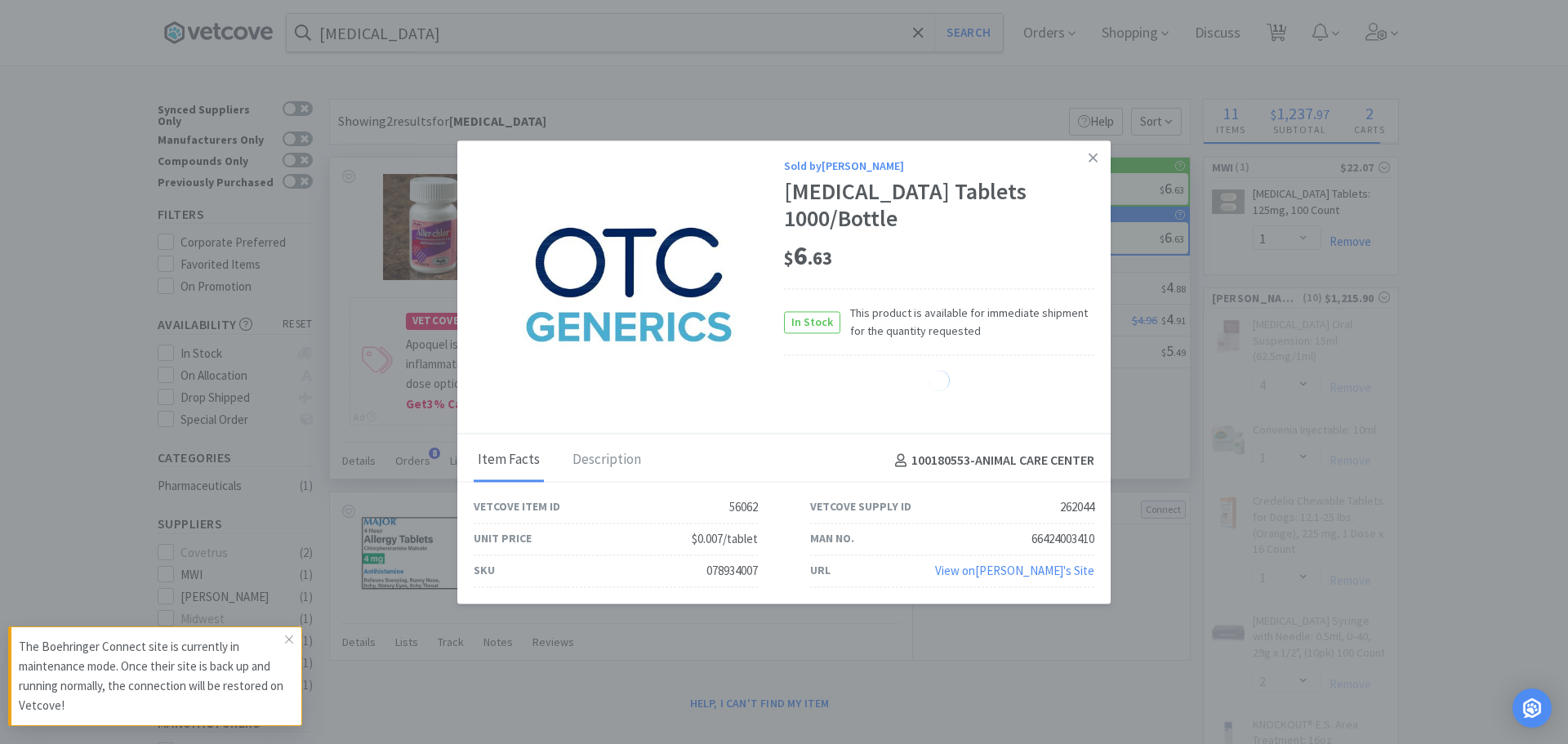
select select "1"
select select "2"
select select "1"
select select "2"
select select "1"
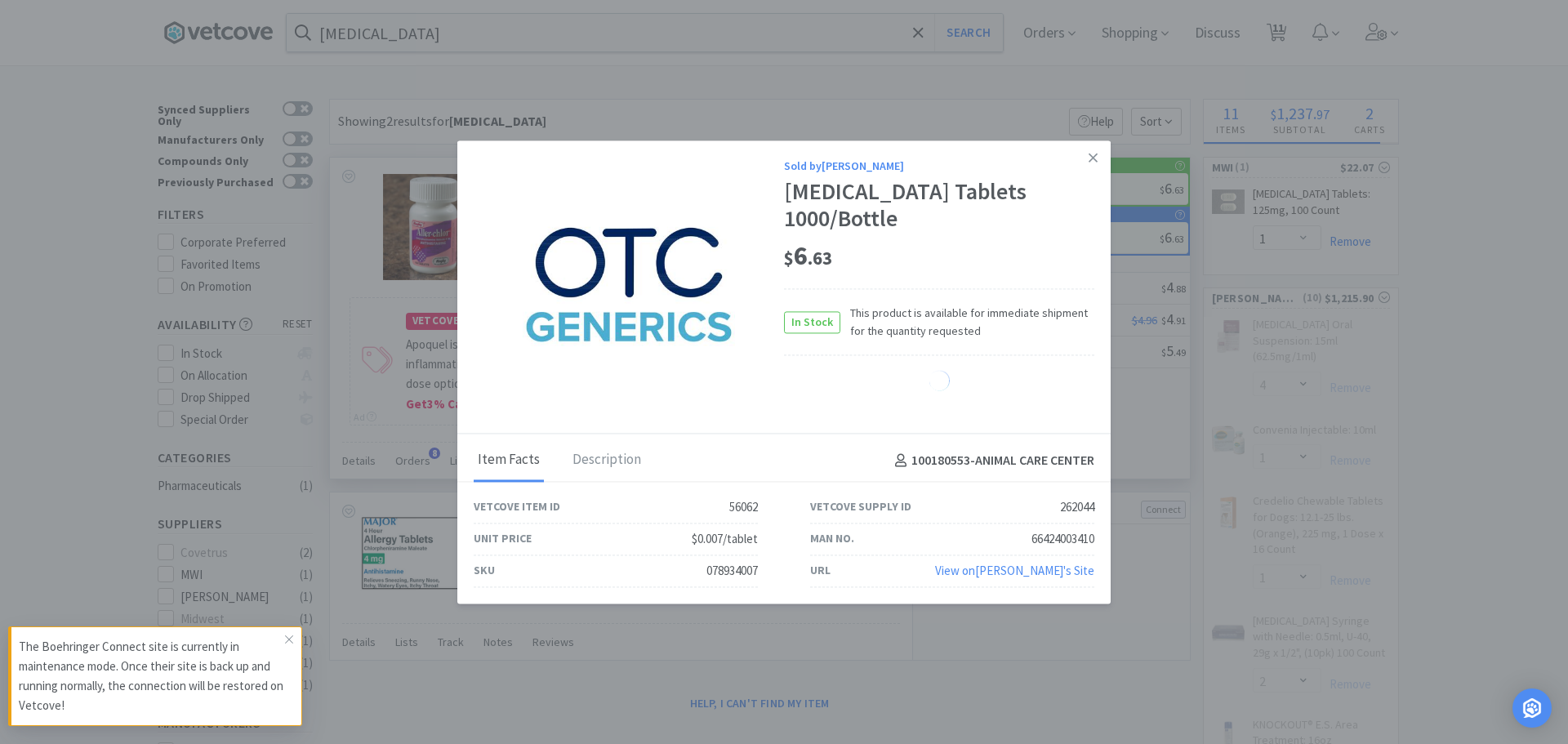
select select "5"
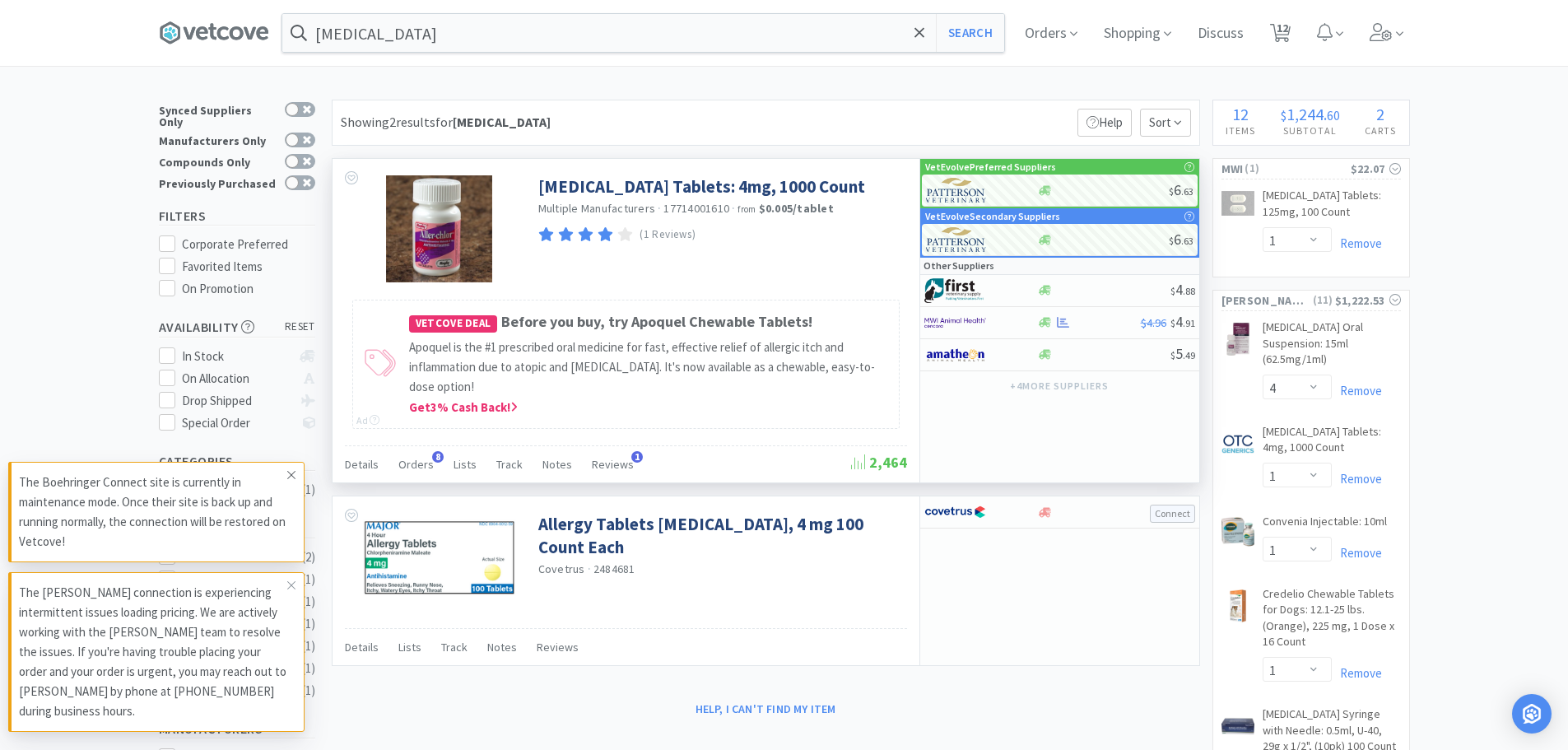
click at [290, 475] on icon at bounding box center [290, 475] width 10 height 13
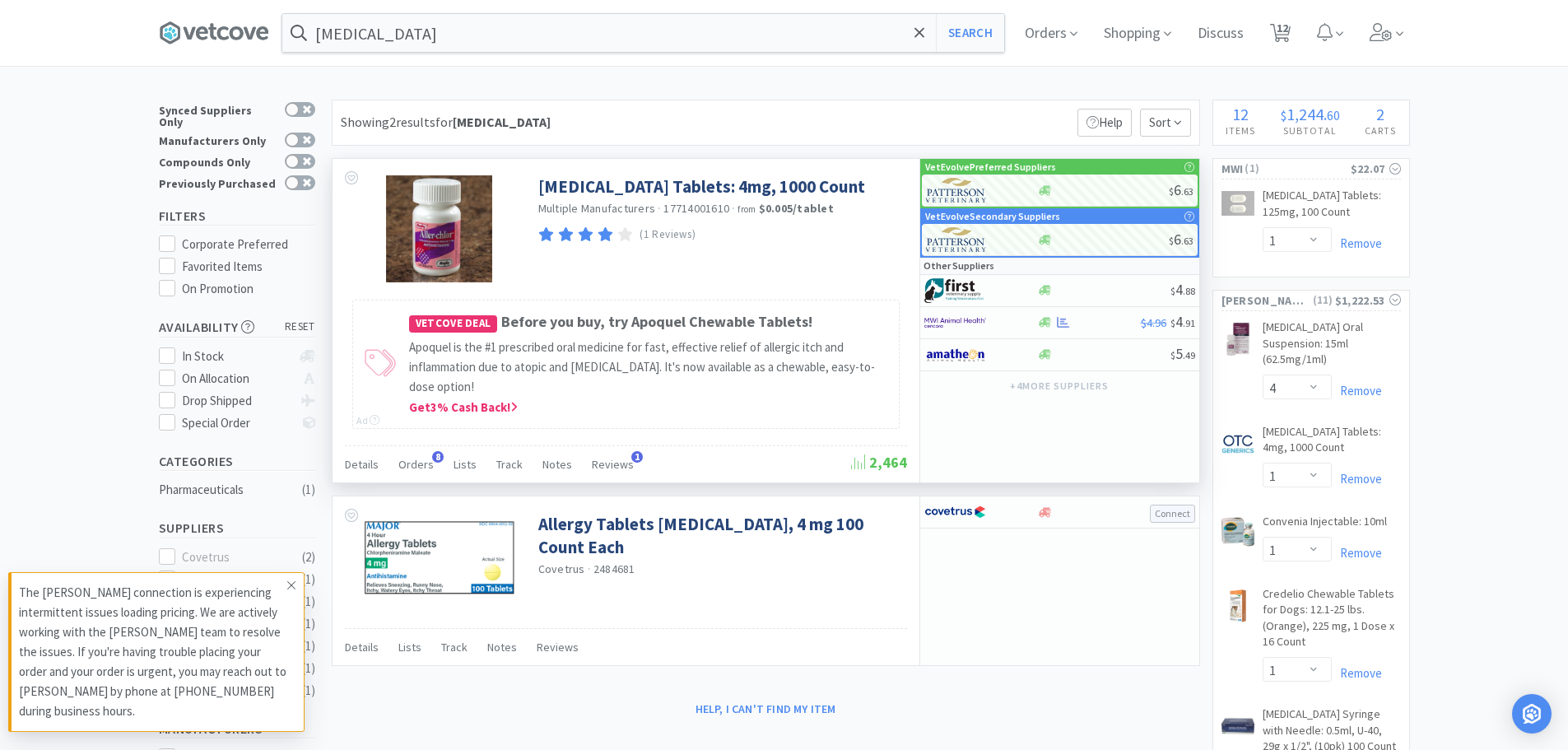
click at [286, 583] on icon at bounding box center [290, 585] width 10 height 13
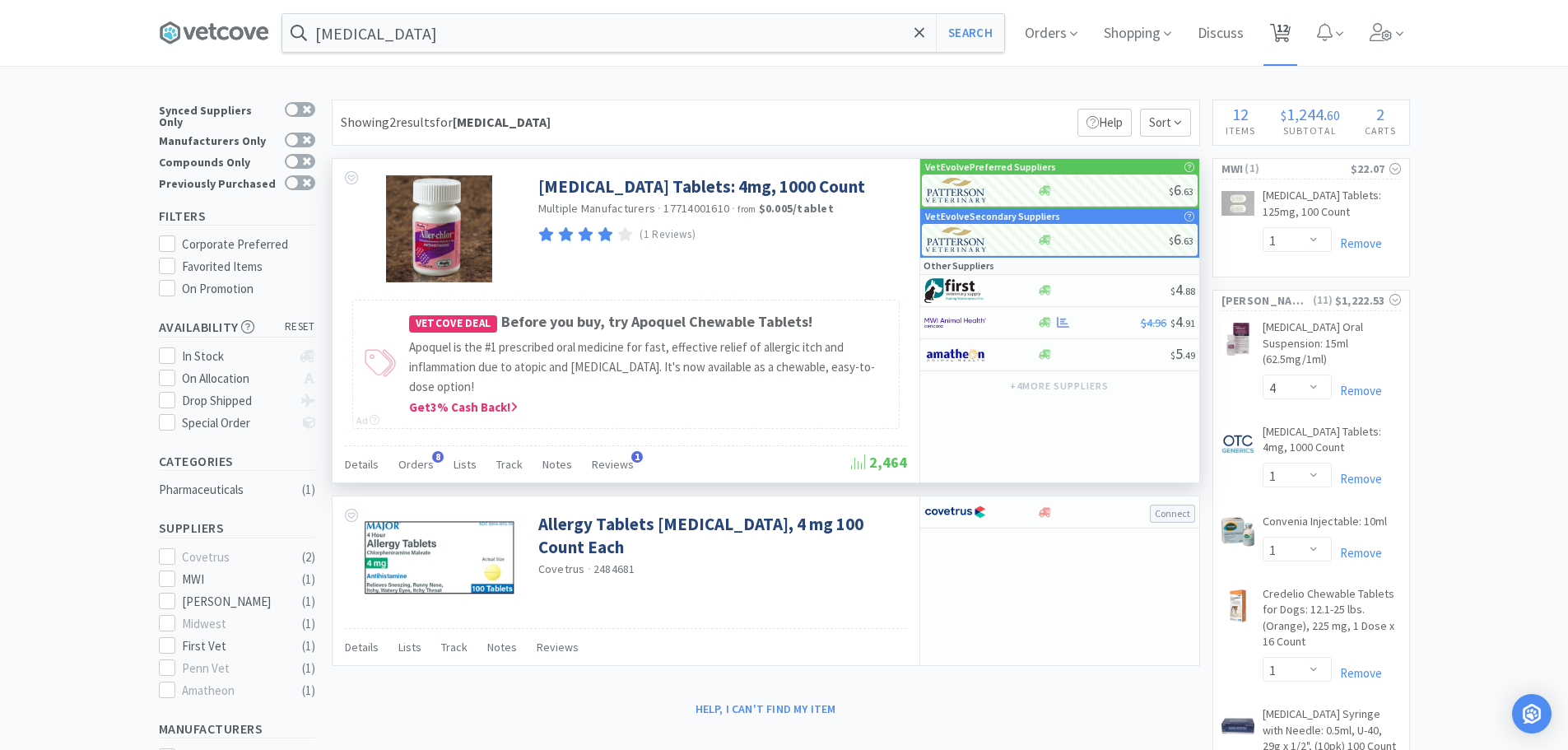
click at [1278, 23] on span "12" at bounding box center [1281, 33] width 21 height 23
select select "1"
select select "4"
select select "1"
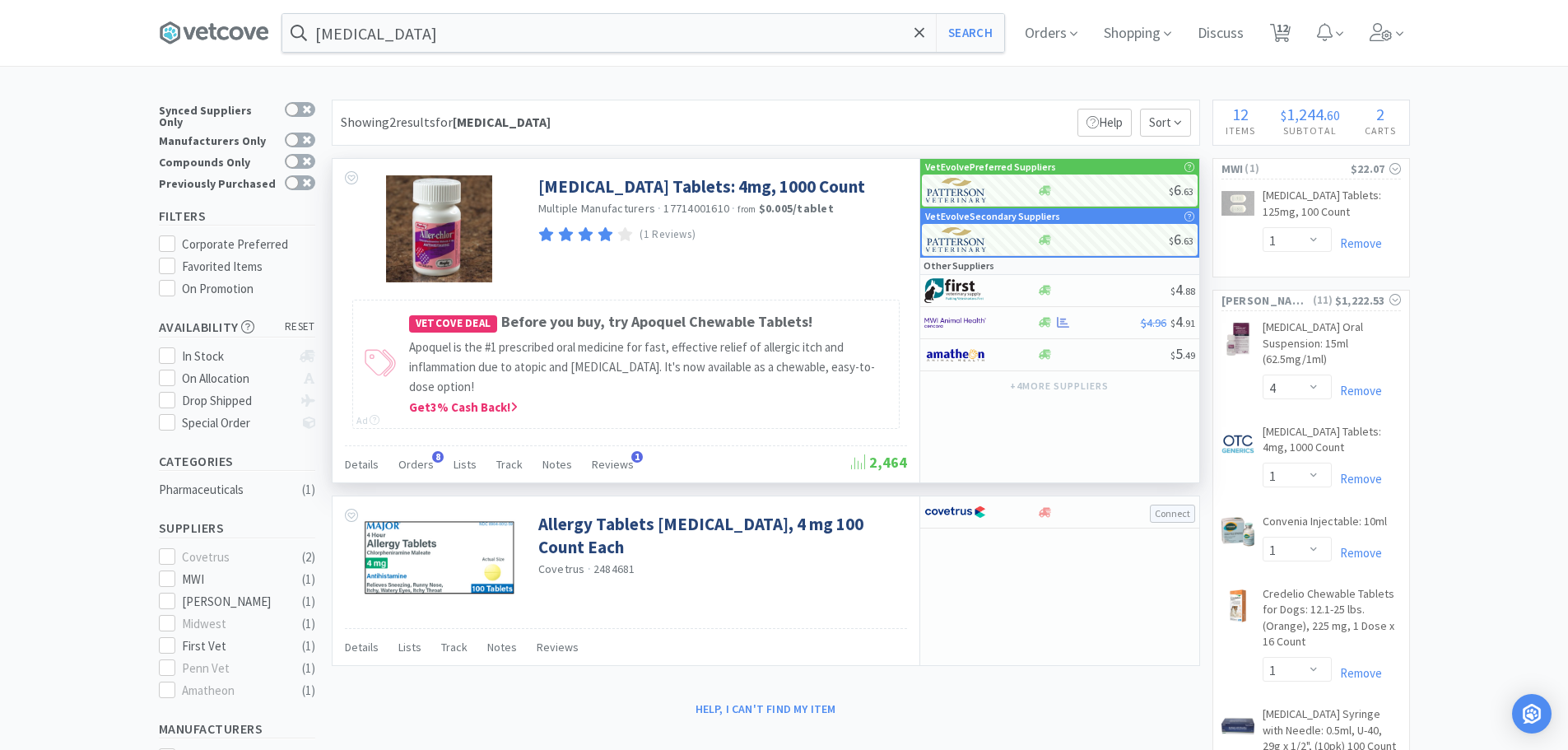
select select "1"
select select "2"
select select "1"
select select "2"
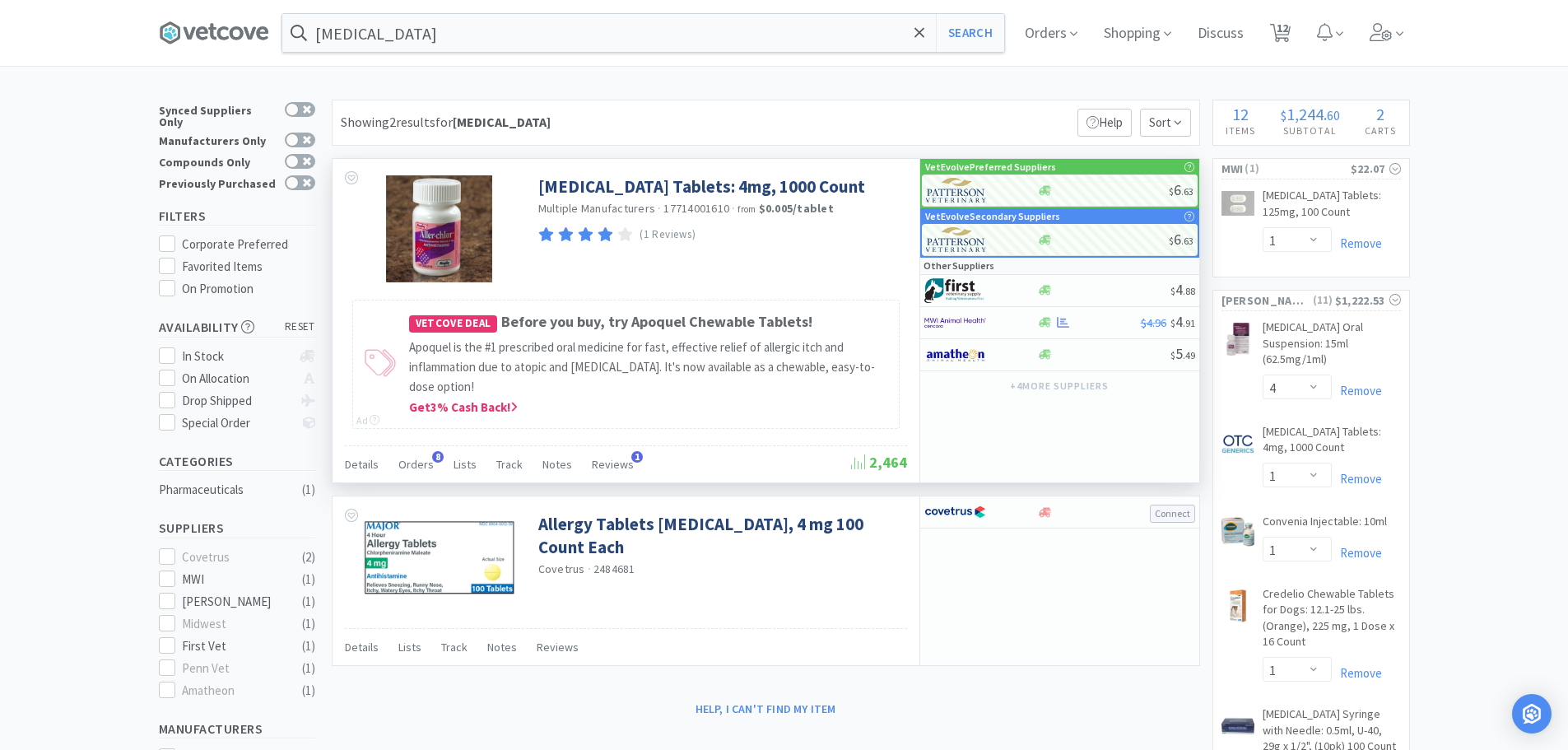
select select "1"
select select "5"
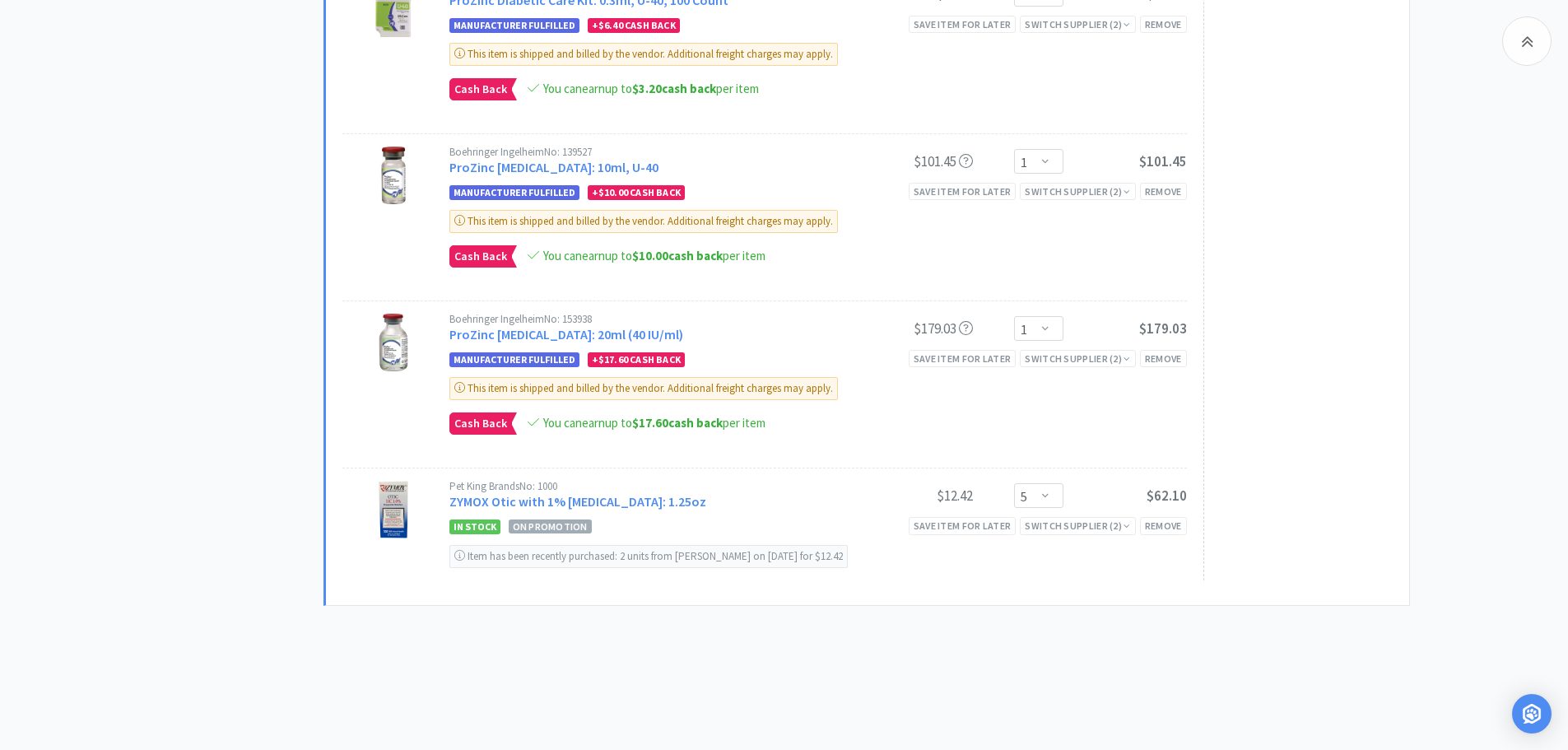
scroll to position [1221, 0]
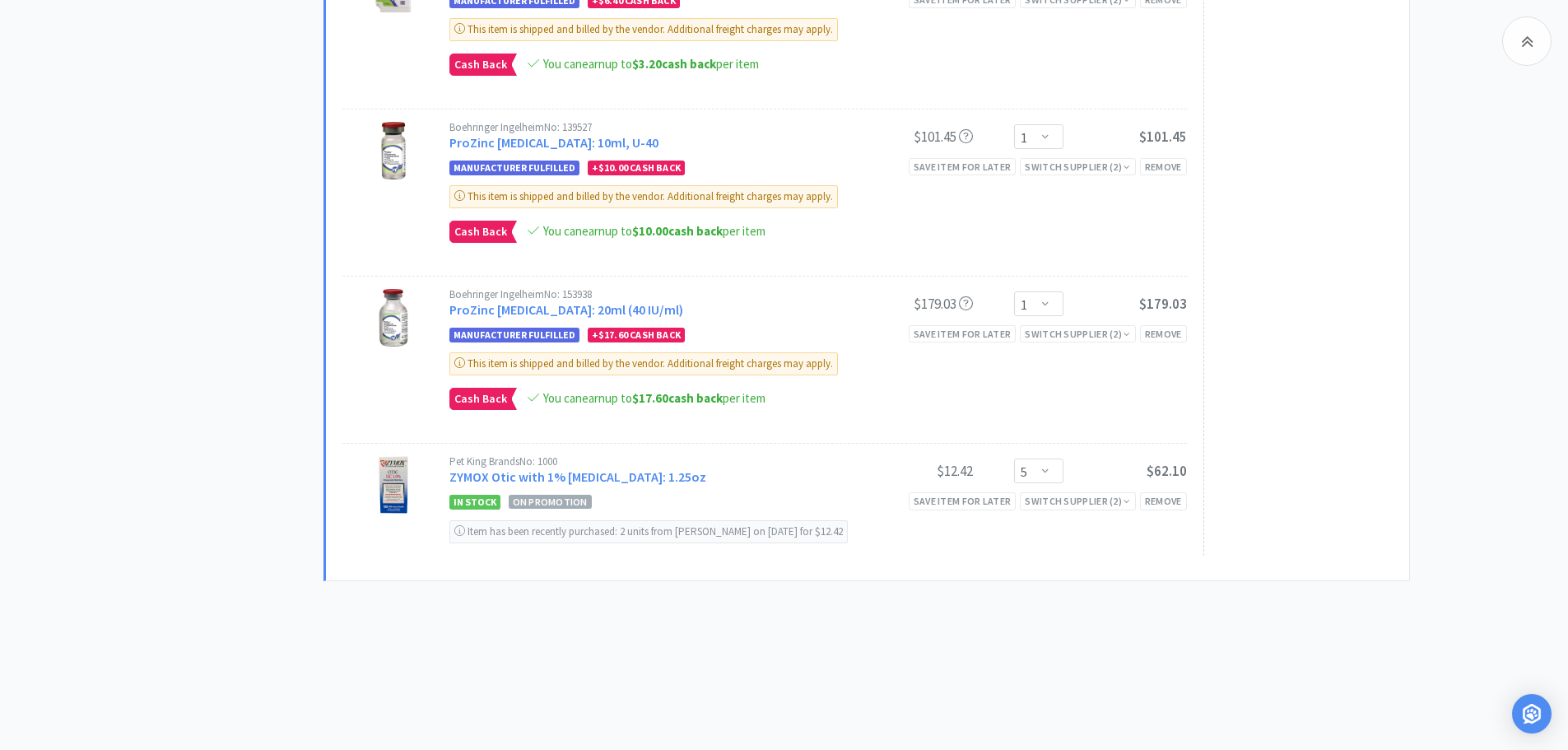
select select "1"
select select "4"
select select "1"
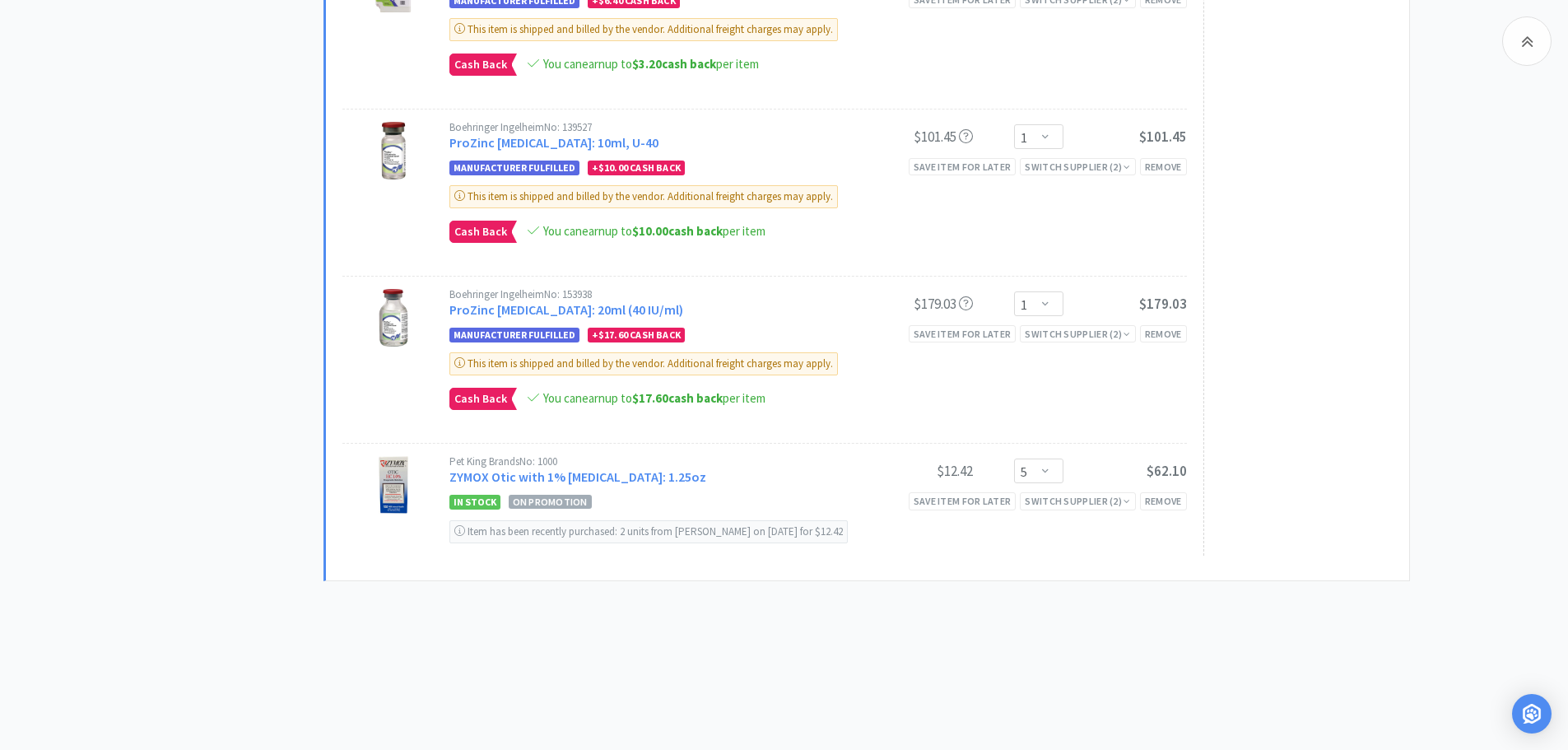
select select "2"
select select "1"
select select "2"
select select "1"
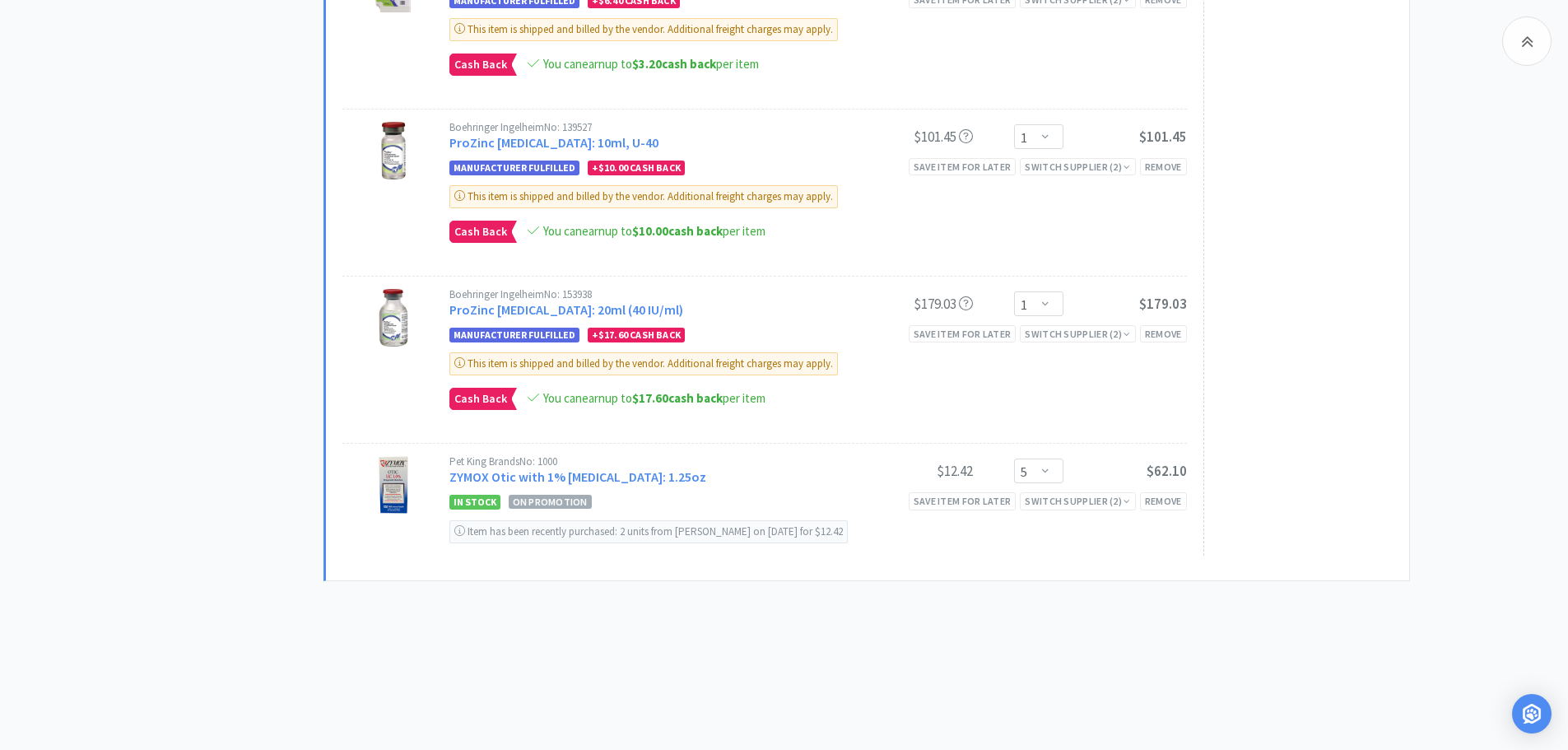
select select "1"
select select "5"
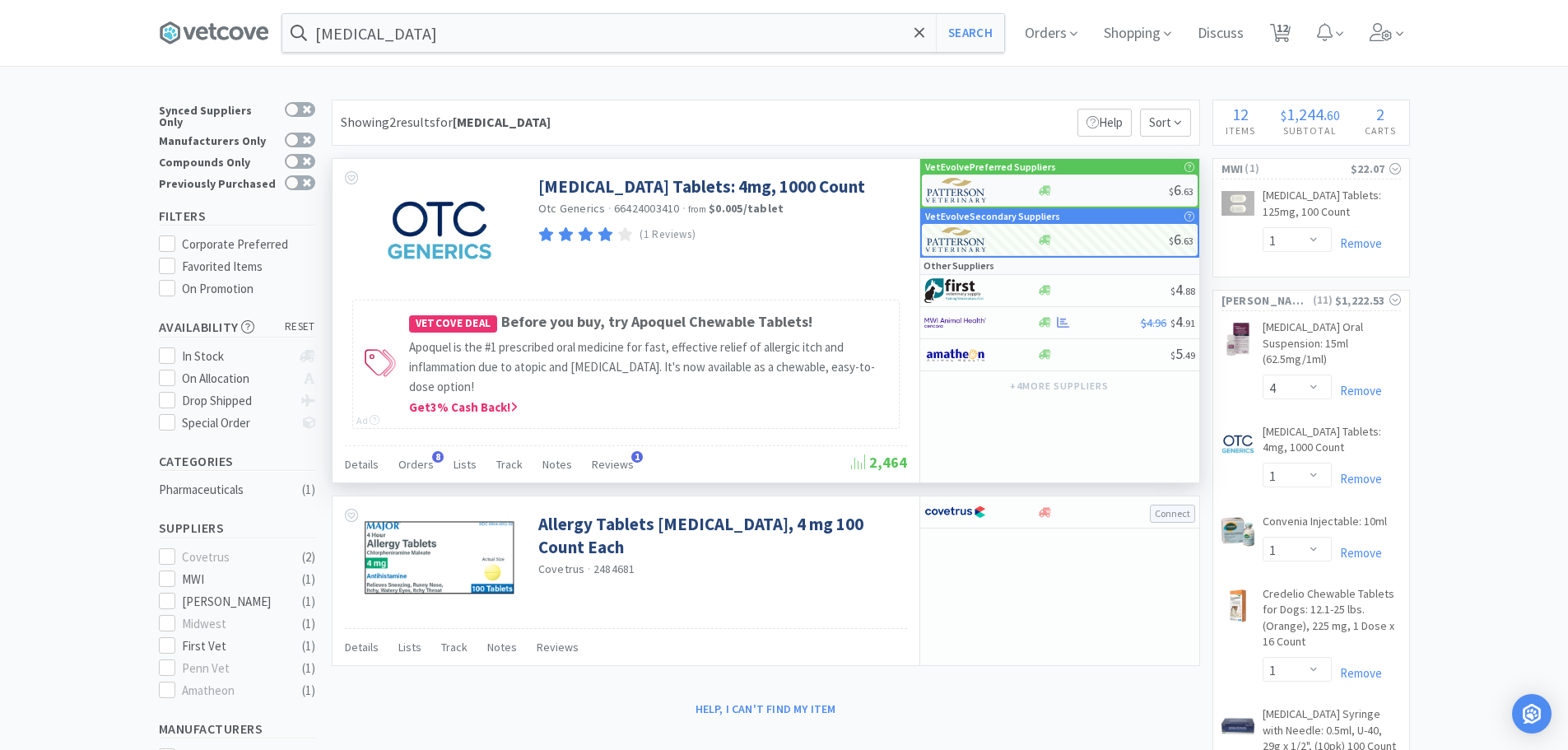
click at [1093, 190] on div at bounding box center [1103, 191] width 131 height 12
select select "1"
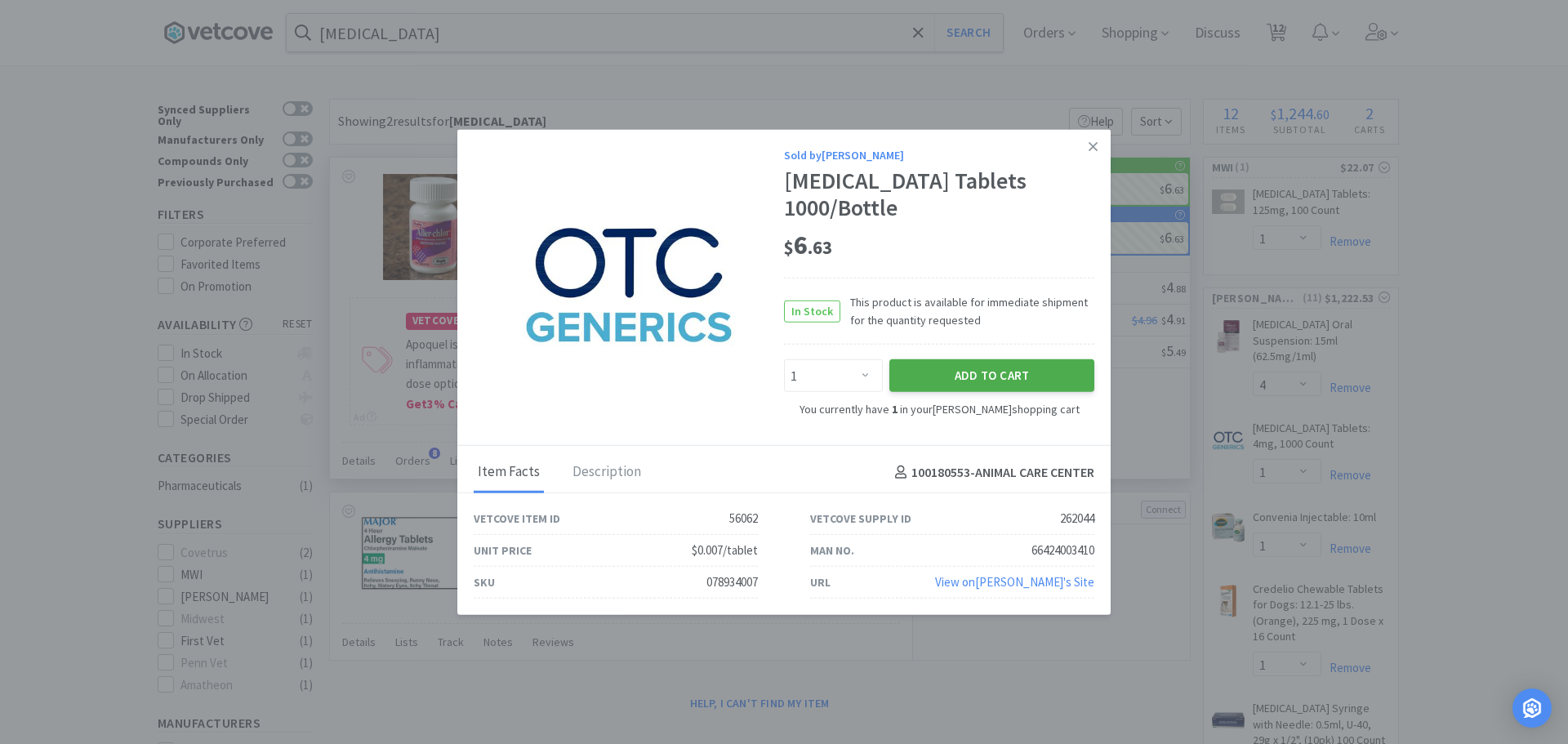
click at [1035, 388] on button "Add to Cart" at bounding box center [992, 375] width 205 height 33
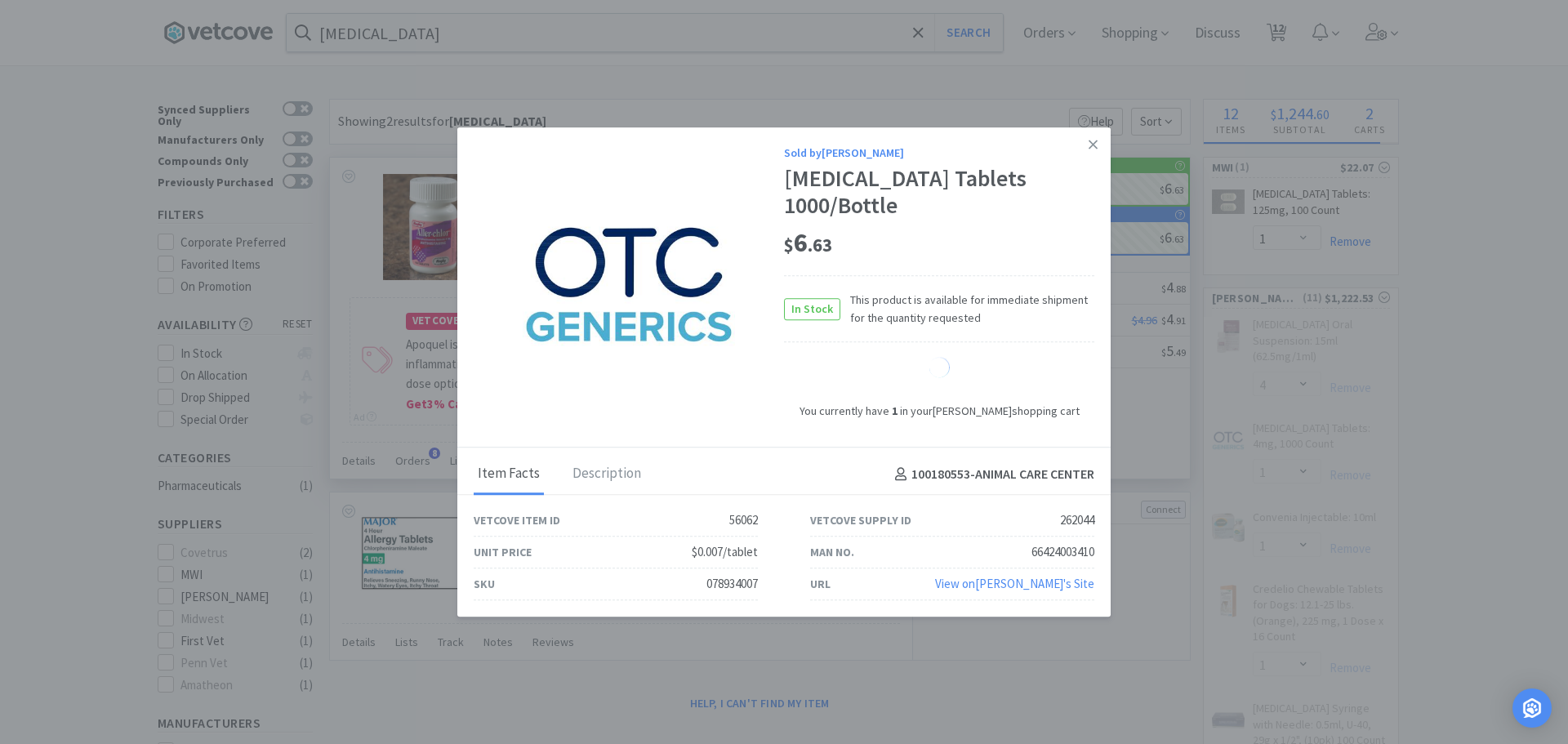
select select "2"
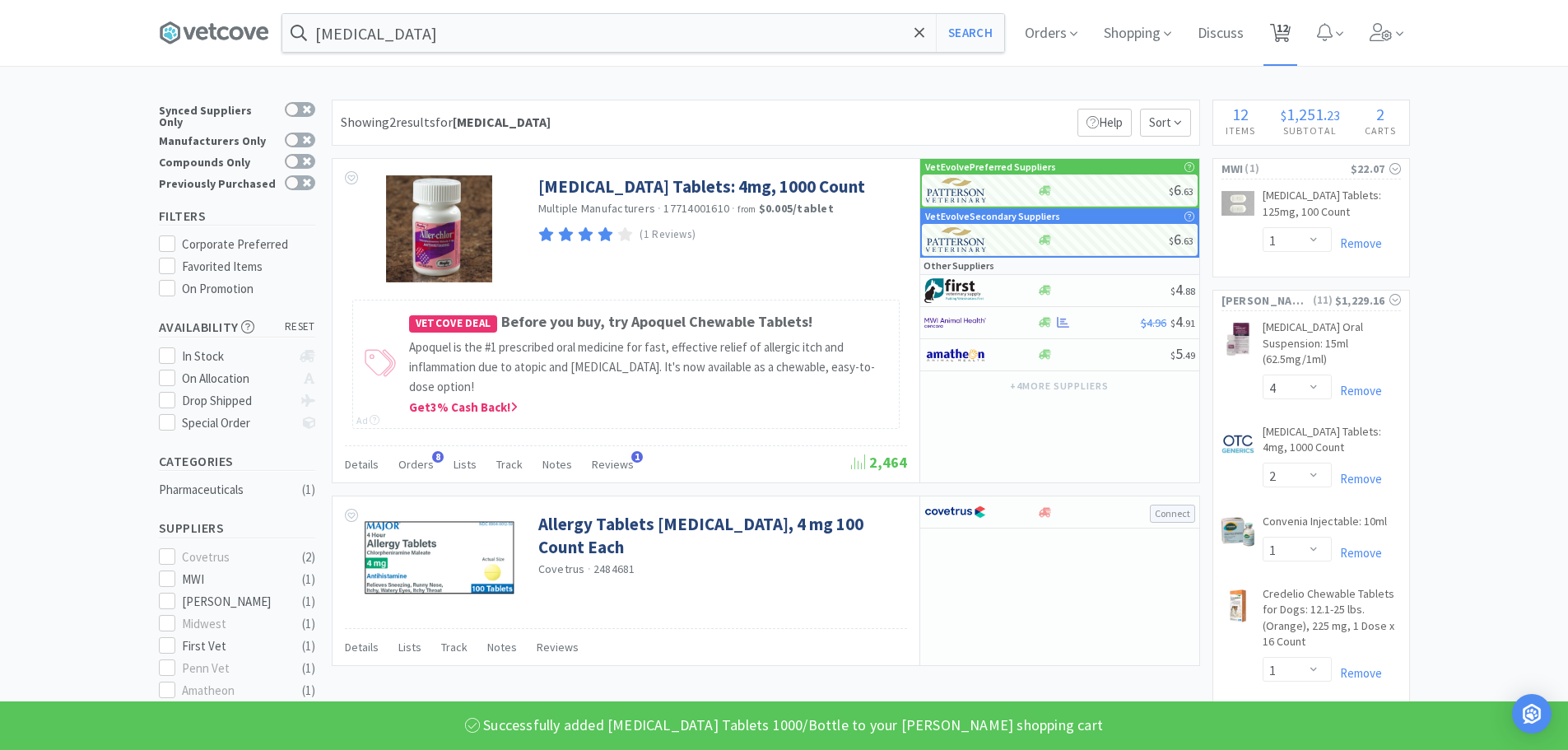
click at [1280, 37] on icon at bounding box center [1281, 32] width 21 height 18
select select "1"
select select "4"
select select "2"
select select "1"
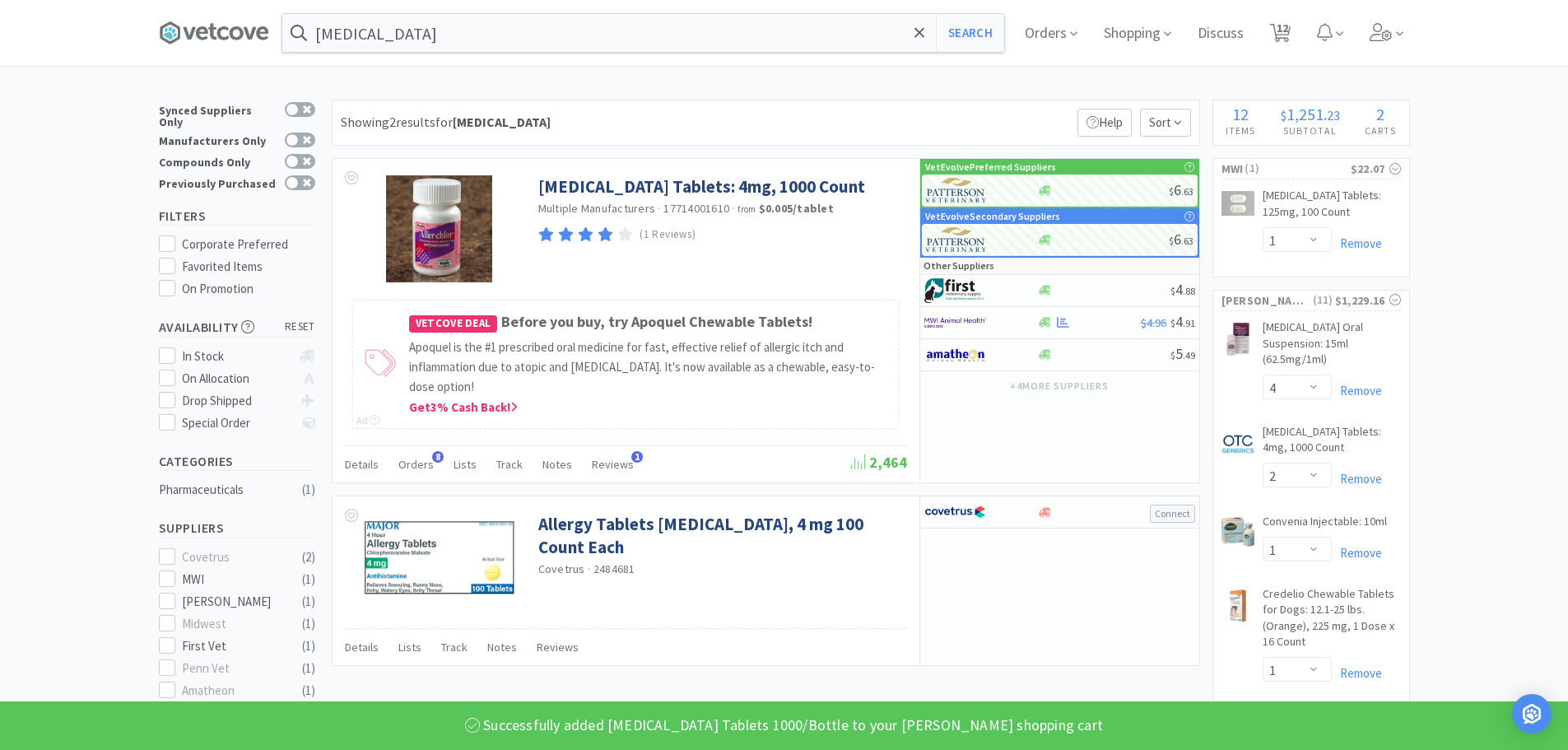
select select "1"
select select "2"
select select "1"
select select "2"
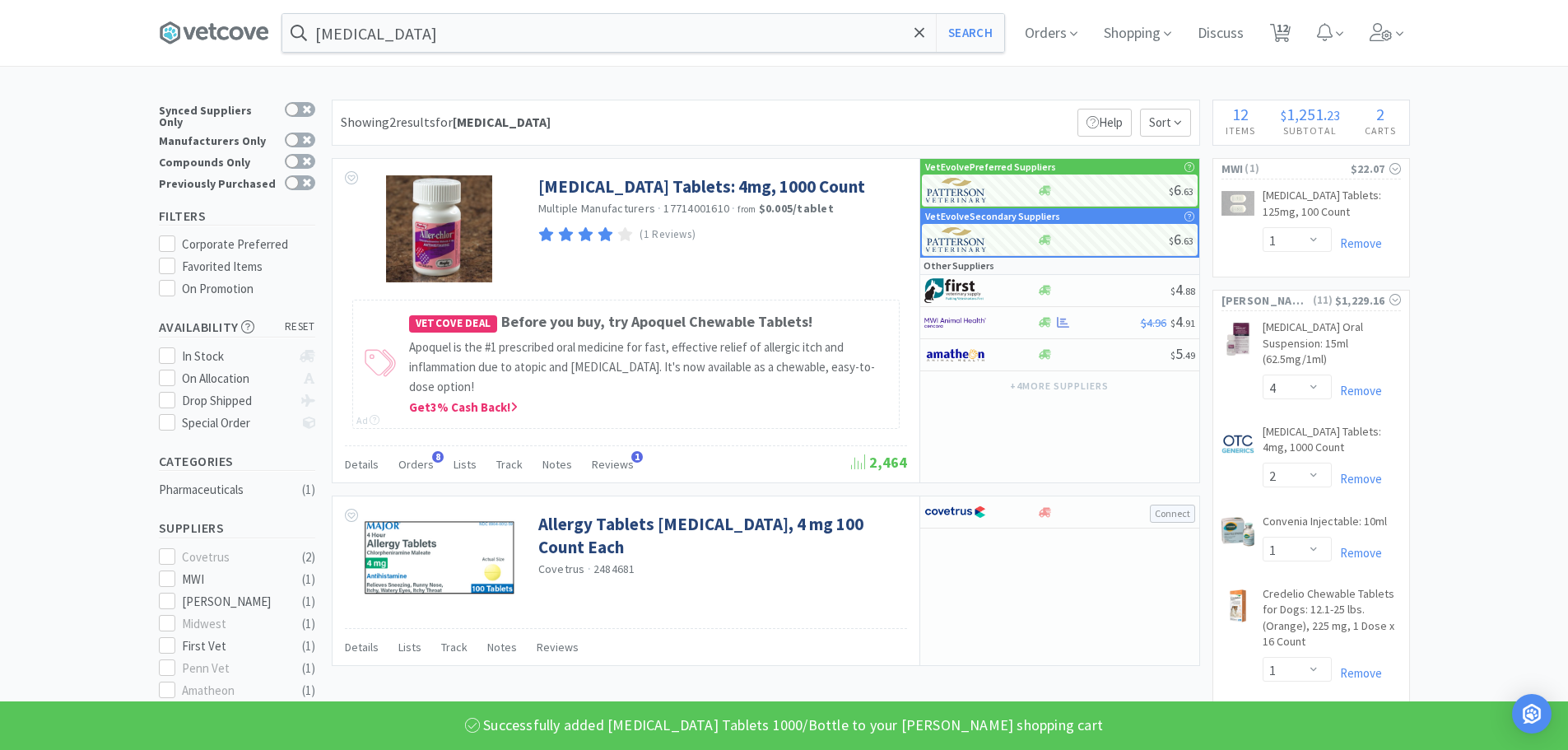
select select "1"
select select "5"
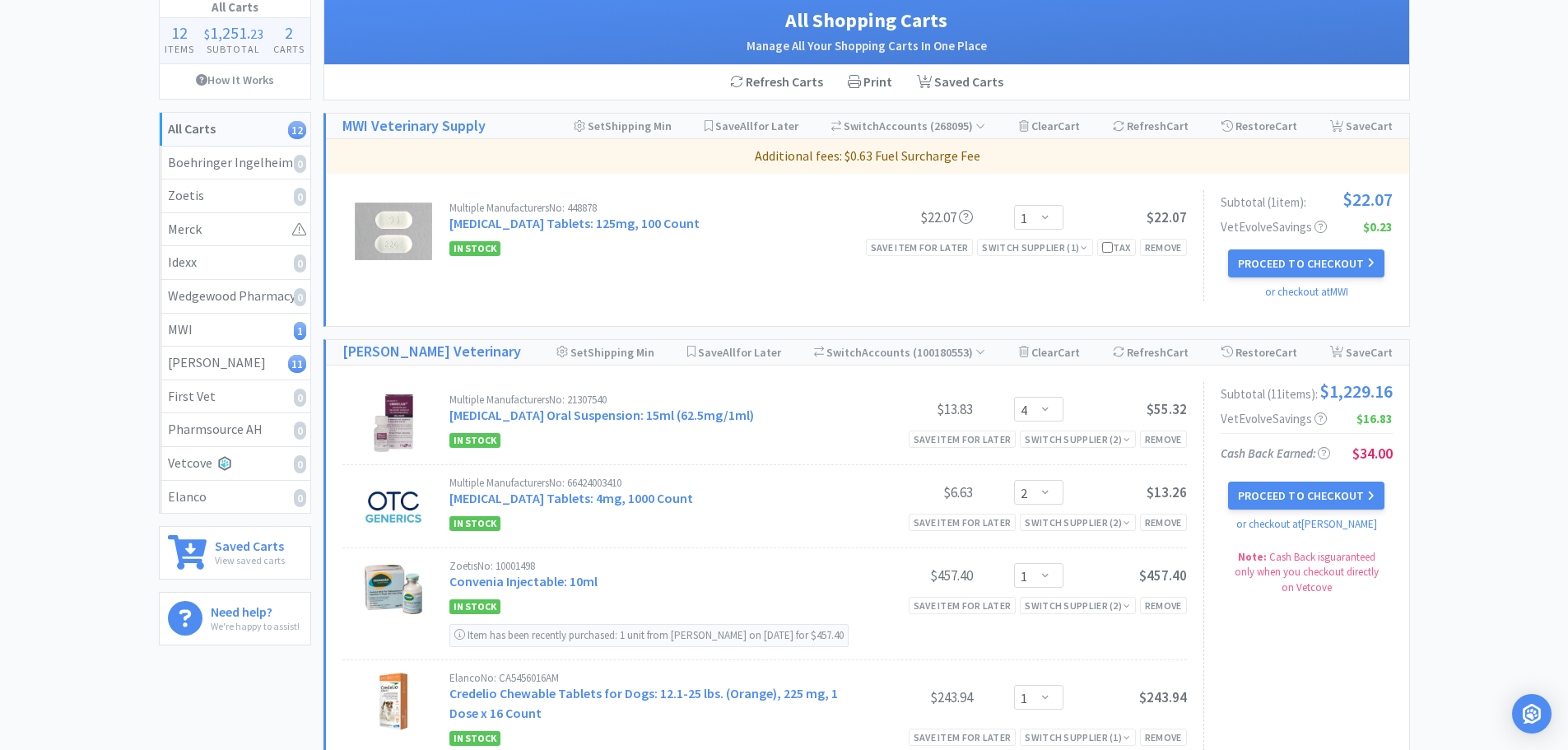
scroll to position [90, 0]
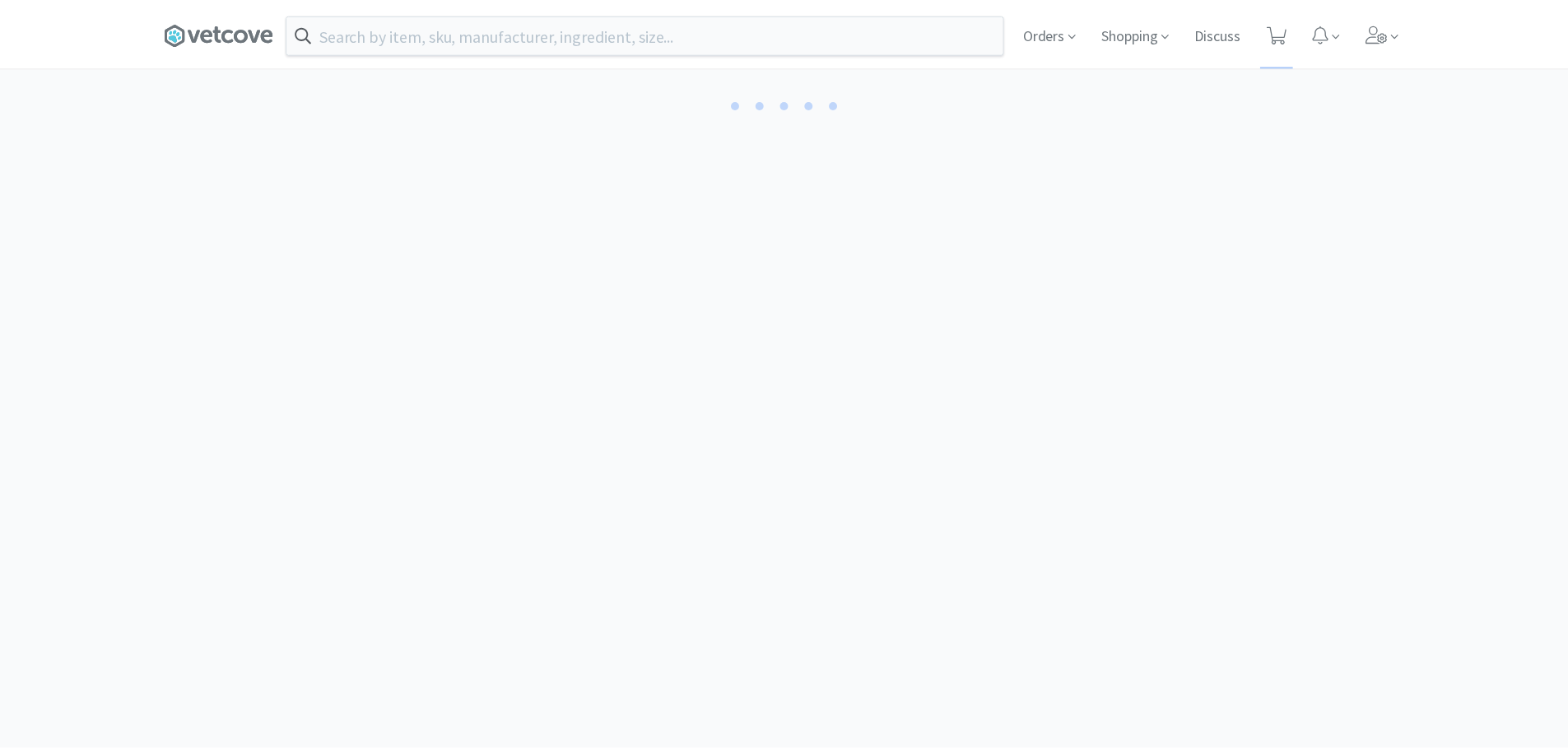
scroll to position [90, 0]
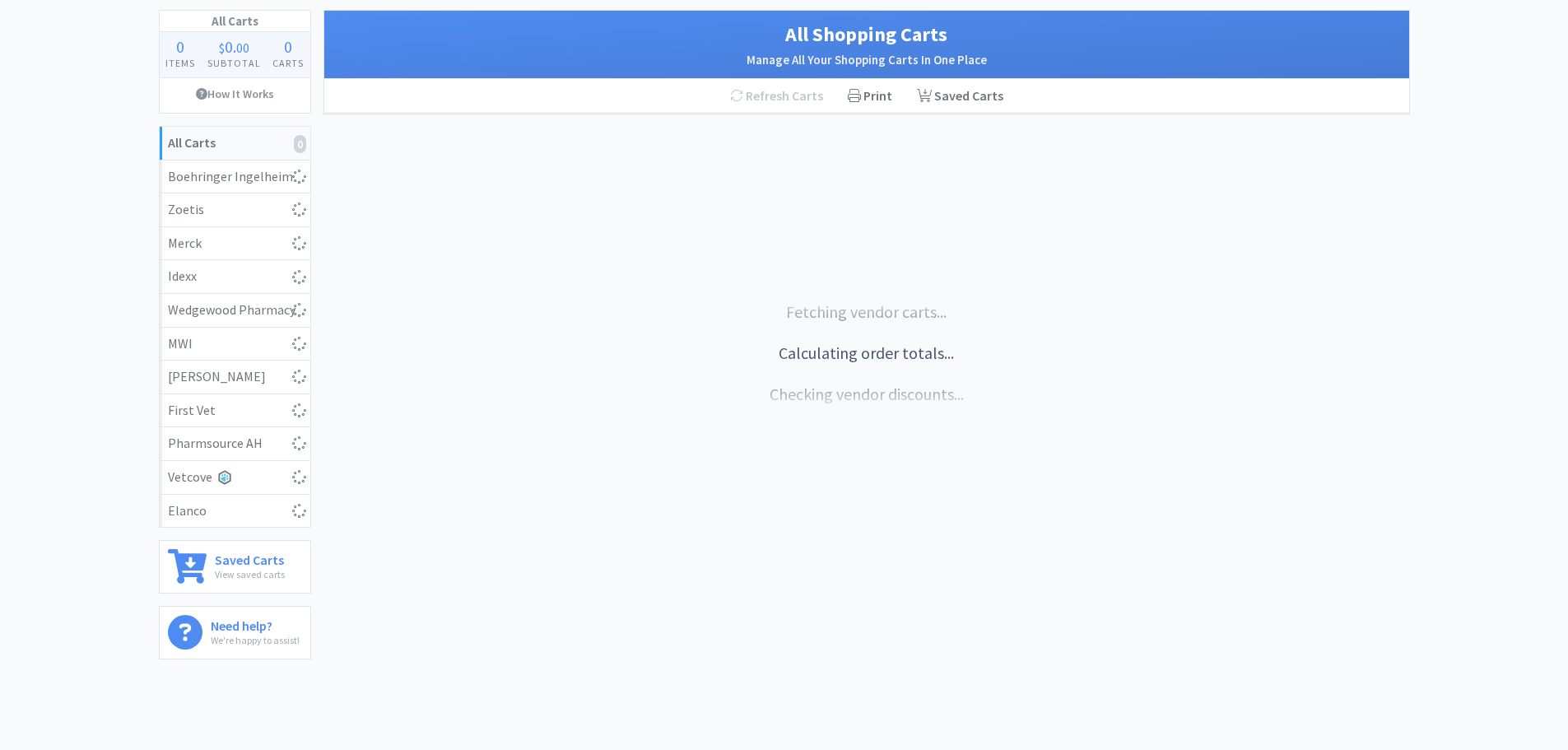
select select "1"
select select "4"
select select "2"
select select "1"
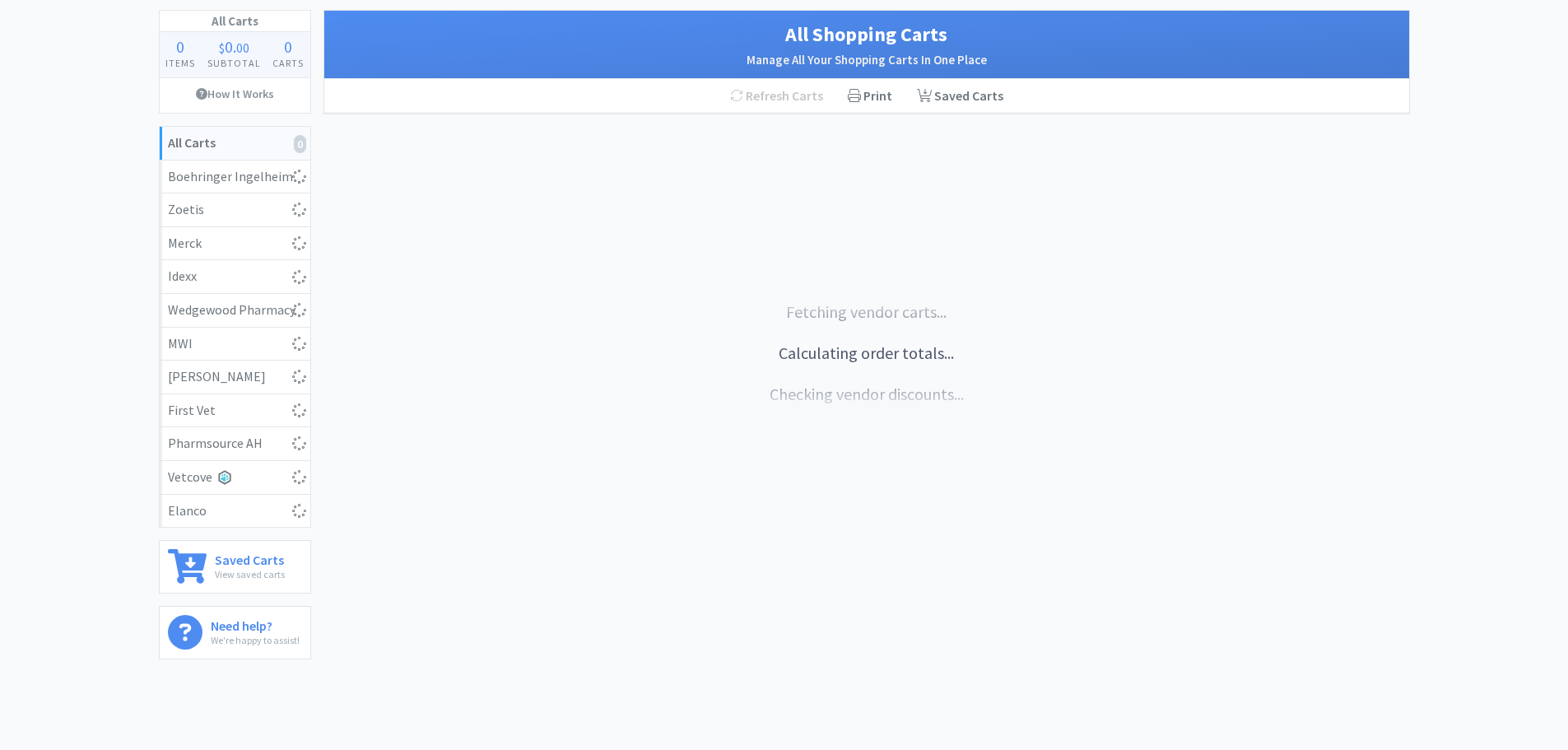
select select "2"
select select "1"
select select "2"
select select "1"
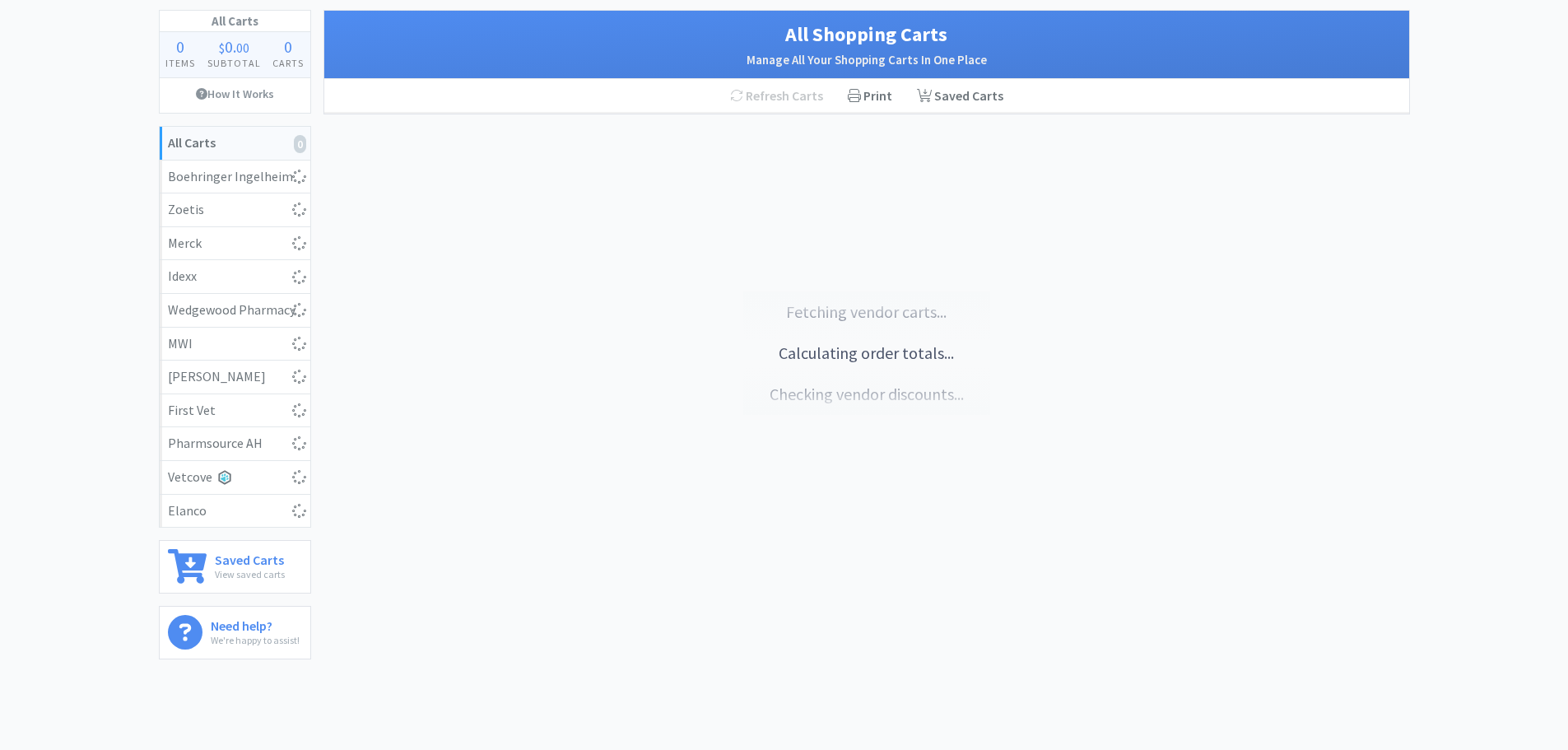
select select "1"
select select "5"
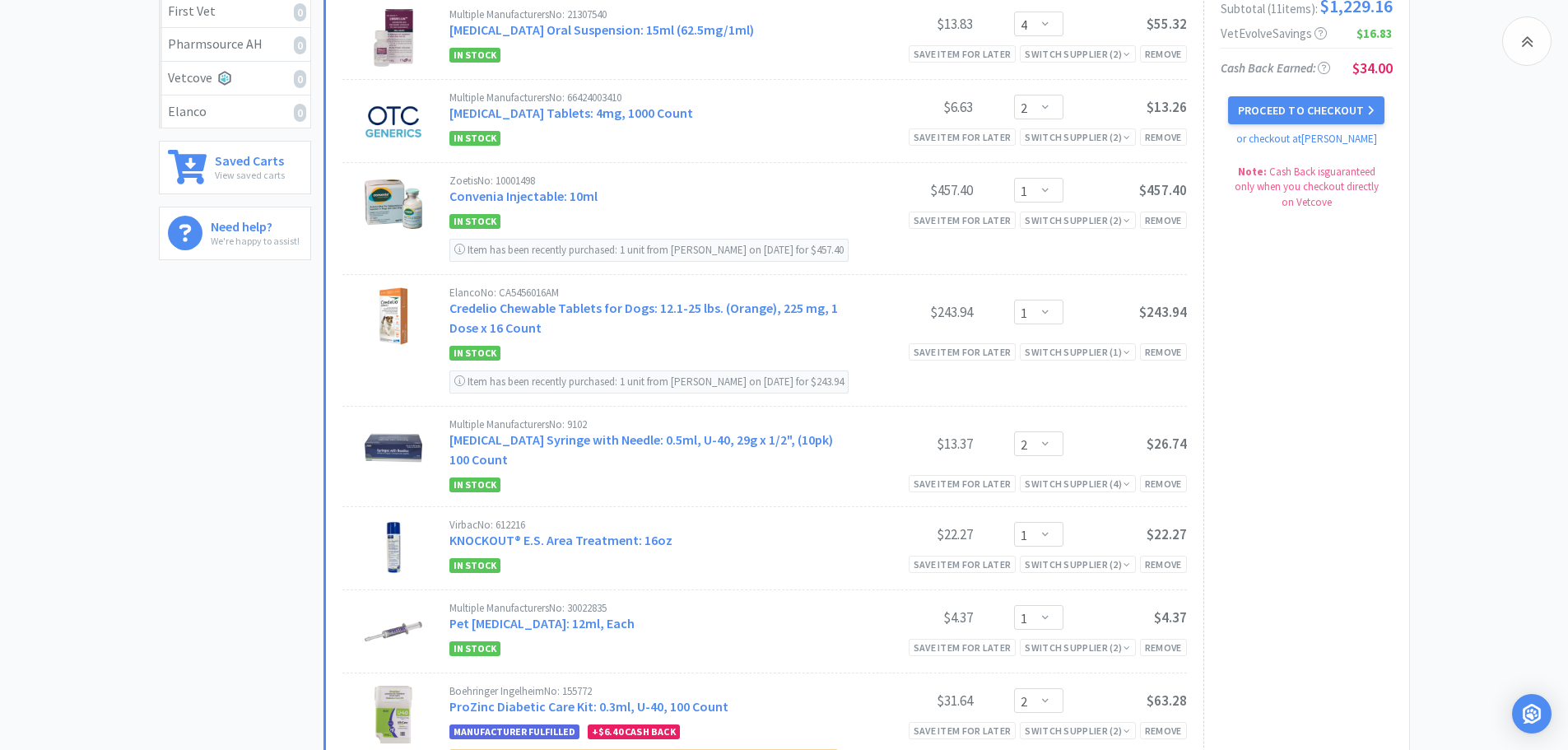
scroll to position [501, 0]
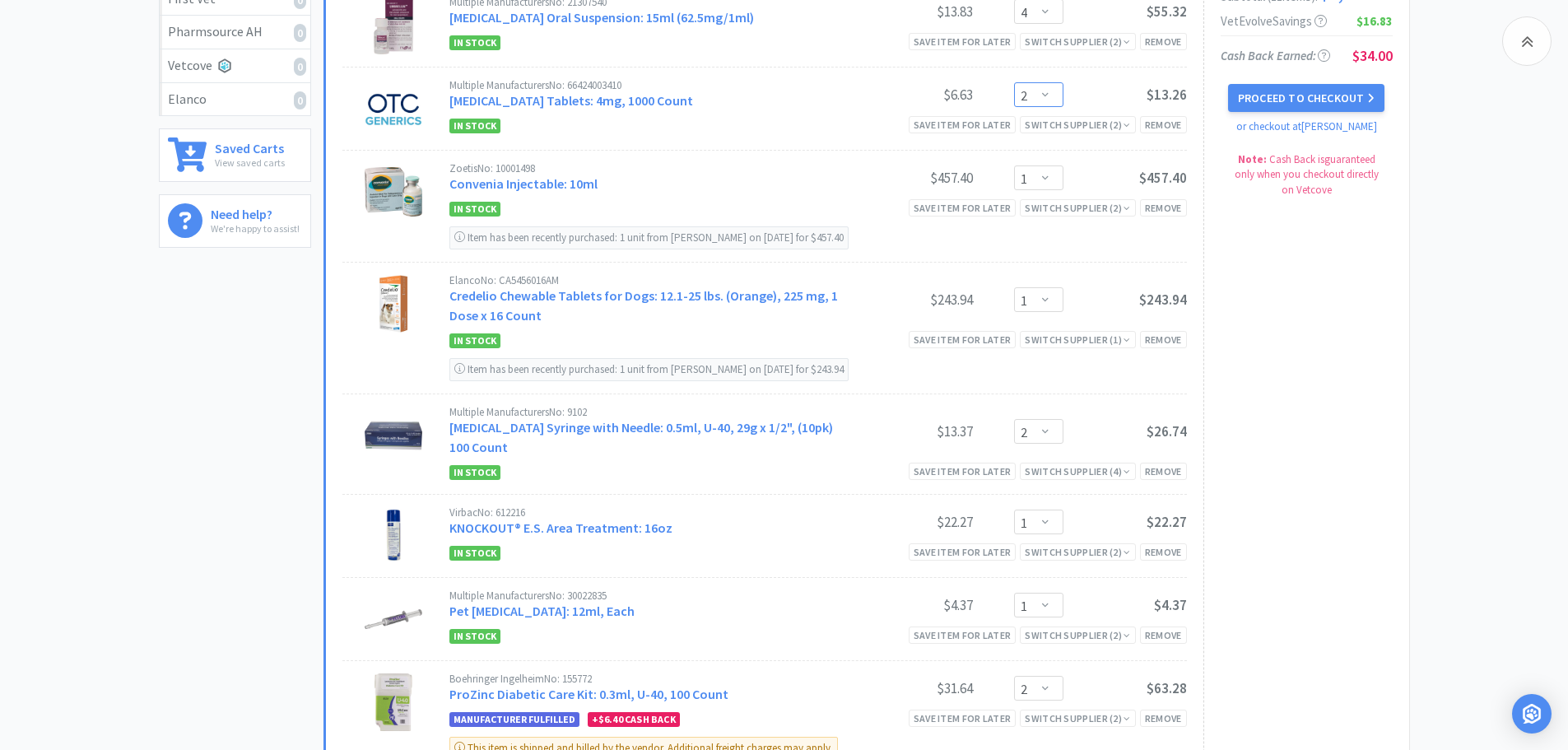
click at [1051, 102] on select "Enter Quantity 1 2 3 4 5 6 7 8 9 10 11 12 13 14 15 16 17 18 19 20 Enter Quantity" at bounding box center [1038, 95] width 50 height 24
click at [1014, 100] on select "Enter Quantity 1 2 3 4 5 6 7 8 9 10 11 12 13 14 15 16 17 18 19 20 Enter Quantity" at bounding box center [1038, 95] width 50 height 24
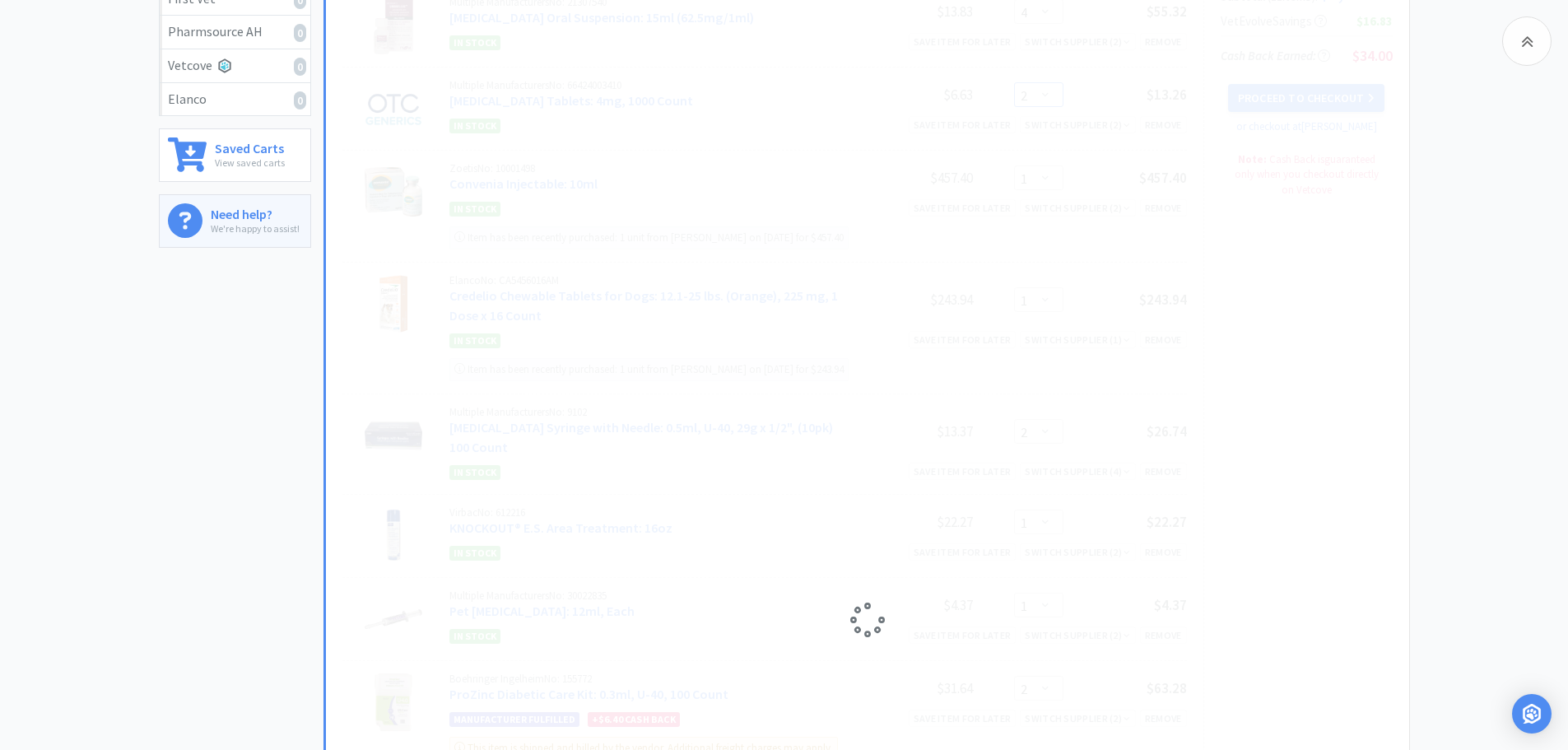
select select "1"
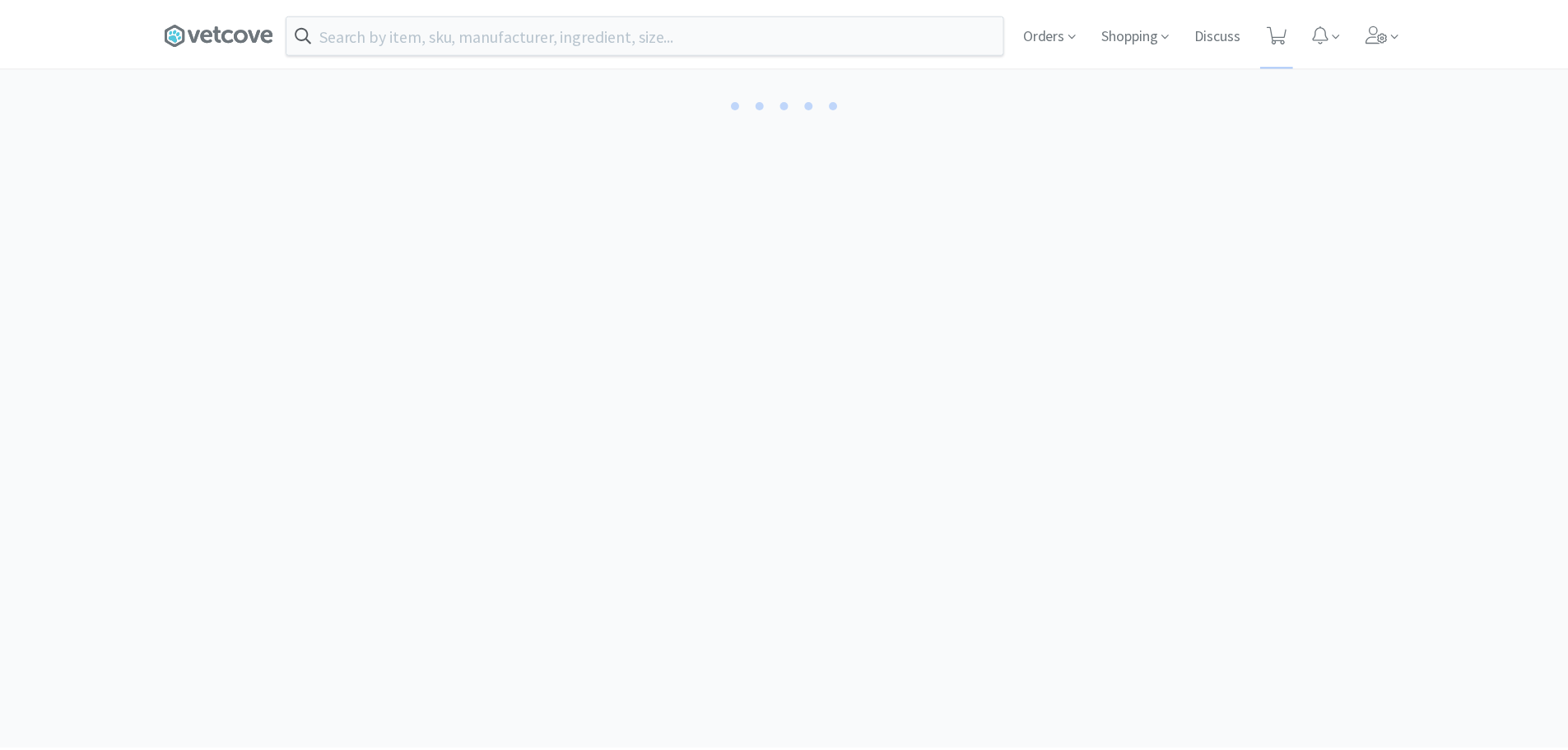
scroll to position [151, 0]
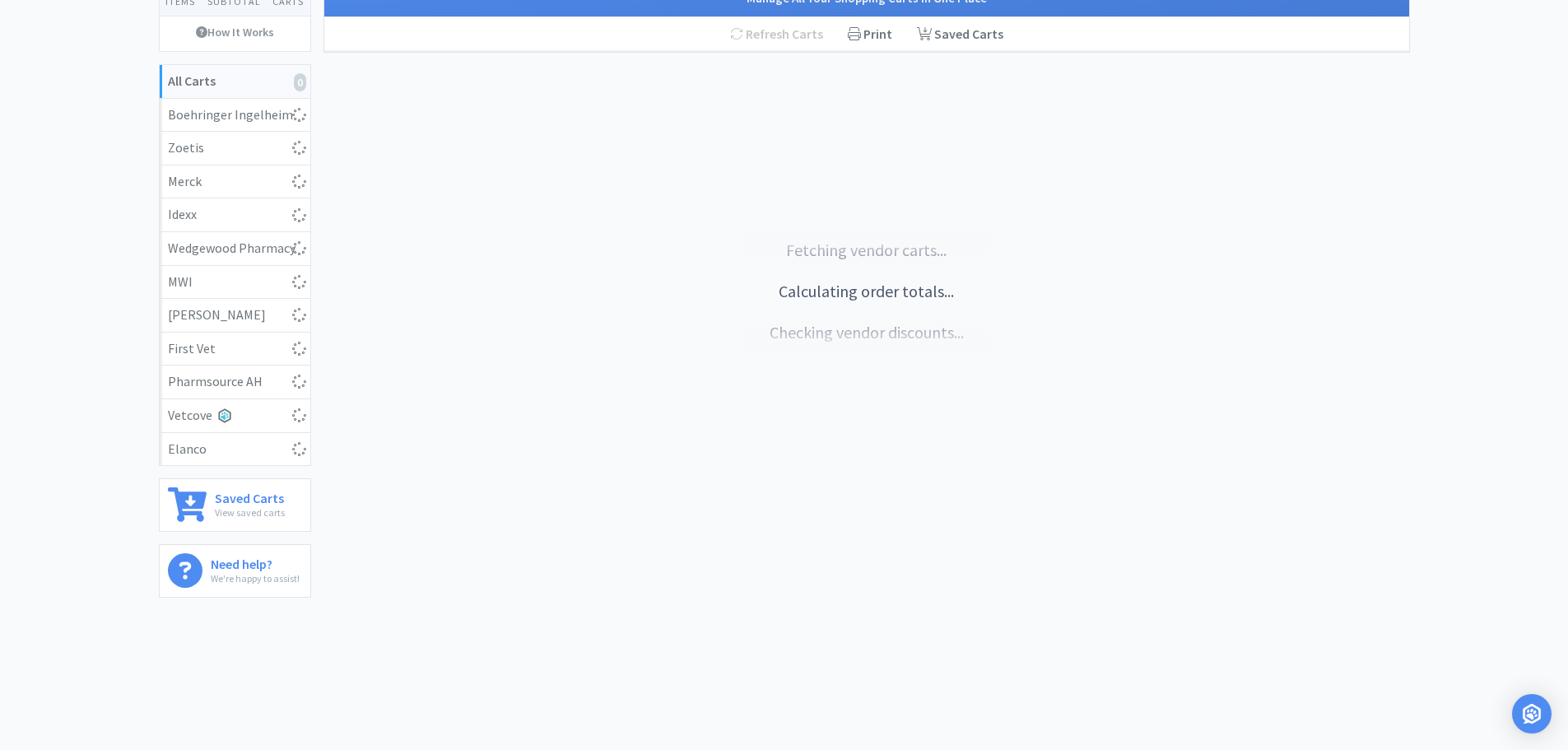
select select "1"
select select "4"
select select "1"
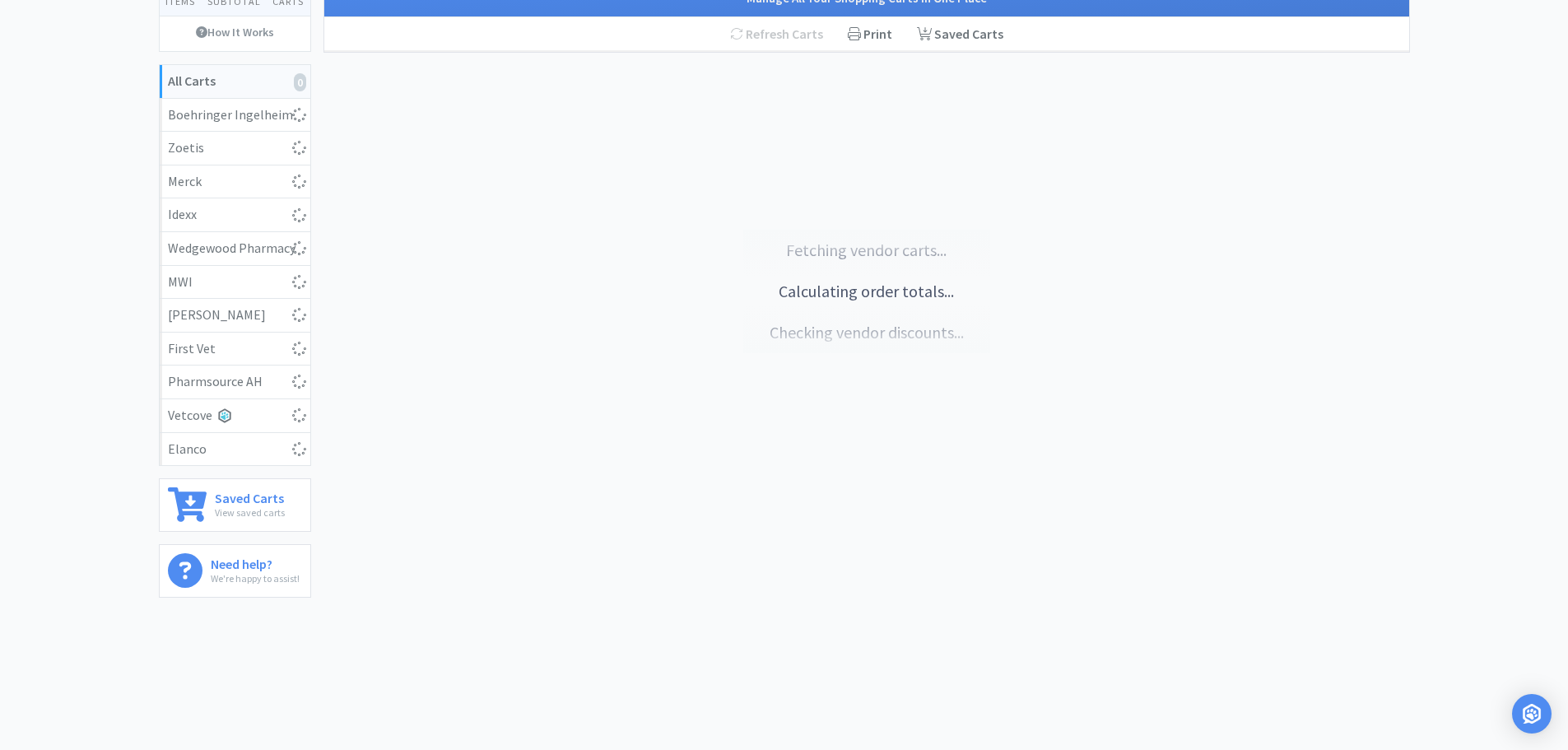
select select "2"
select select "1"
select select "2"
select select "1"
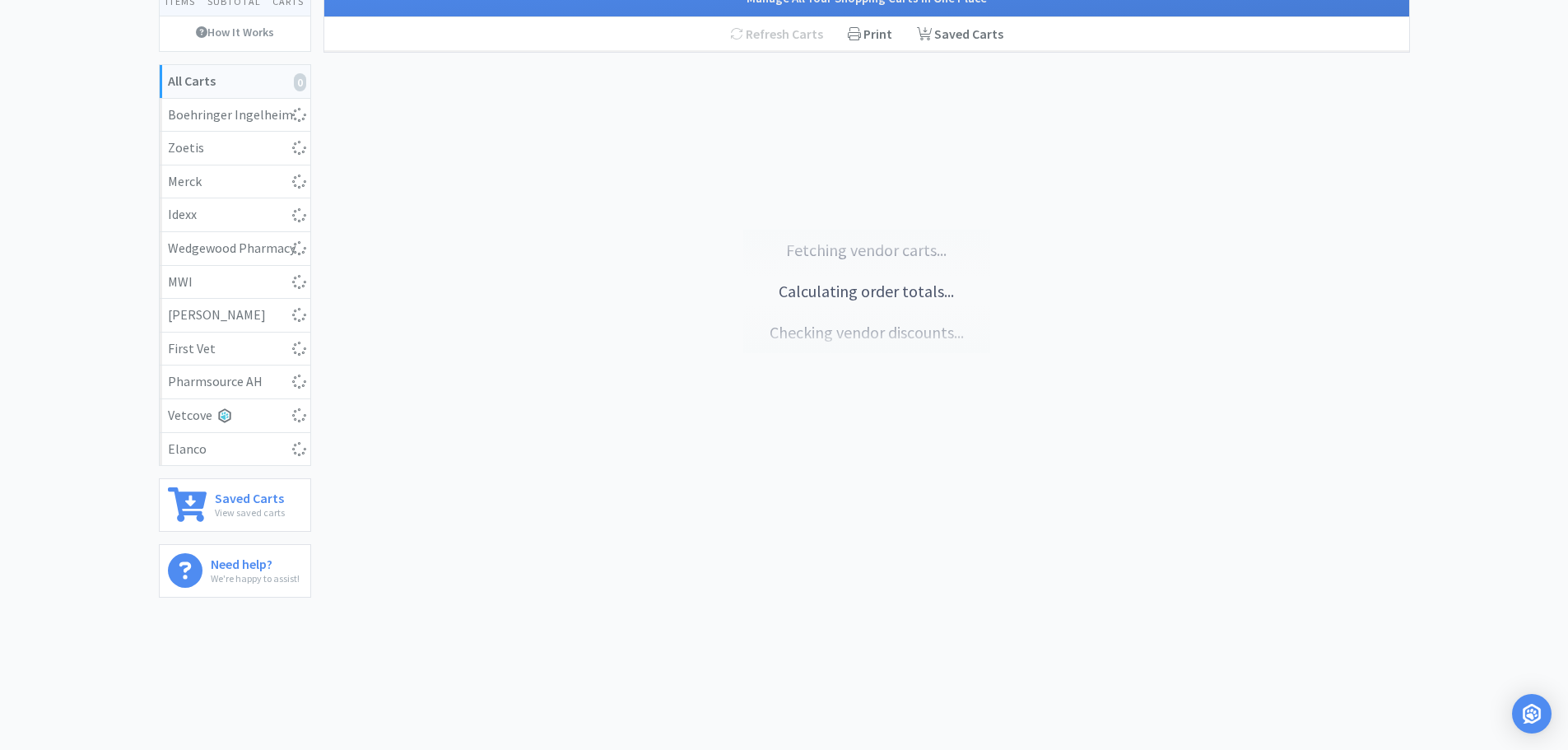
select select "1"
select select "5"
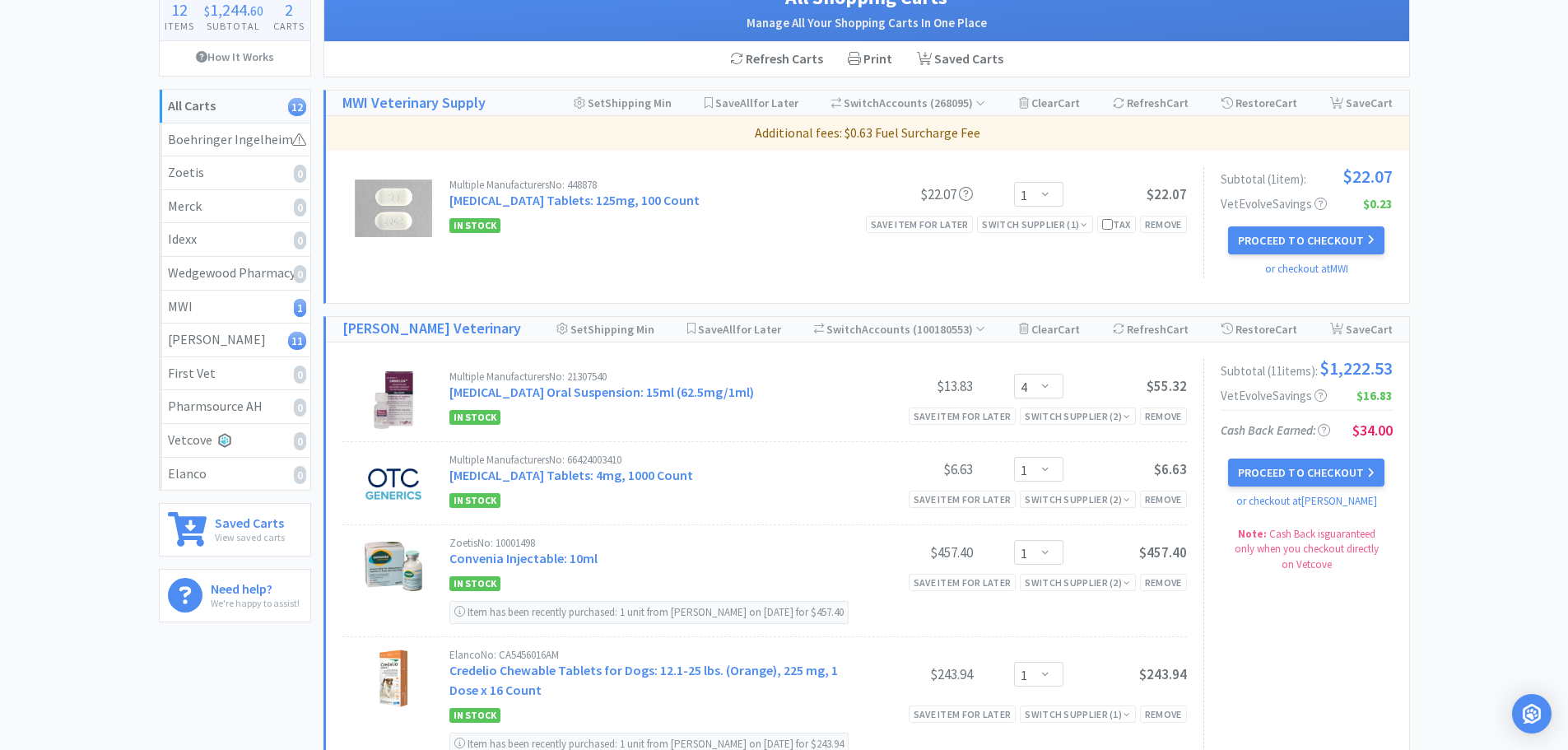
scroll to position [0, 0]
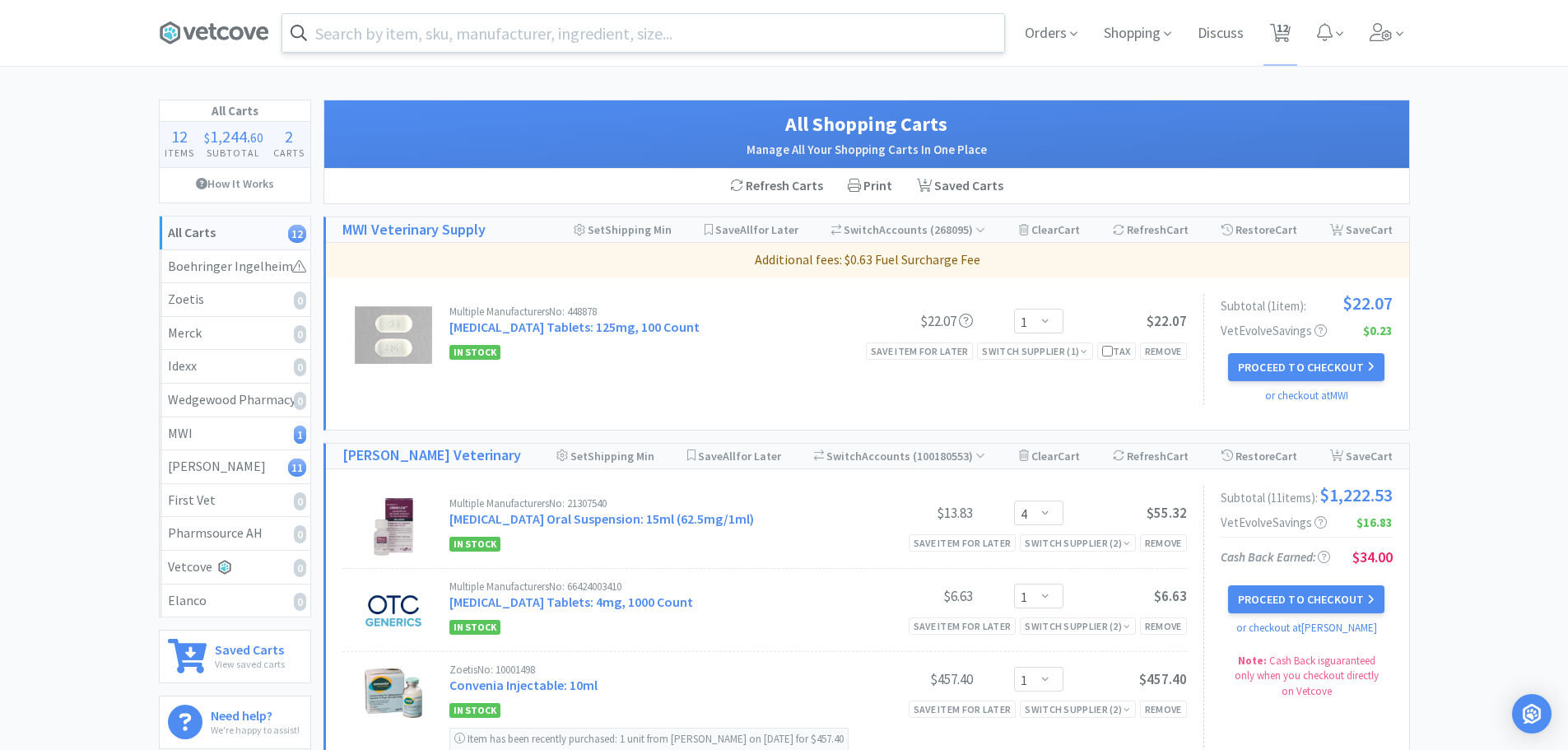
click at [550, 35] on input "text" at bounding box center [644, 33] width 722 height 38
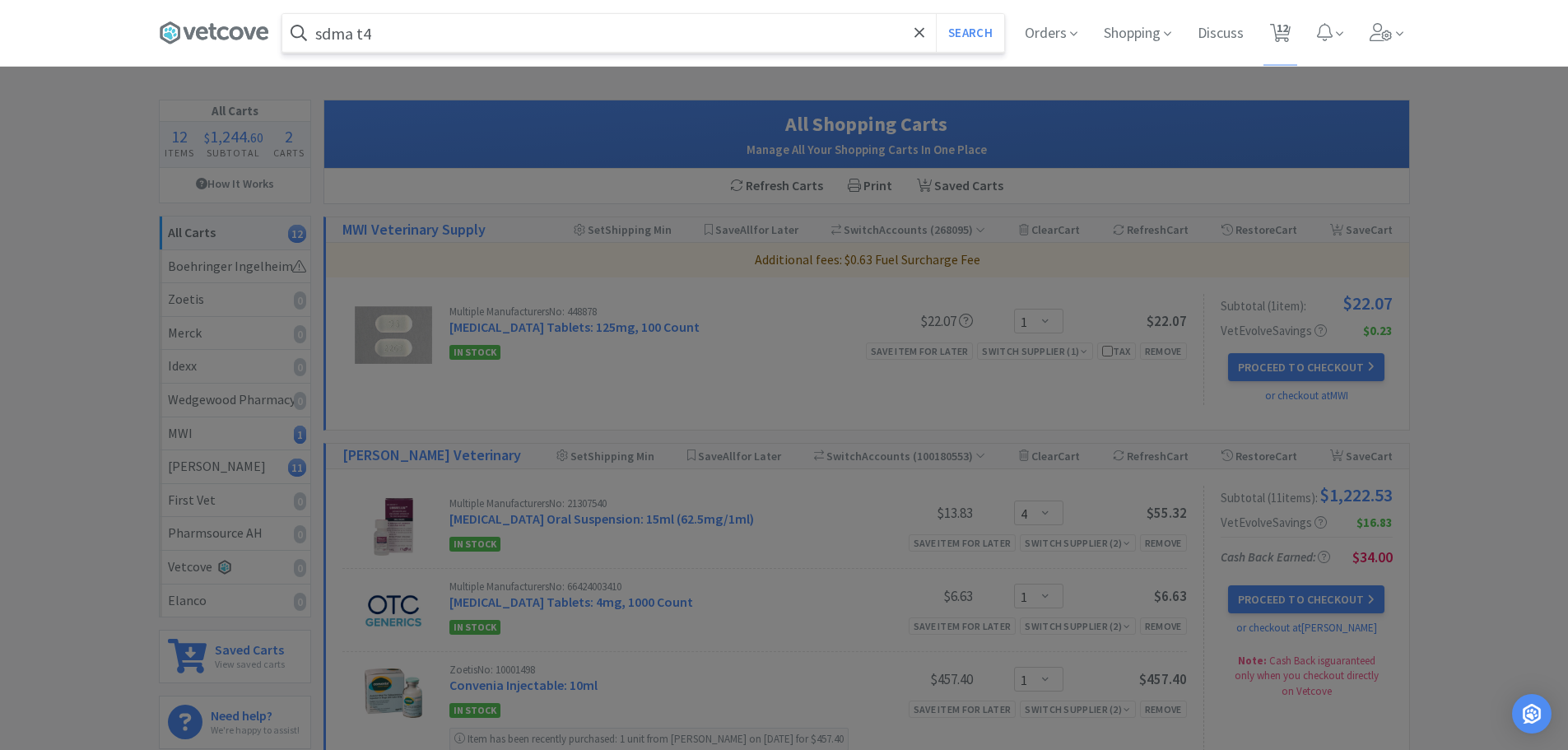
type input "sdma t4"
click at [936, 14] on button "Search" at bounding box center [970, 33] width 69 height 38
select select "1"
select select "4"
select select "1"
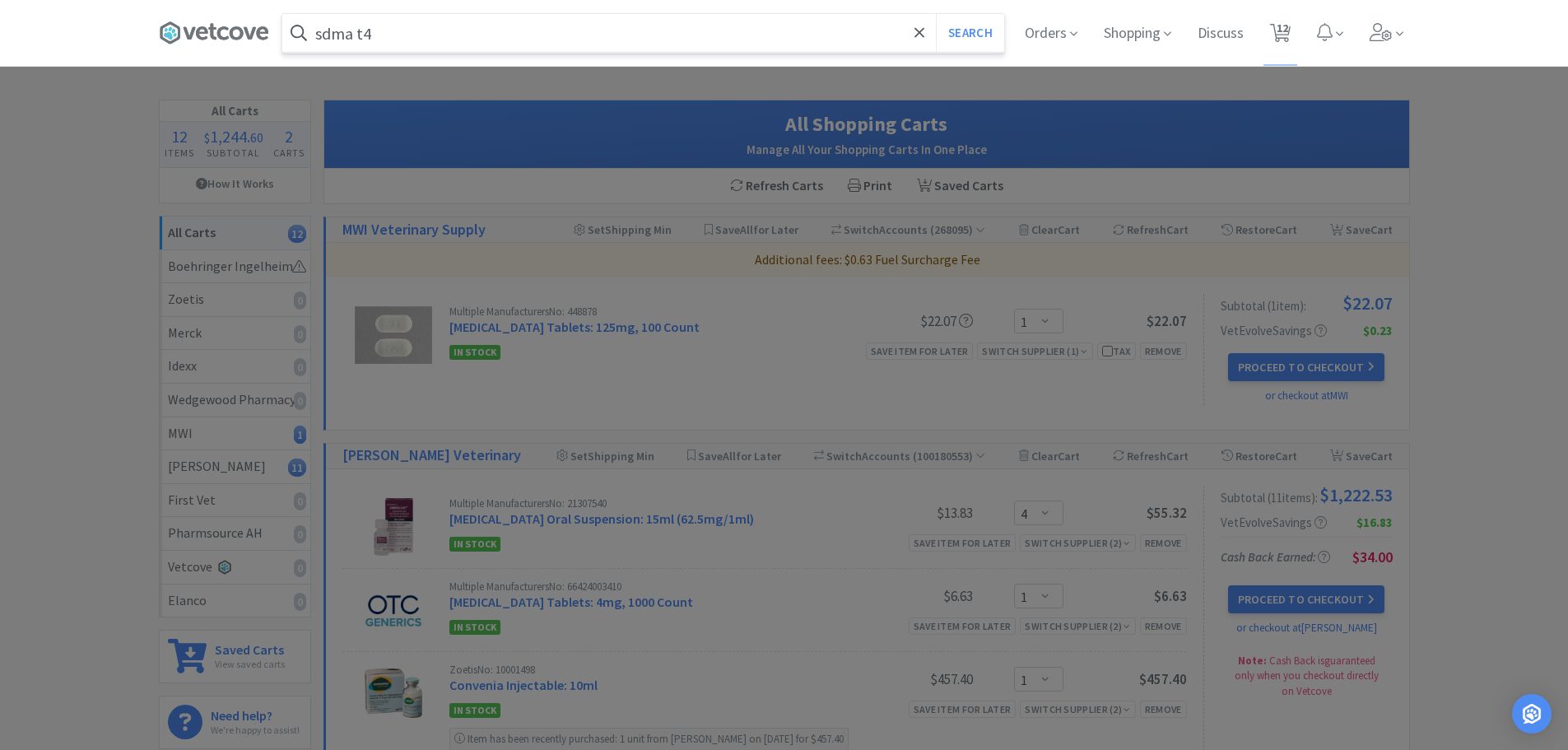
select select "1"
select select "2"
select select "1"
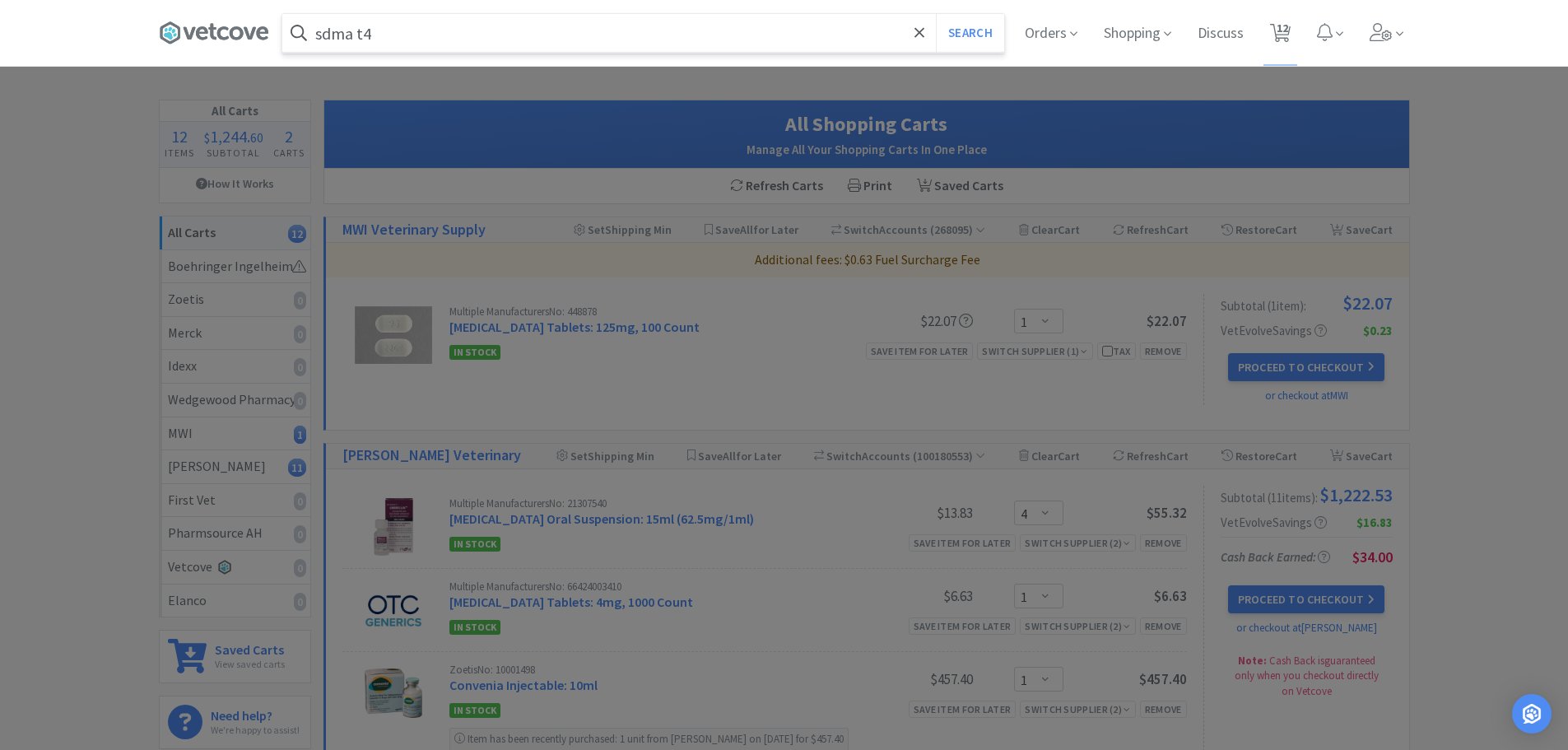
select select "2"
select select "1"
select select "5"
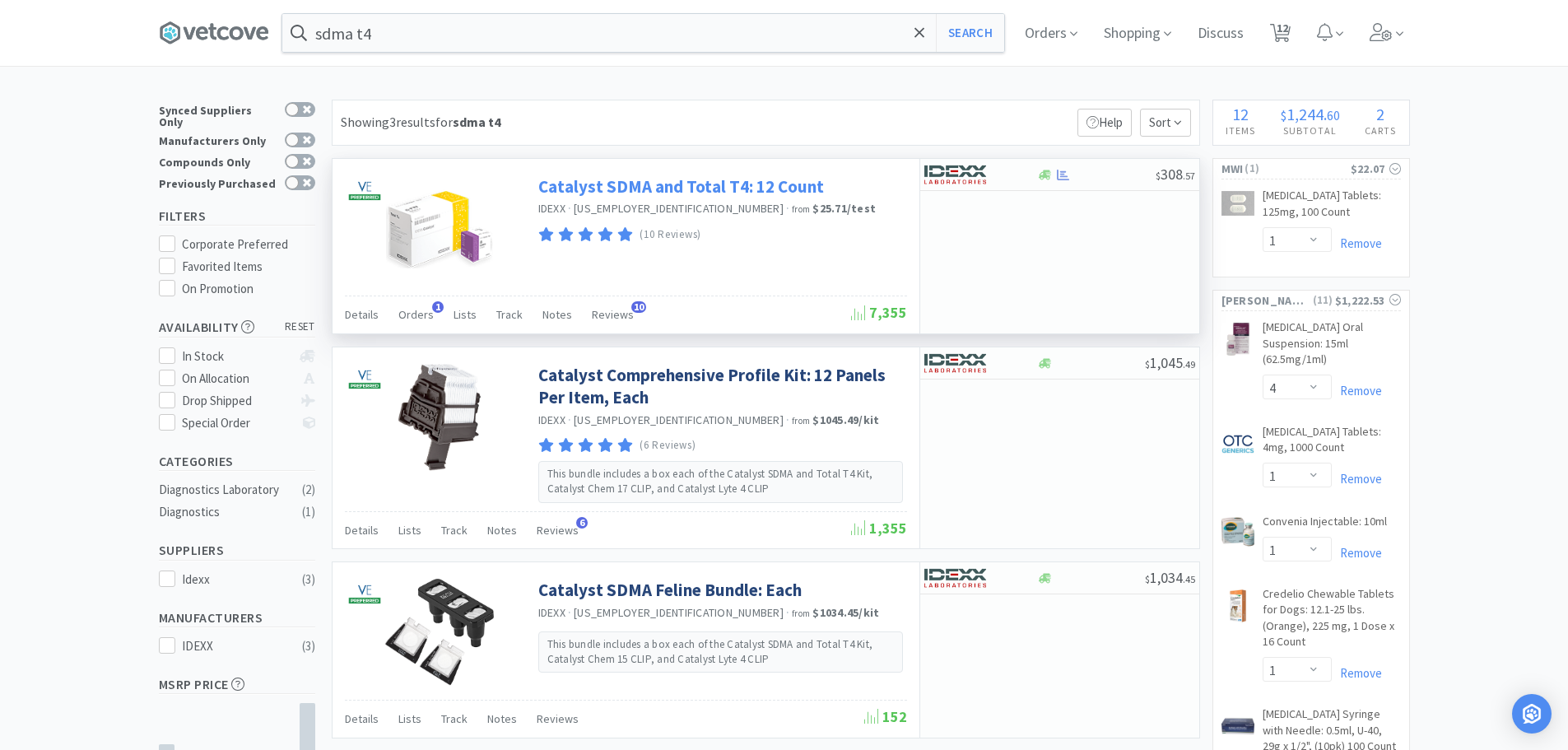
click at [765, 192] on link "Catalyst SDMA and Total T4: 12 Count" at bounding box center [681, 187] width 285 height 23
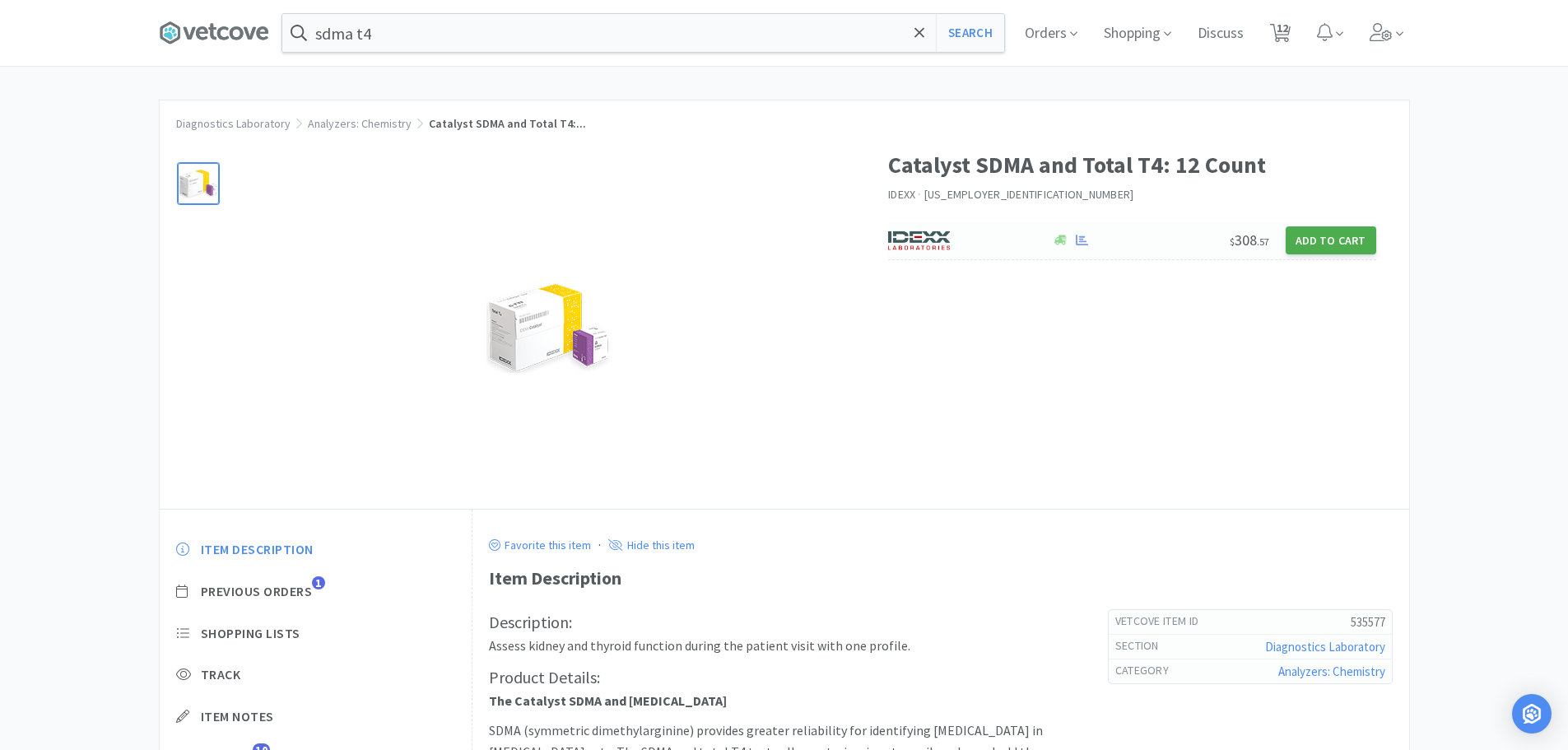
click at [1330, 239] on button "Add to Cart" at bounding box center [1331, 240] width 90 height 28
select select "1"
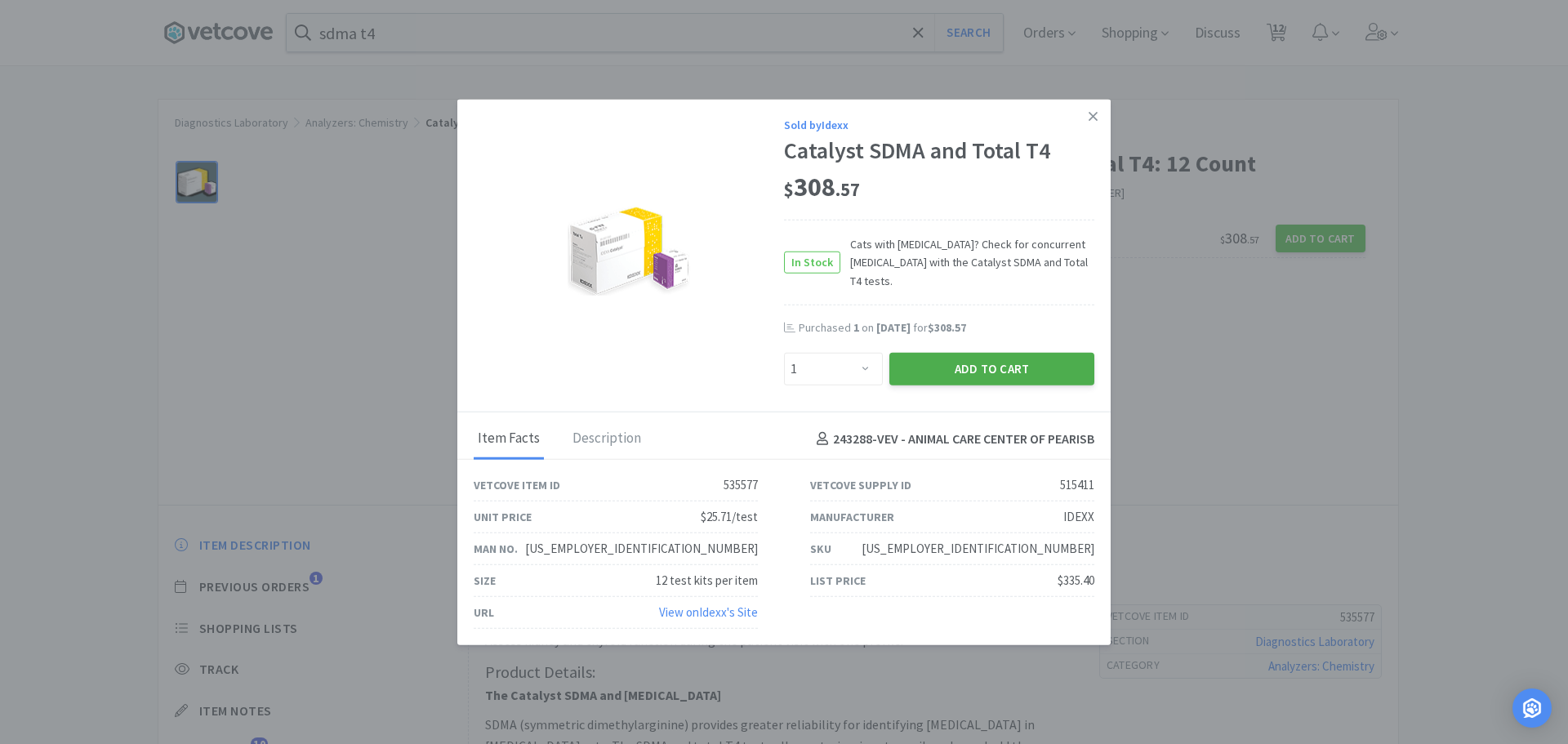
click at [998, 359] on button "Add to Cart" at bounding box center [992, 369] width 205 height 33
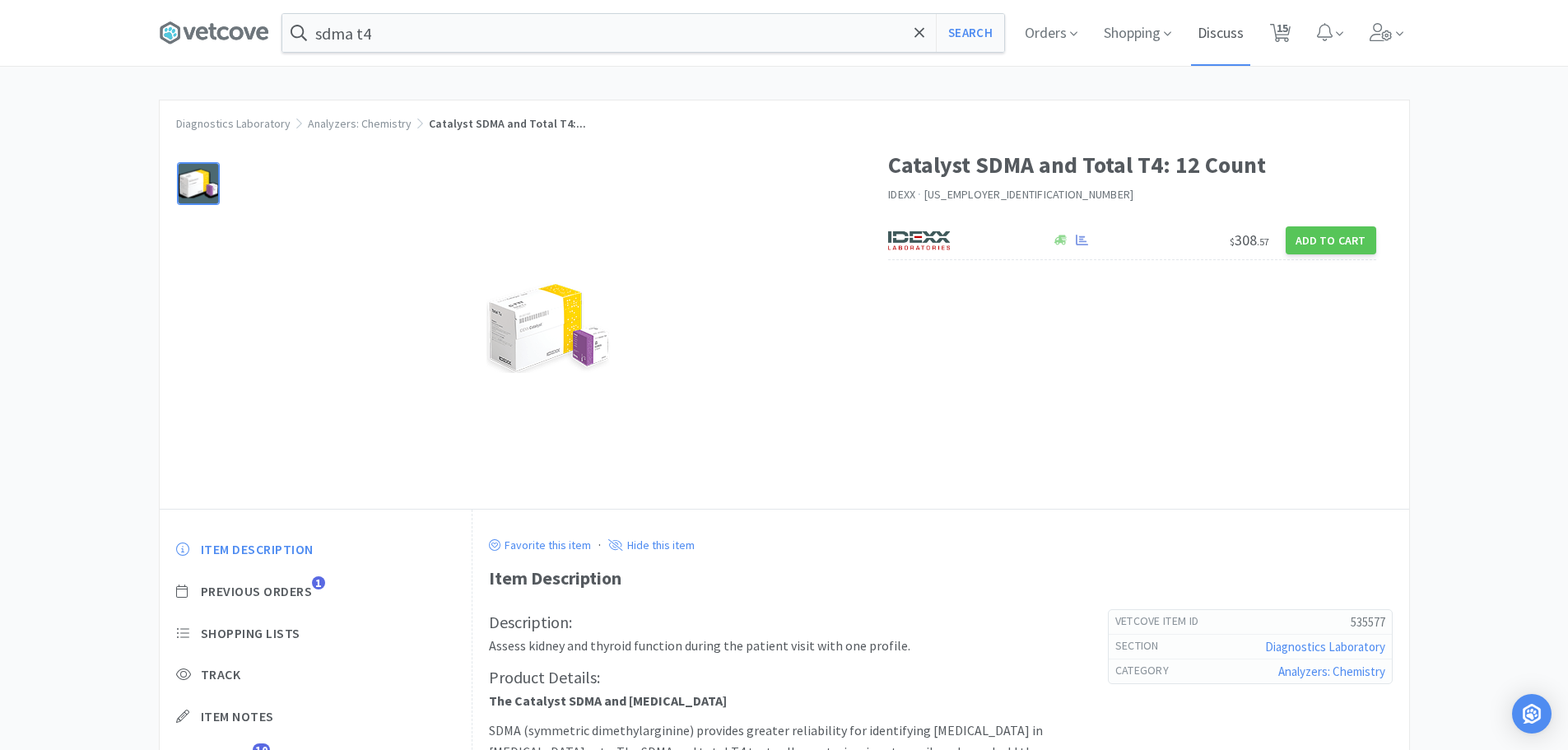
click at [1285, 30] on span "15" at bounding box center [1282, 28] width 11 height 66
select select "1"
select select "4"
select select "1"
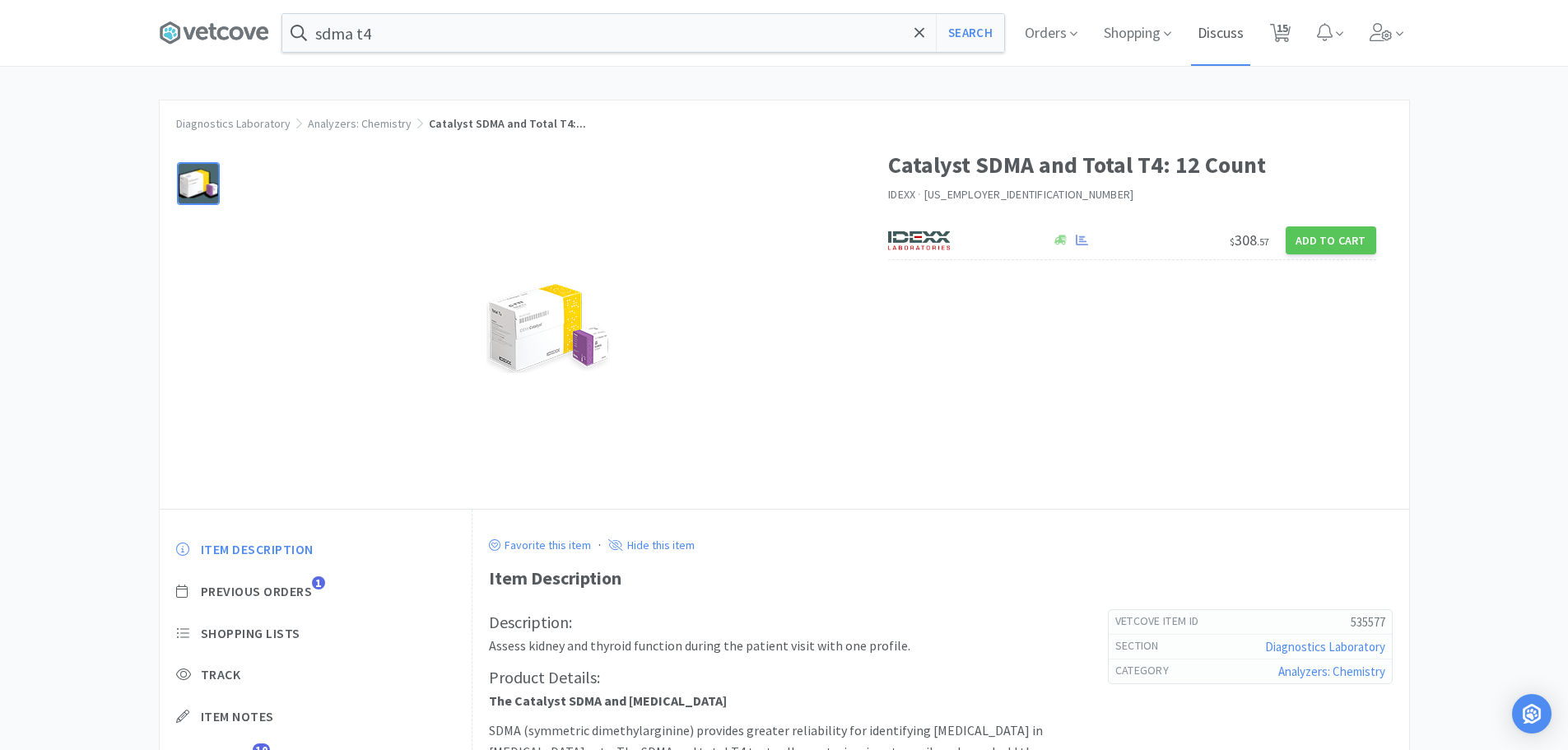
select select "1"
select select "2"
select select "1"
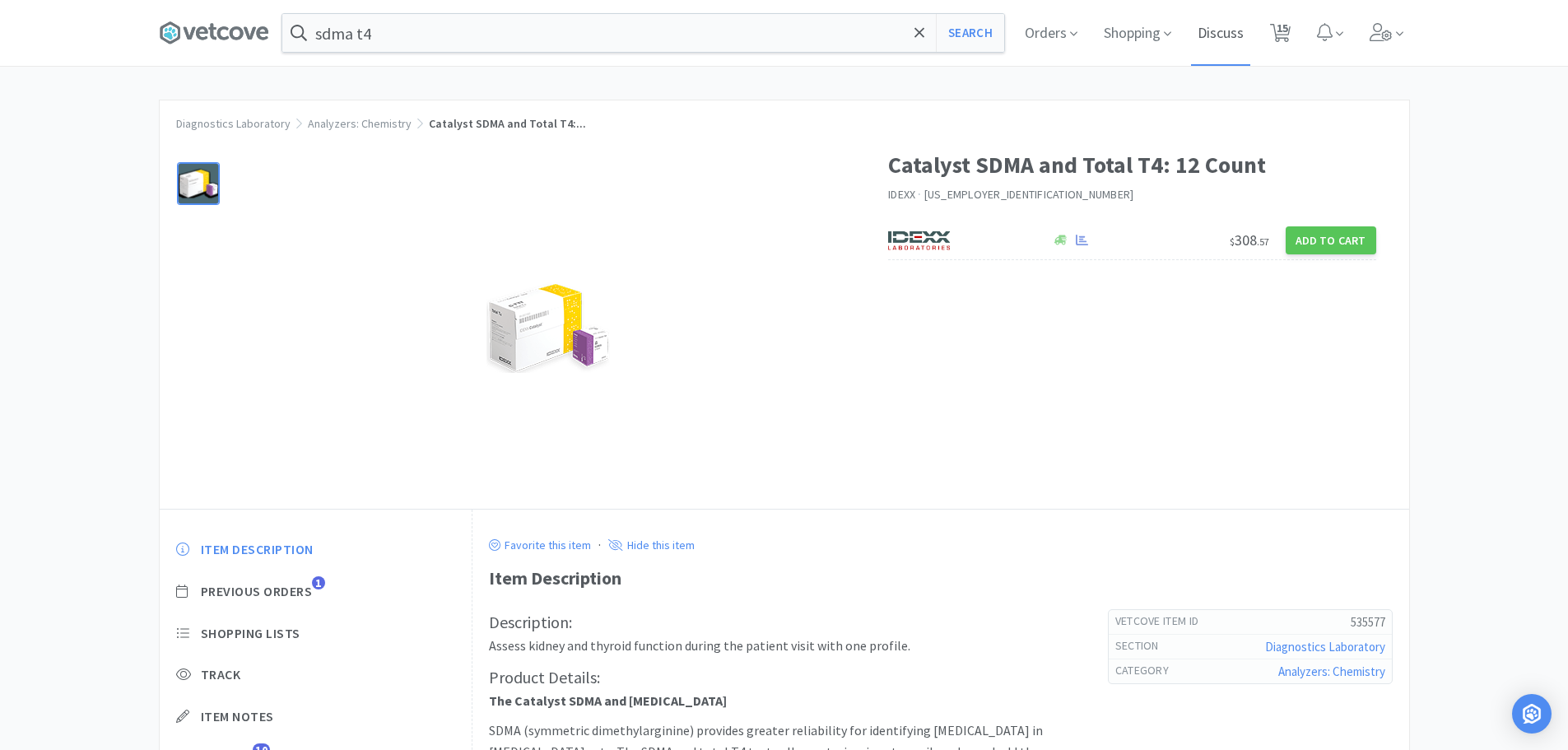
select select "2"
select select "1"
select select "5"
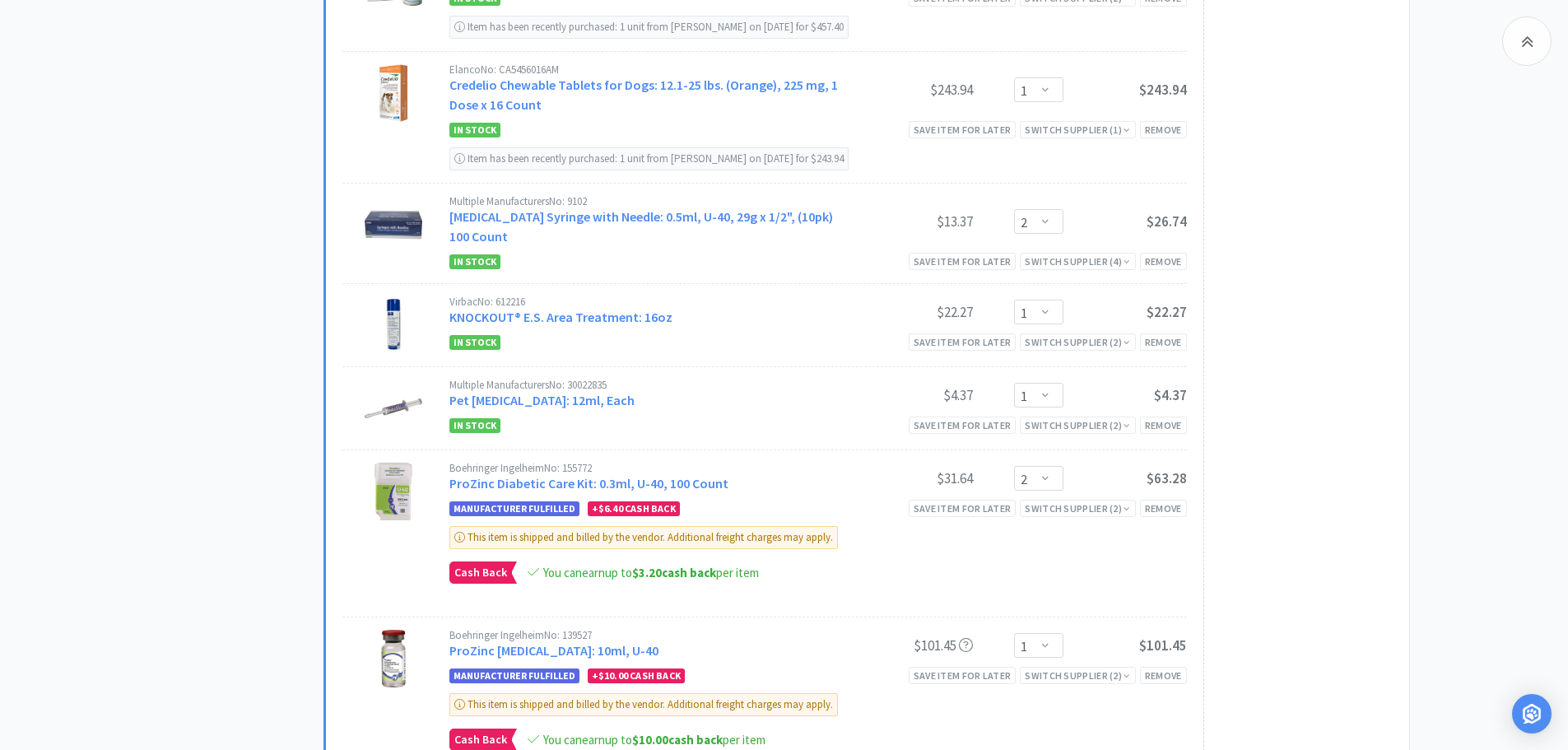
scroll to position [1083, 0]
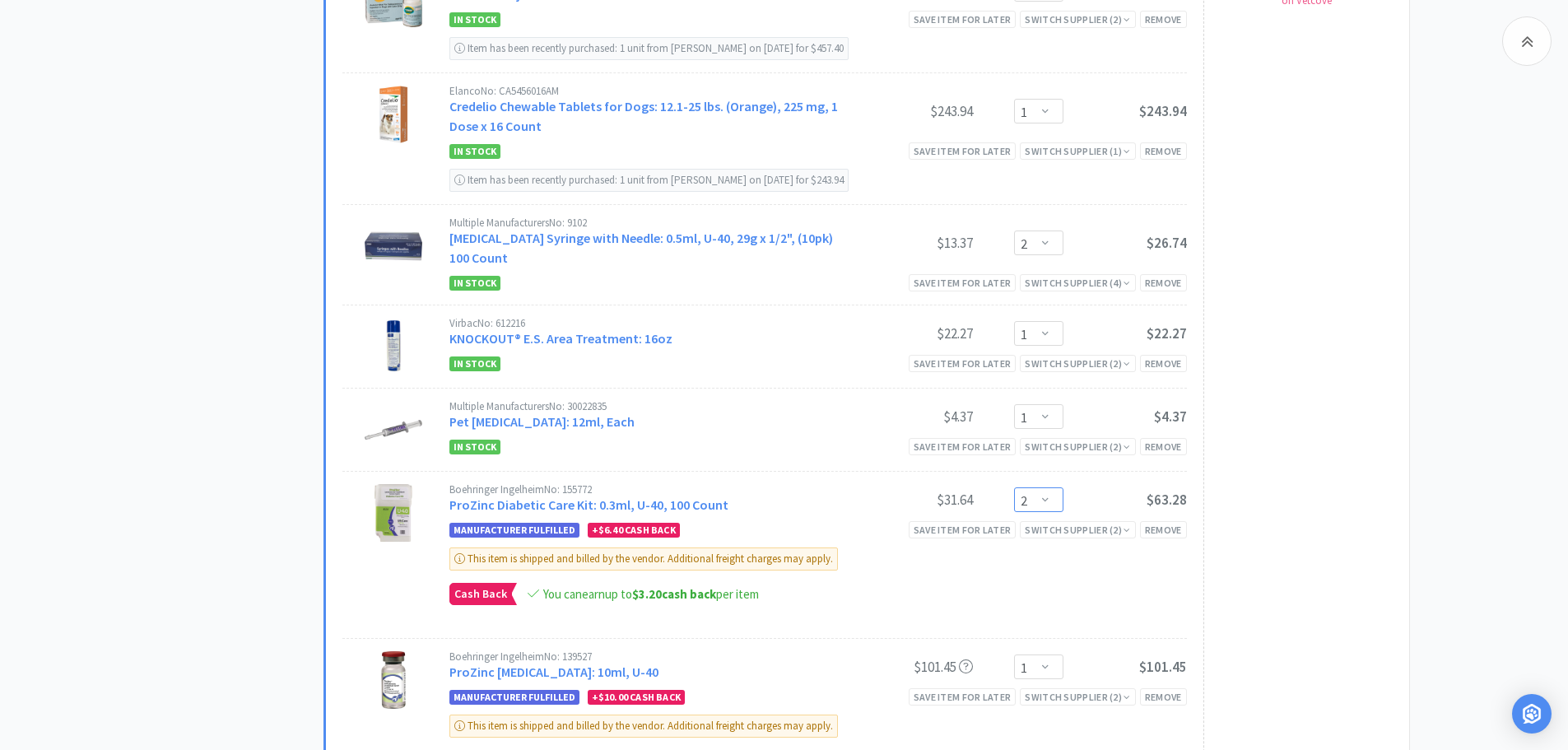
click at [1035, 499] on select "Enter Quantity 1 2 3 4 5 6 7 8 9 10 11 12 13 14 15 16 17 18 19 20 Enter Quantity" at bounding box center [1038, 499] width 50 height 24
click at [1014, 487] on select "Enter Quantity 1 2 3 4 5 6 7 8 9 10 11 12 13 14 15 16 17 18 19 20 Enter Quantity" at bounding box center [1038, 499] width 50 height 24
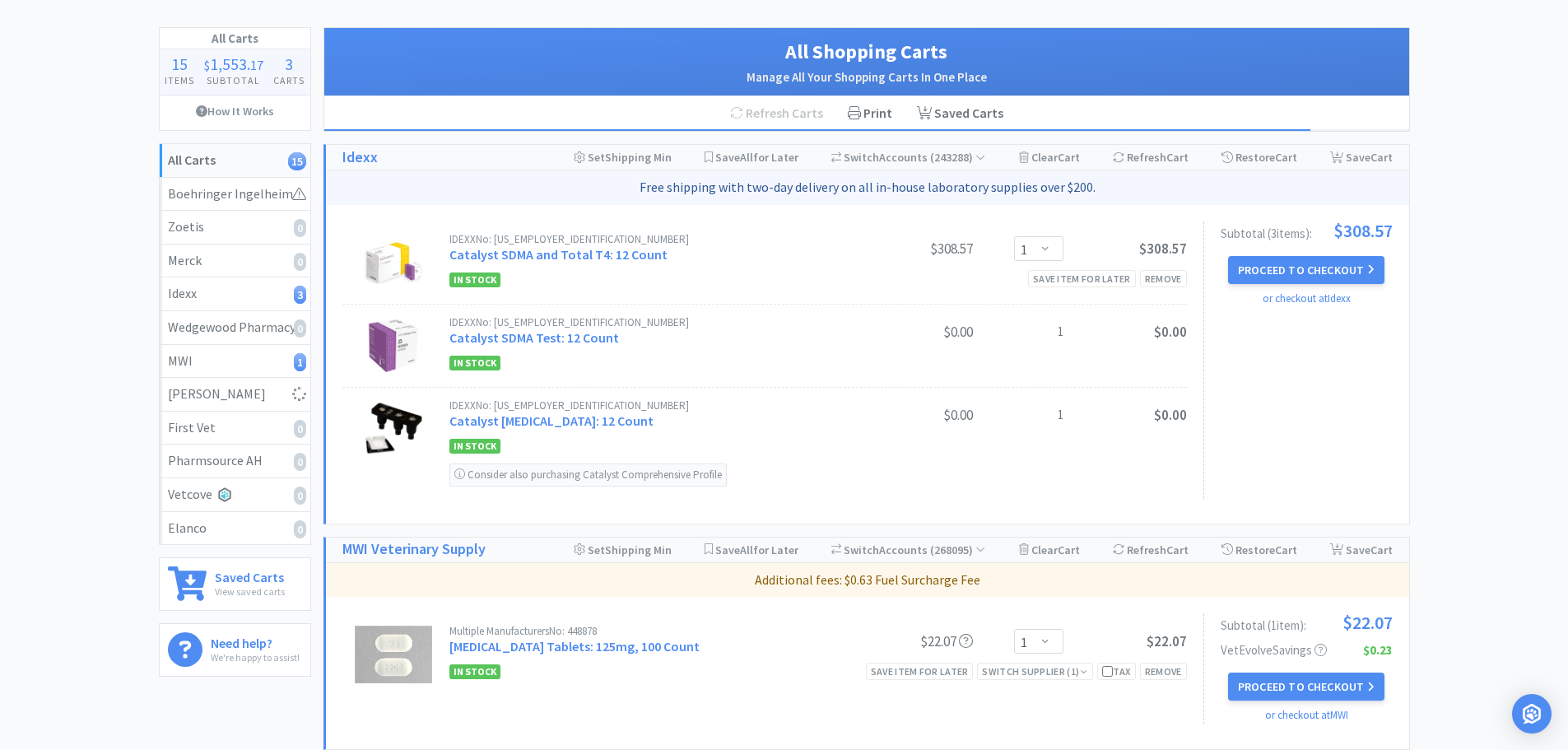
scroll to position [0, 0]
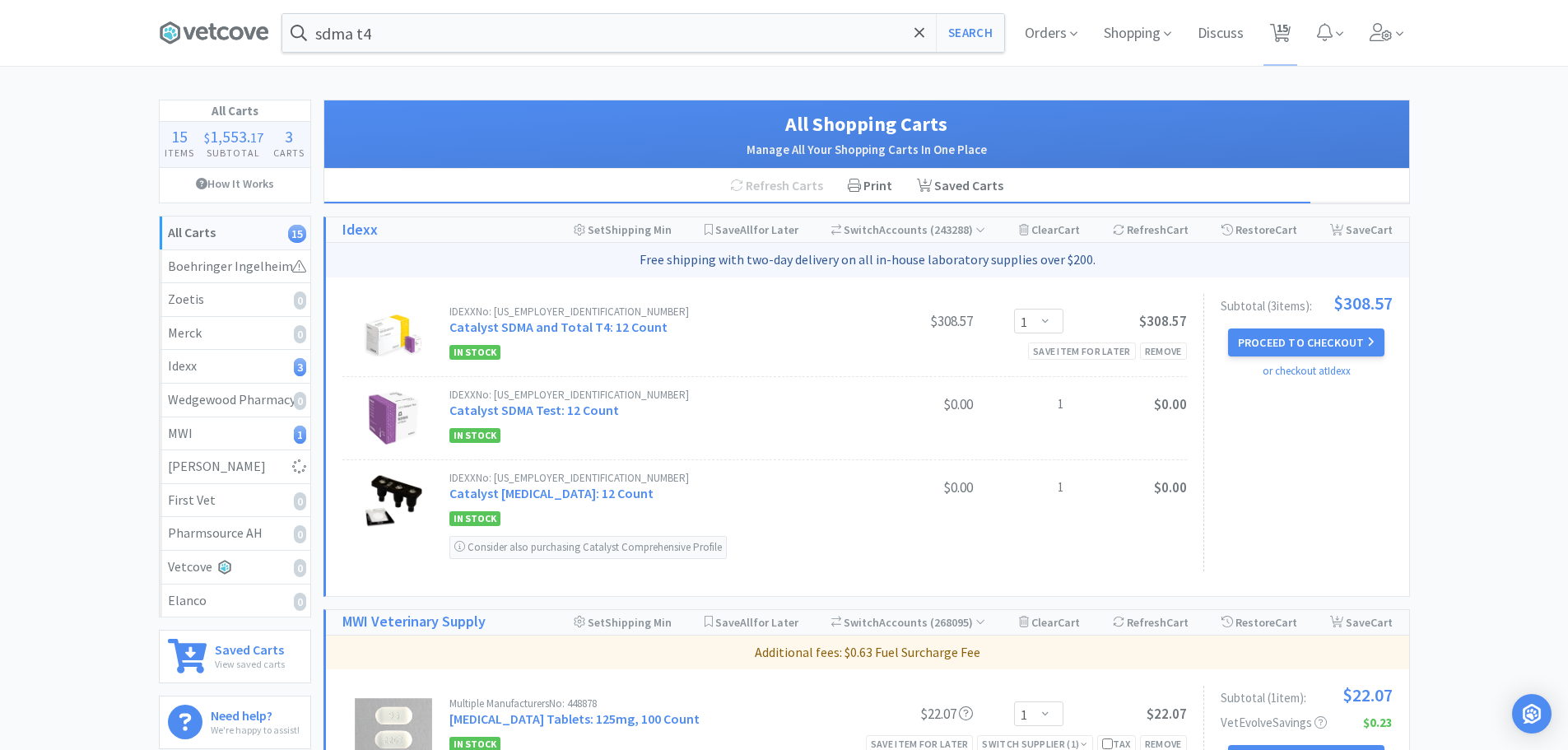
select select "1"
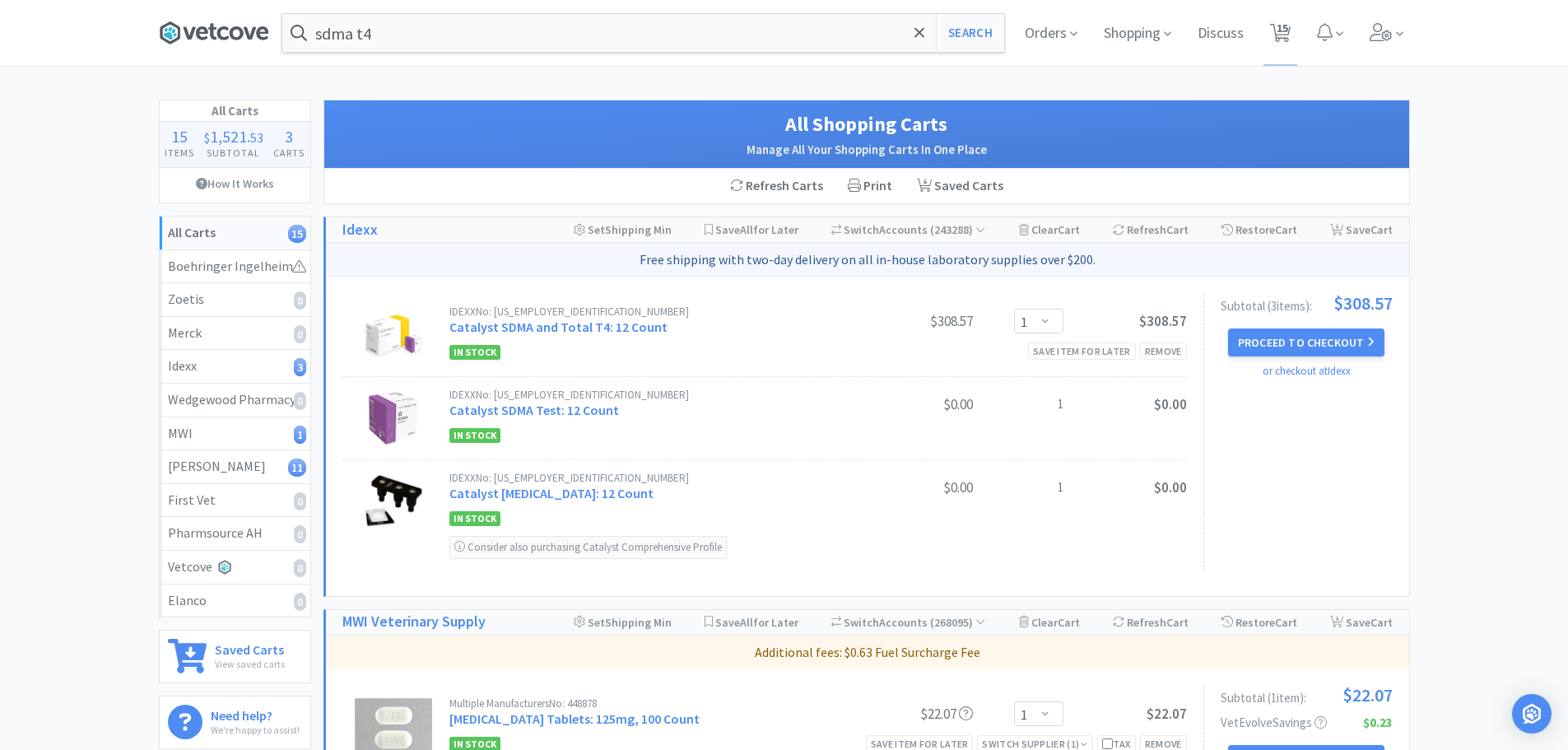
click at [266, 30] on icon at bounding box center [263, 32] width 12 height 13
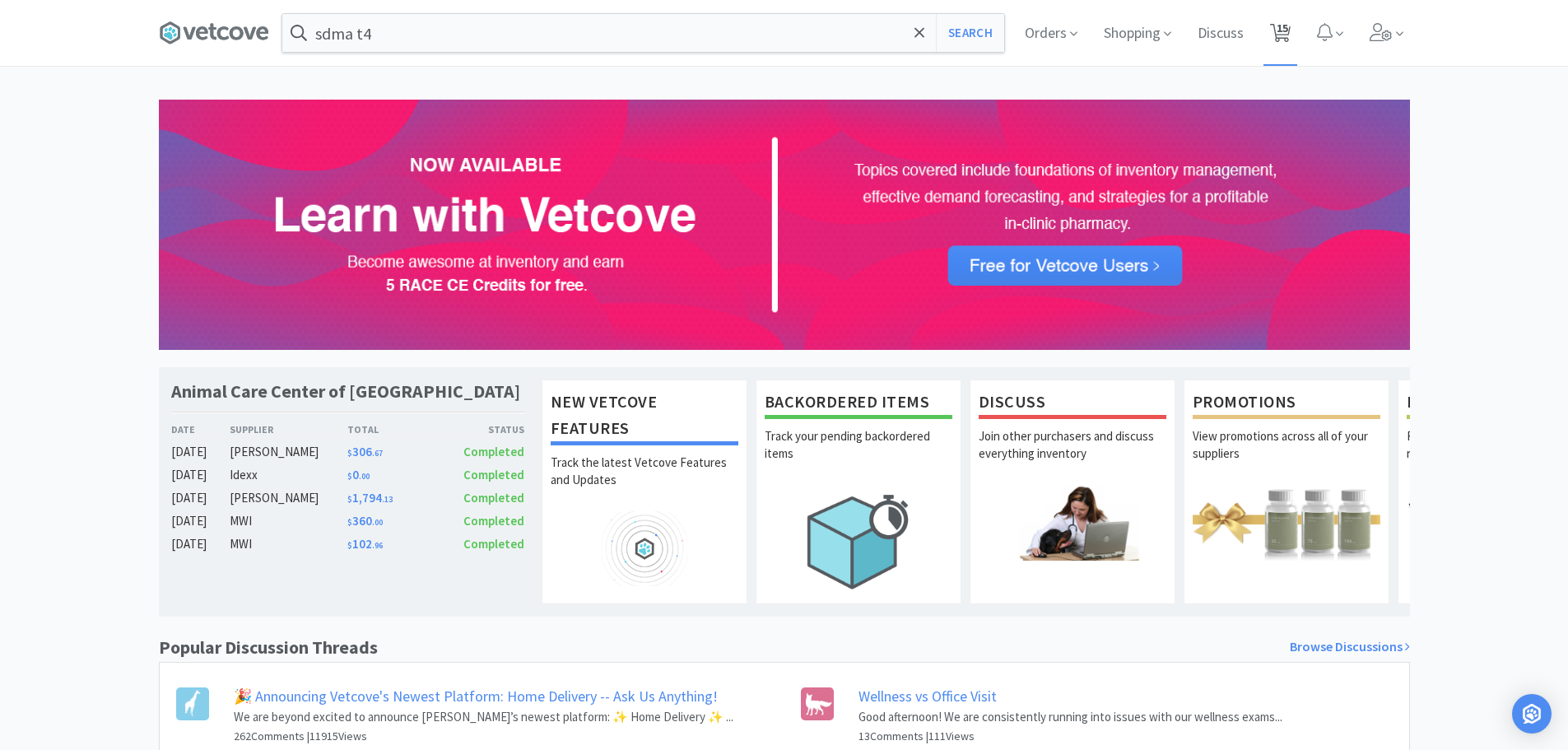
click at [1284, 44] on span "15" at bounding box center [1282, 28] width 11 height 66
select select "1"
select select "4"
select select "1"
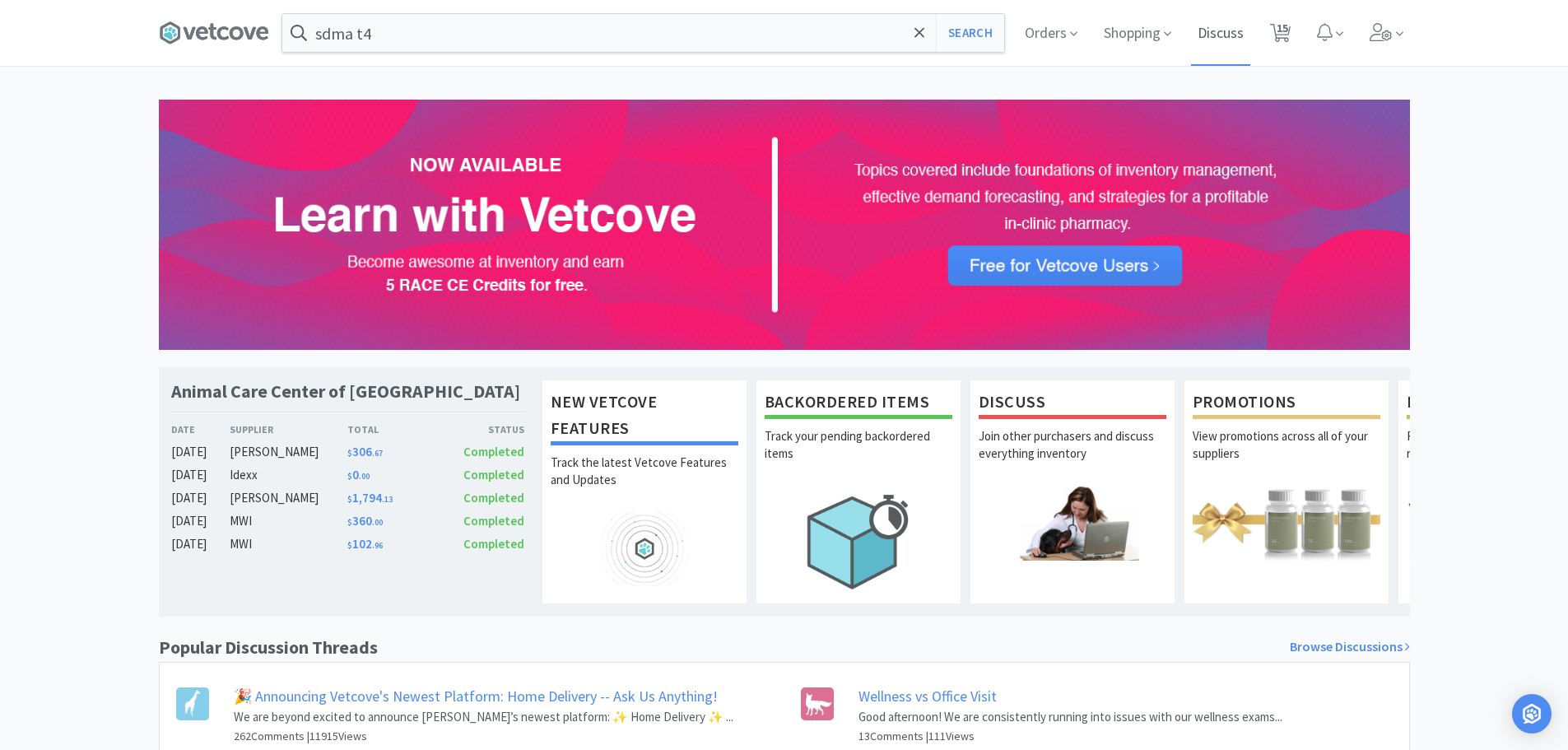
select select "1"
select select "2"
select select "1"
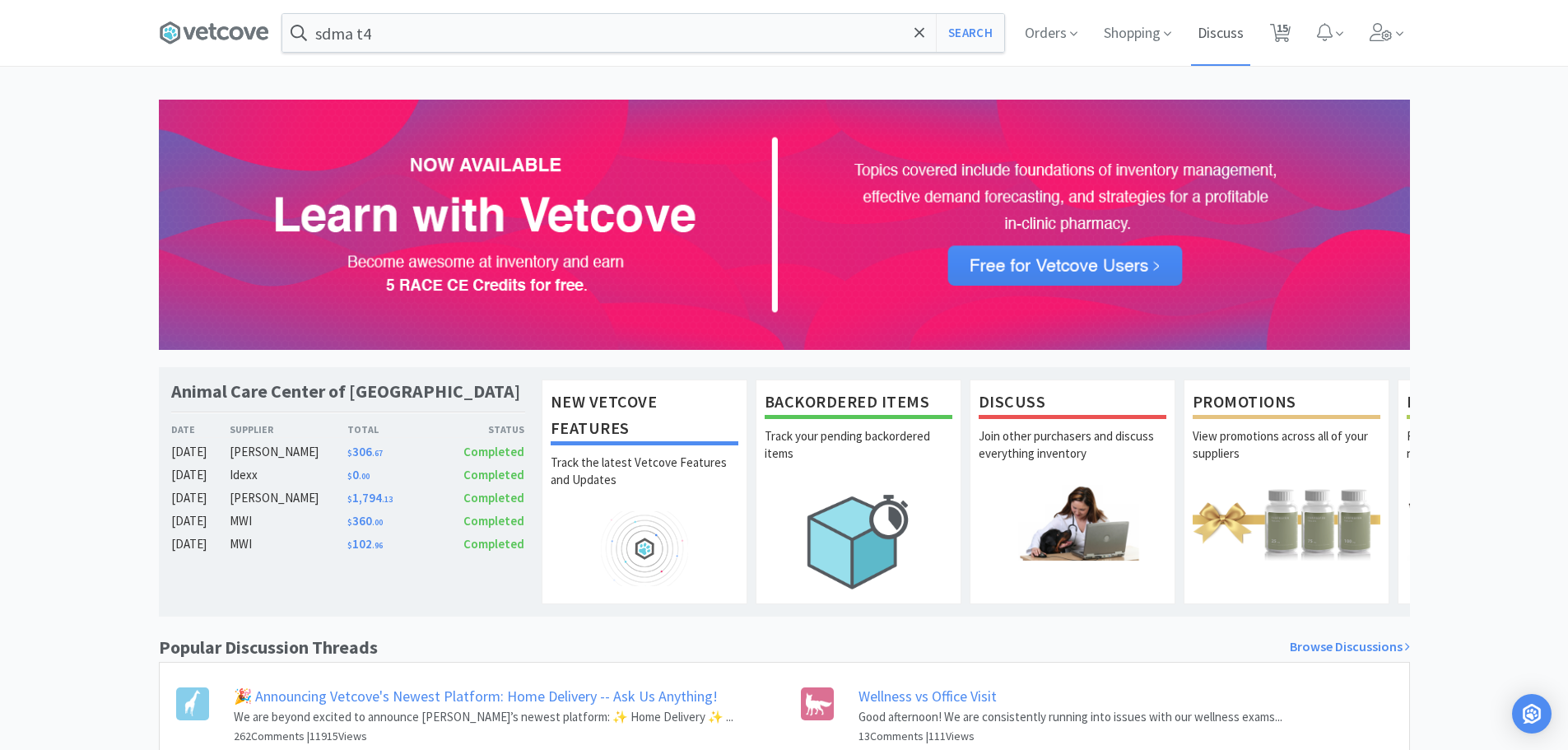
select select "1"
select select "5"
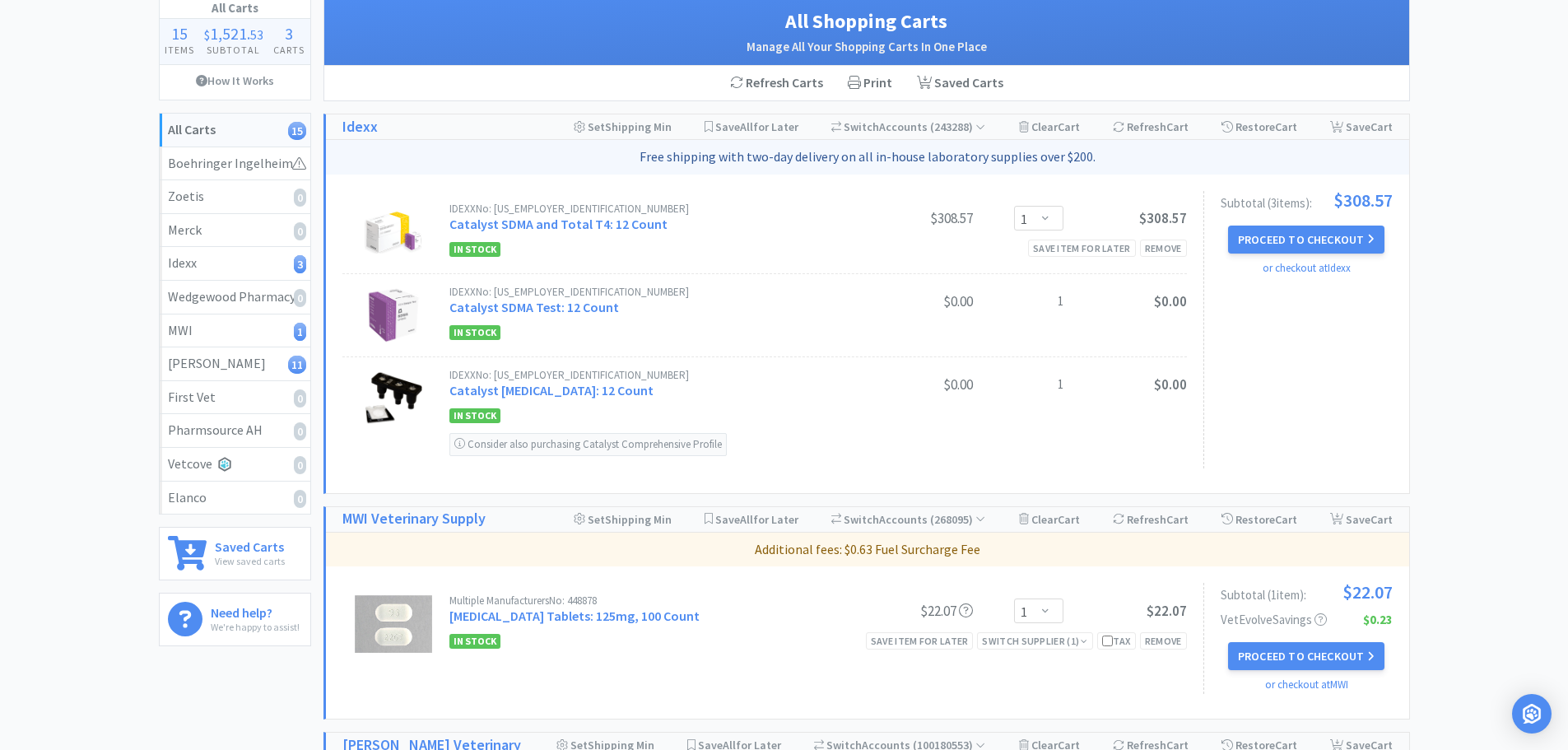
scroll to position [97, 0]
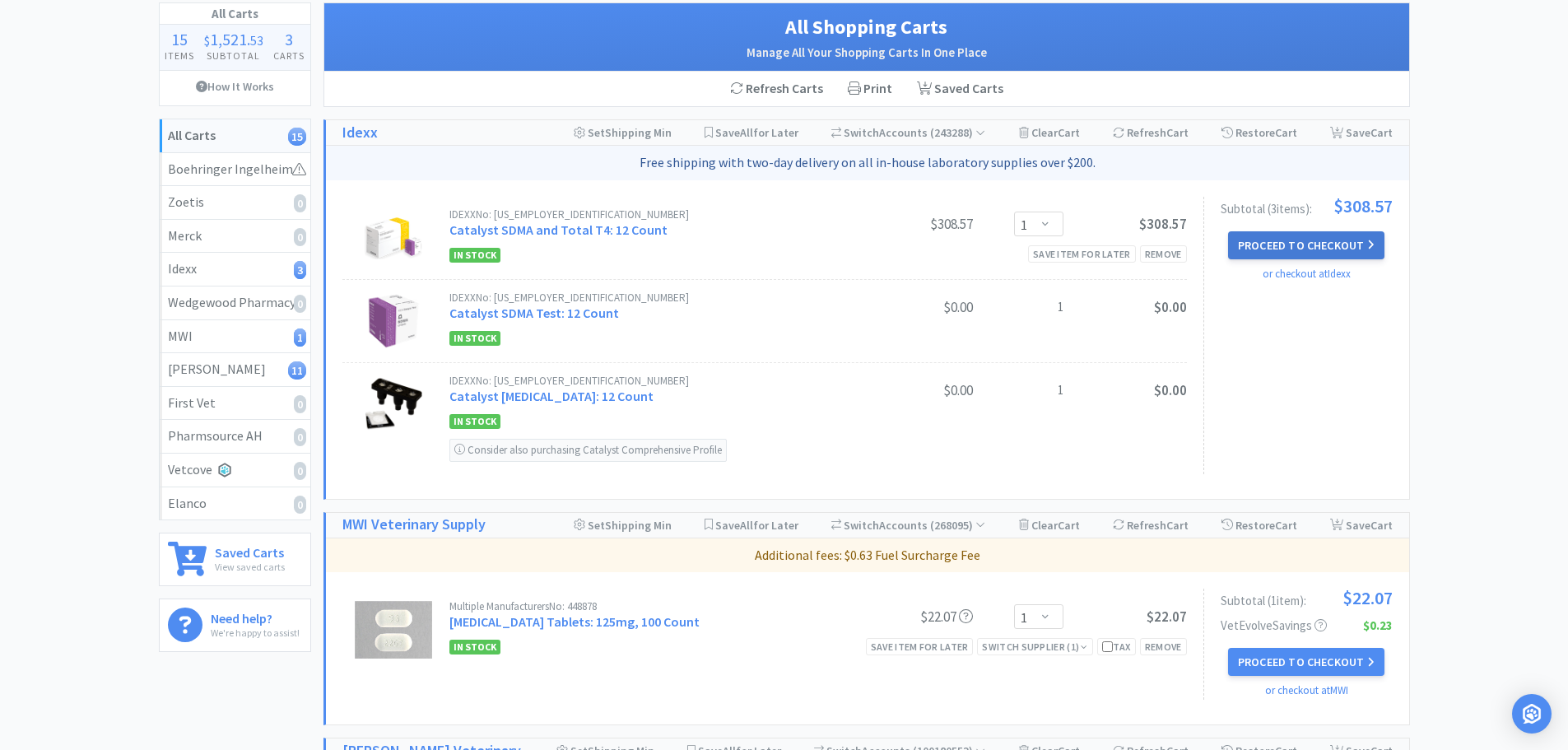
click at [1308, 249] on button "Proceed to Checkout" at bounding box center [1306, 245] width 157 height 28
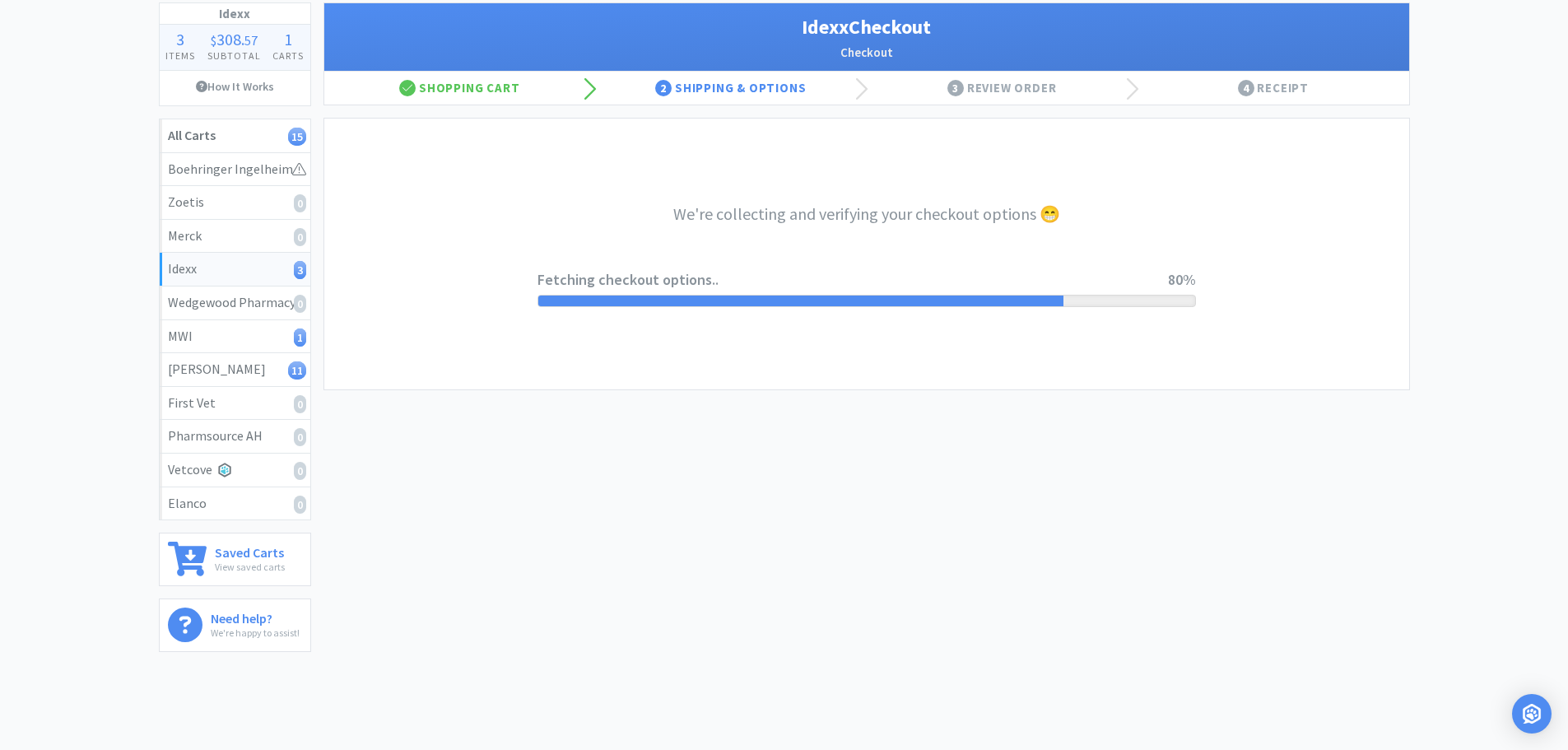
select select "904"
select select "003"
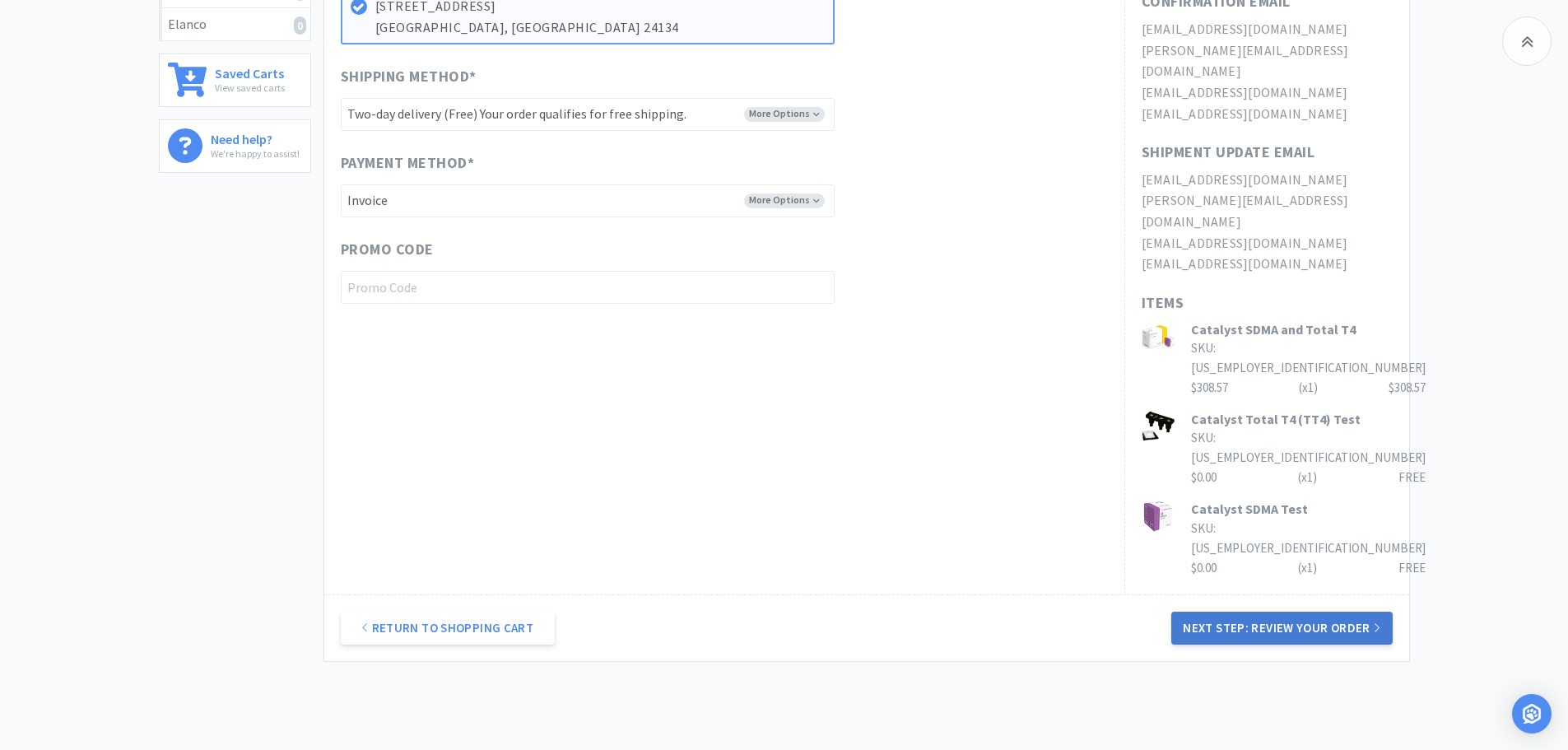
click at [1290, 612] on button "Next Step: Review Your Order" at bounding box center [1282, 628] width 221 height 33
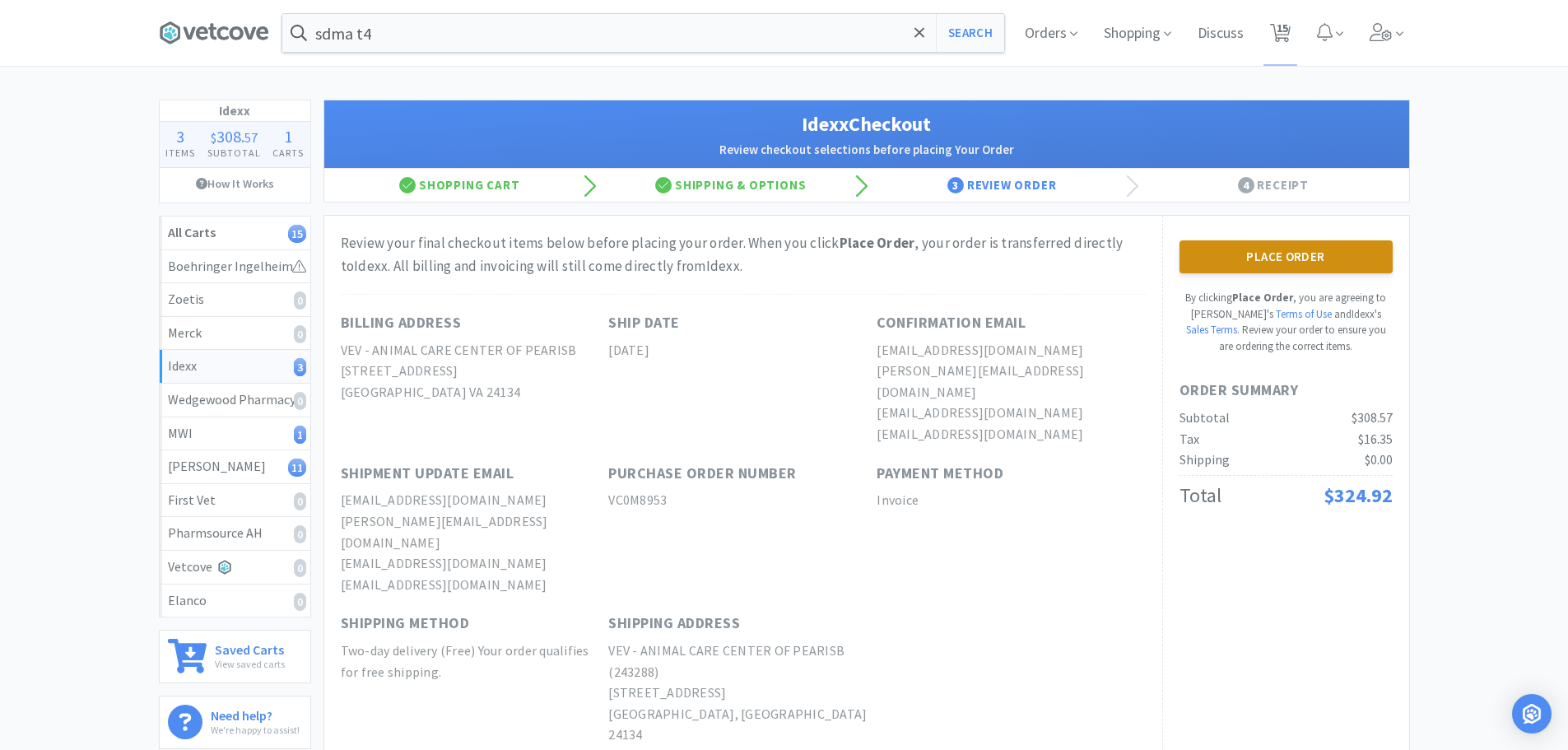
click at [1280, 262] on button "Place Order" at bounding box center [1285, 257] width 213 height 33
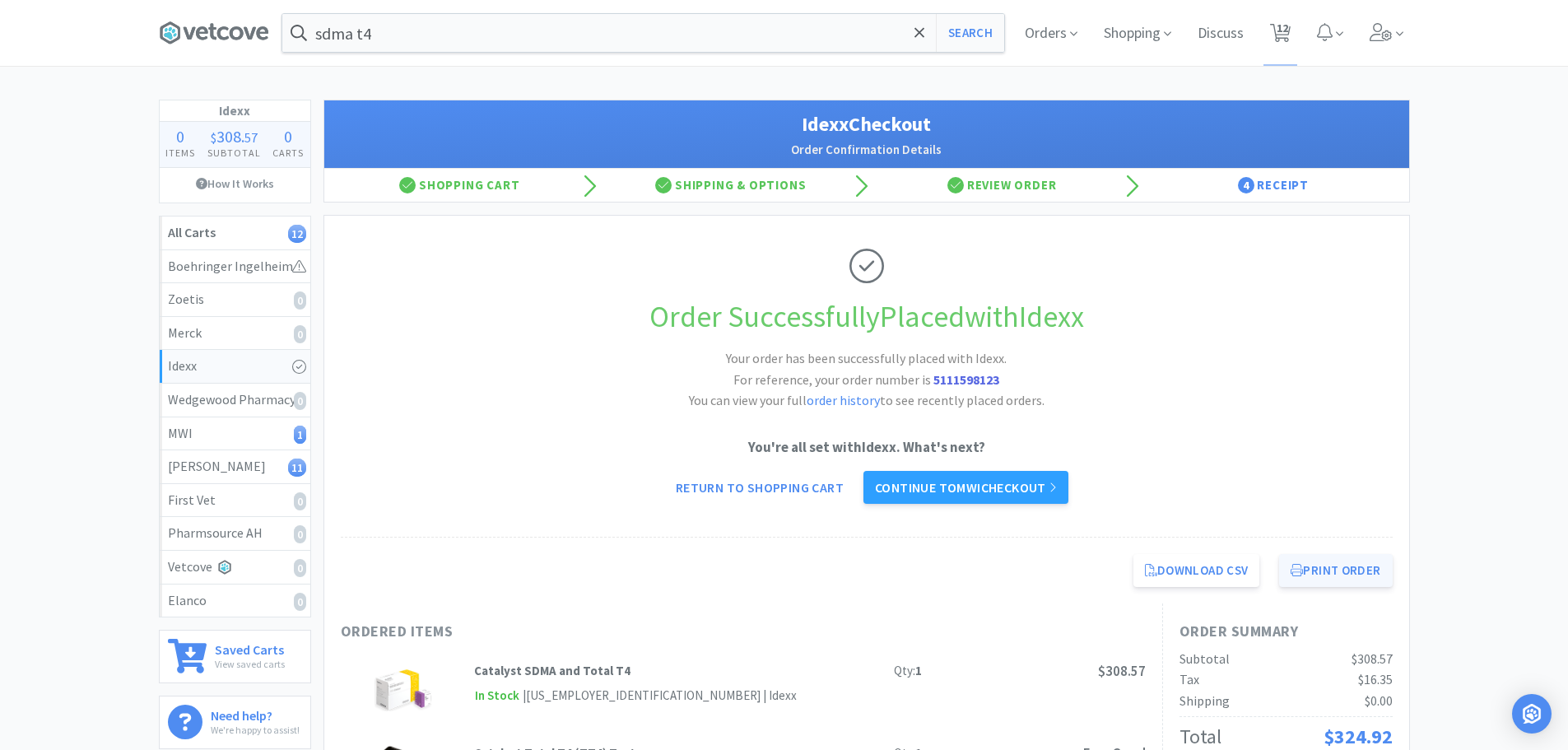
click at [1363, 579] on button "Print Order" at bounding box center [1336, 571] width 113 height 33
click at [995, 488] on link "Continue to MWI checkout" at bounding box center [966, 487] width 205 height 33
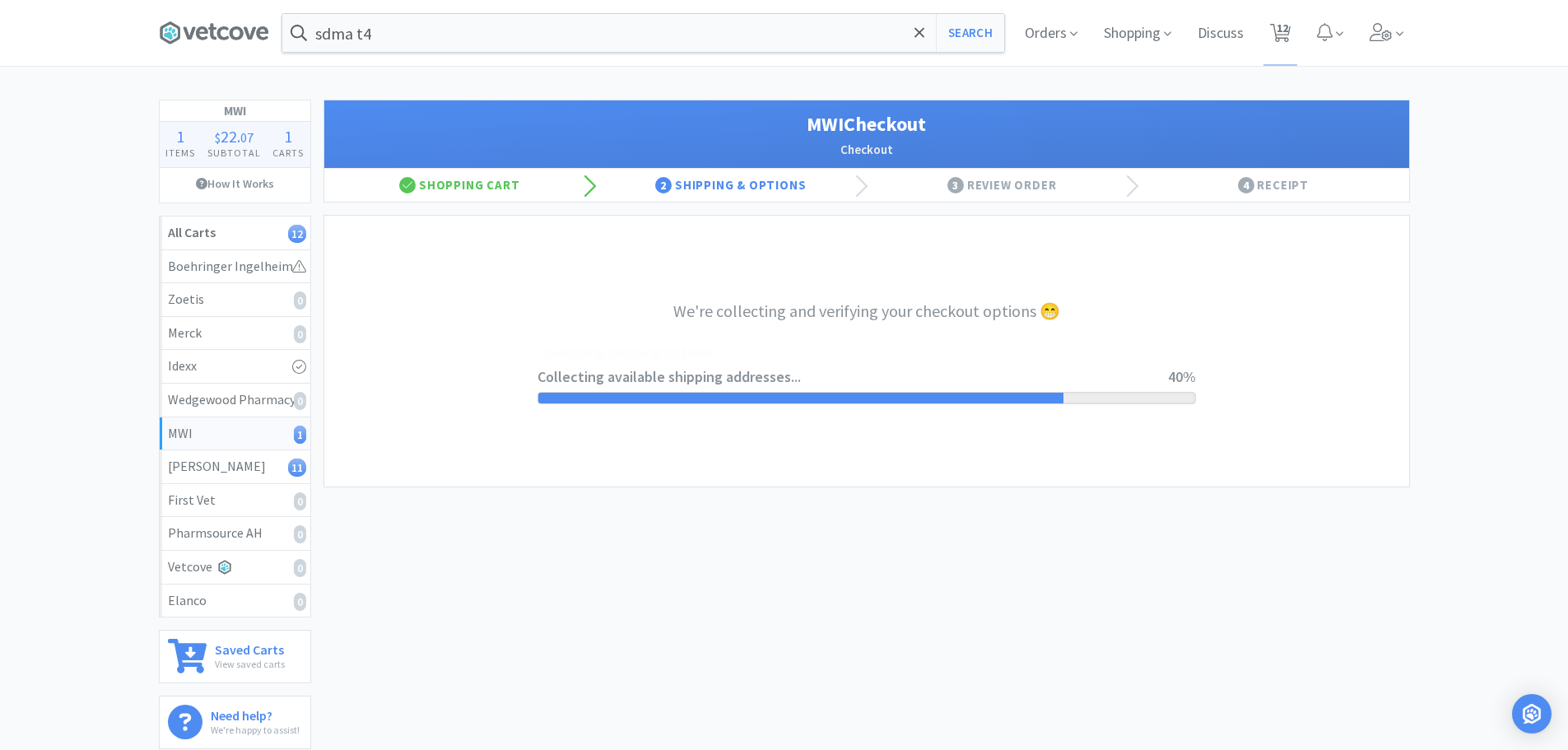
select select "STD_"
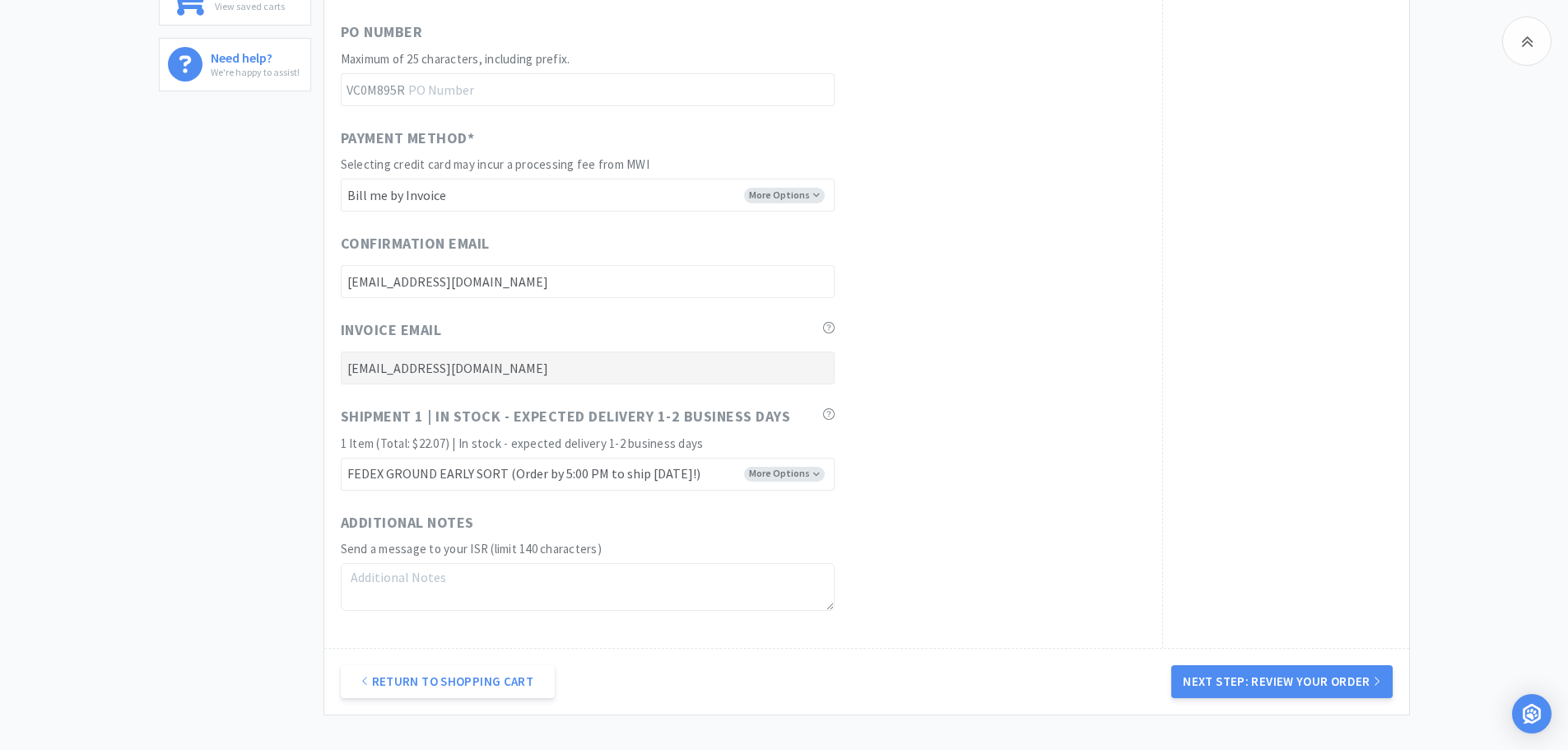
scroll to position [659, 0]
click at [1243, 686] on button "Next Step: Review Your Order" at bounding box center [1282, 681] width 221 height 33
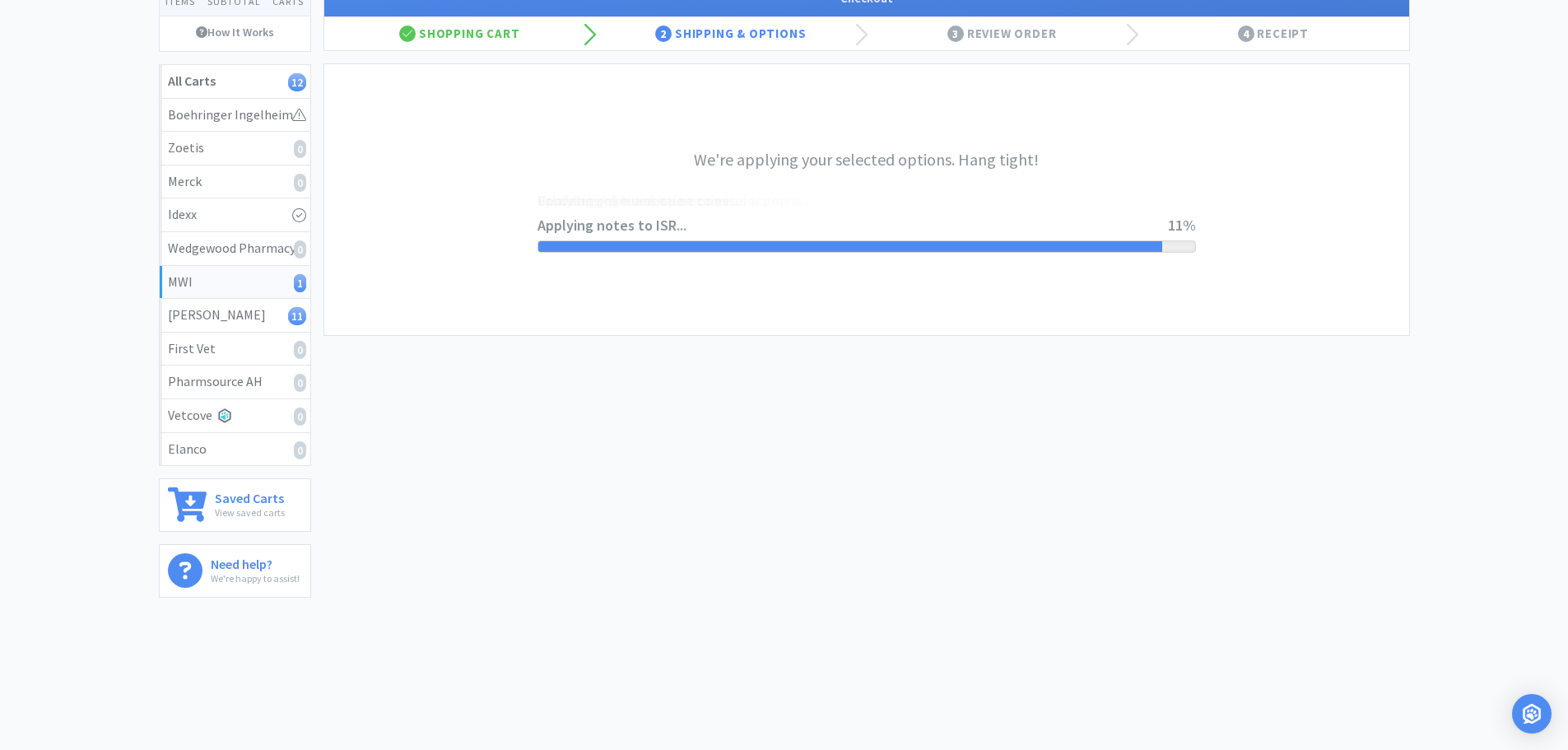
scroll to position [0, 0]
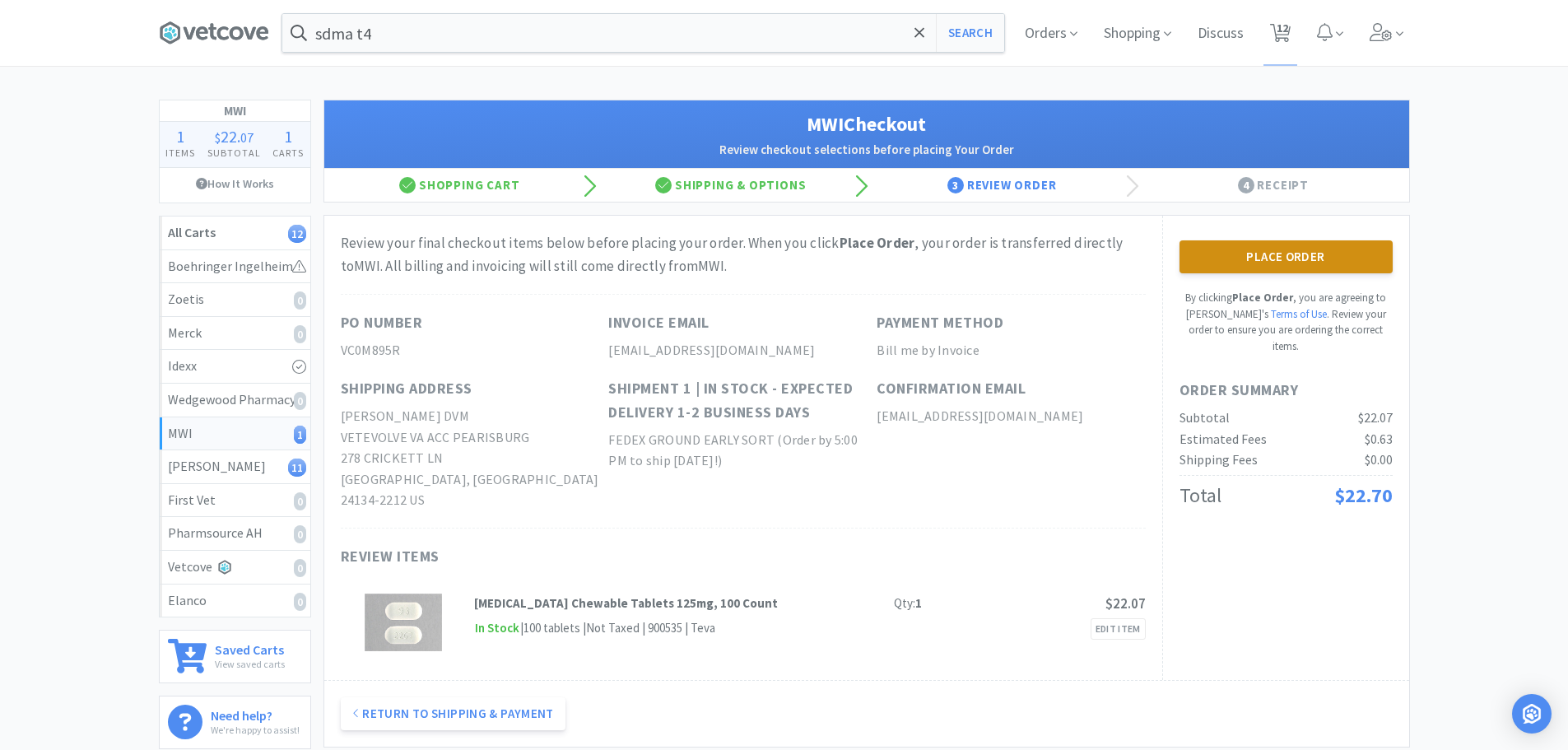
click at [1267, 265] on button "Place Order" at bounding box center [1285, 257] width 213 height 33
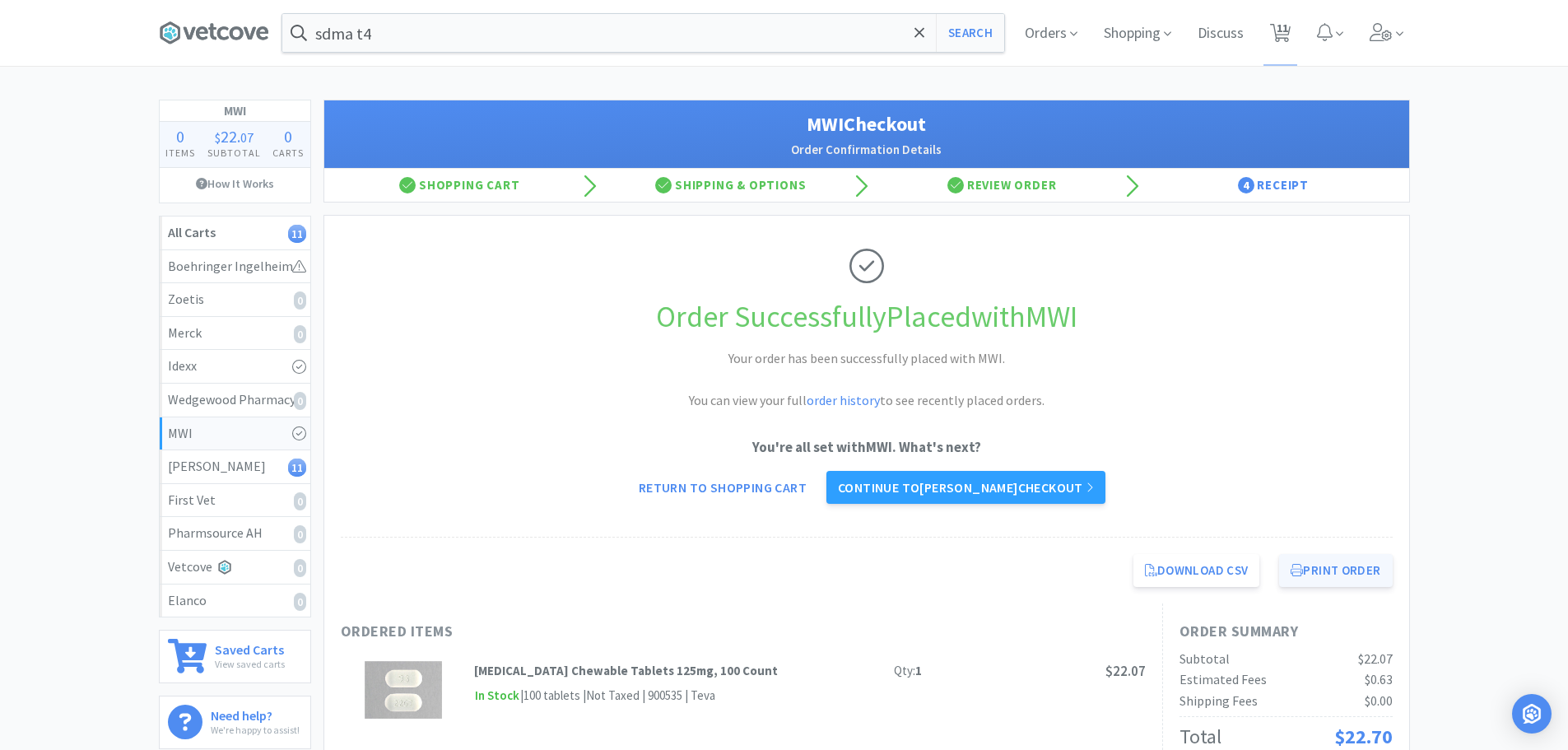
click at [1349, 566] on button "Print Order" at bounding box center [1336, 571] width 113 height 33
click at [716, 482] on link "Return to Shopping Cart" at bounding box center [723, 487] width 191 height 33
select select "4"
select select "1"
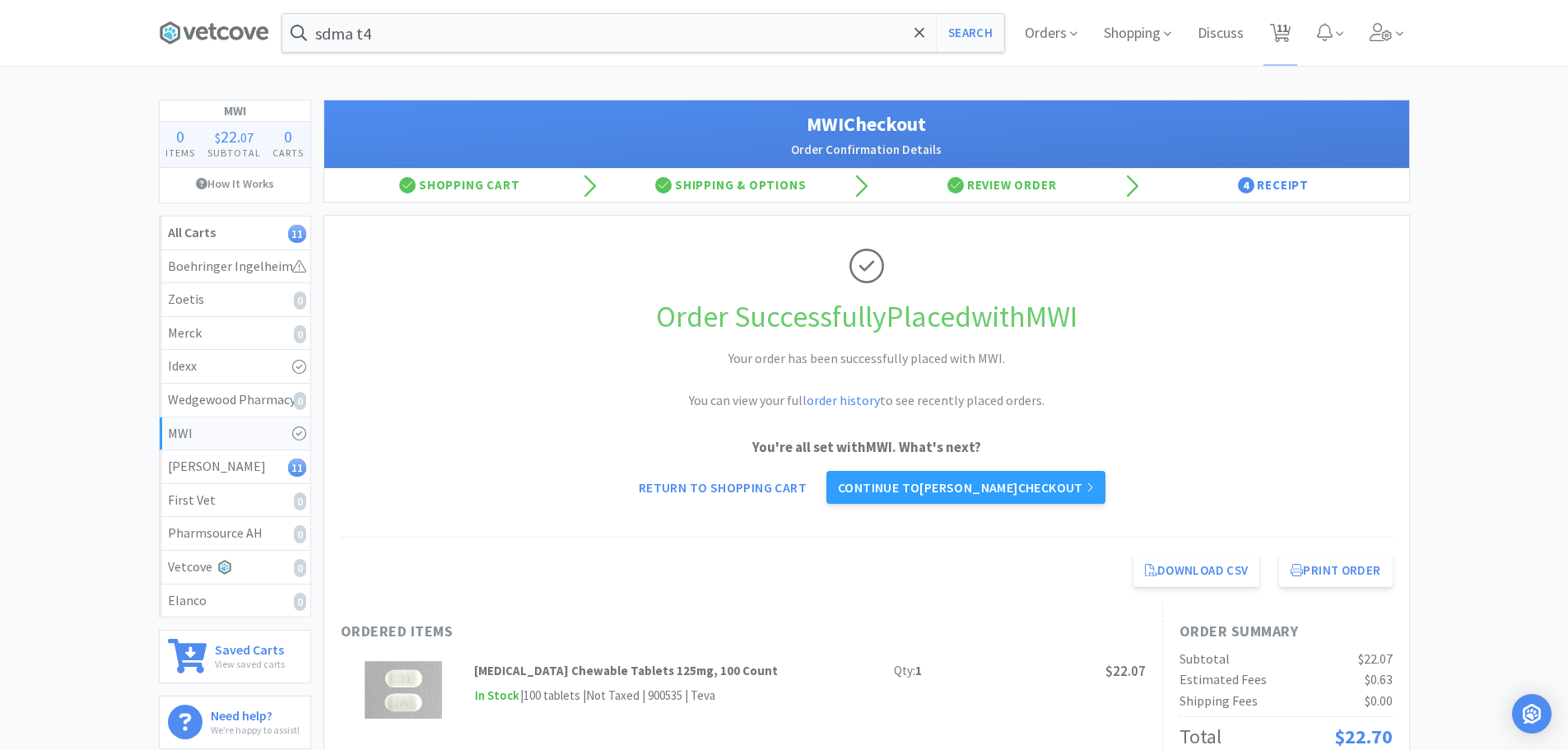
select select "1"
select select "2"
select select "1"
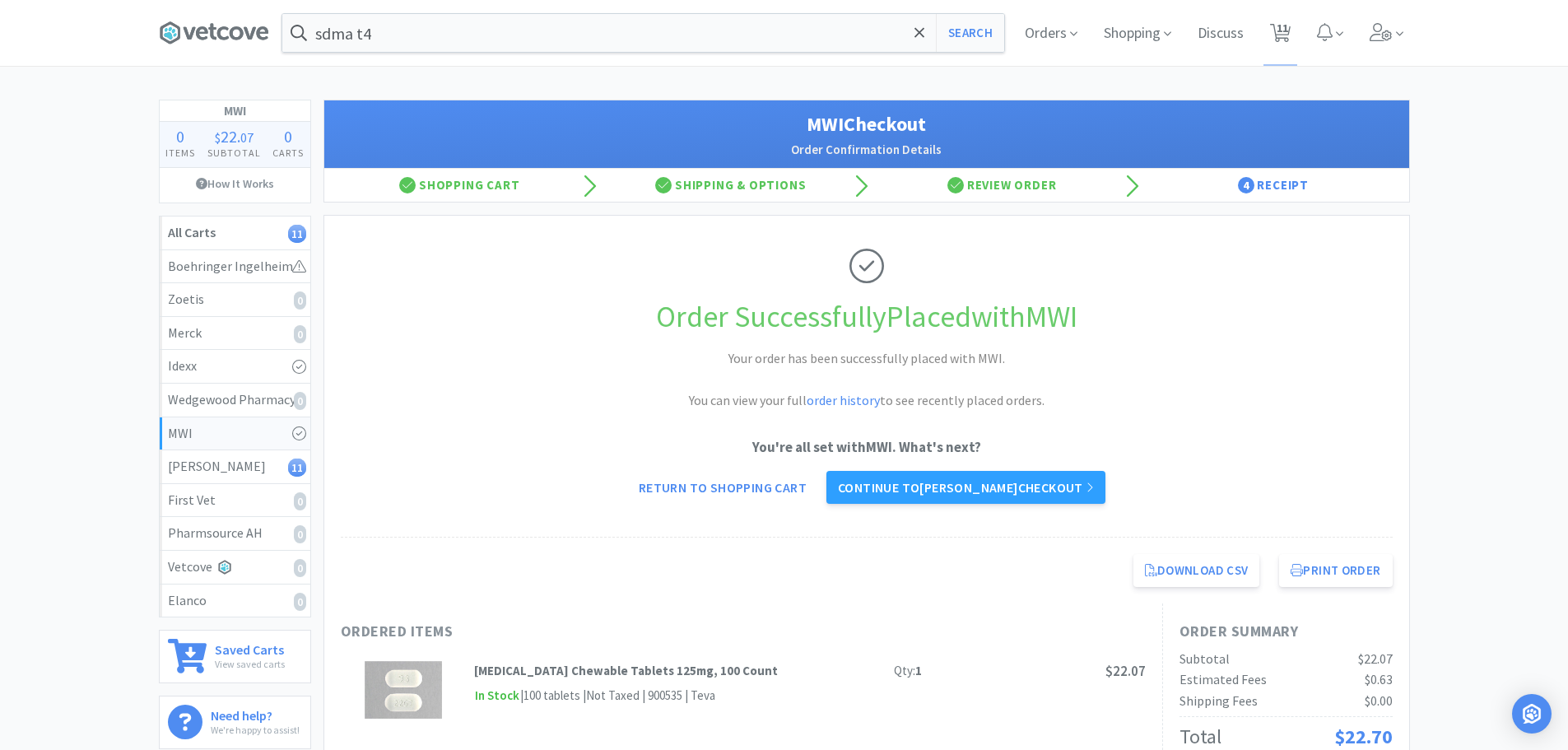
select select "1"
select select "5"
